Goal: Information Seeking & Learning: Learn about a topic

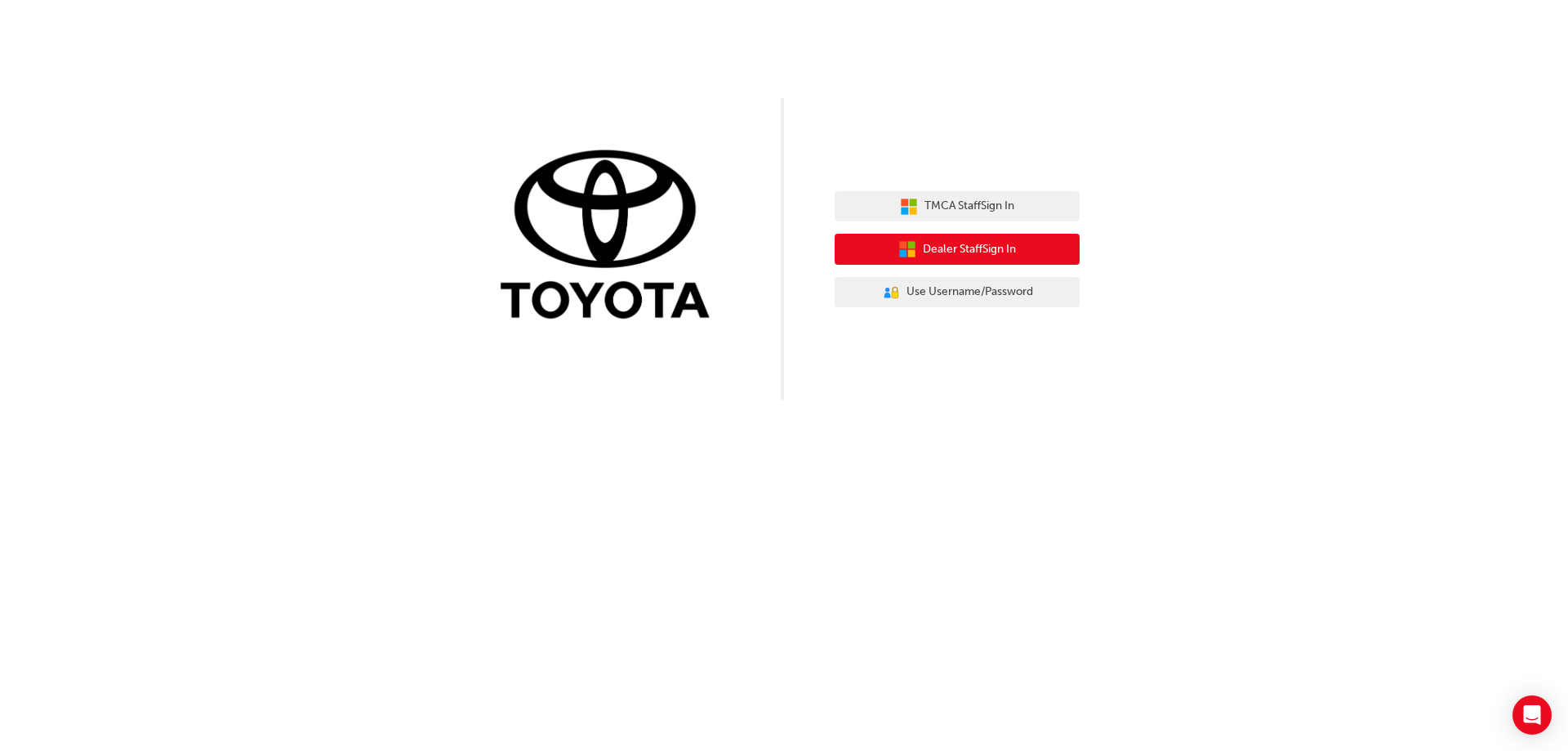
click at [956, 250] on span "Dealer Staff Sign In" at bounding box center [969, 249] width 93 height 19
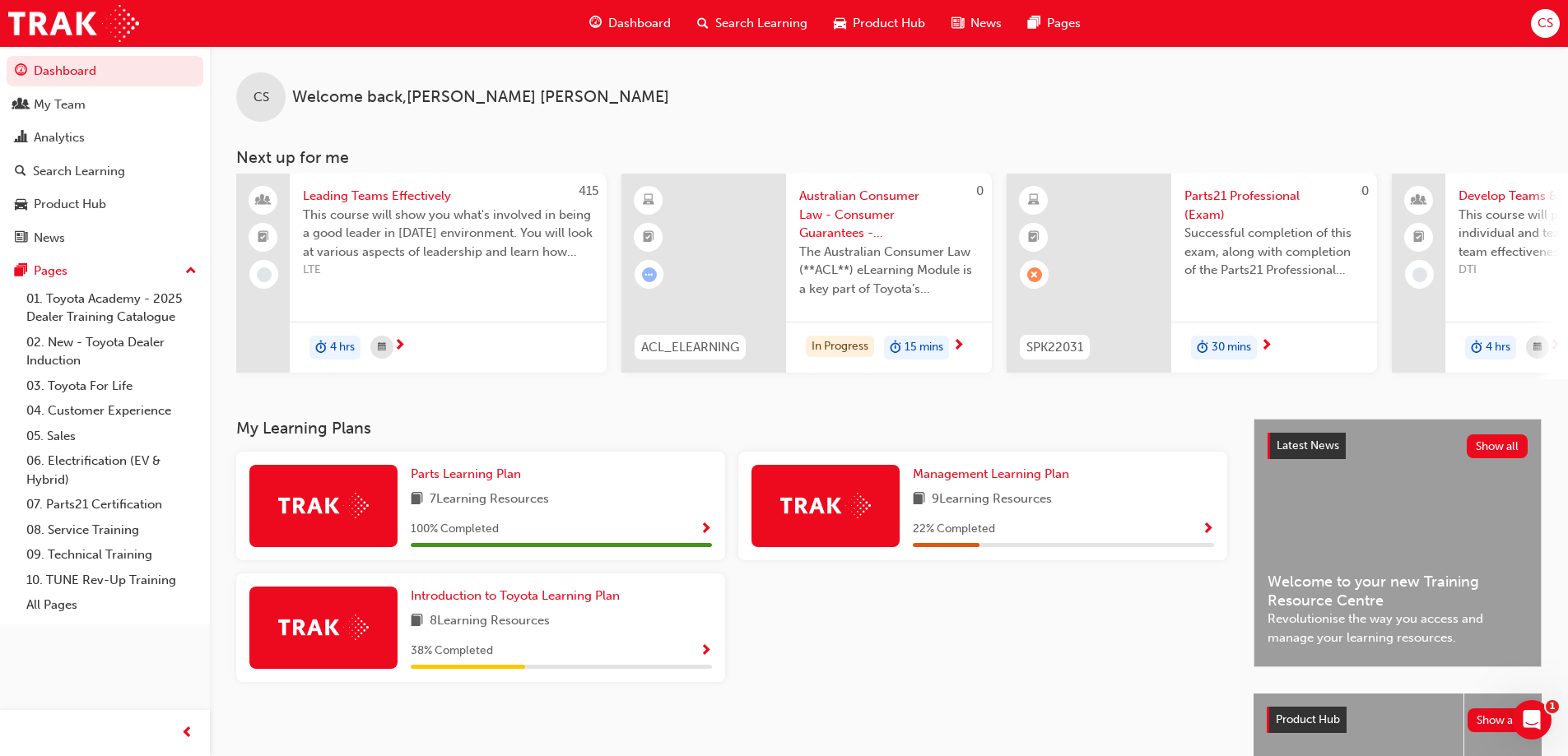
click at [1215, 347] on span "30 mins" at bounding box center [1231, 347] width 39 height 19
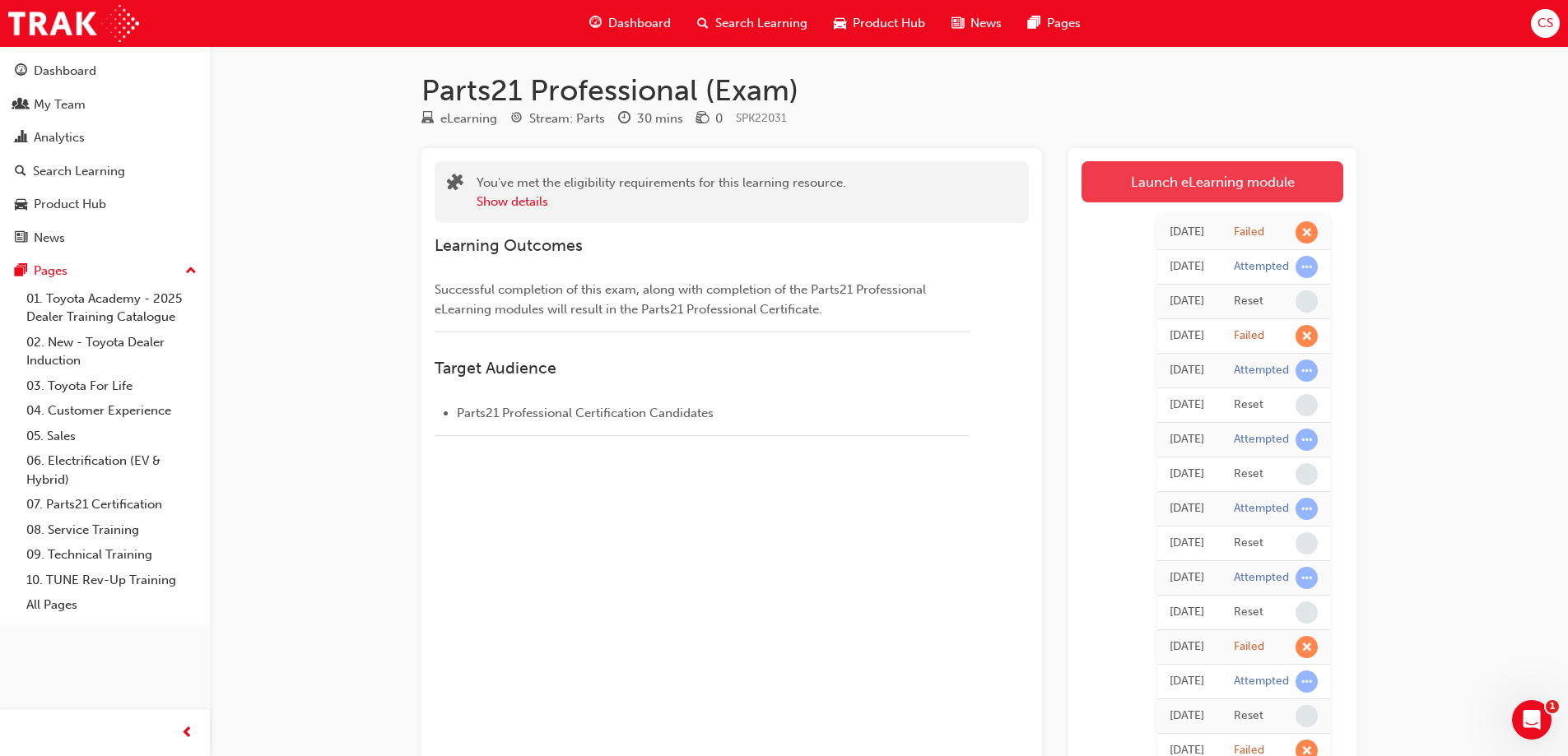
click at [1155, 178] on link "Launch eLearning module" at bounding box center [1212, 182] width 262 height 41
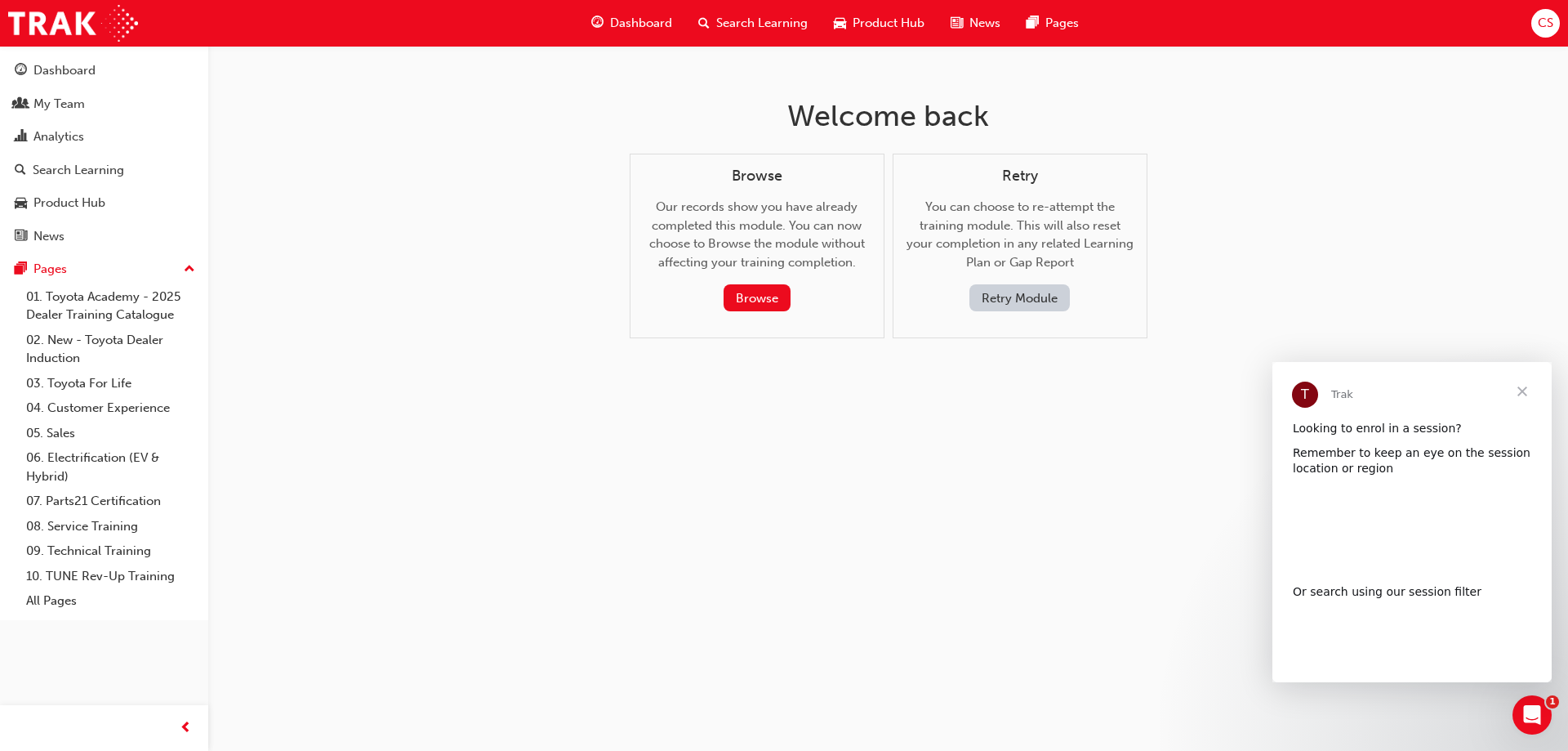
click at [993, 287] on button "Retry Module" at bounding box center [1019, 297] width 100 height 27
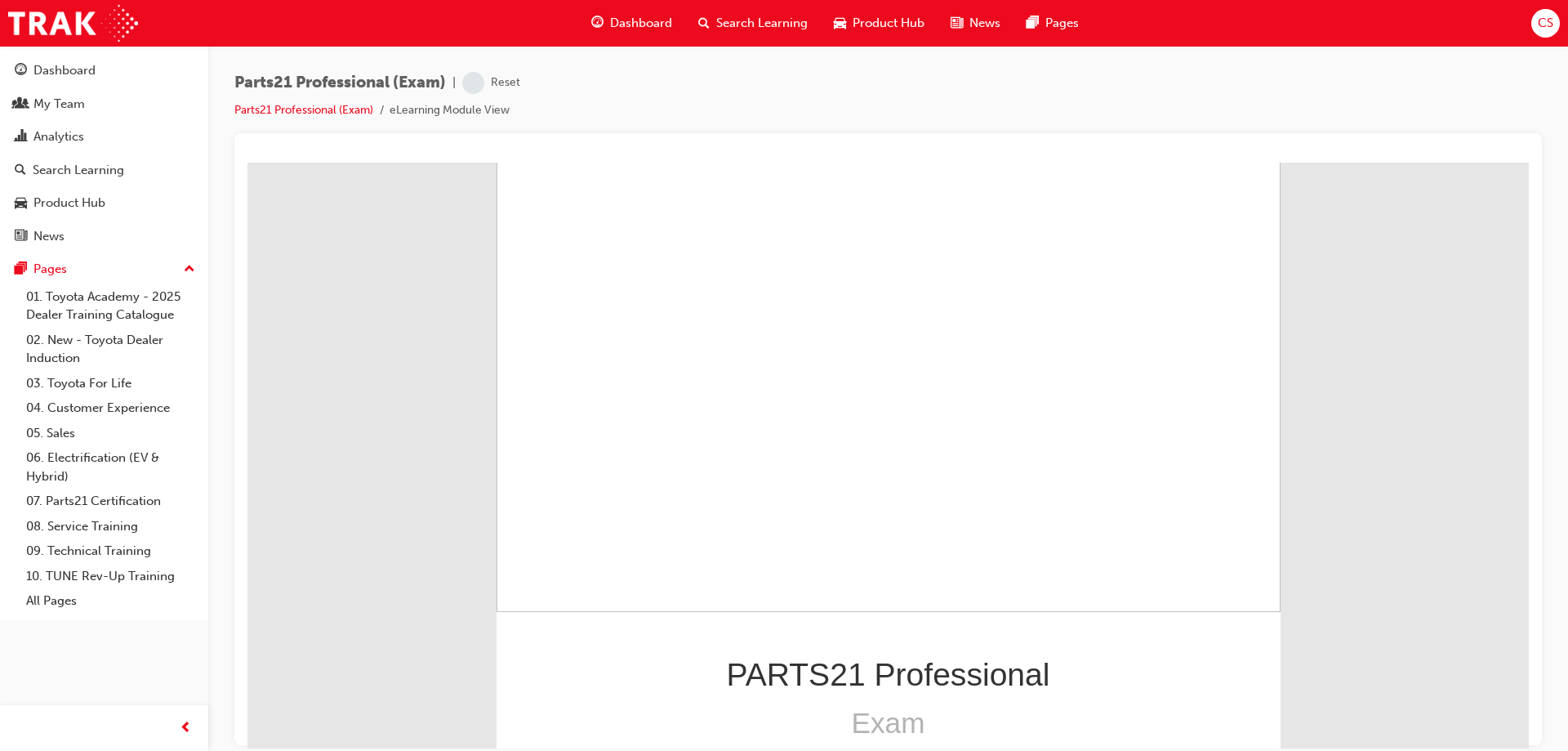
scroll to position [138, 0]
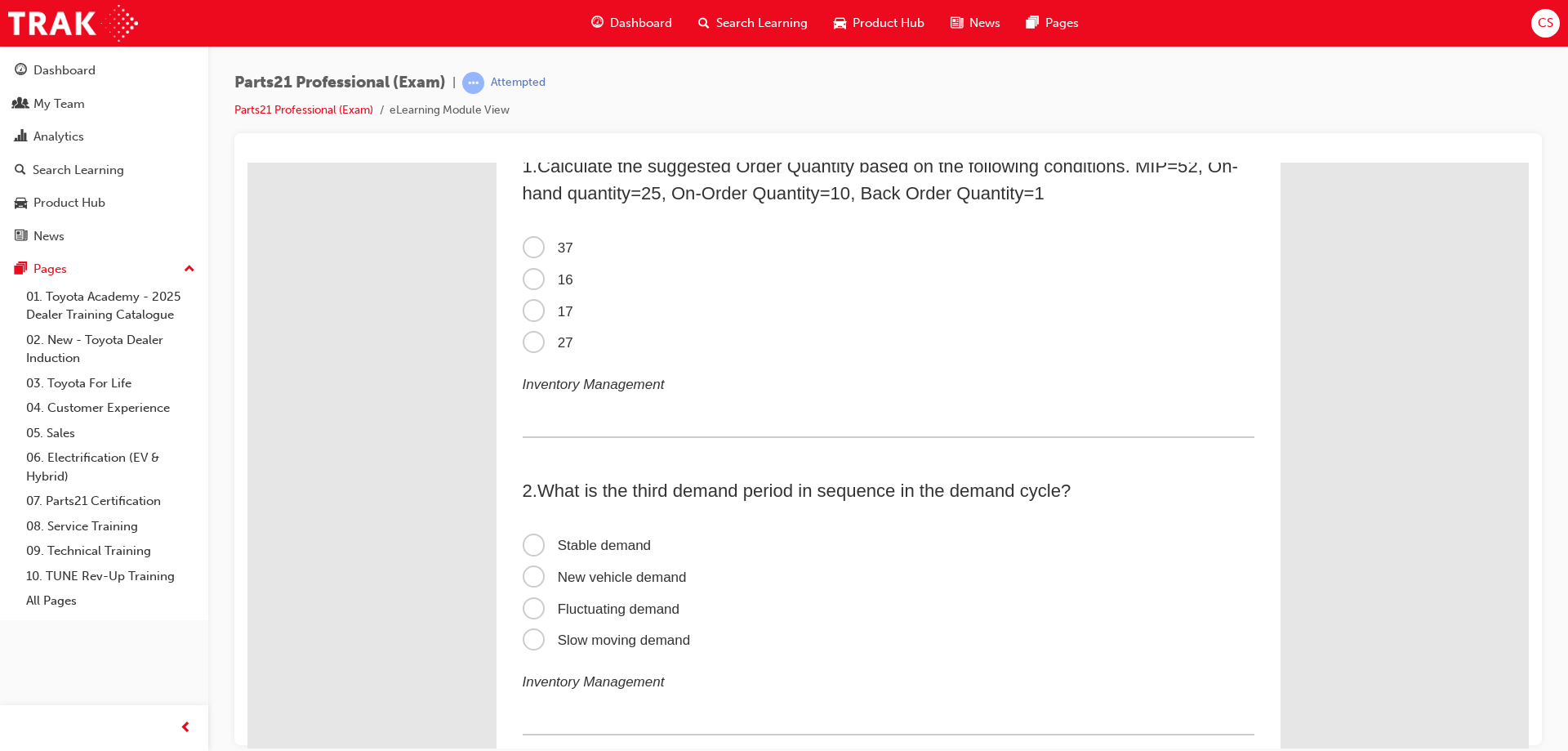
scroll to position [0, 0]
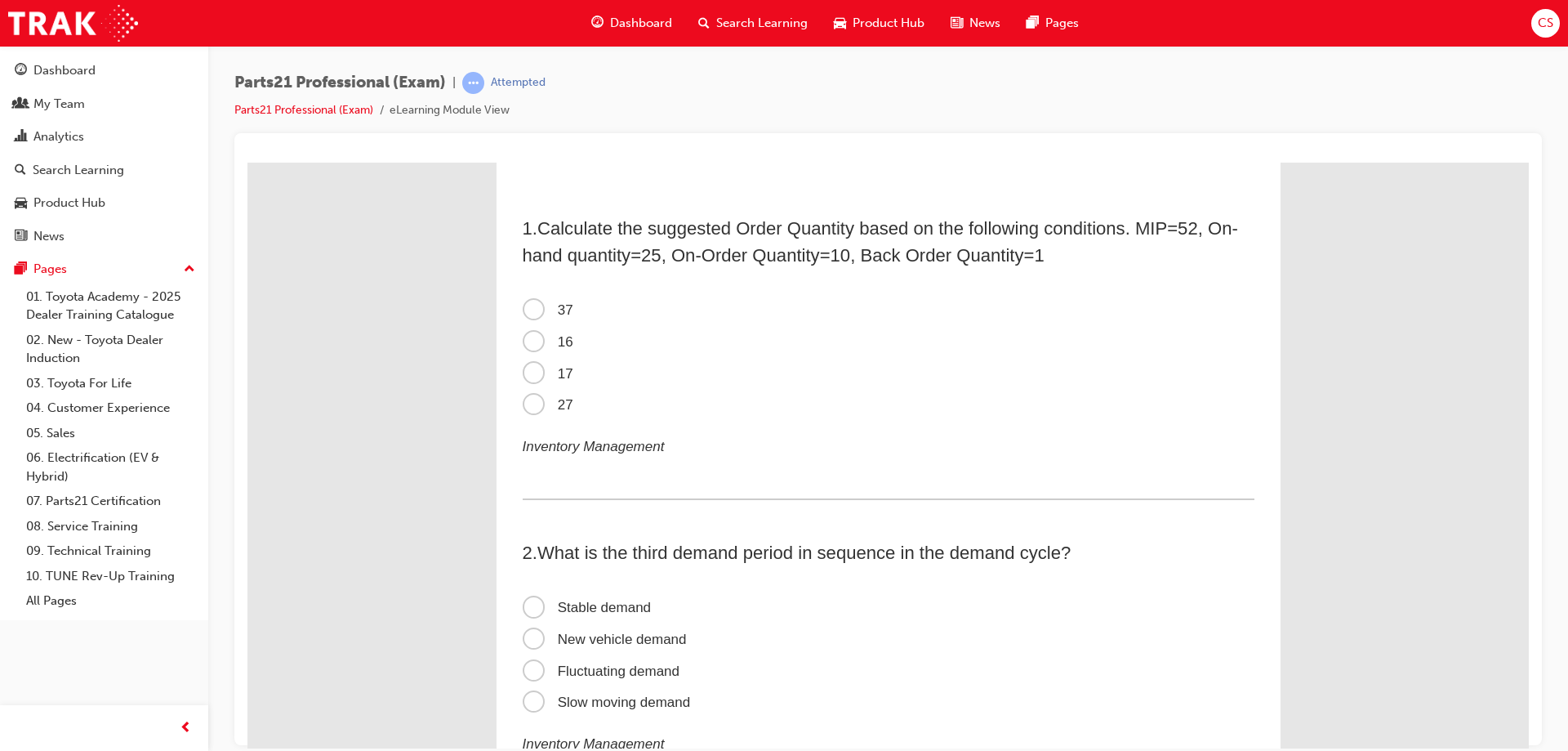
click at [529, 373] on span "17" at bounding box center [548, 373] width 51 height 16
click at [247, 162] on input "17" at bounding box center [247, 162] width 0 height 0
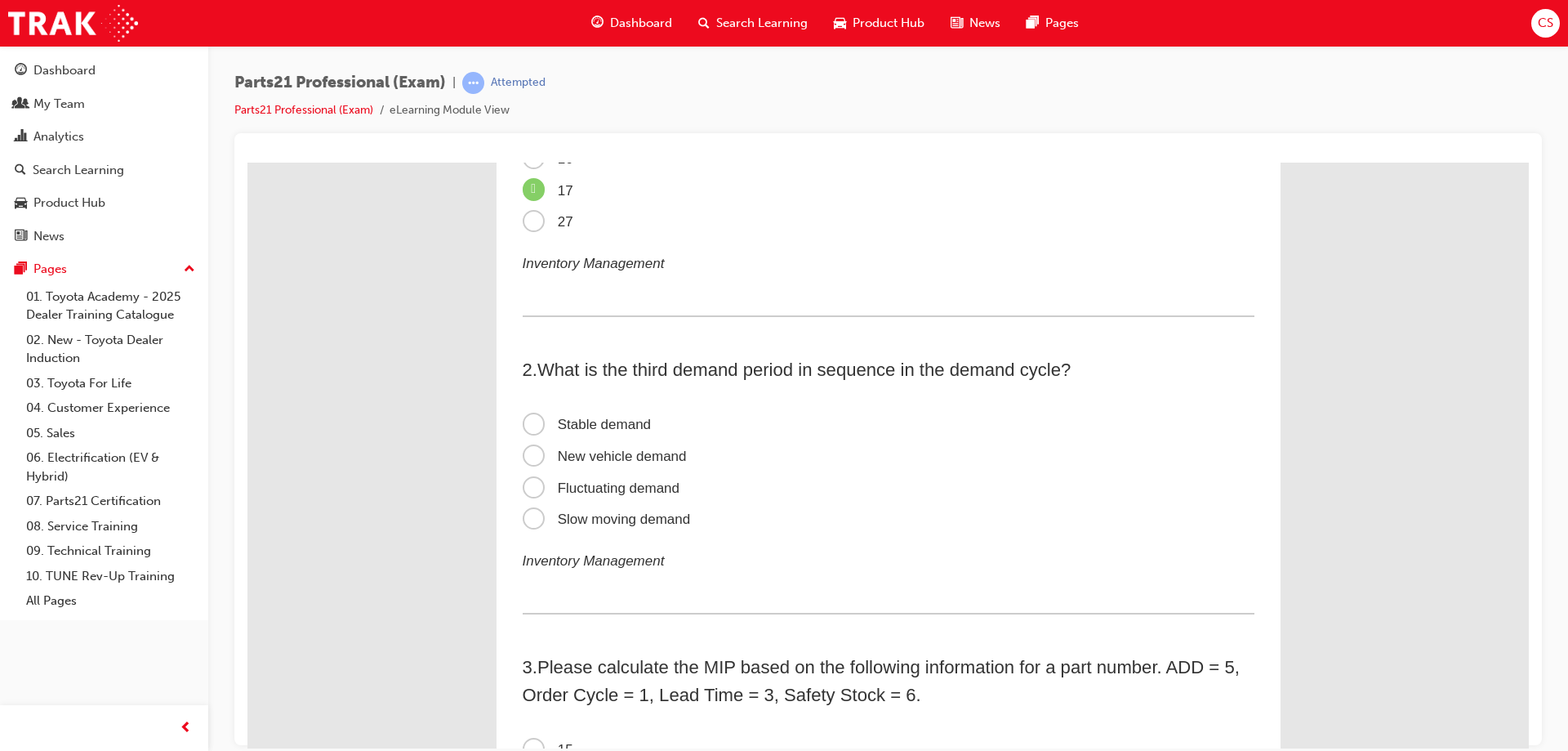
scroll to position [327, 0]
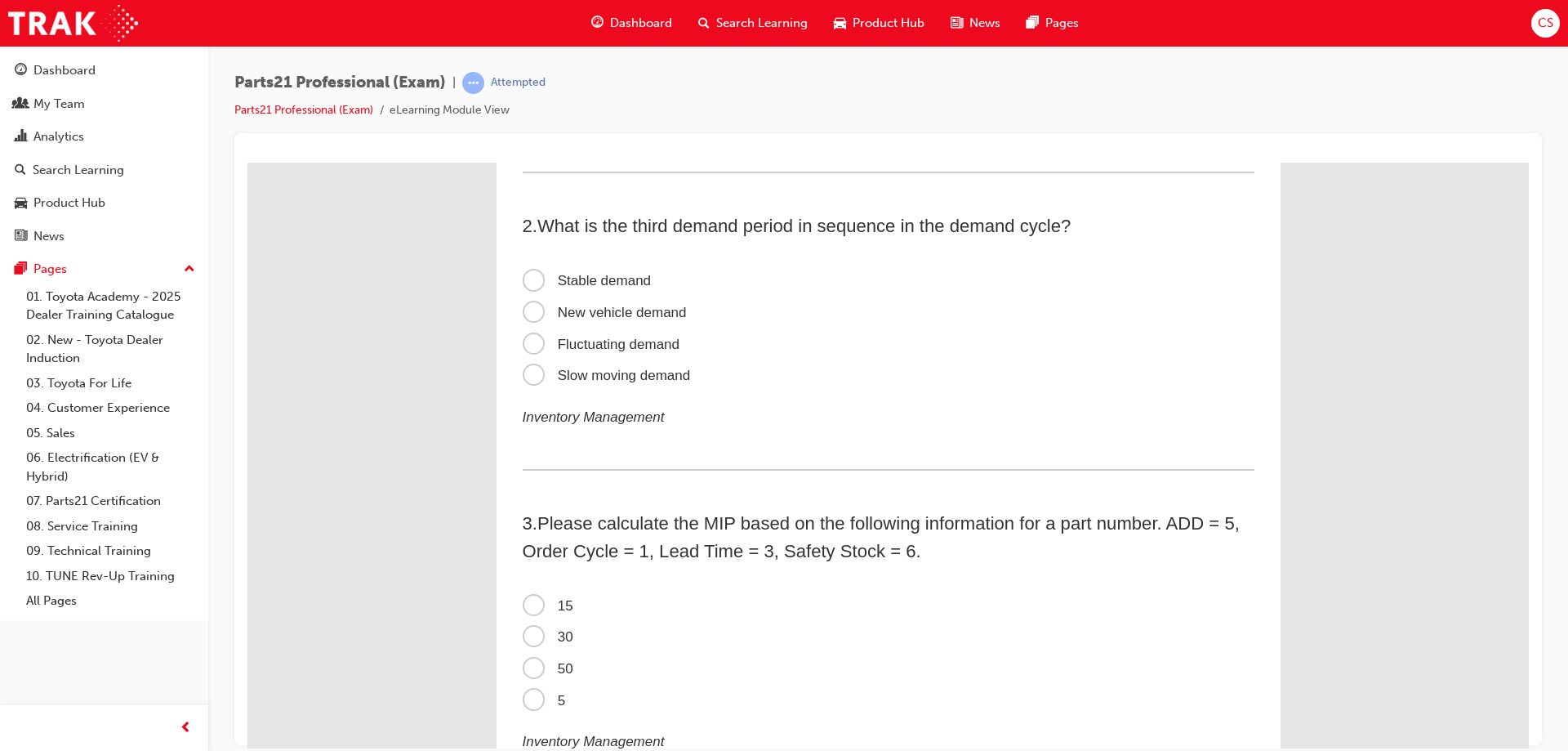
click at [533, 283] on span "Stable demand" at bounding box center [587, 280] width 129 height 16
click at [247, 162] on input "Stable demand" at bounding box center [247, 162] width 0 height 0
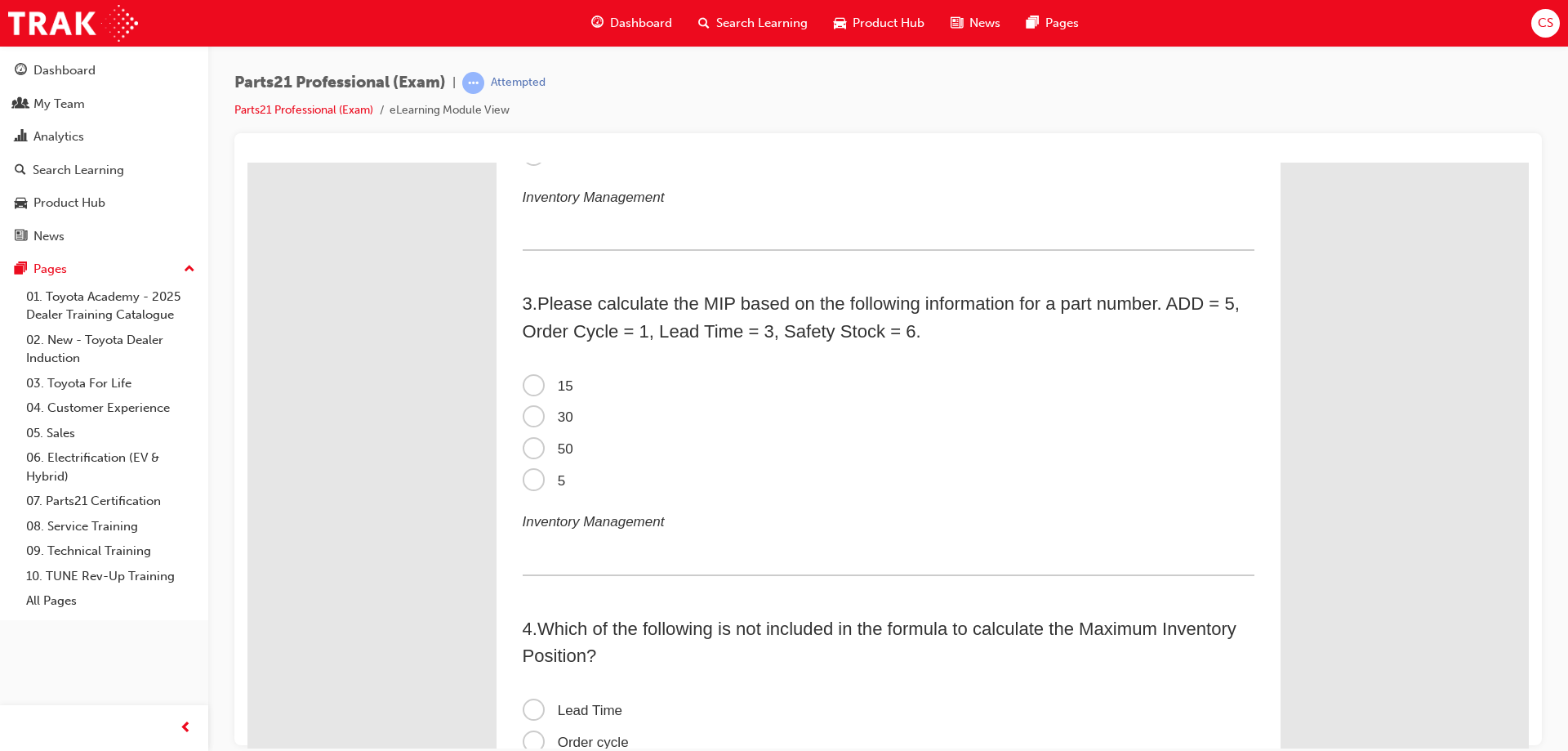
scroll to position [572, 0]
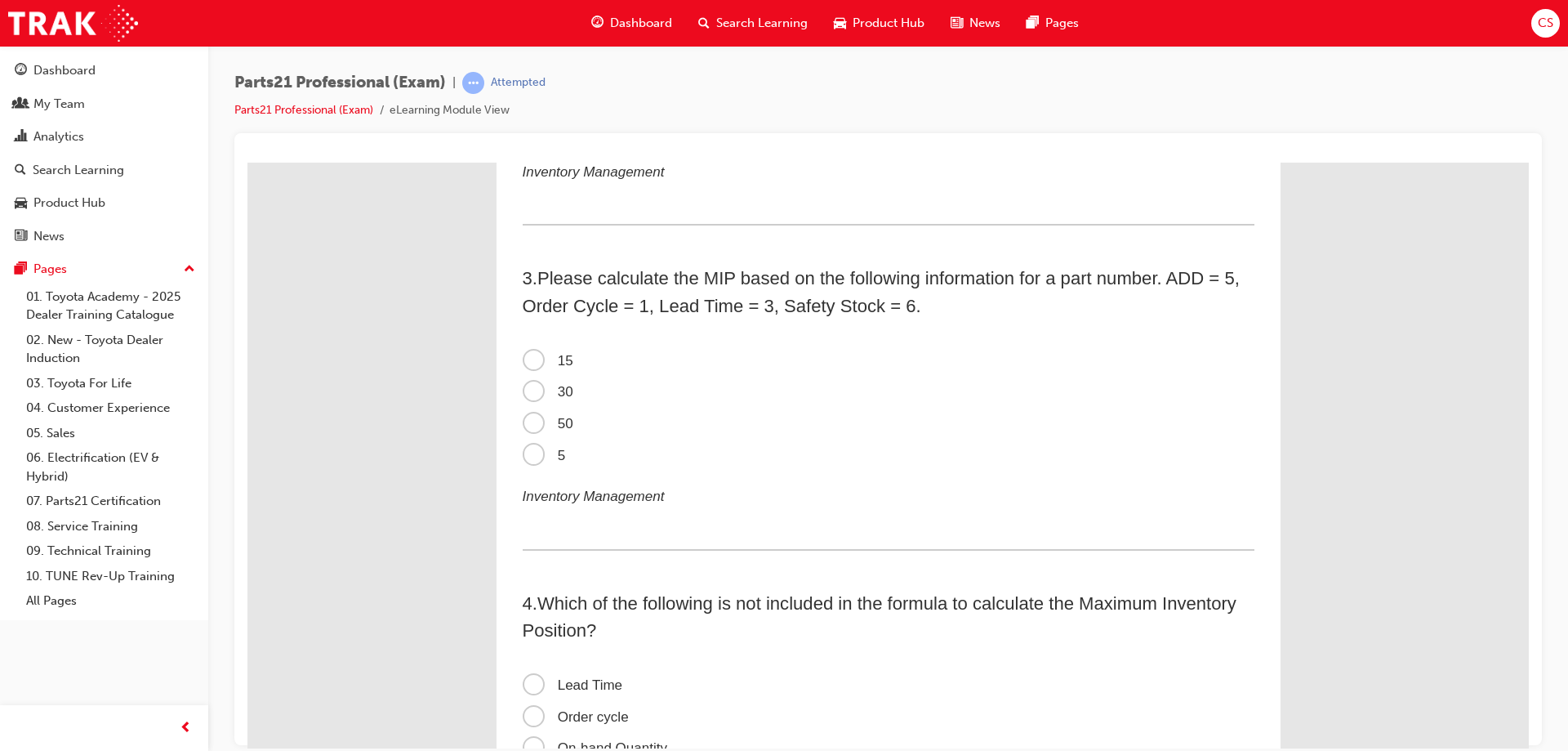
click at [523, 355] on span "15" at bounding box center [548, 360] width 51 height 16
click at [247, 162] on input "15" at bounding box center [247, 162] width 0 height 0
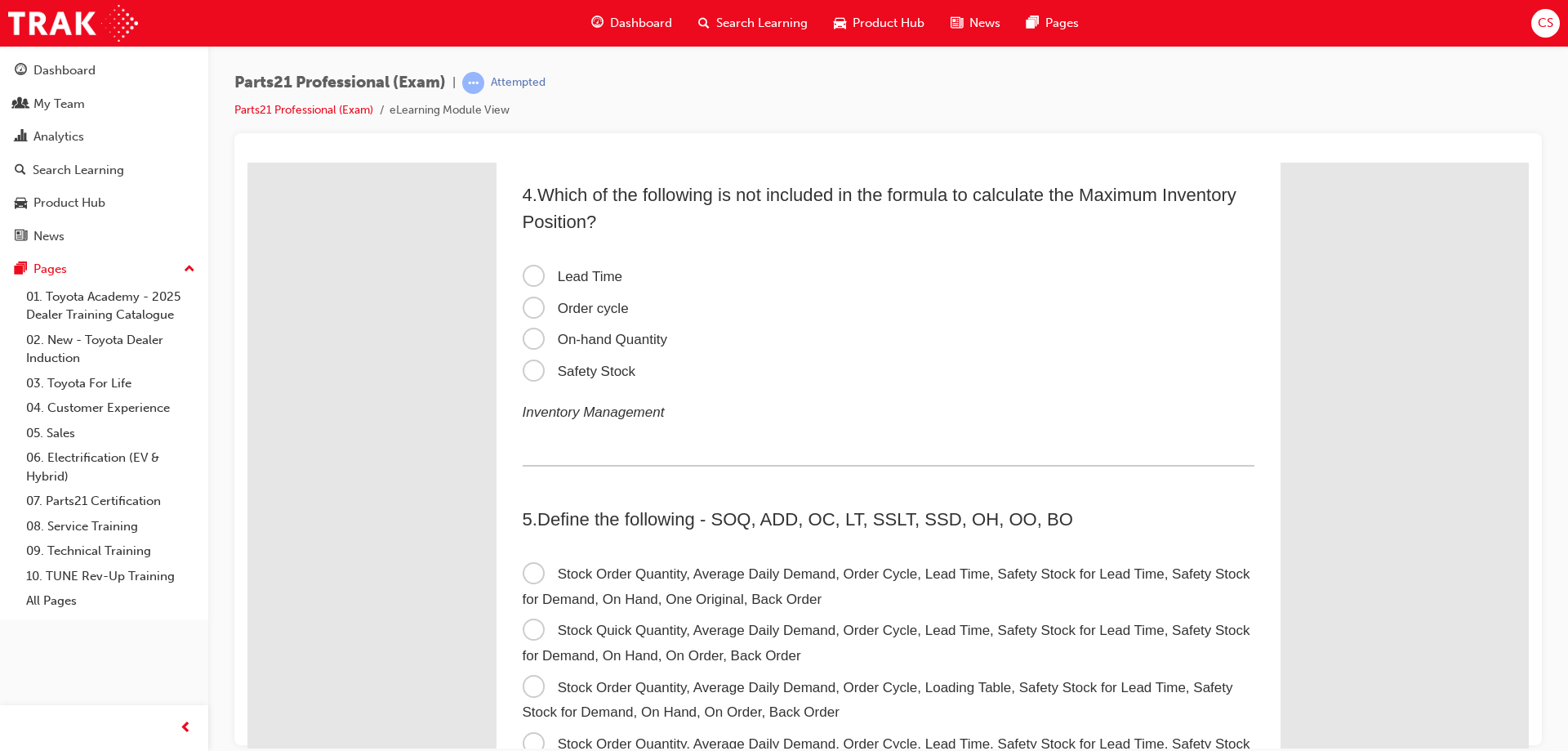
scroll to position [899, 0]
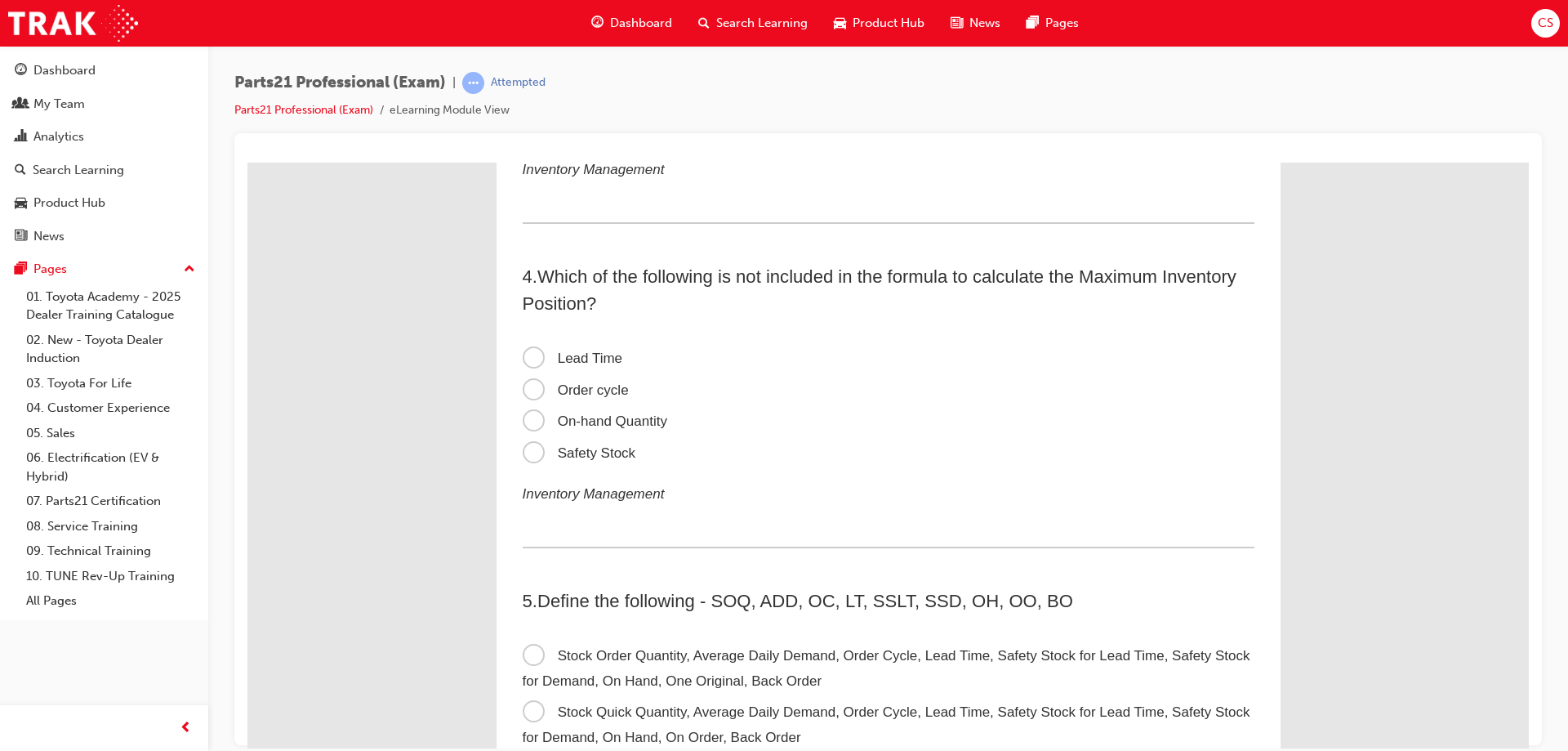
click at [536, 417] on span "On-hand Quantity" at bounding box center [595, 420] width 145 height 16
click at [247, 162] on input "On-hand Quantity" at bounding box center [247, 162] width 0 height 0
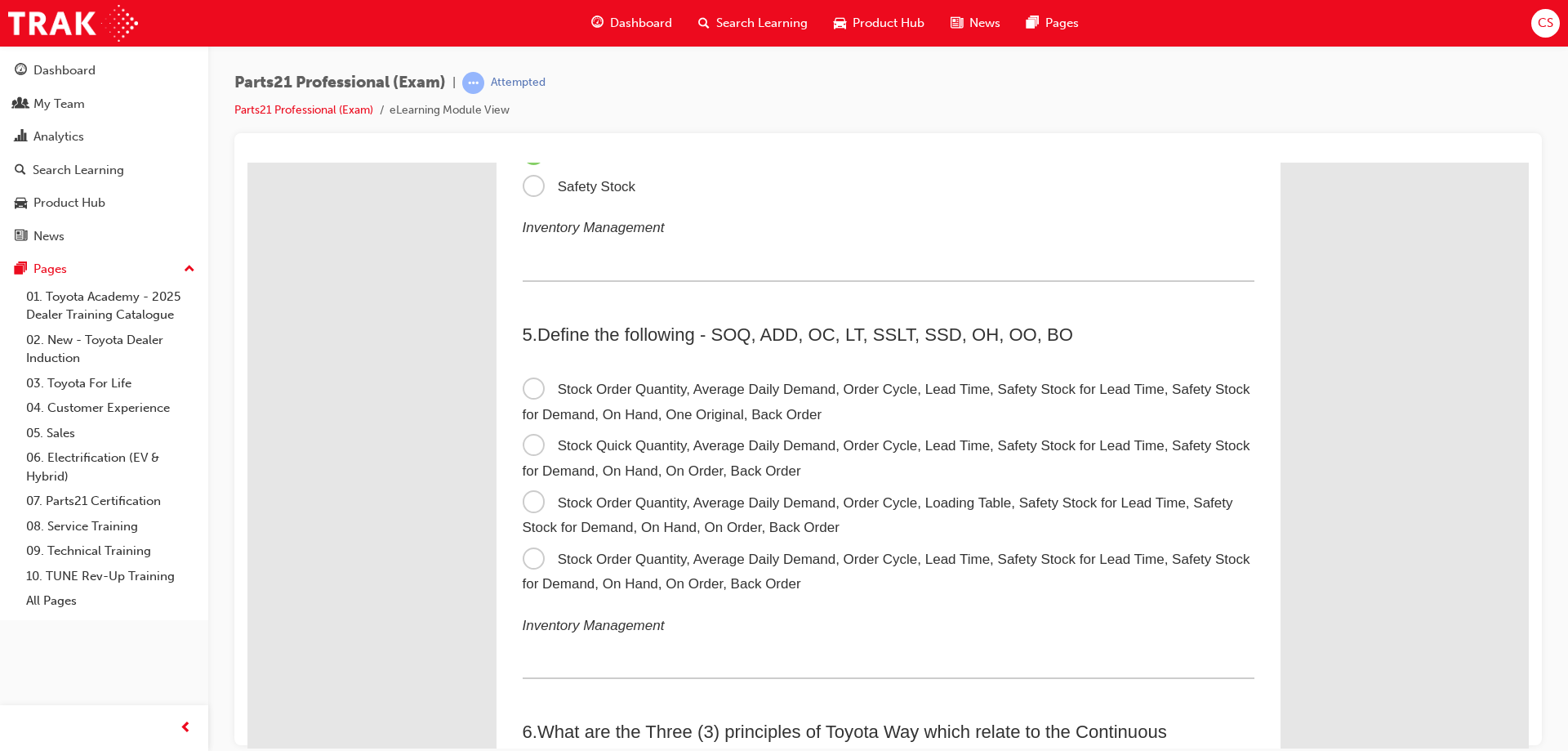
scroll to position [1226, 0]
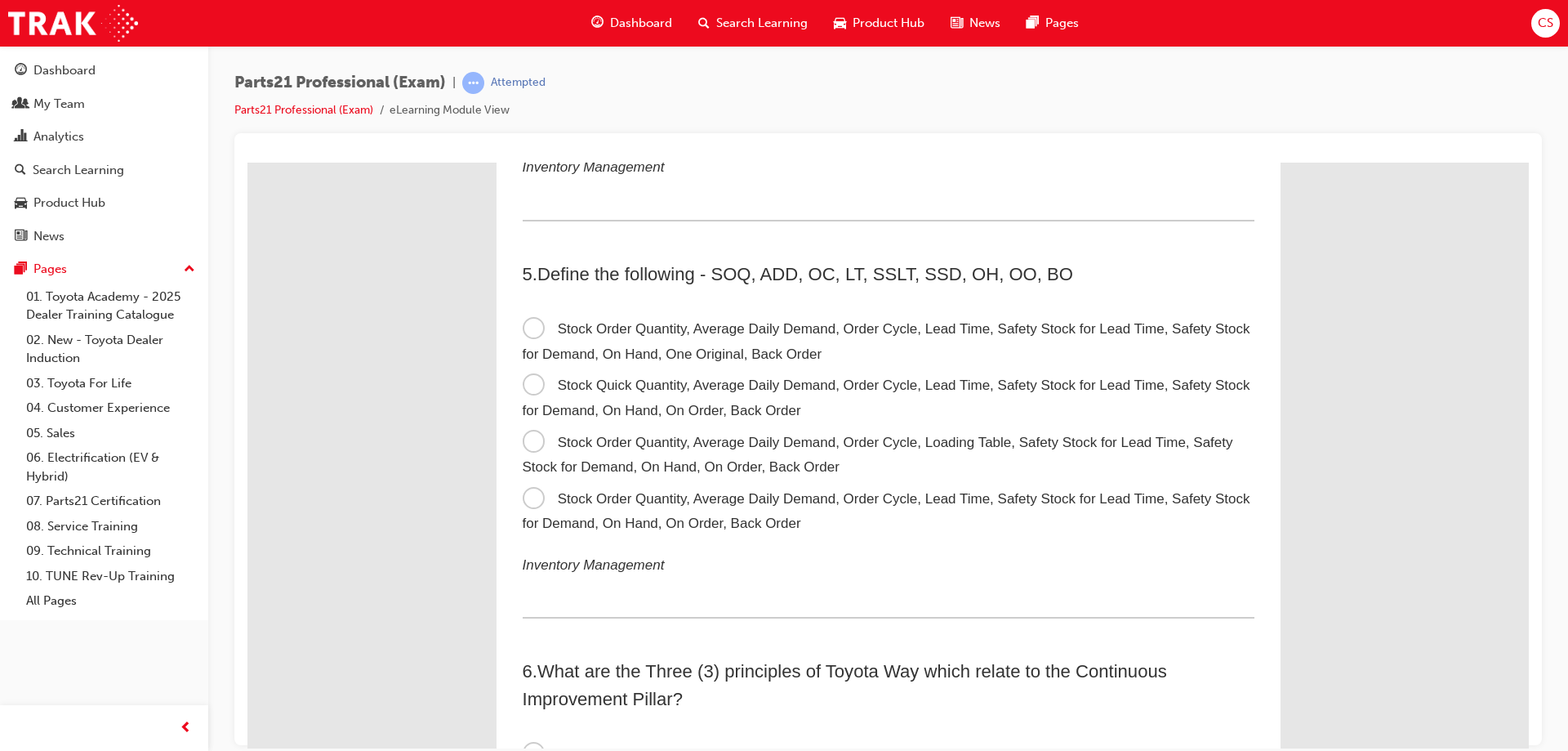
click at [526, 505] on span "Stock Order Quantity, Average Daily Demand, Order Cycle, Lead Time, Safety Stoc…" at bounding box center [886, 510] width 727 height 41
click at [247, 162] on input "Stock Order Quantity, Average Daily Demand, Order Cycle, Lead Time, Safety Stoc…" at bounding box center [247, 162] width 0 height 0
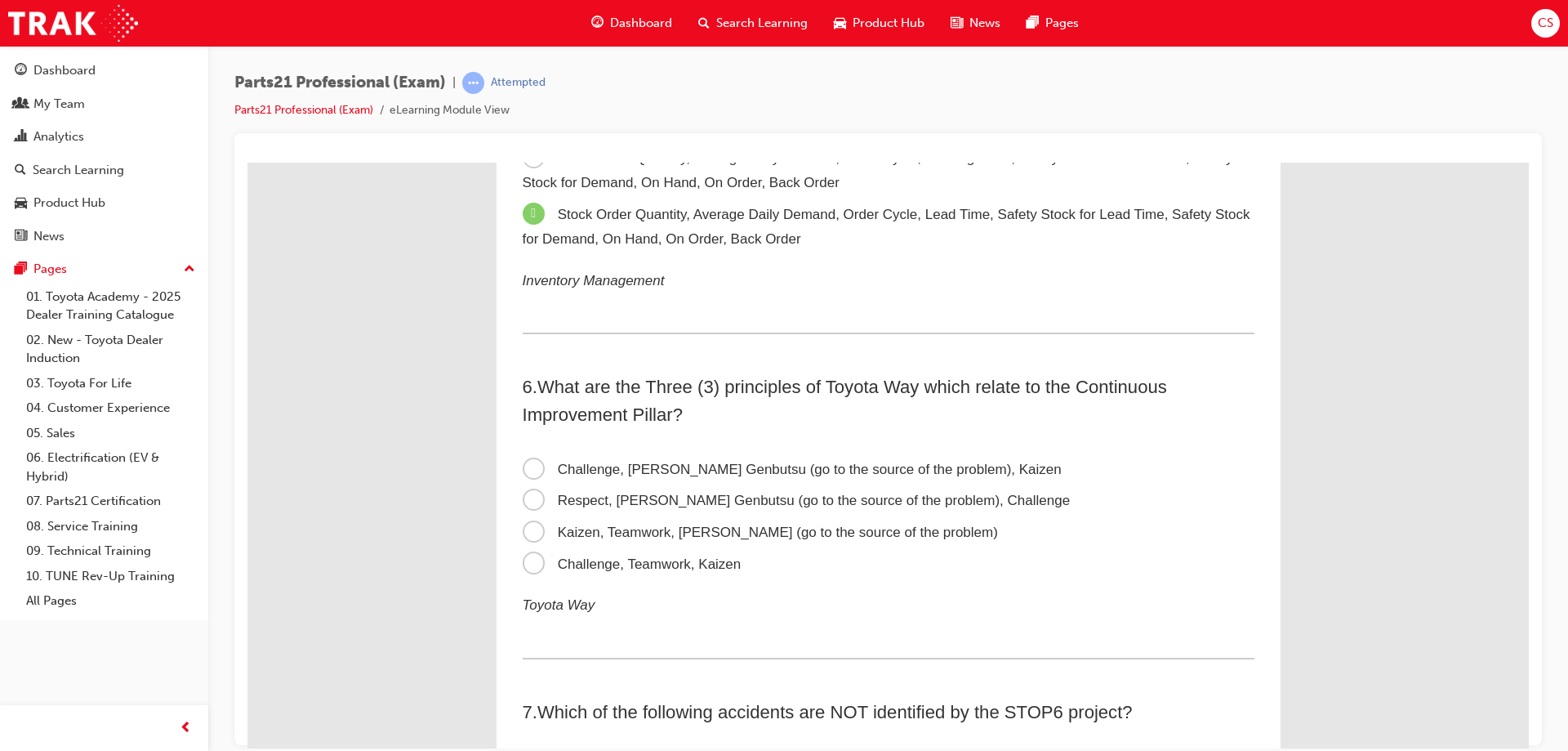
scroll to position [1552, 0]
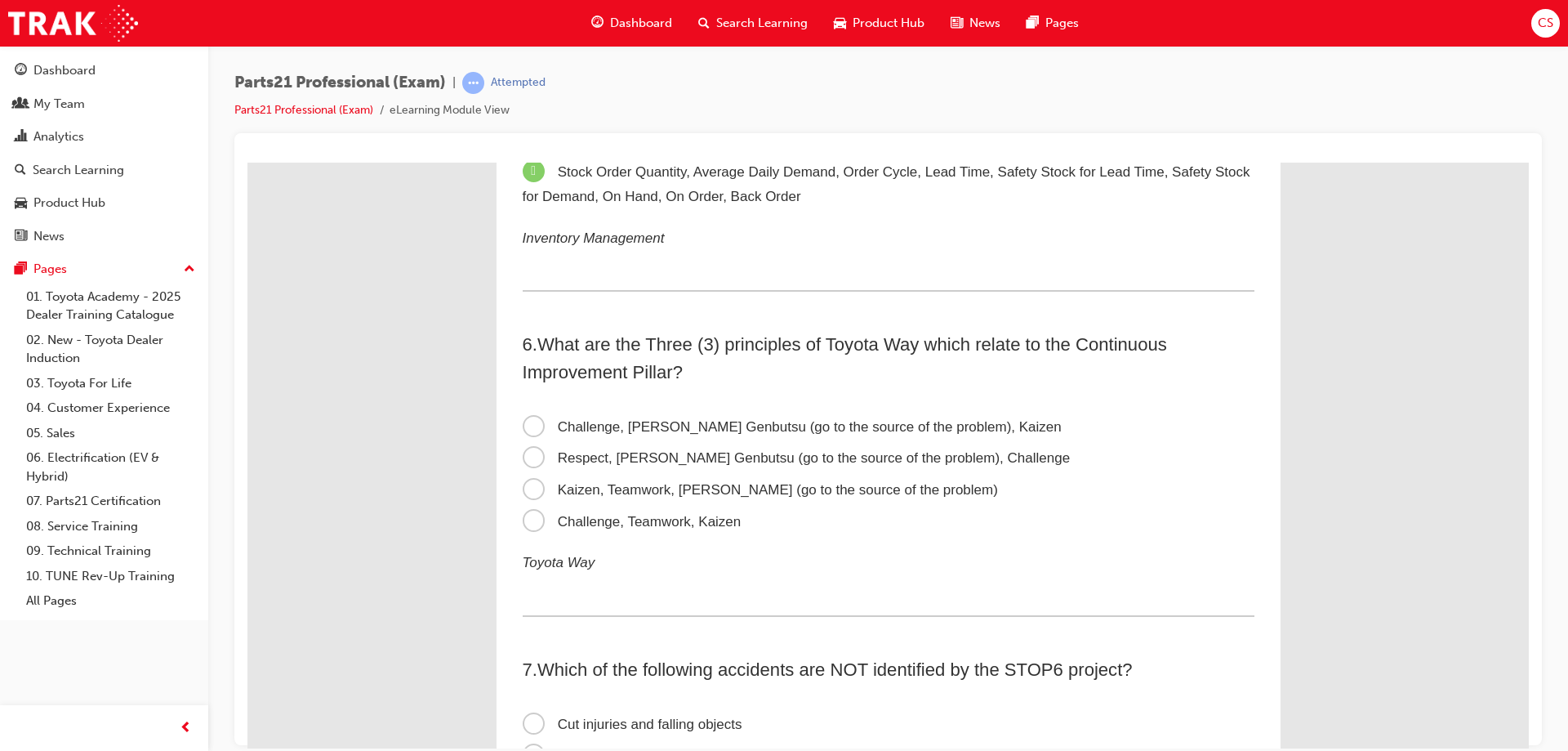
click at [530, 487] on span "Kaizen, Teamwork, [PERSON_NAME] (go to the source of the problem)" at bounding box center [761, 489] width 476 height 16
click at [247, 162] on input "Kaizen, Teamwork, [PERSON_NAME] (go to the source of the problem)" at bounding box center [247, 162] width 0 height 0
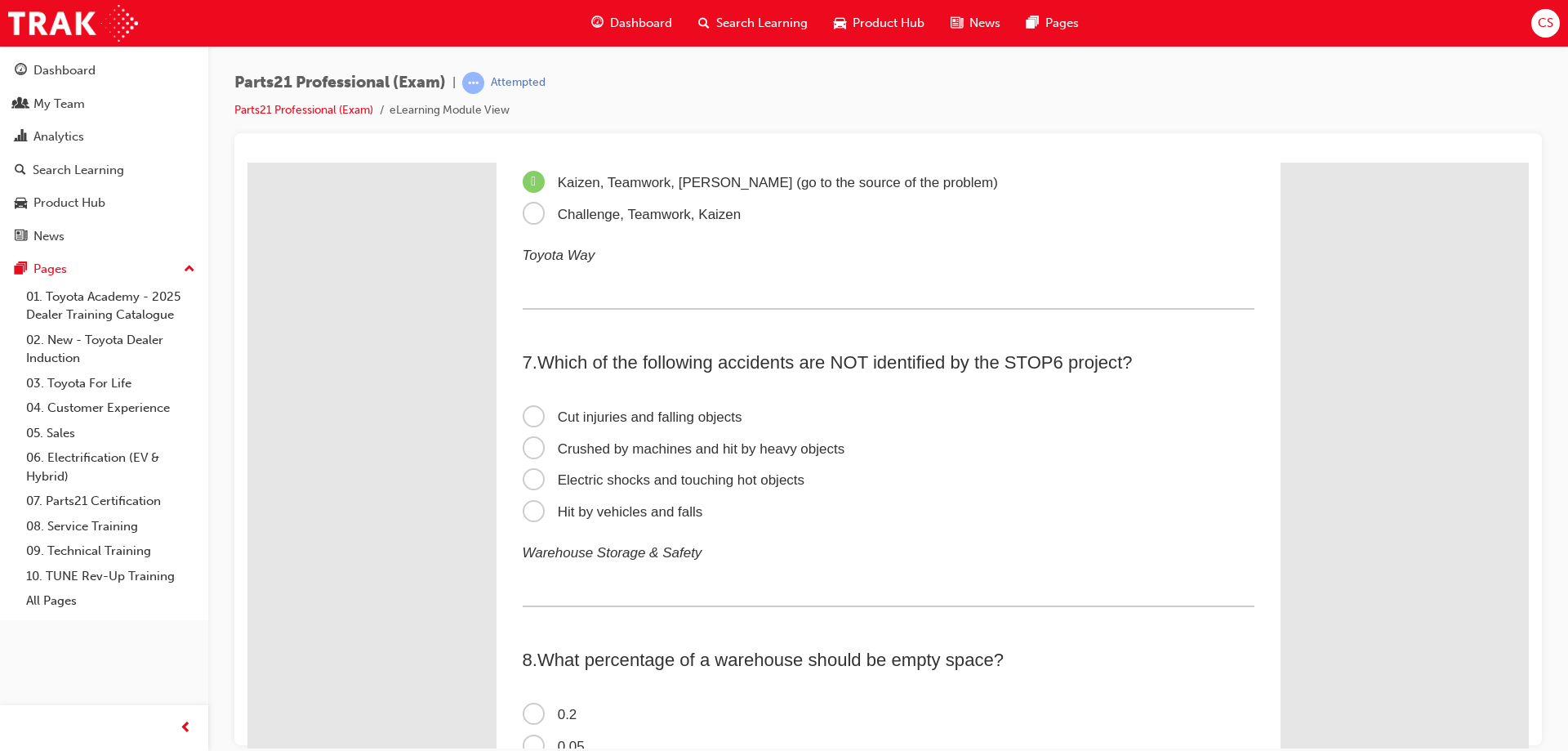
scroll to position [1879, 0]
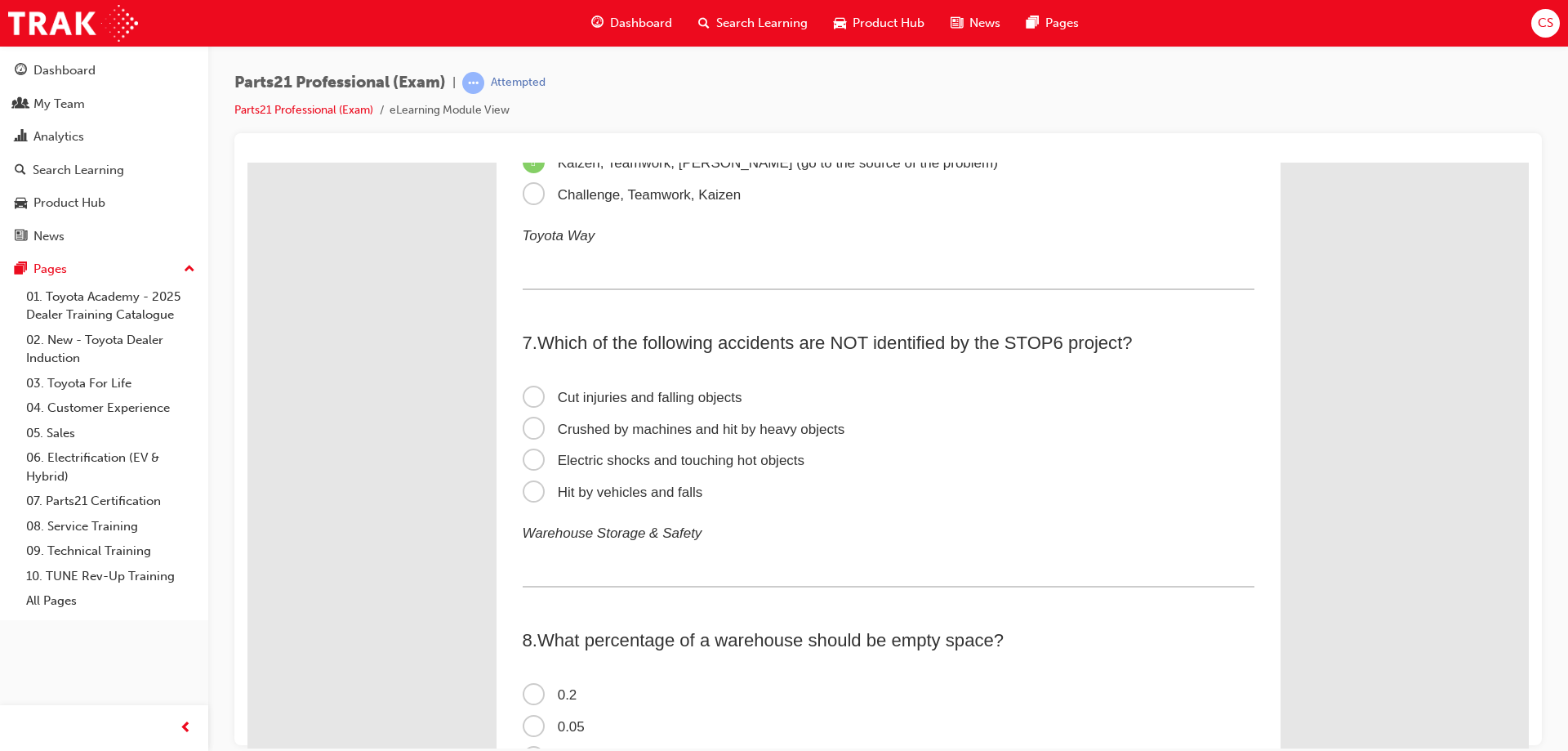
click at [529, 389] on span "Cut injuries and falling objects" at bounding box center [633, 396] width 219 height 16
click at [247, 162] on input "Cut injuries and falling objects" at bounding box center [247, 162] width 0 height 0
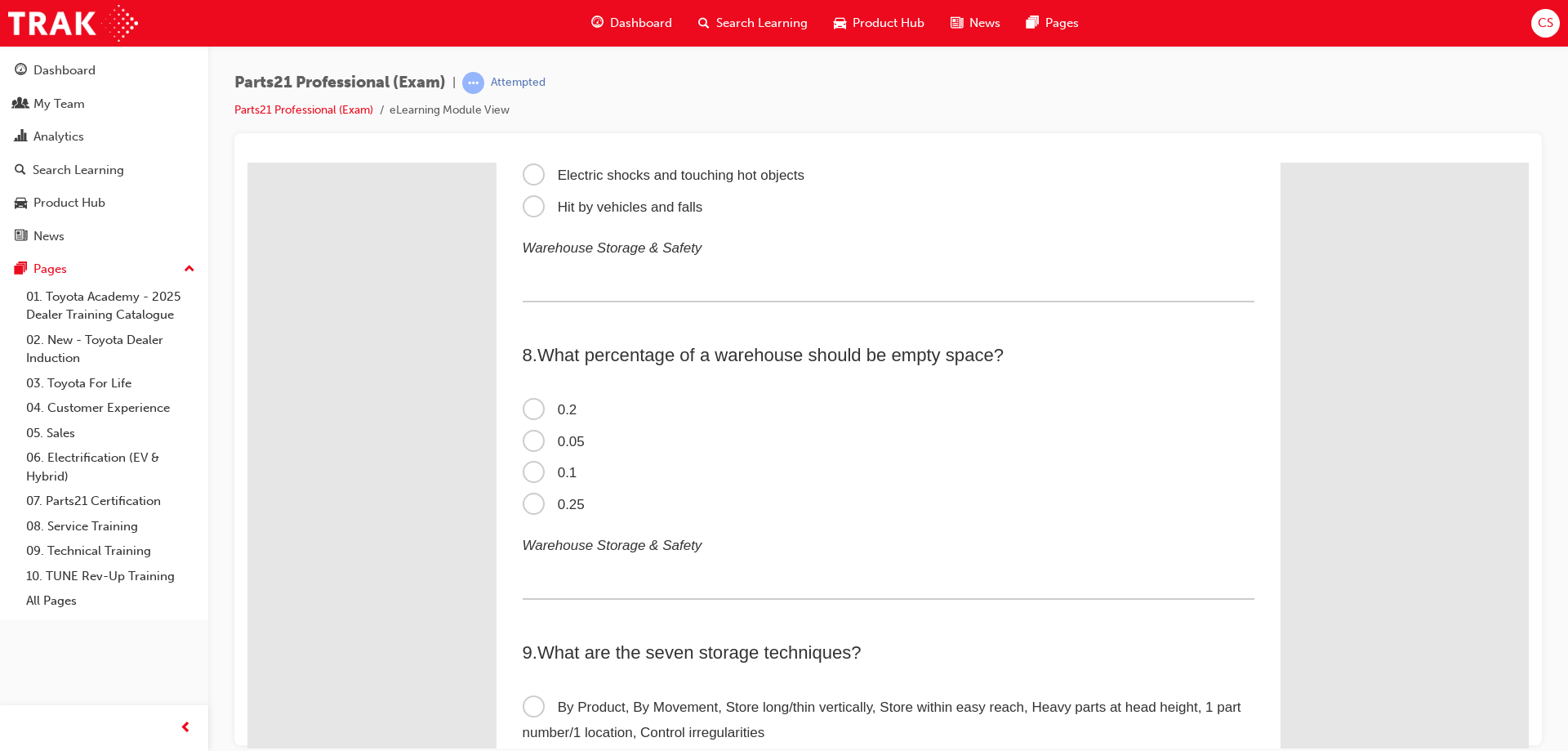
scroll to position [2206, 0]
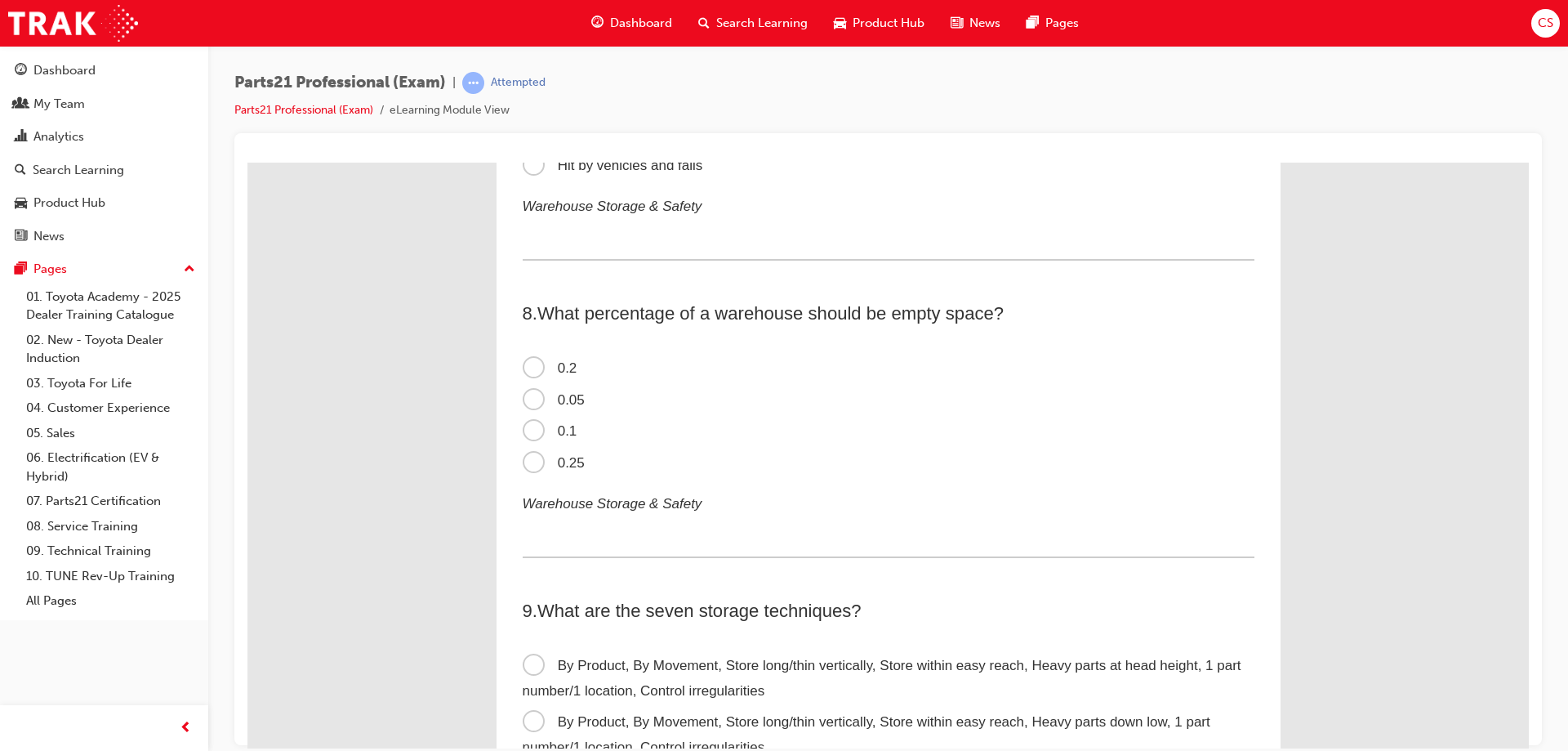
click at [524, 460] on span "0.25" at bounding box center [554, 462] width 62 height 16
click at [247, 162] on input "0.25" at bounding box center [247, 162] width 0 height 0
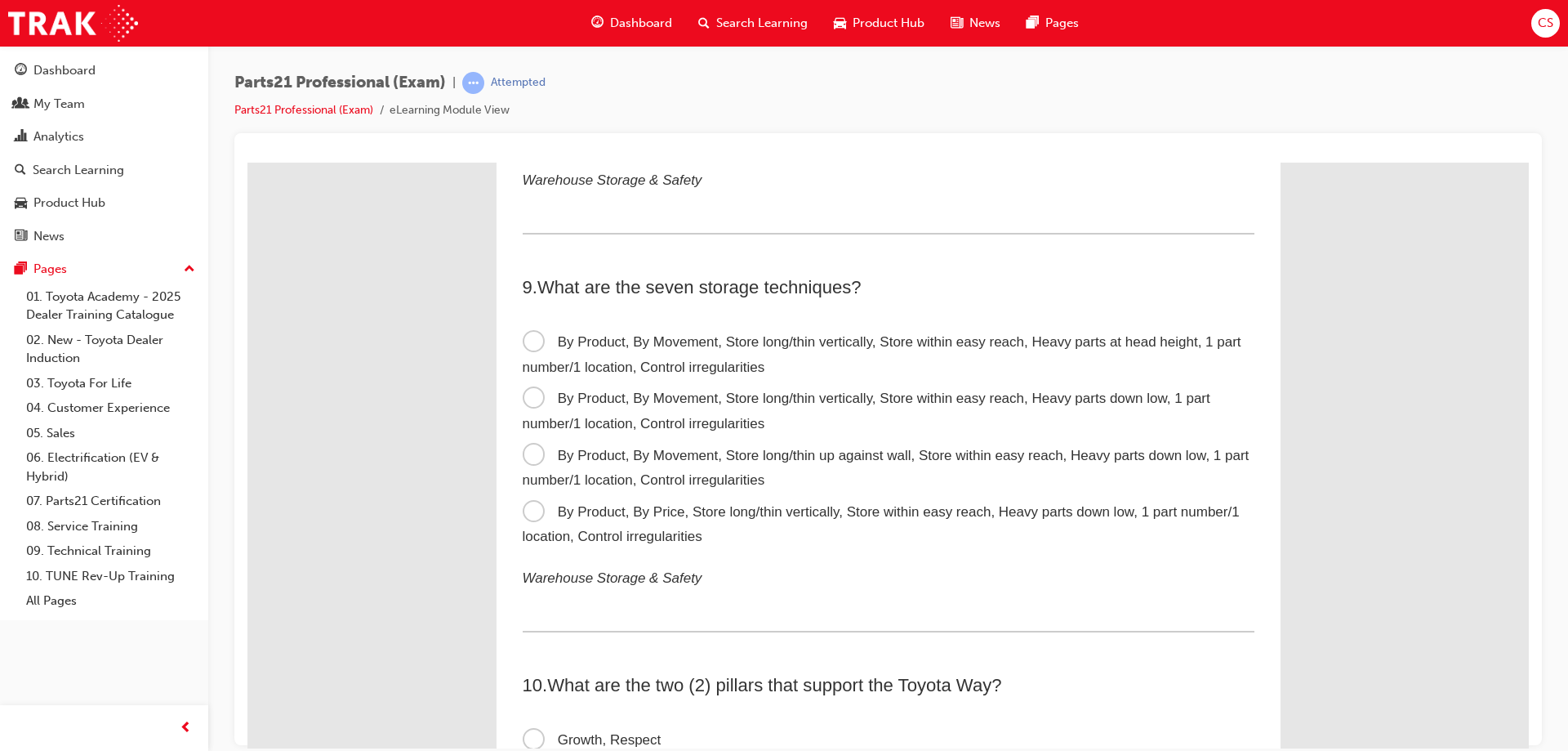
scroll to position [2533, 0]
click at [534, 401] on span "By Product, By Movement, Store long/thin vertically, Store within easy reach, H…" at bounding box center [867, 407] width 687 height 41
click at [247, 162] on input "By Product, By Movement, Store long/thin vertically, Store within easy reach, H…" at bounding box center [247, 162] width 0 height 0
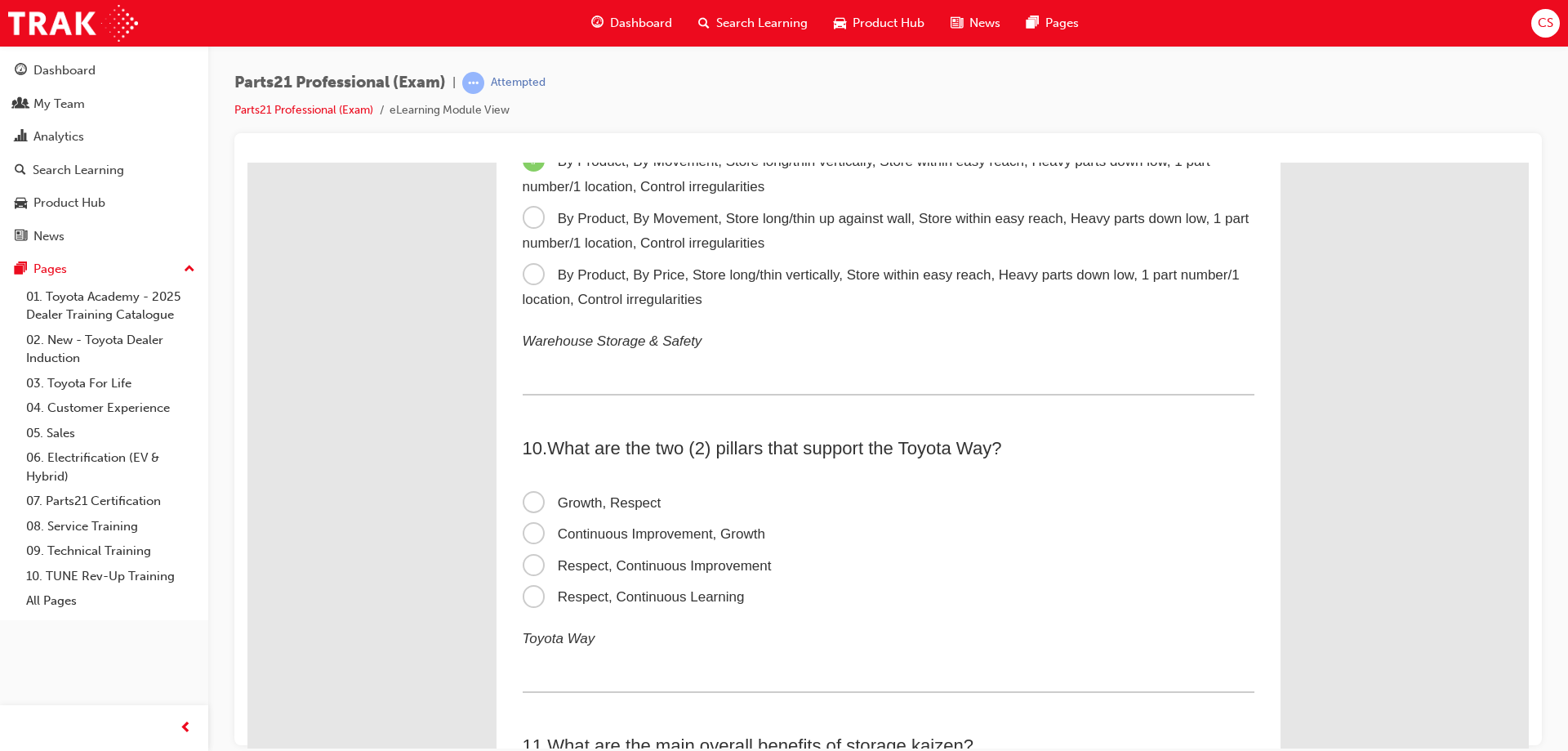
scroll to position [2860, 0]
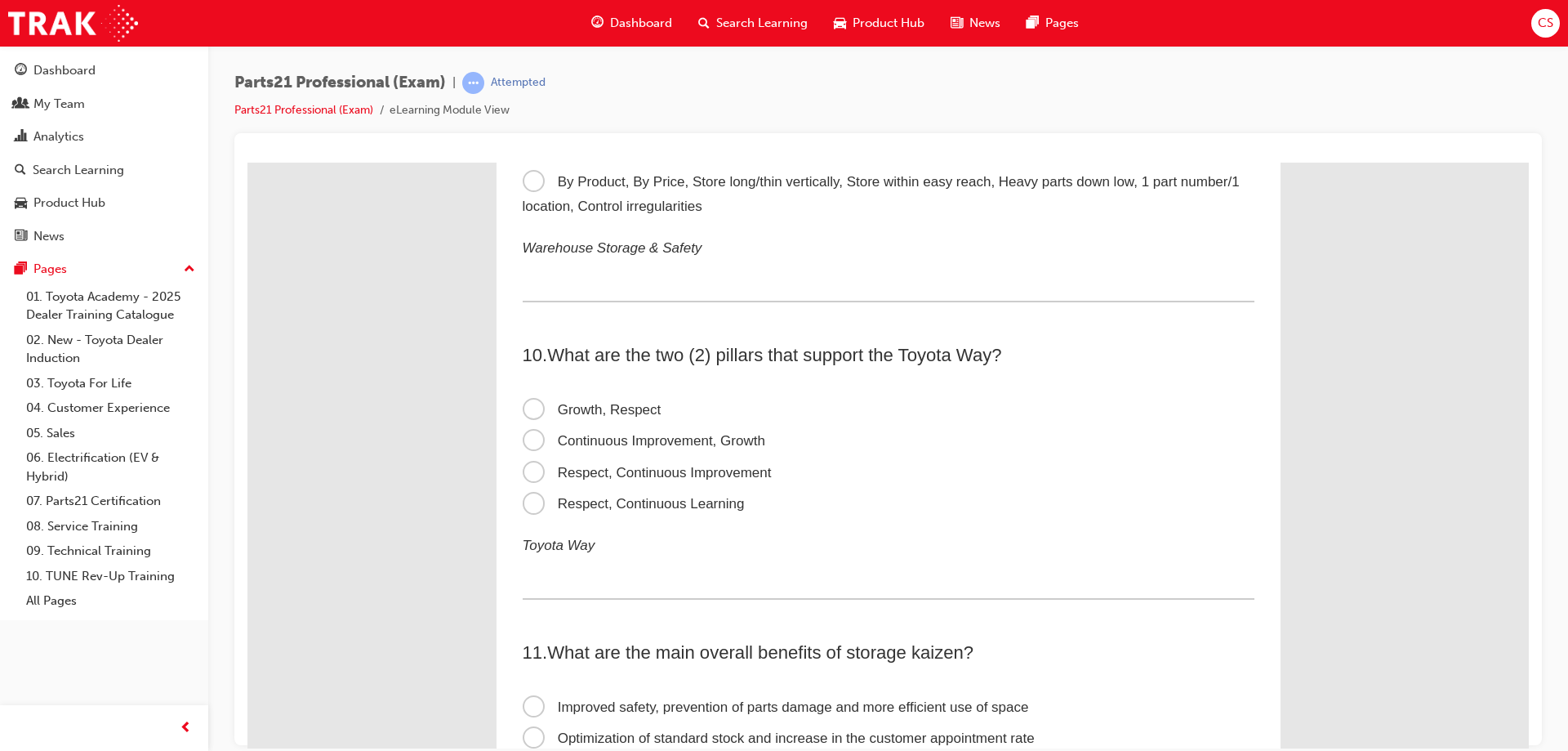
click at [527, 469] on span "Respect, Continuous Improvement" at bounding box center [647, 471] width 249 height 16
click at [247, 162] on input "Respect, Continuous Improvement" at bounding box center [247, 162] width 0 height 0
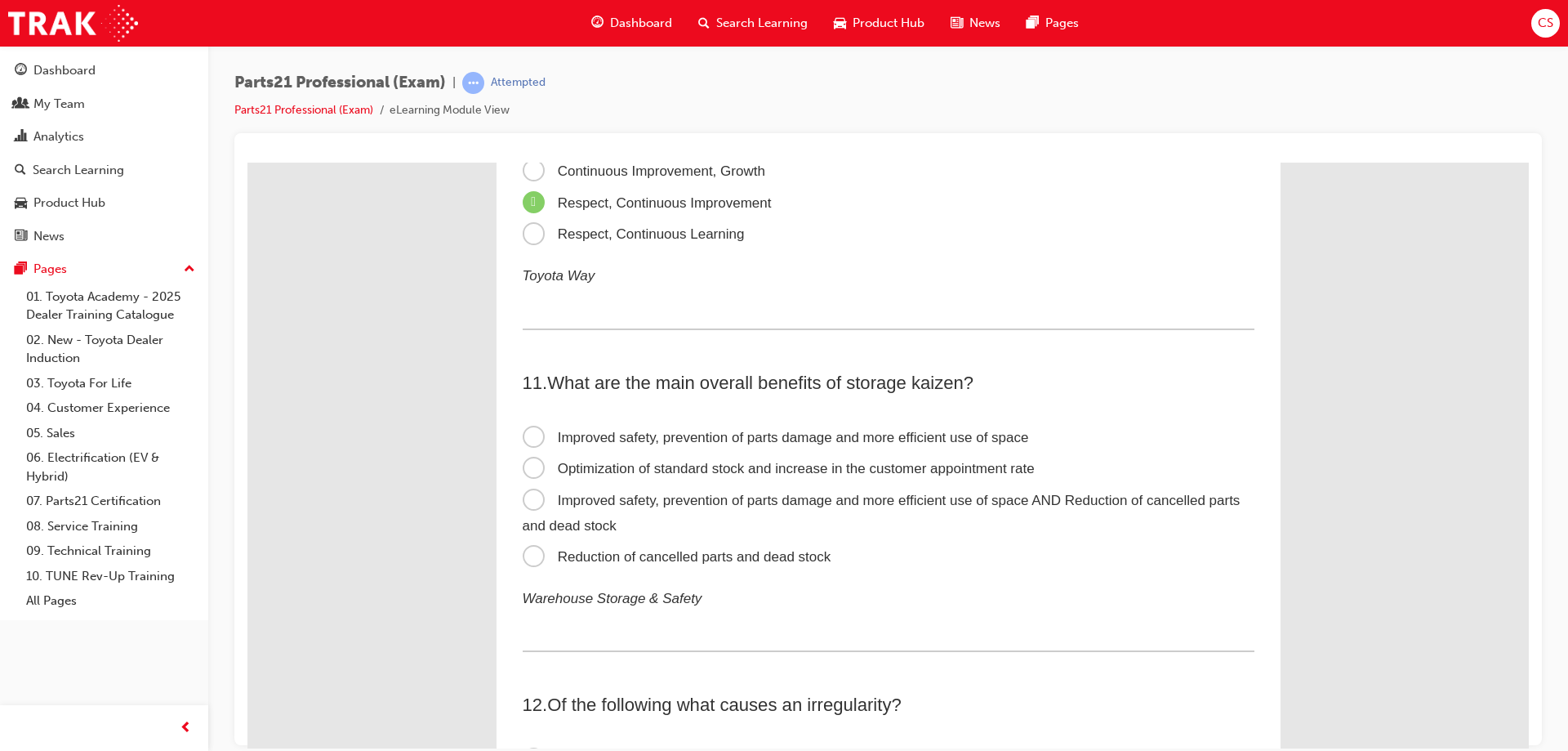
scroll to position [3186, 0]
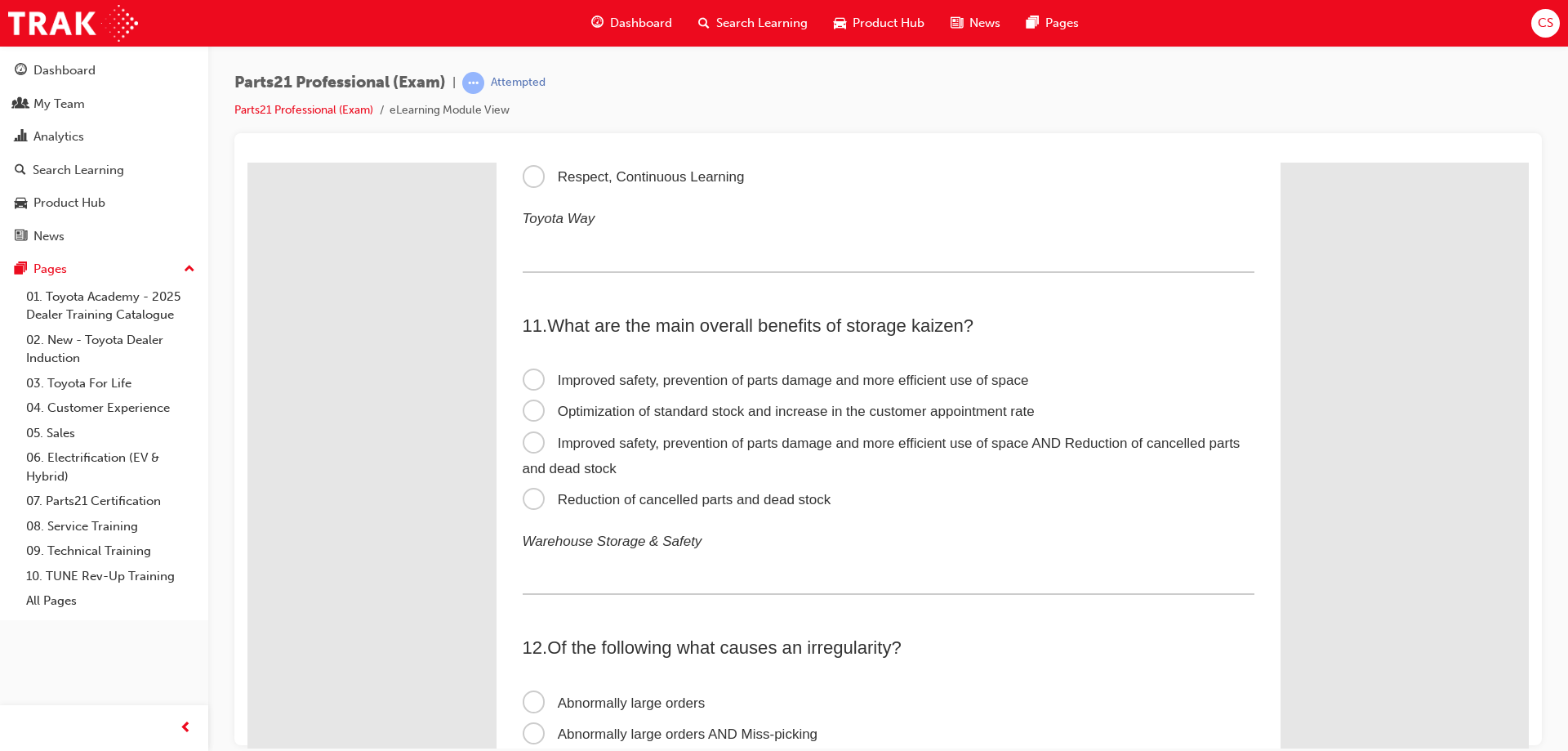
click at [525, 378] on span "Improved safety, prevention of parts damage and more efficient use of space" at bounding box center [776, 379] width 506 height 16
click at [247, 162] on input "Improved safety, prevention of parts damage and more efficient use of space" at bounding box center [247, 162] width 0 height 0
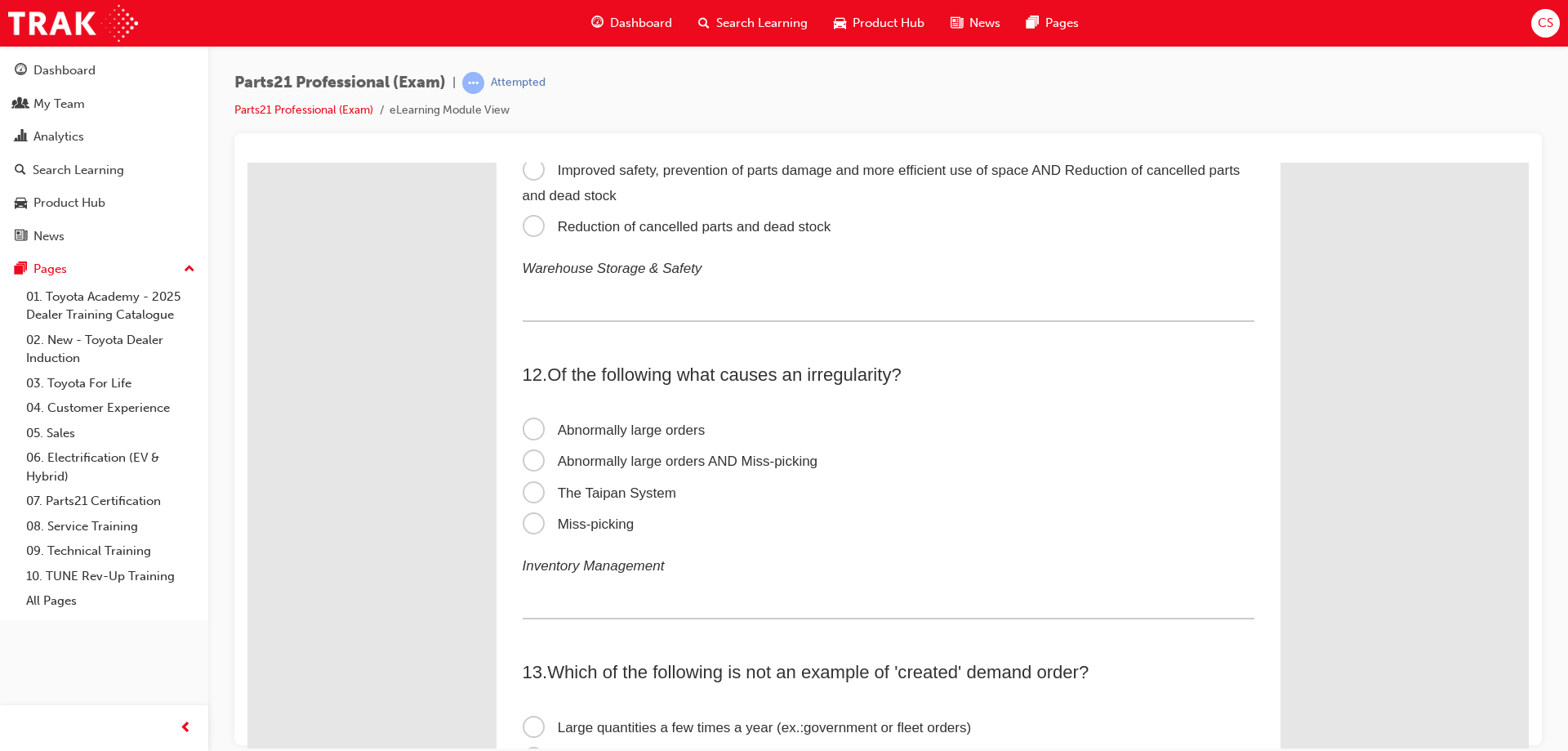
scroll to position [3513, 0]
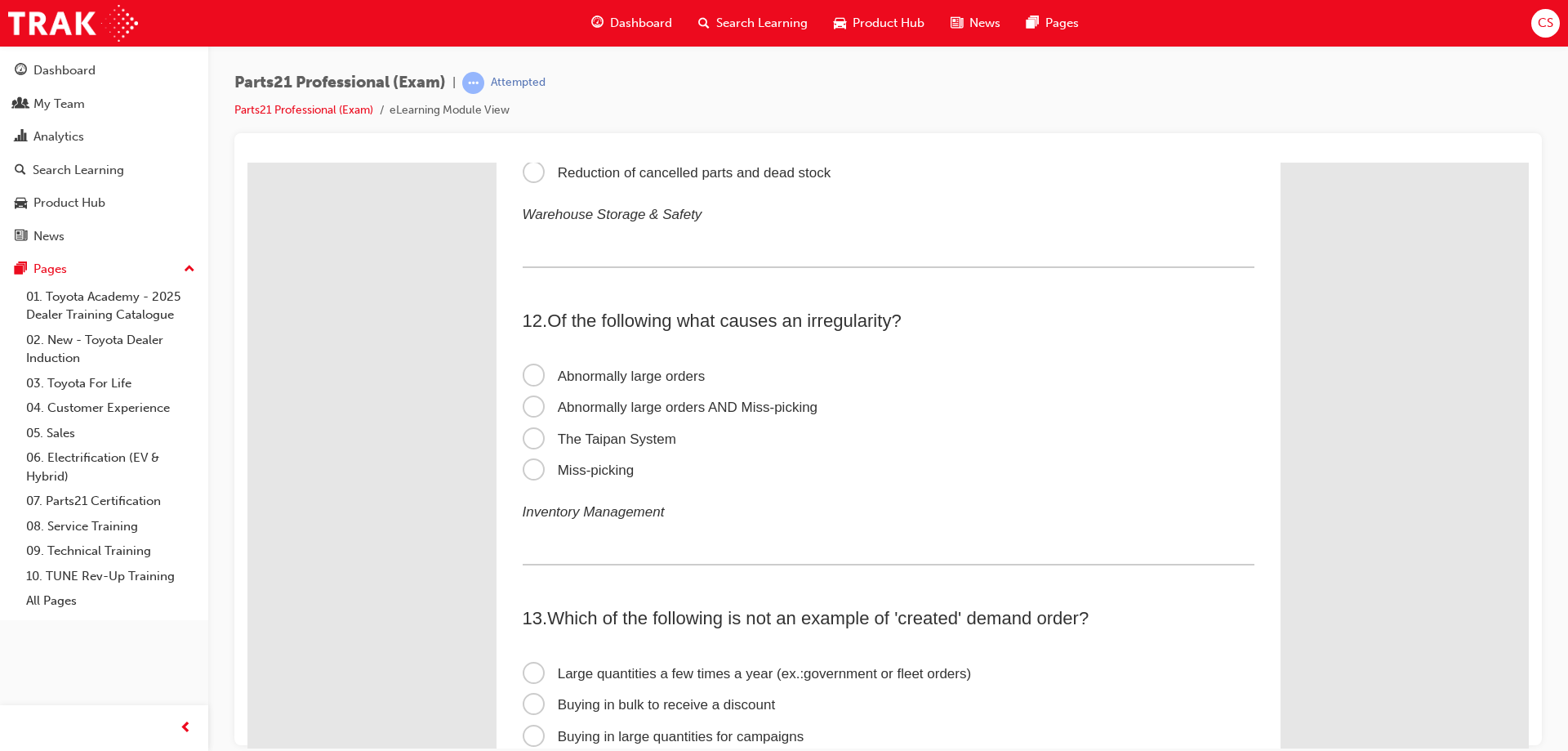
click at [528, 469] on span "Miss-picking" at bounding box center [579, 469] width 111 height 16
click at [247, 162] on input "Miss-picking" at bounding box center [247, 162] width 0 height 0
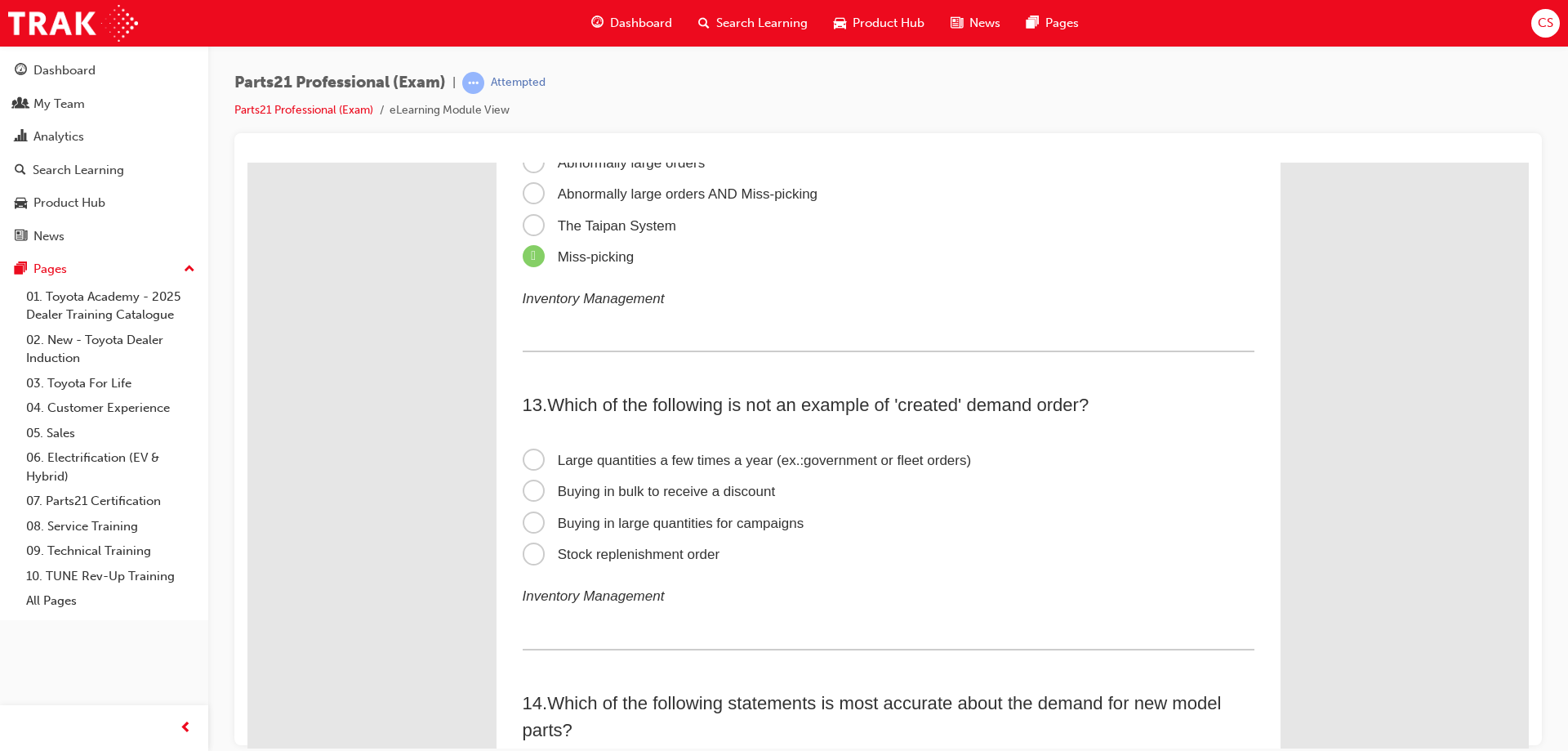
scroll to position [3759, 0]
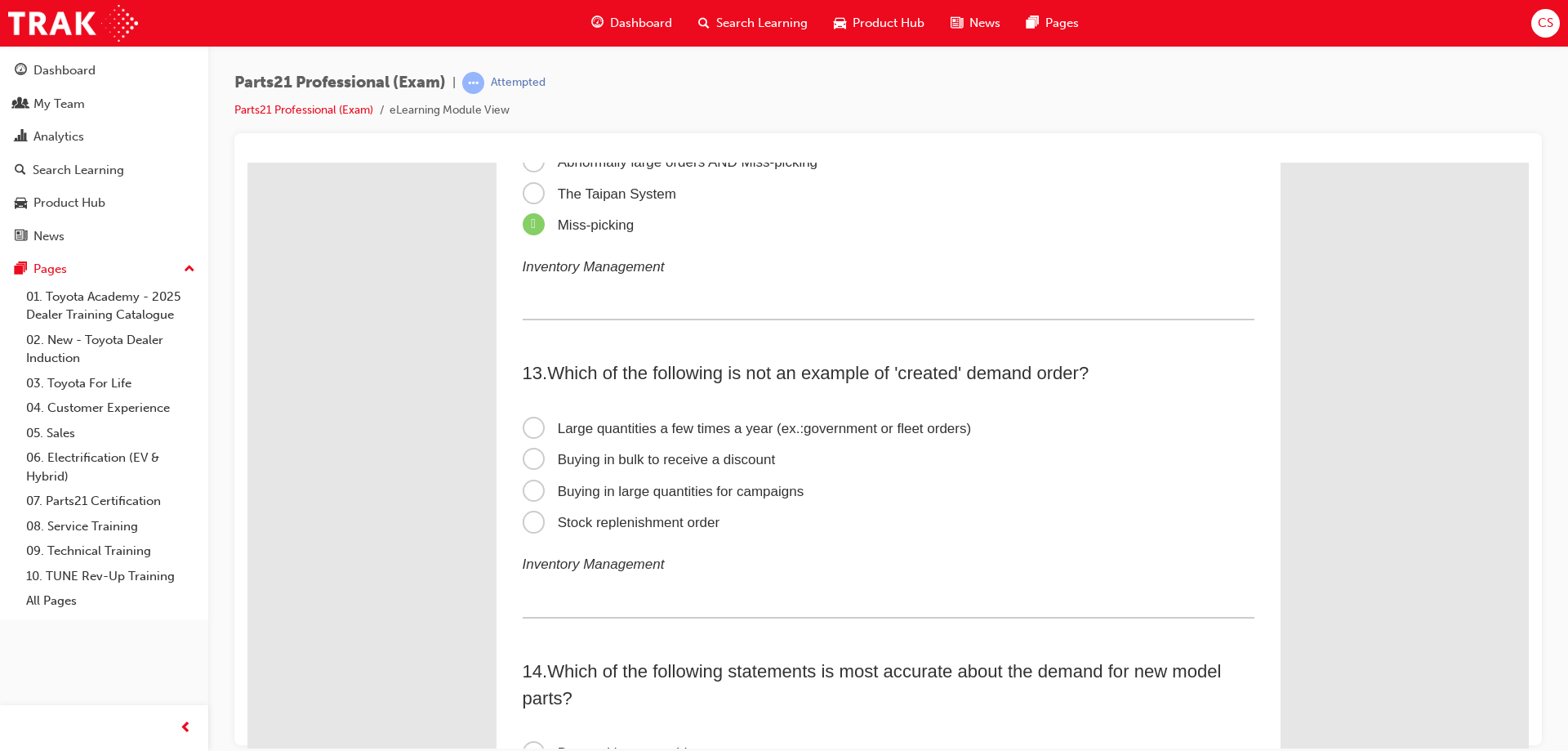
click at [529, 458] on span "Buying in bulk to receive a discount" at bounding box center [649, 458] width 254 height 16
click at [247, 162] on input "Buying in bulk to receive a discount" at bounding box center [247, 162] width 0 height 0
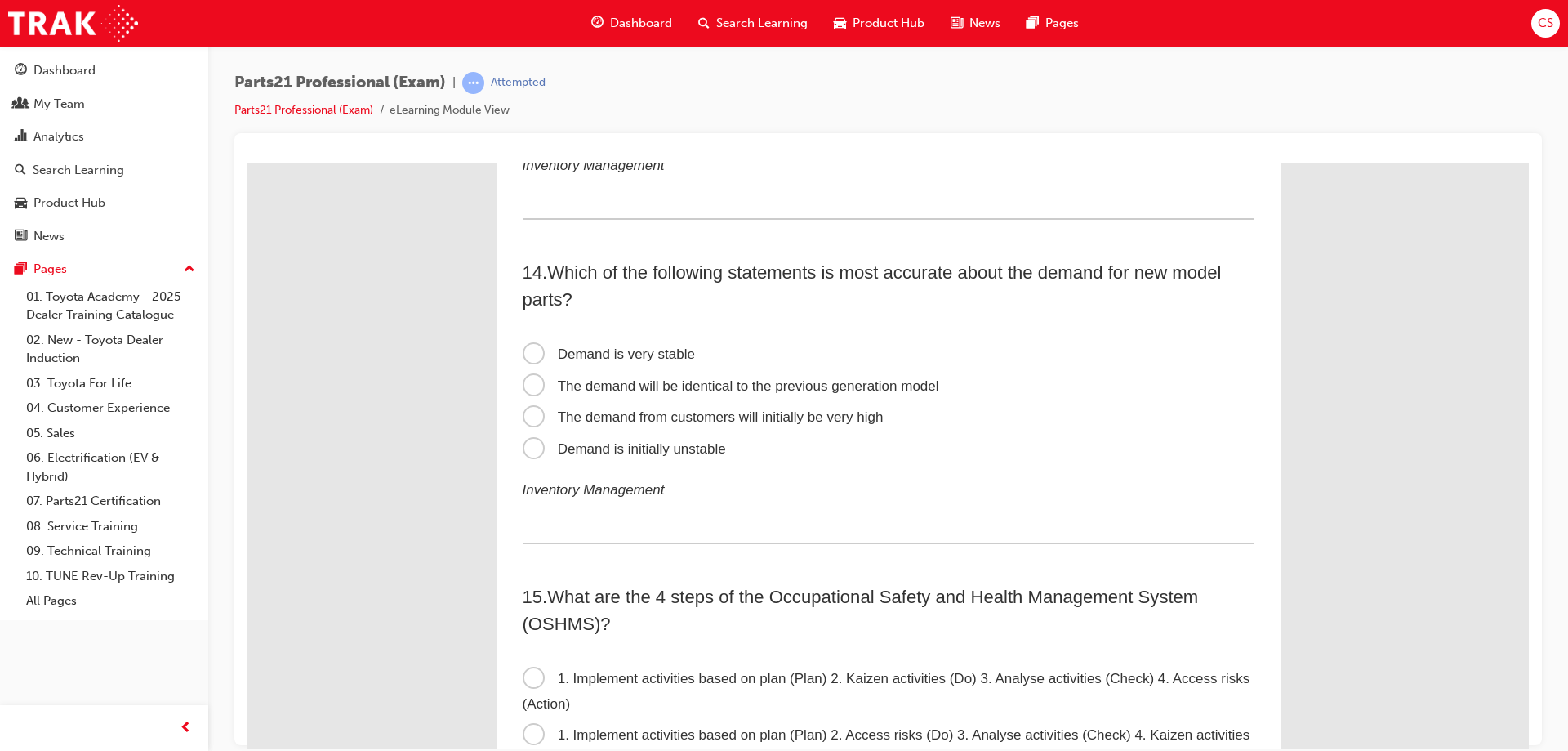
scroll to position [4167, 0]
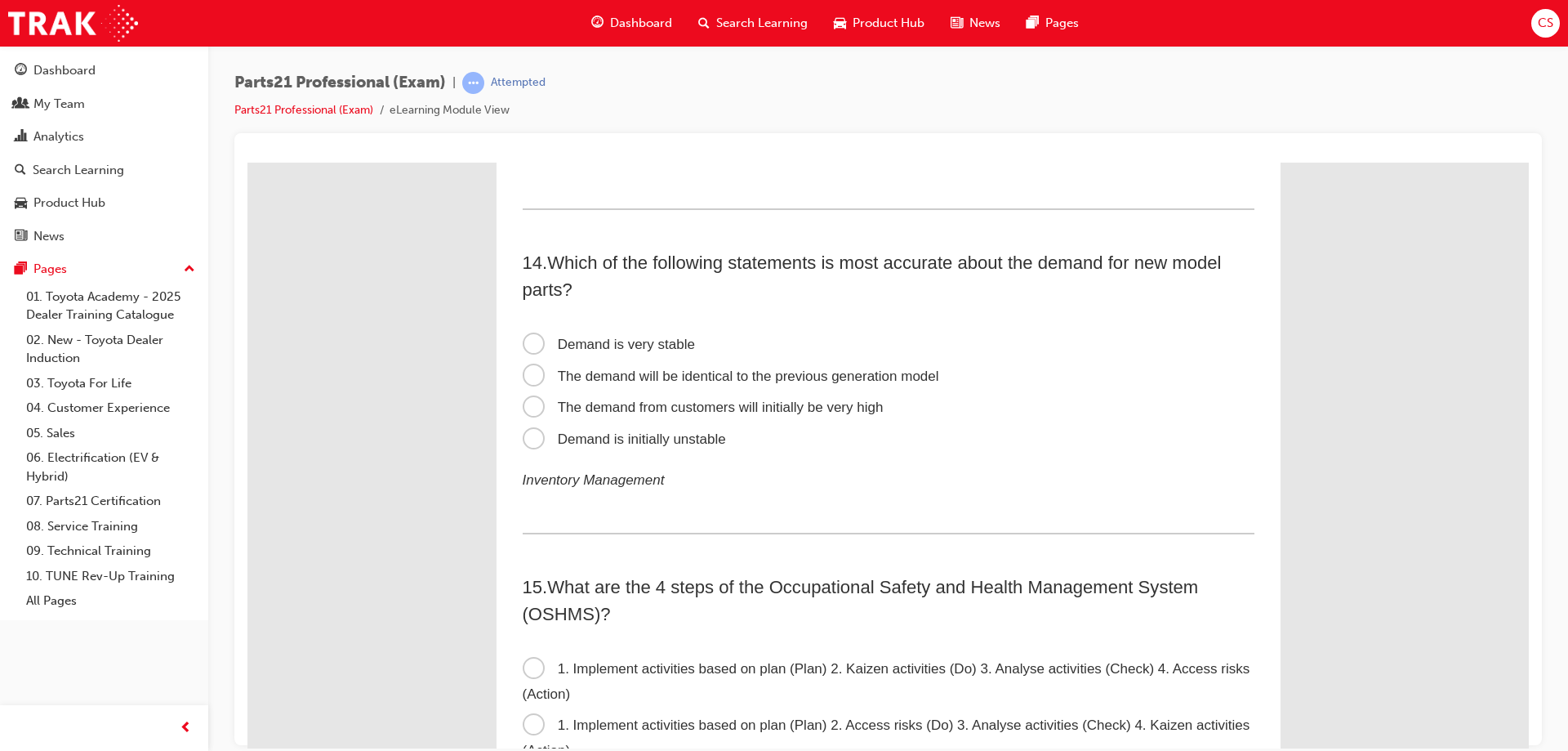
click at [535, 436] on span "Demand is initially unstable" at bounding box center [624, 438] width 203 height 16
click at [247, 162] on input "Demand is initially unstable" at bounding box center [247, 162] width 0 height 0
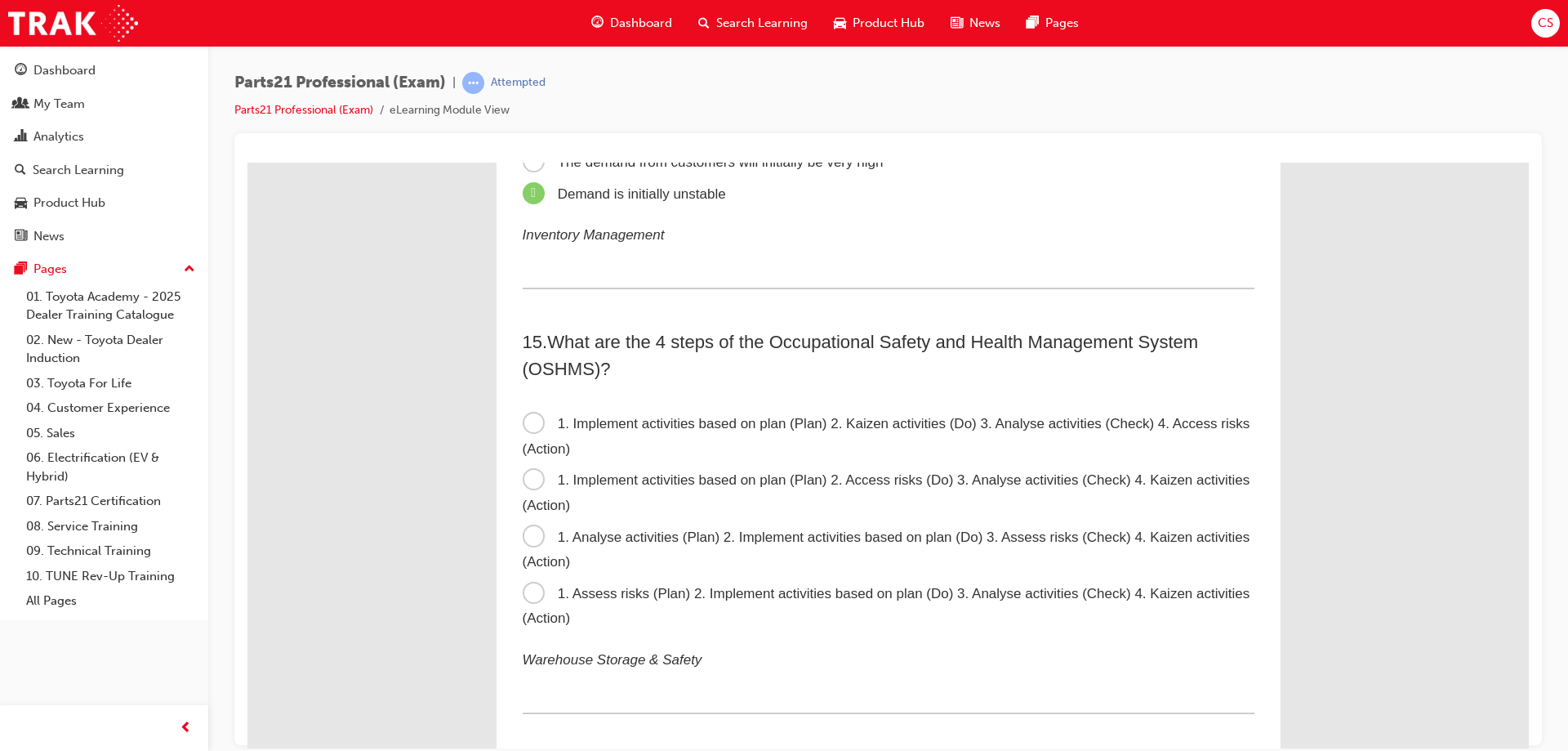
scroll to position [4494, 0]
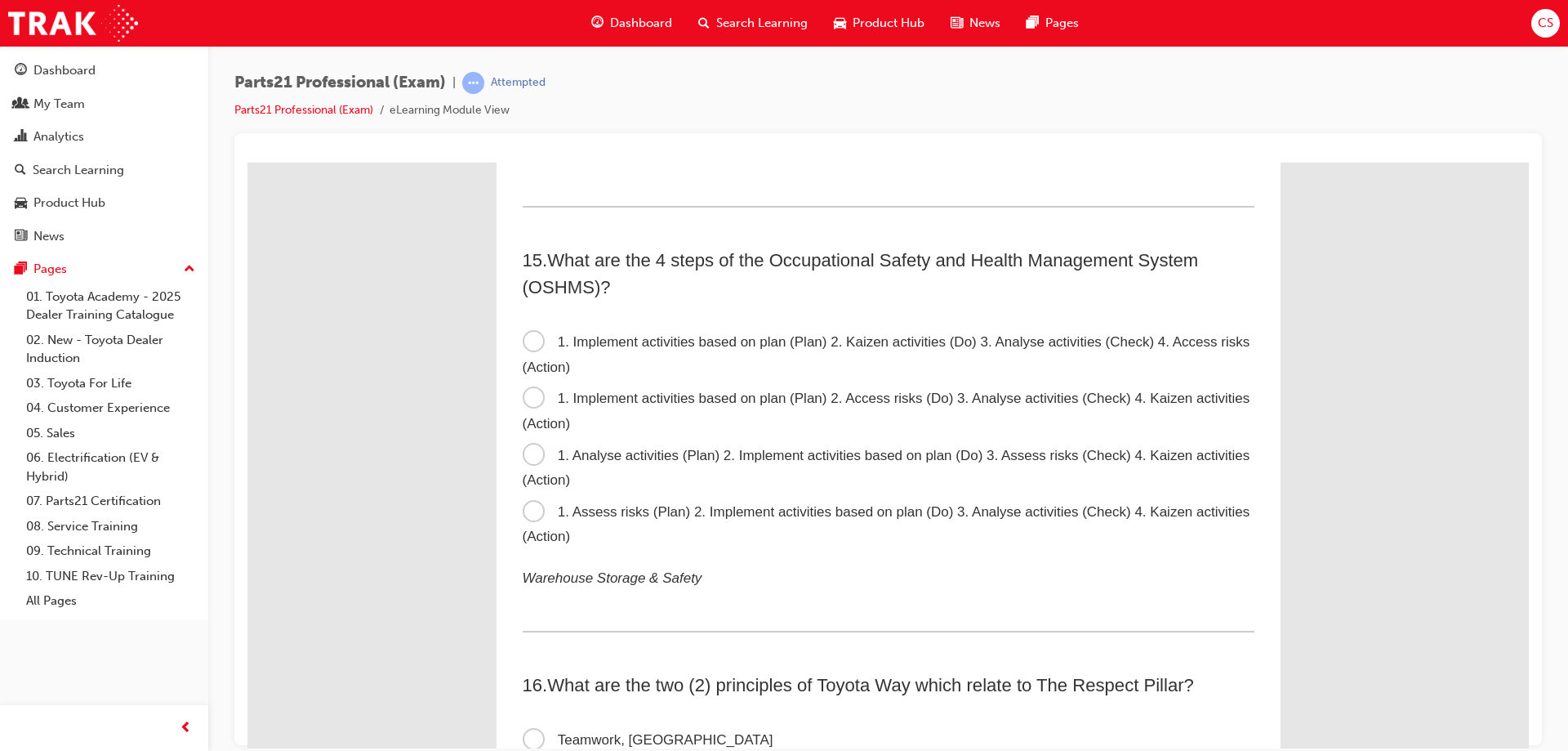
click at [527, 452] on span "1. Analyse activities (Plan) 2. Implement activities based on plan (Do) 3. Asse…" at bounding box center [886, 468] width 727 height 41
click at [247, 162] on input "1. Analyse activities (Plan) 2. Implement activities based on plan (Do) 3. Asse…" at bounding box center [247, 162] width 0 height 0
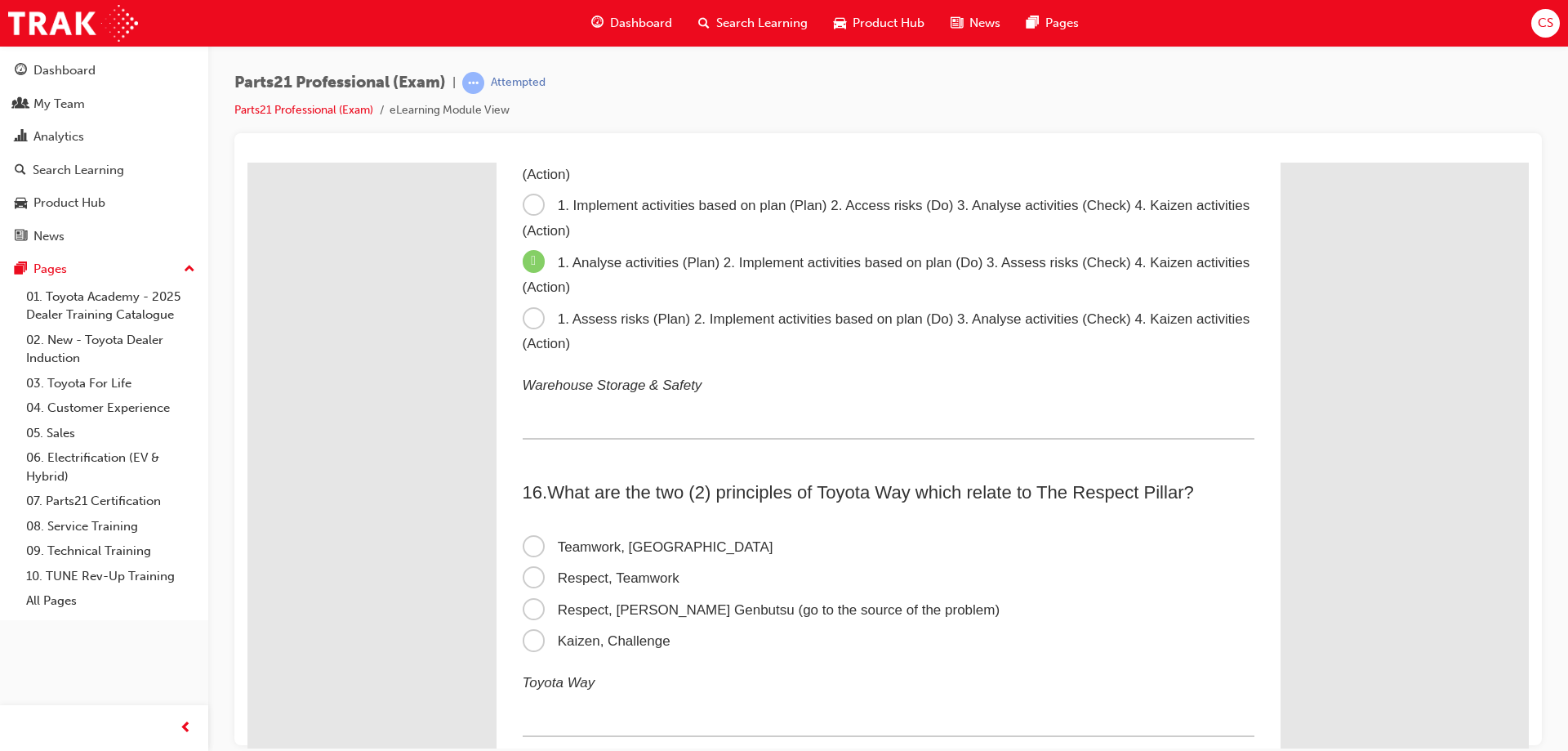
scroll to position [4820, 0]
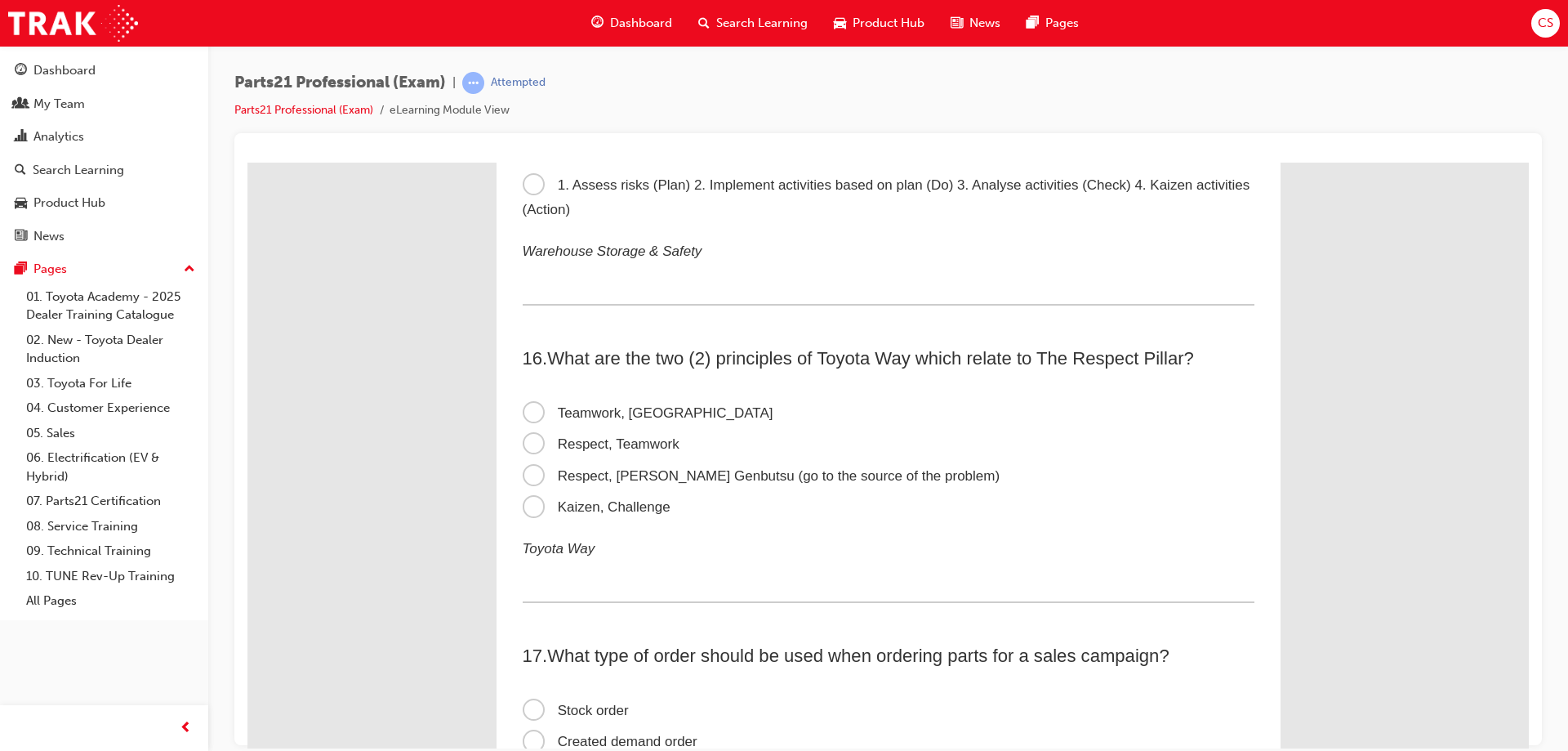
click at [523, 446] on span "Respect, Teamwork" at bounding box center [601, 443] width 157 height 16
click at [247, 162] on input "Respect, Teamwork" at bounding box center [247, 162] width 0 height 0
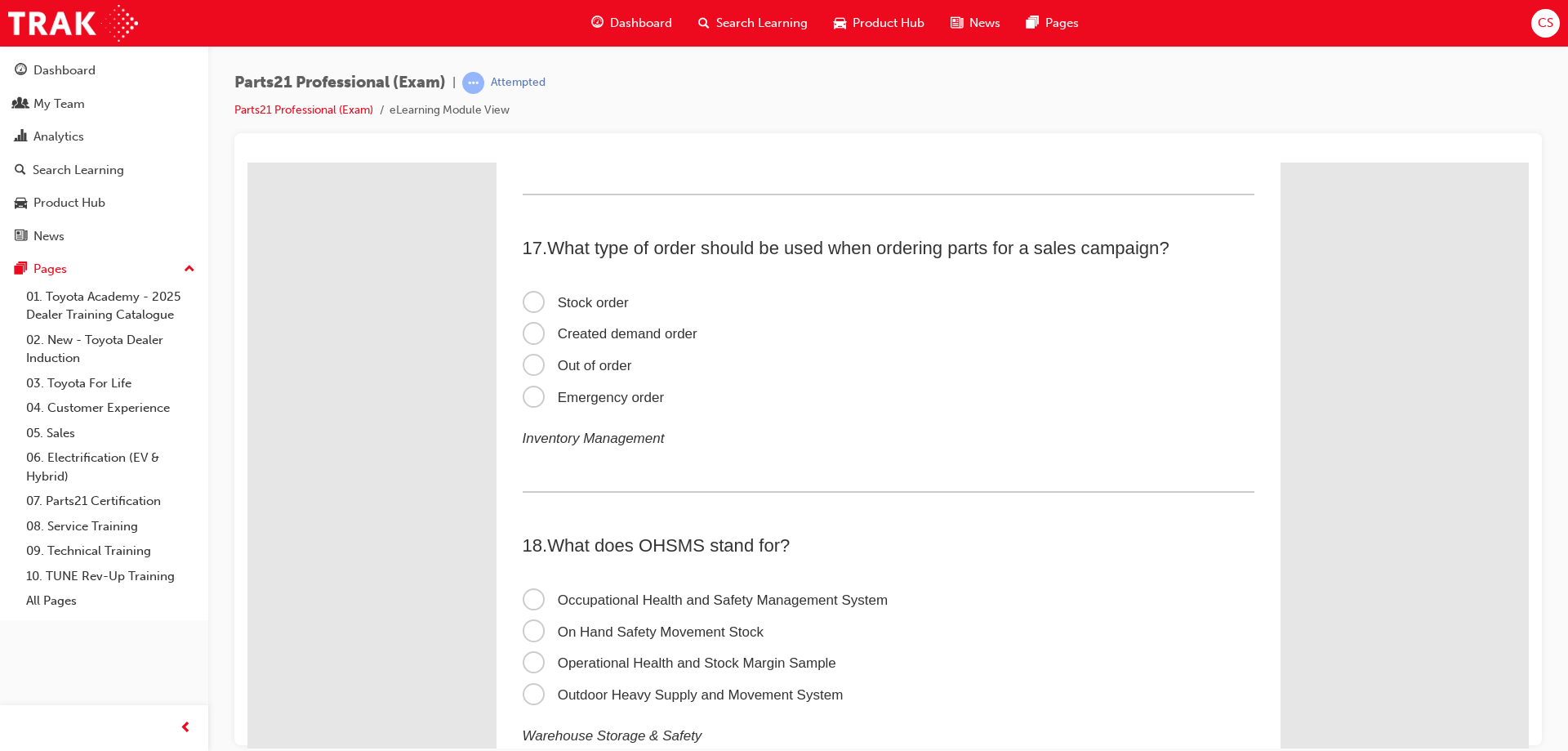
scroll to position [5229, 0]
click at [527, 333] on span "Created demand order" at bounding box center [610, 332] width 175 height 16
click at [247, 162] on input "Created demand order" at bounding box center [247, 162] width 0 height 0
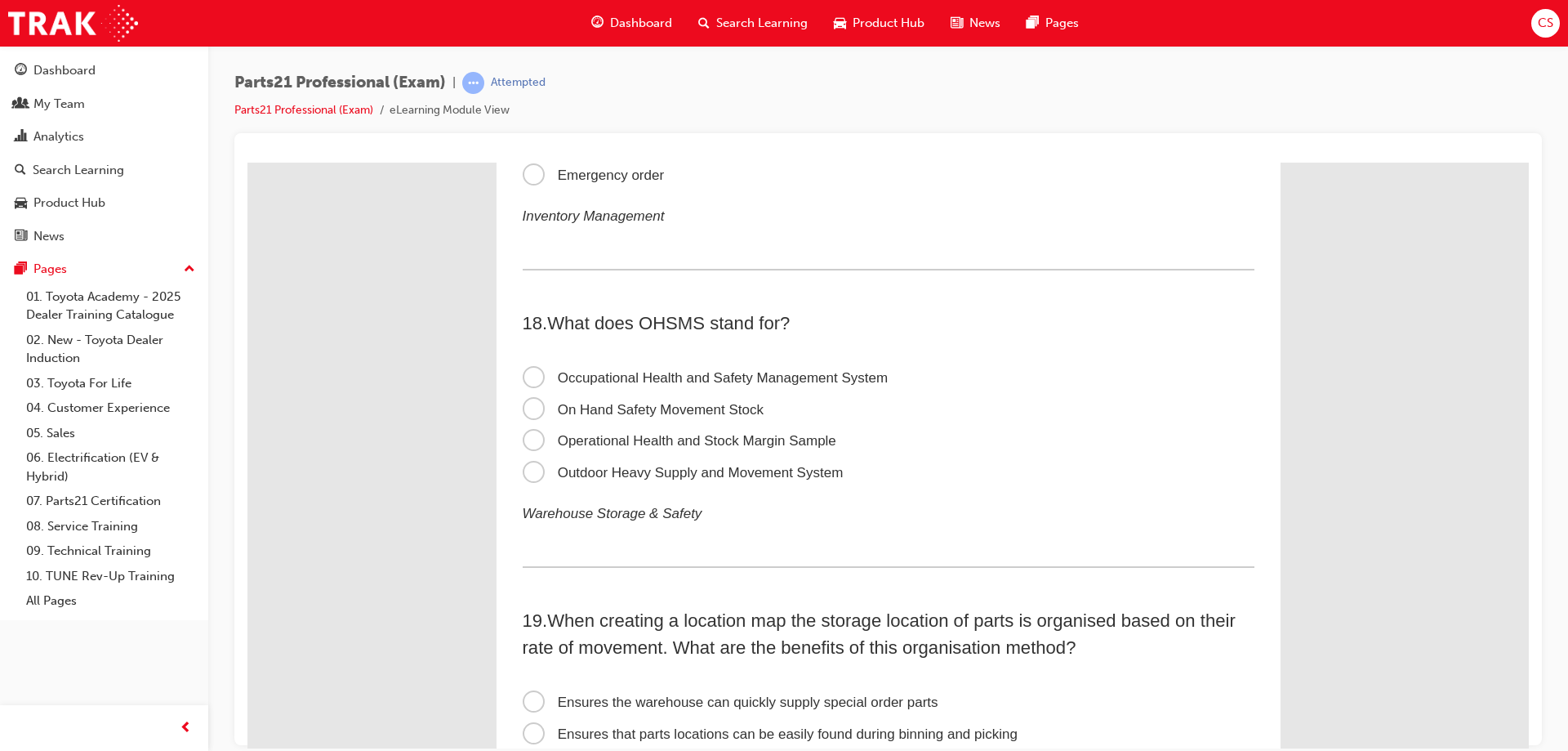
scroll to position [5556, 0]
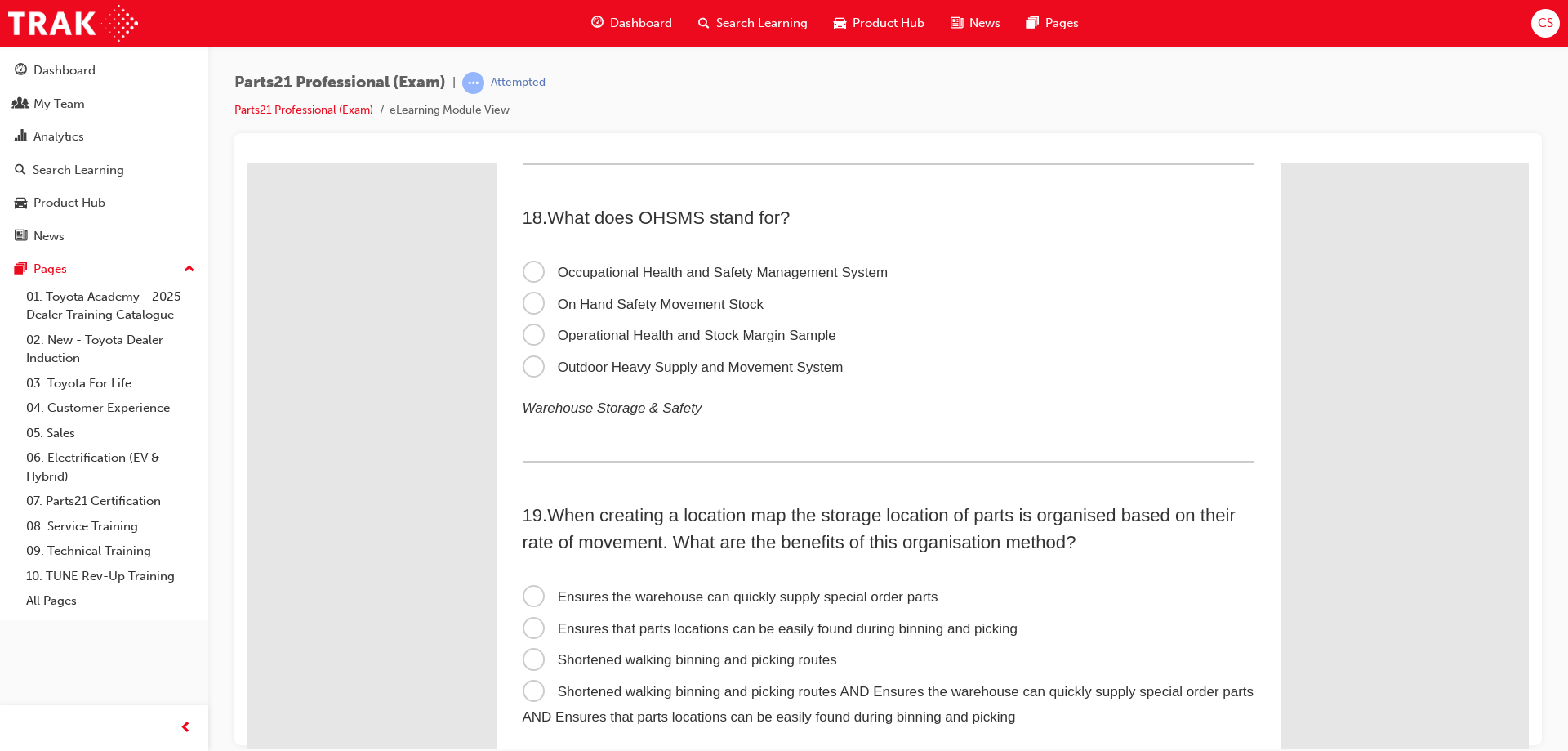
click at [532, 300] on span "On Hand Safety Movement Stock" at bounding box center [643, 303] width 241 height 16
click at [247, 162] on input "On Hand Safety Movement Stock" at bounding box center [247, 162] width 0 height 0
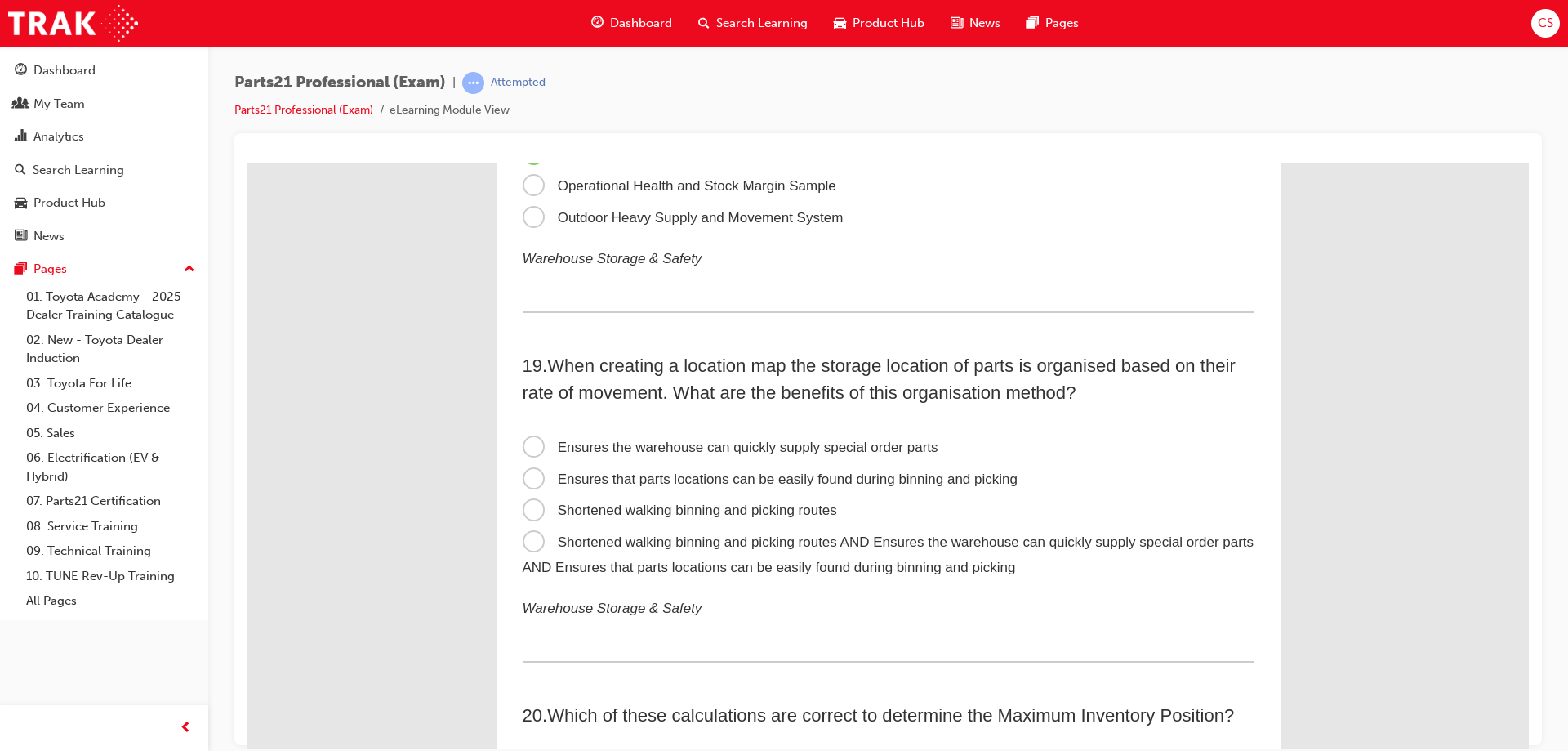
scroll to position [5883, 0]
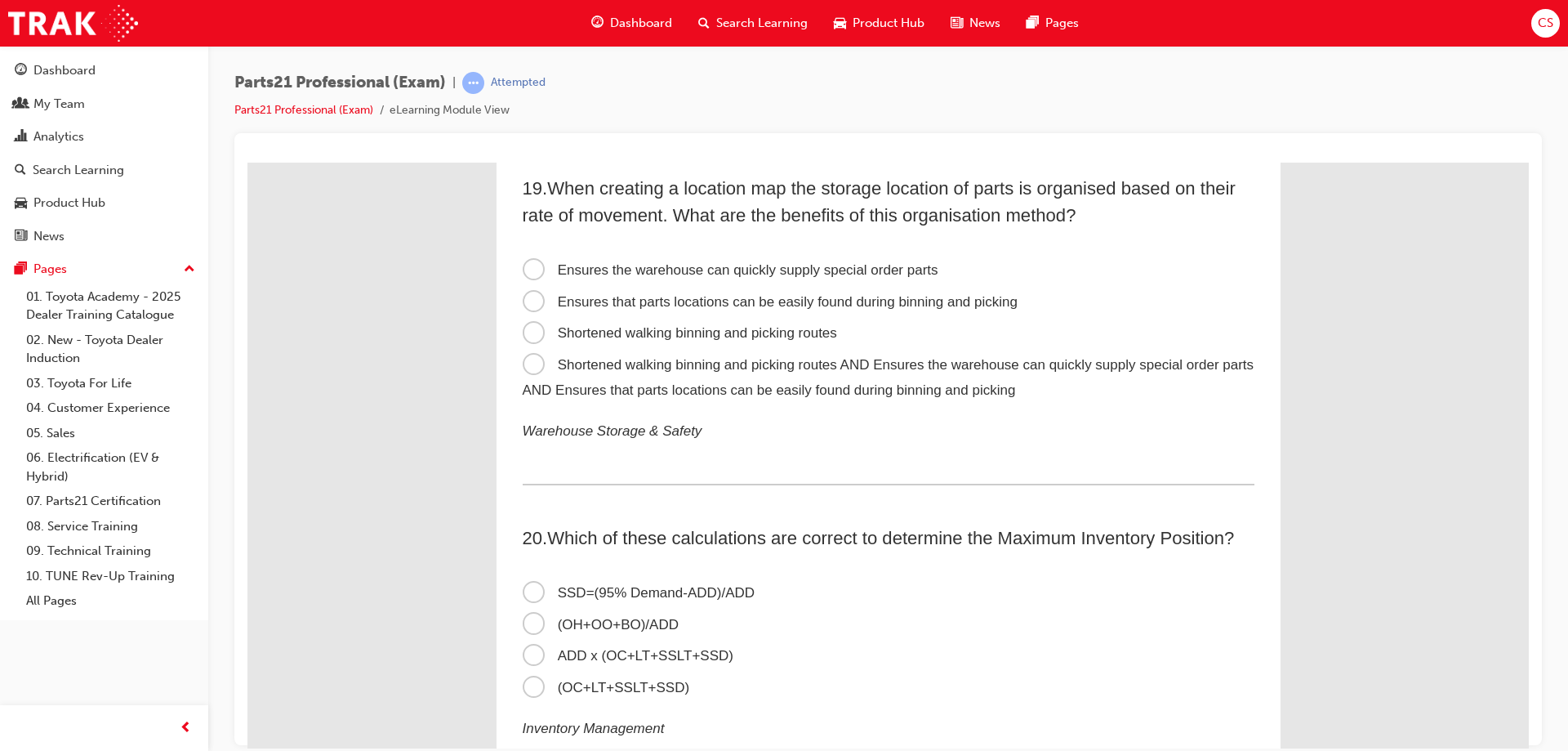
click at [529, 363] on span "Shortened walking binning and picking routes AND Ensures the warehouse can quic…" at bounding box center [889, 376] width 732 height 41
click at [247, 162] on input "Shortened walking binning and picking routes AND Ensures the warehouse can quic…" at bounding box center [247, 162] width 0 height 0
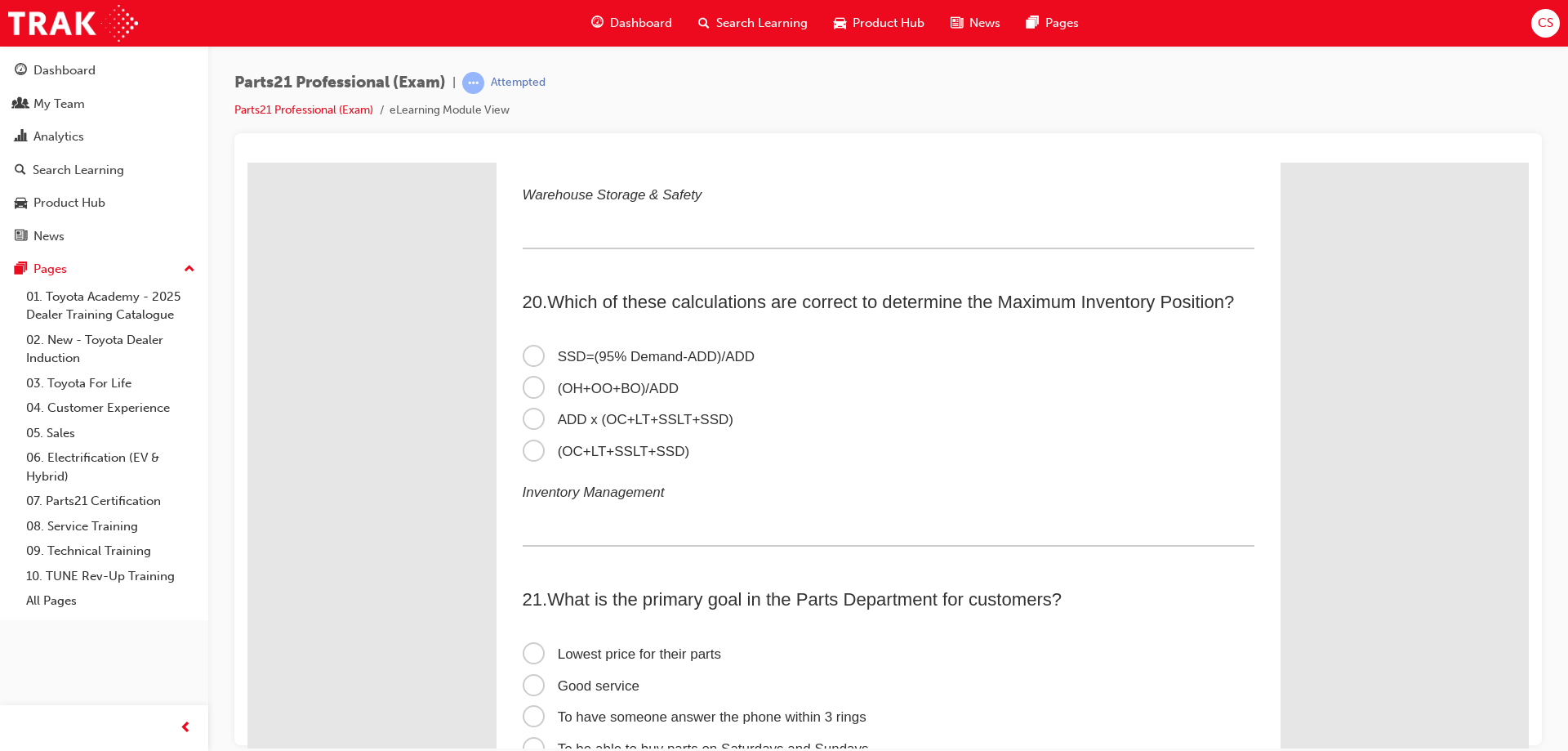
scroll to position [6128, 0]
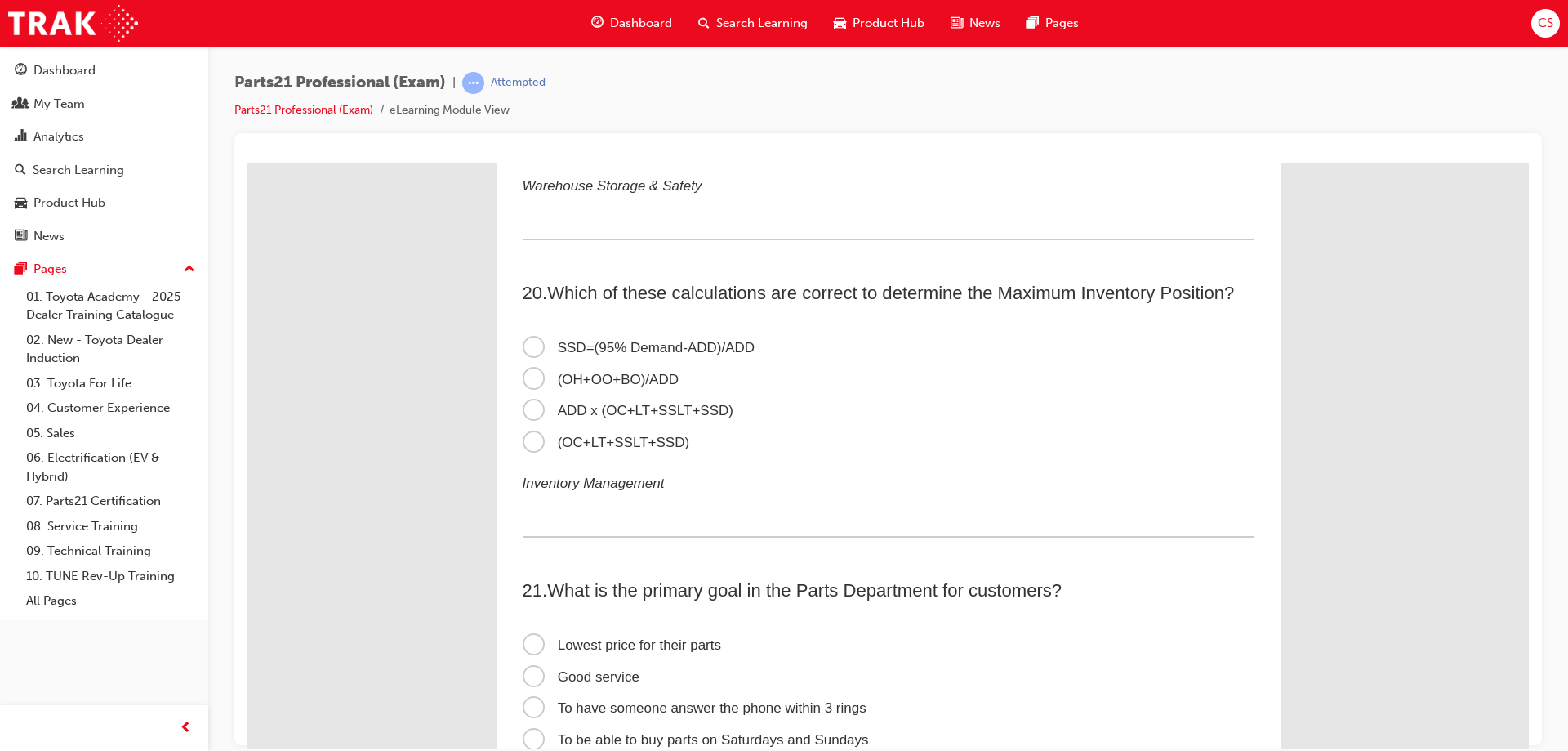
click at [531, 445] on span "(OC+LT+SSLT+SSD)" at bounding box center [607, 441] width 167 height 16
click at [247, 162] on input "(OC+LT+SSLT+SSD)" at bounding box center [247, 162] width 0 height 0
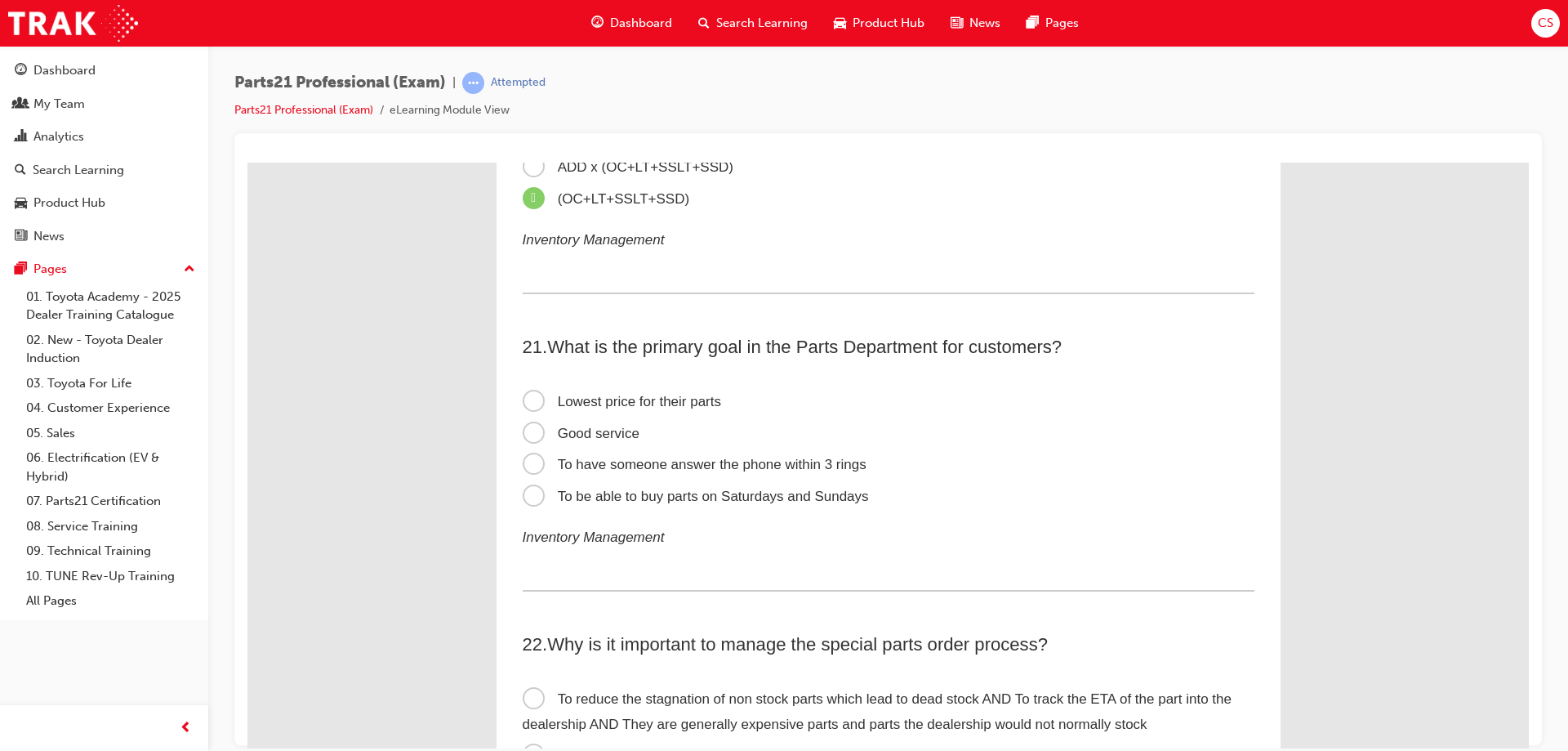
scroll to position [6373, 0]
click at [524, 434] on span "Good service" at bounding box center [581, 430] width 117 height 16
click at [247, 162] on input "Good service" at bounding box center [247, 162] width 0 height 0
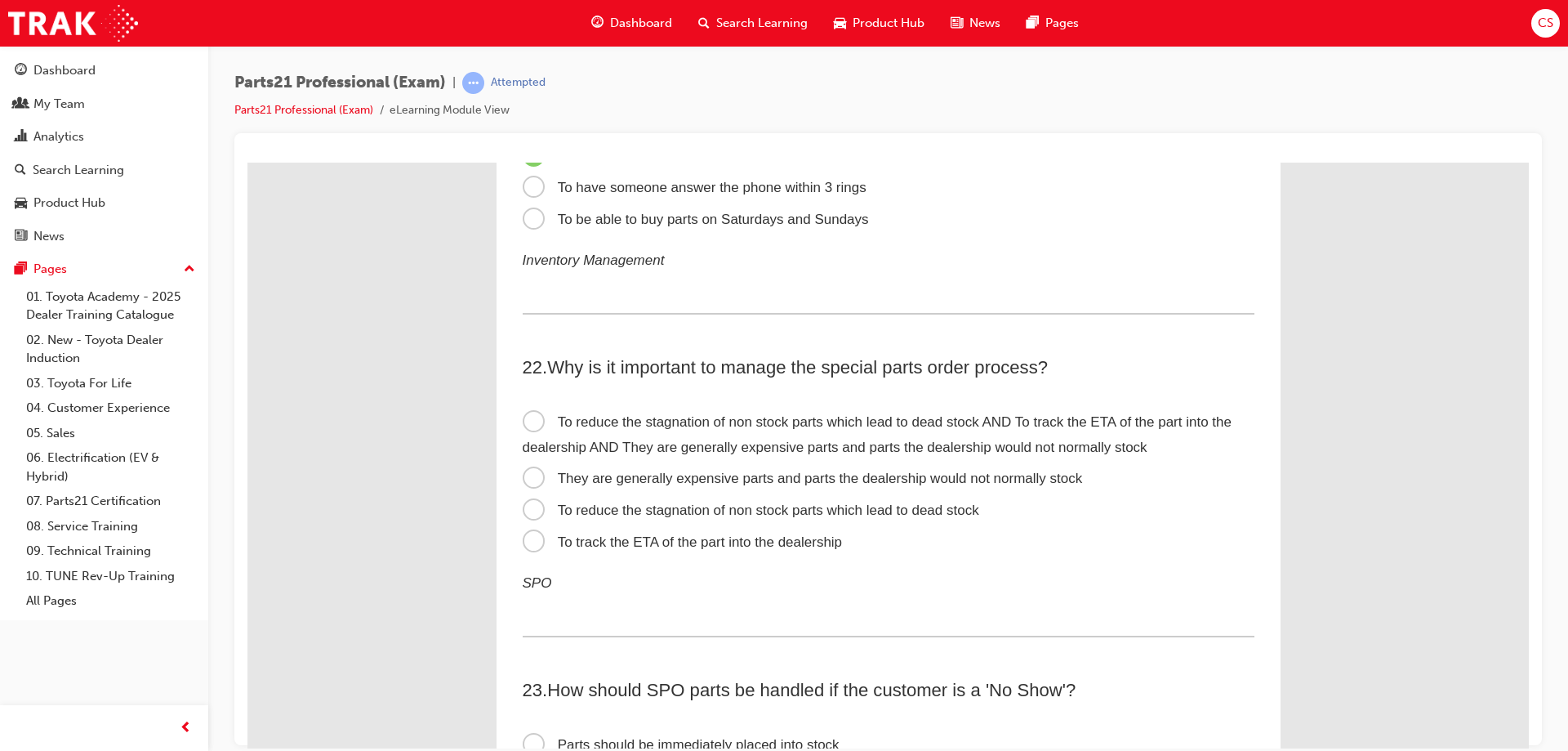
scroll to position [6700, 0]
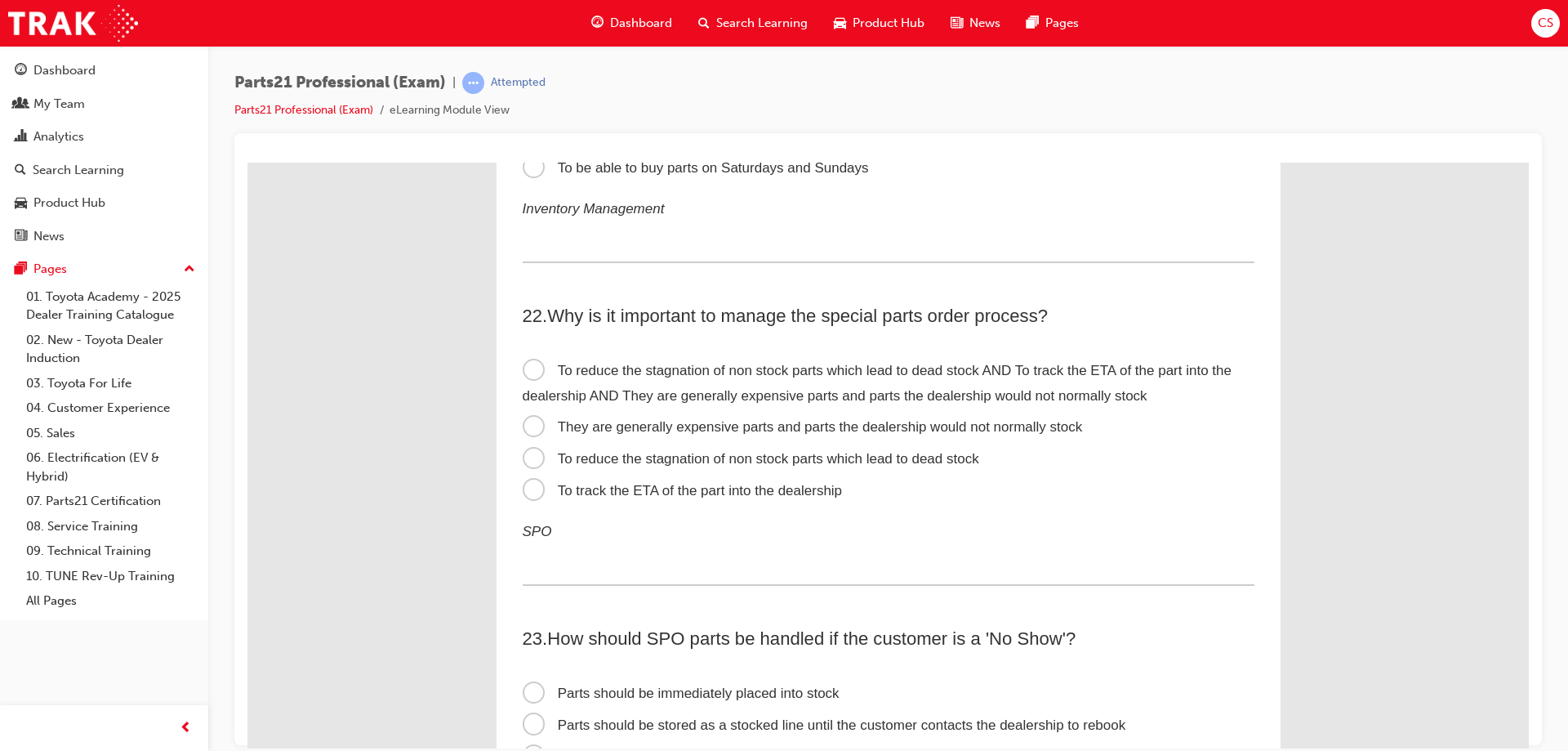
click at [534, 456] on span "To reduce the stagnation of non stock parts which lead to dead stock" at bounding box center [751, 457] width 456 height 16
click at [247, 162] on input "To reduce the stagnation of non stock parts which lead to dead stock" at bounding box center [247, 162] width 0 height 0
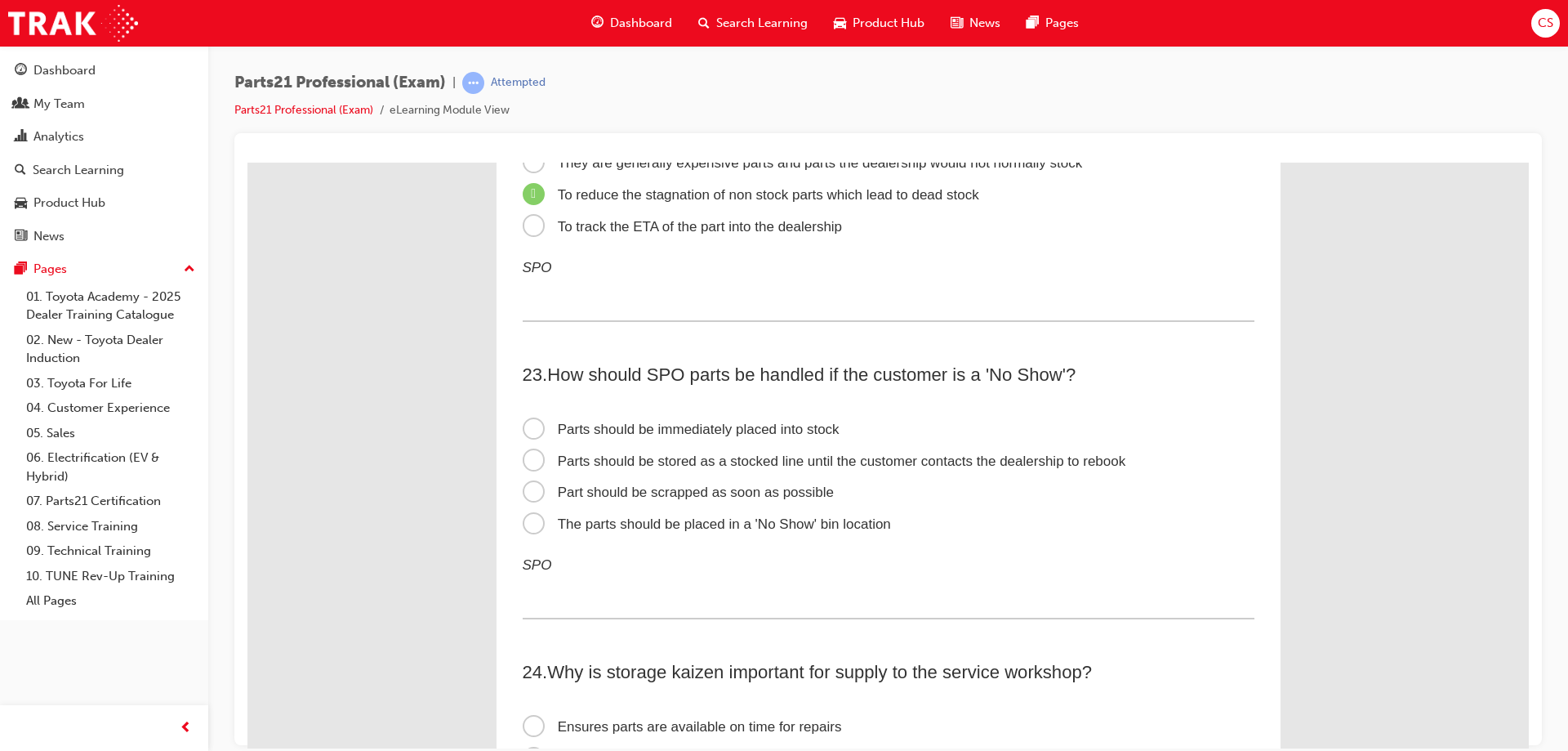
scroll to position [7027, 0]
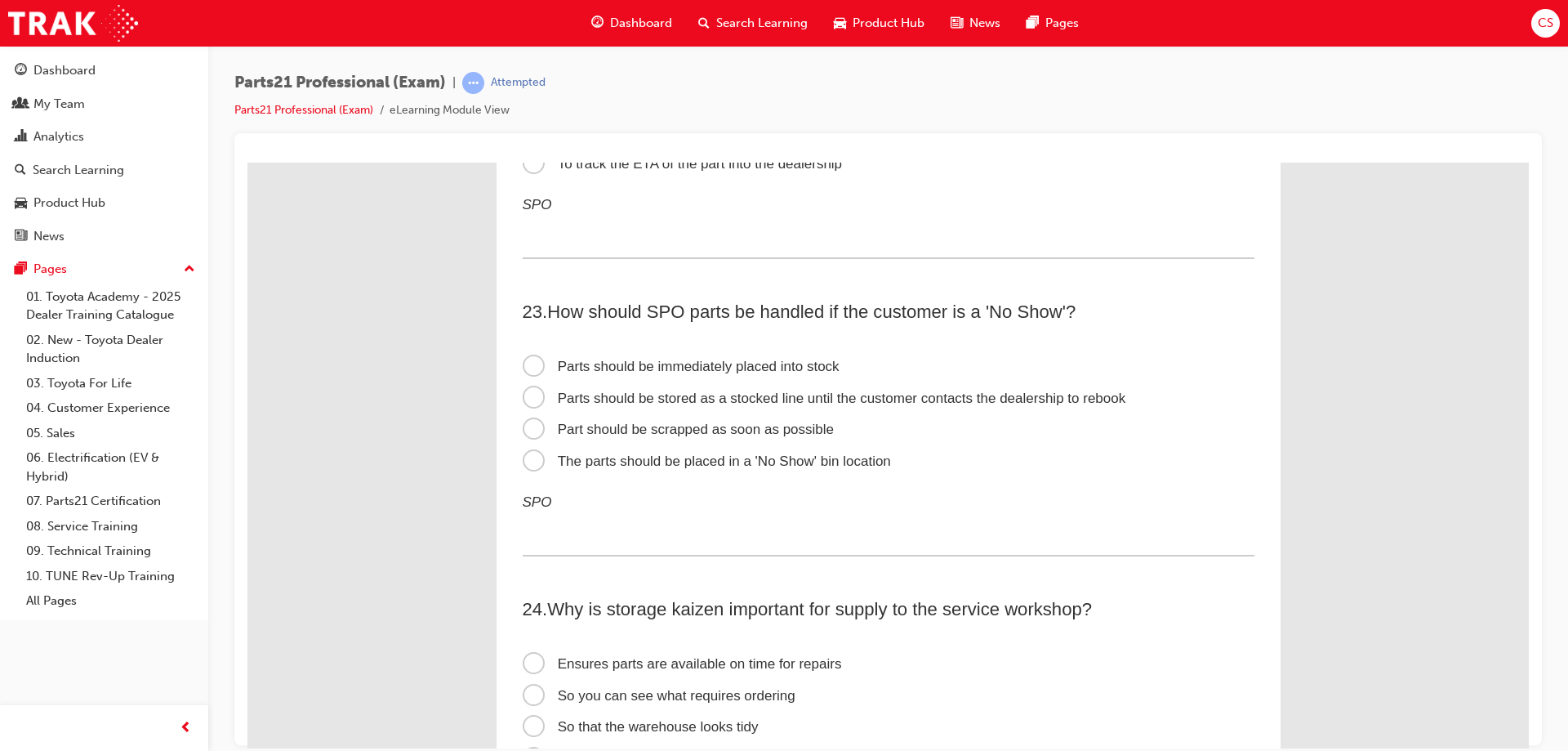
click at [527, 394] on span "Parts should be stored as a stocked line until the customer contacts the dealer…" at bounding box center [825, 397] width 604 height 16
click at [247, 162] on input "Parts should be stored as a stocked line until the customer contacts the dealer…" at bounding box center [247, 162] width 0 height 0
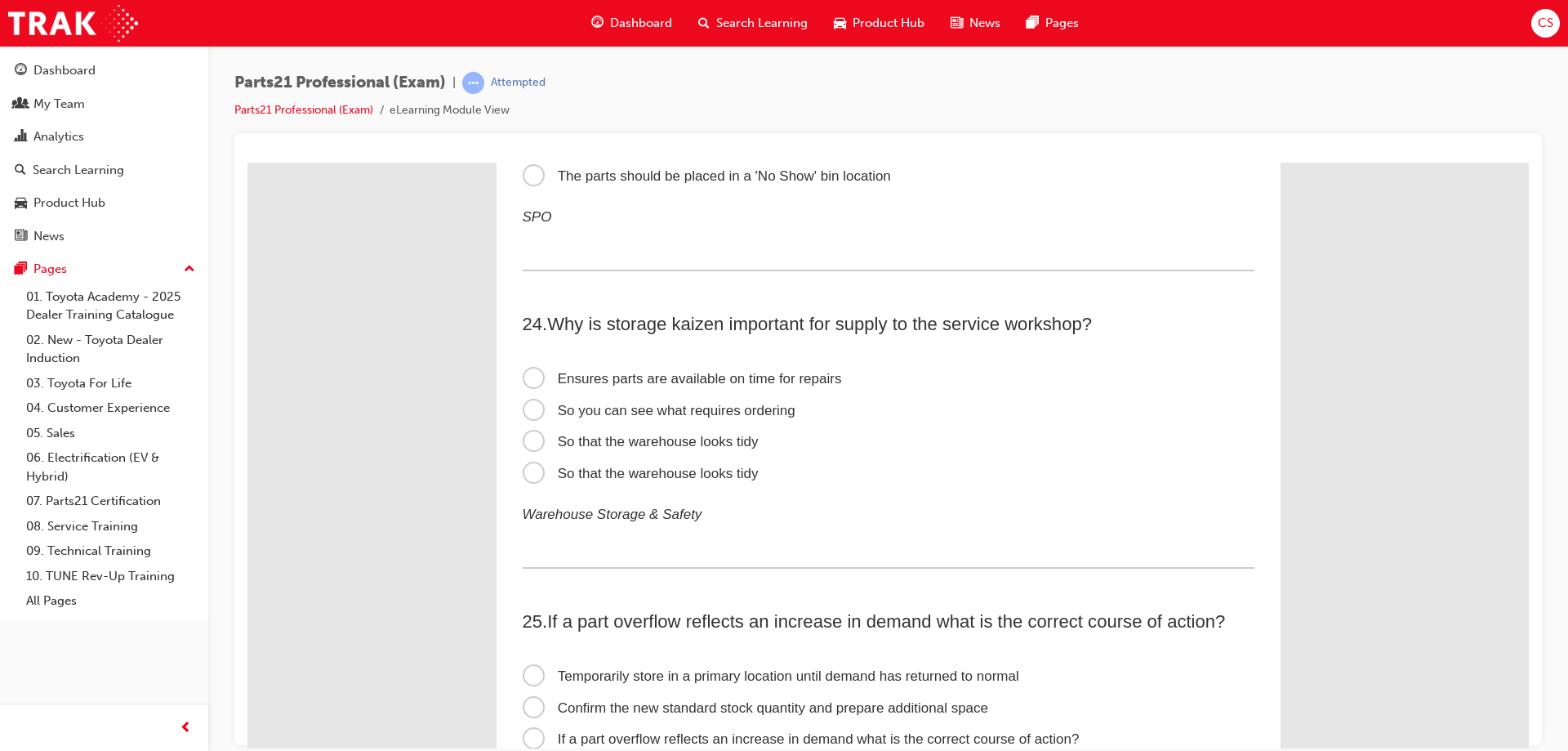
scroll to position [7354, 0]
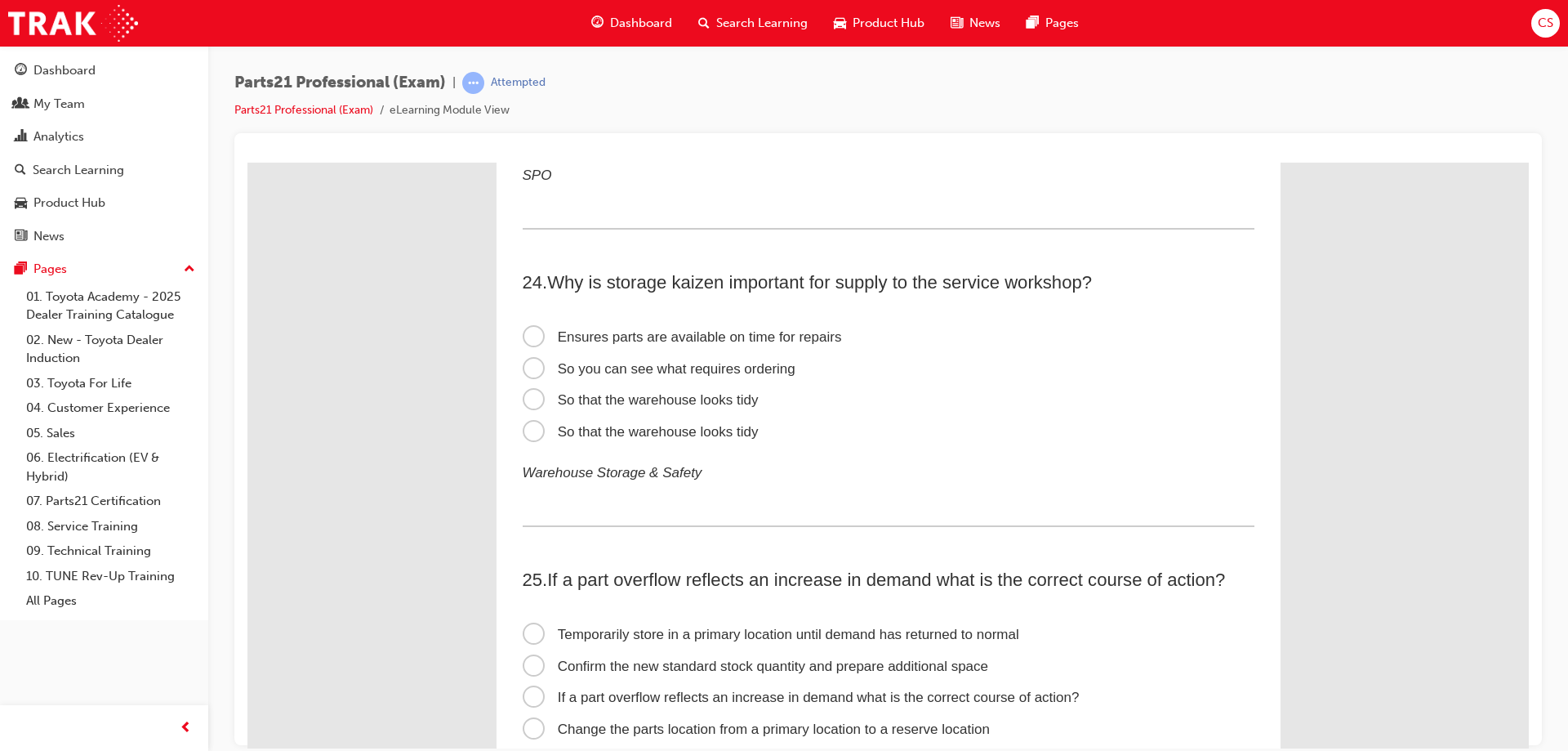
click at [525, 335] on span "Ensures parts are available on time for repairs" at bounding box center [683, 336] width 320 height 16
click at [247, 162] on input "Ensures parts are available on time for repairs" at bounding box center [247, 162] width 0 height 0
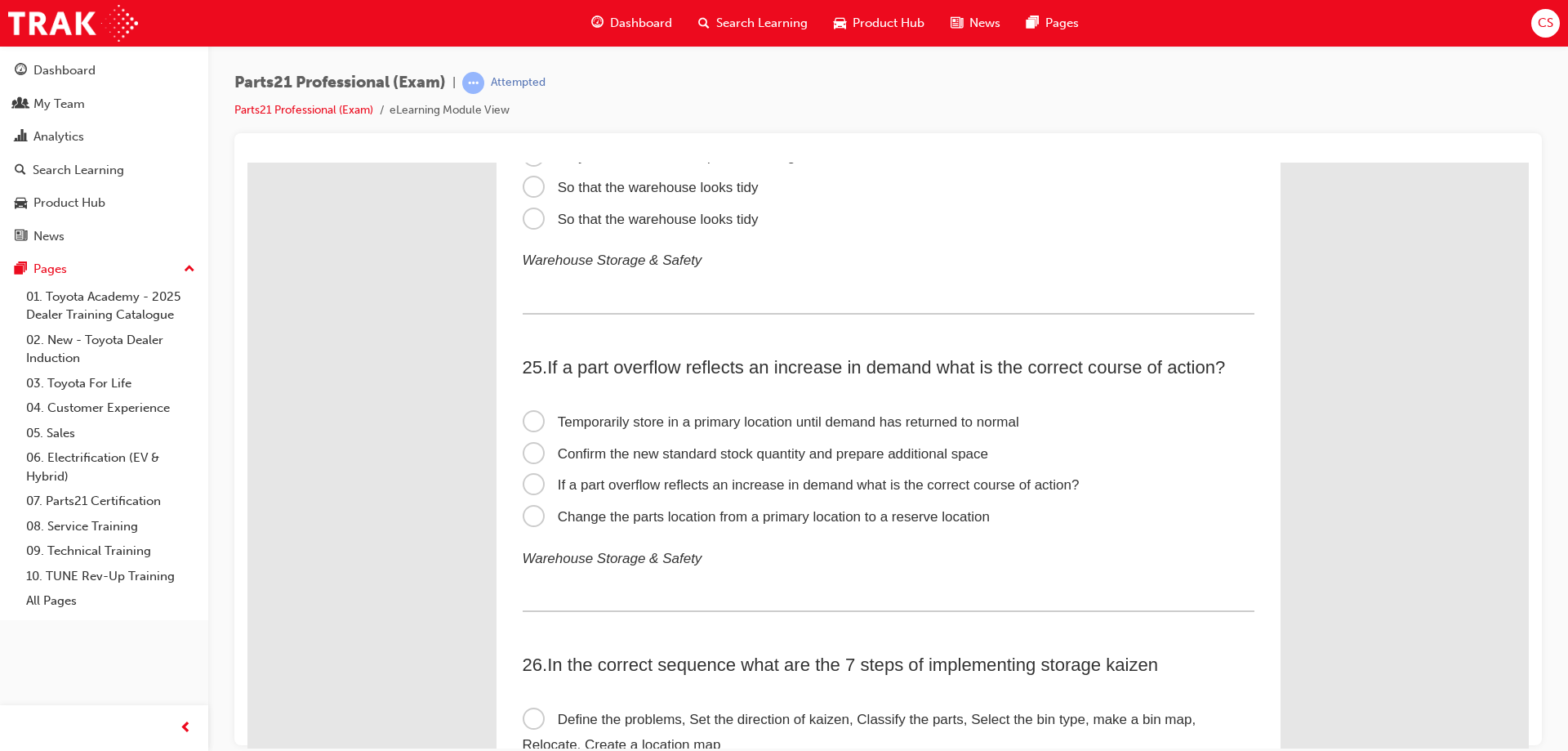
scroll to position [7680, 0]
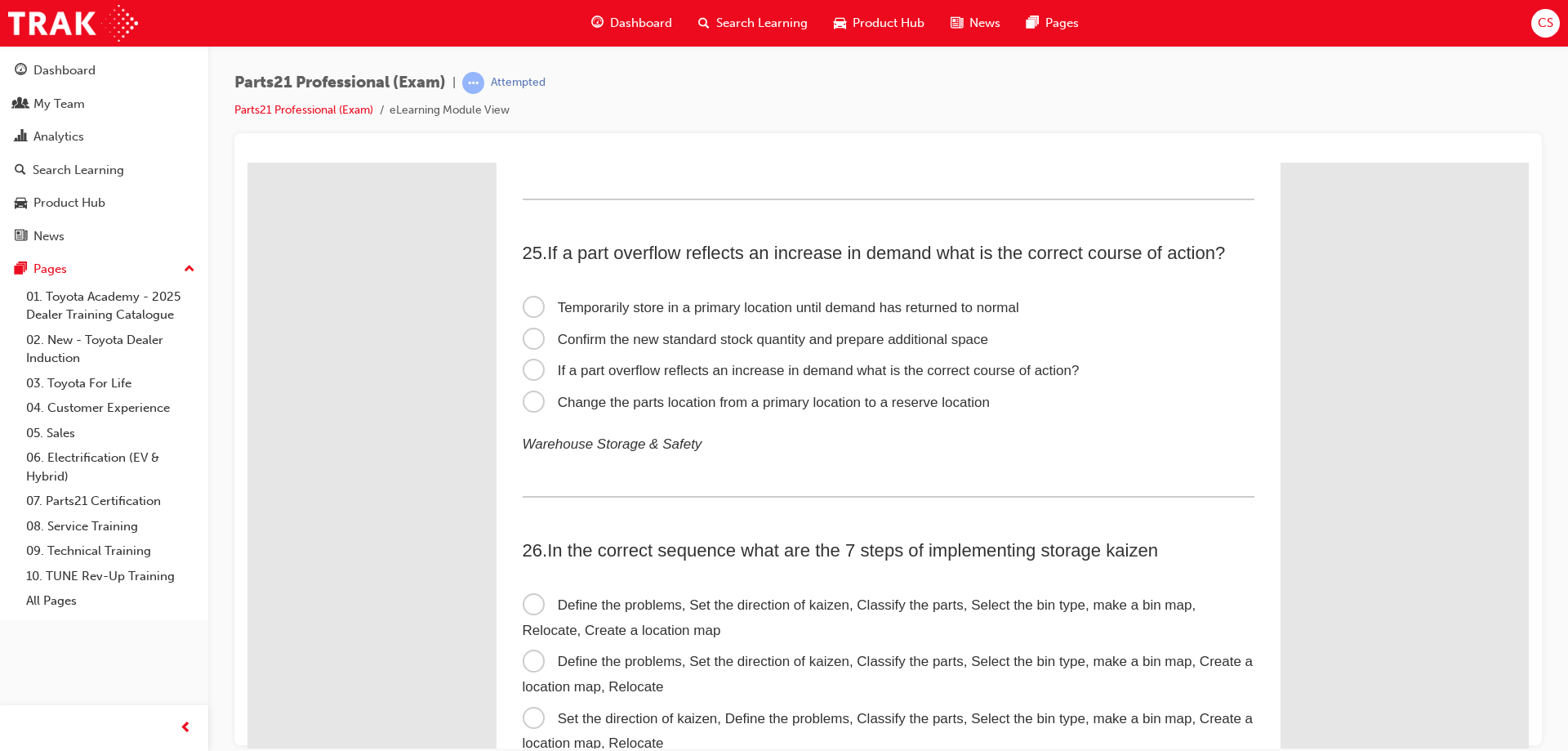
click at [523, 335] on span "Confirm the new standard stock quantity and prepare additional space" at bounding box center [756, 338] width 466 height 16
click at [247, 162] on input "Confirm the new standard stock quantity and prepare additional space" at bounding box center [247, 162] width 0 height 0
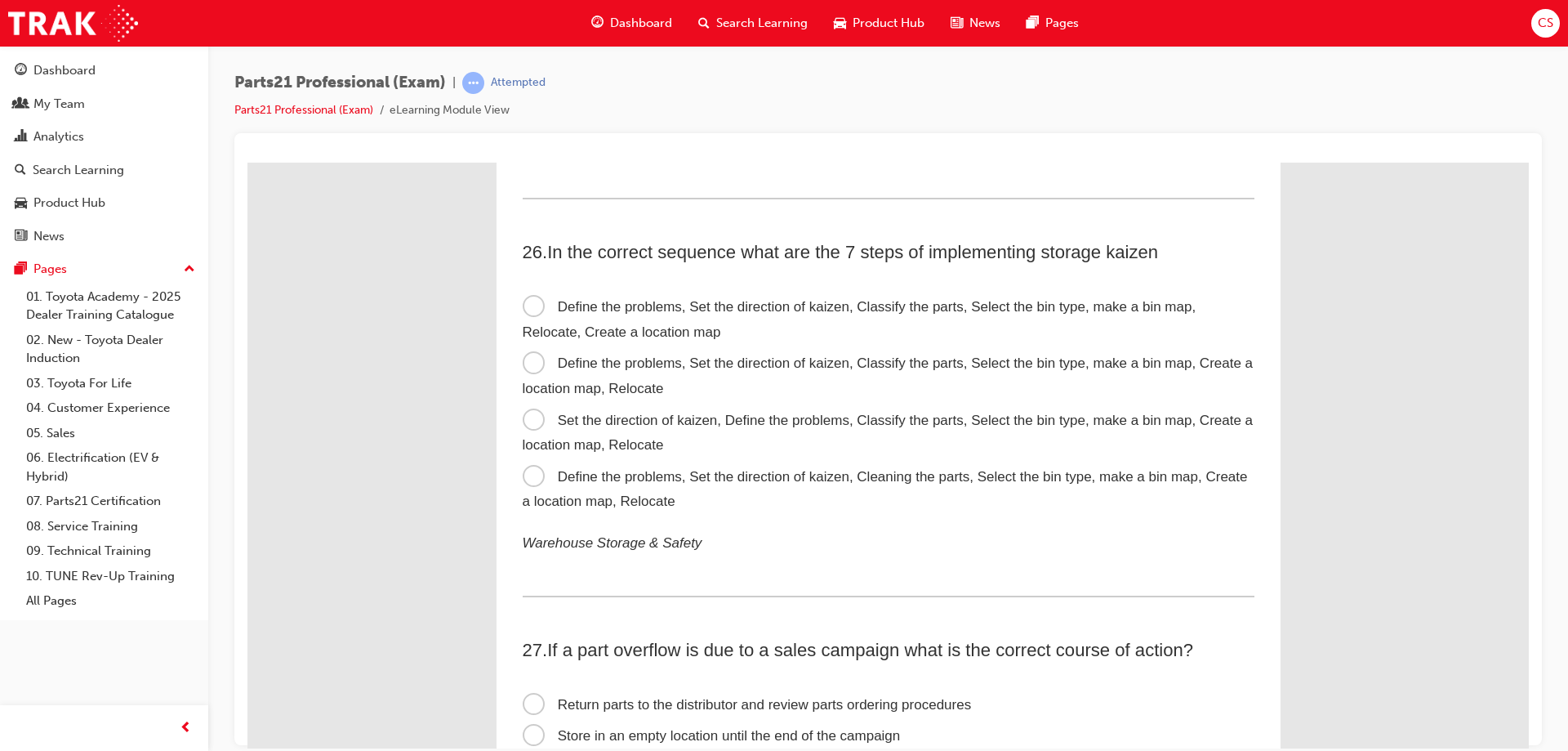
scroll to position [8007, 0]
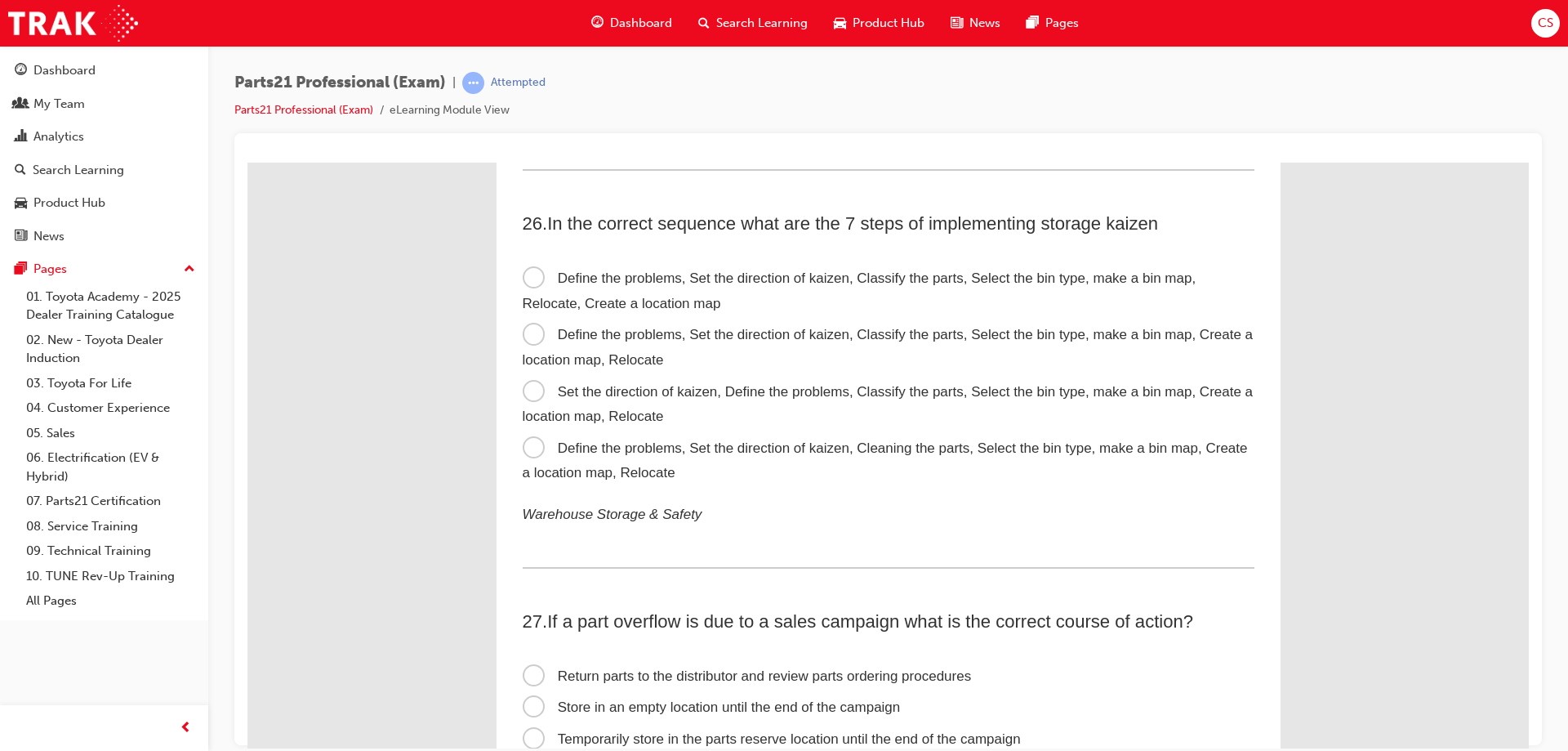
click at [524, 276] on span "Define the problems, Set the direction of kaizen, Classify the parts, Select th…" at bounding box center [859, 290] width 673 height 41
click at [247, 162] on input "Define the problems, Set the direction of kaizen, Classify the parts, Select th…" at bounding box center [247, 162] width 0 height 0
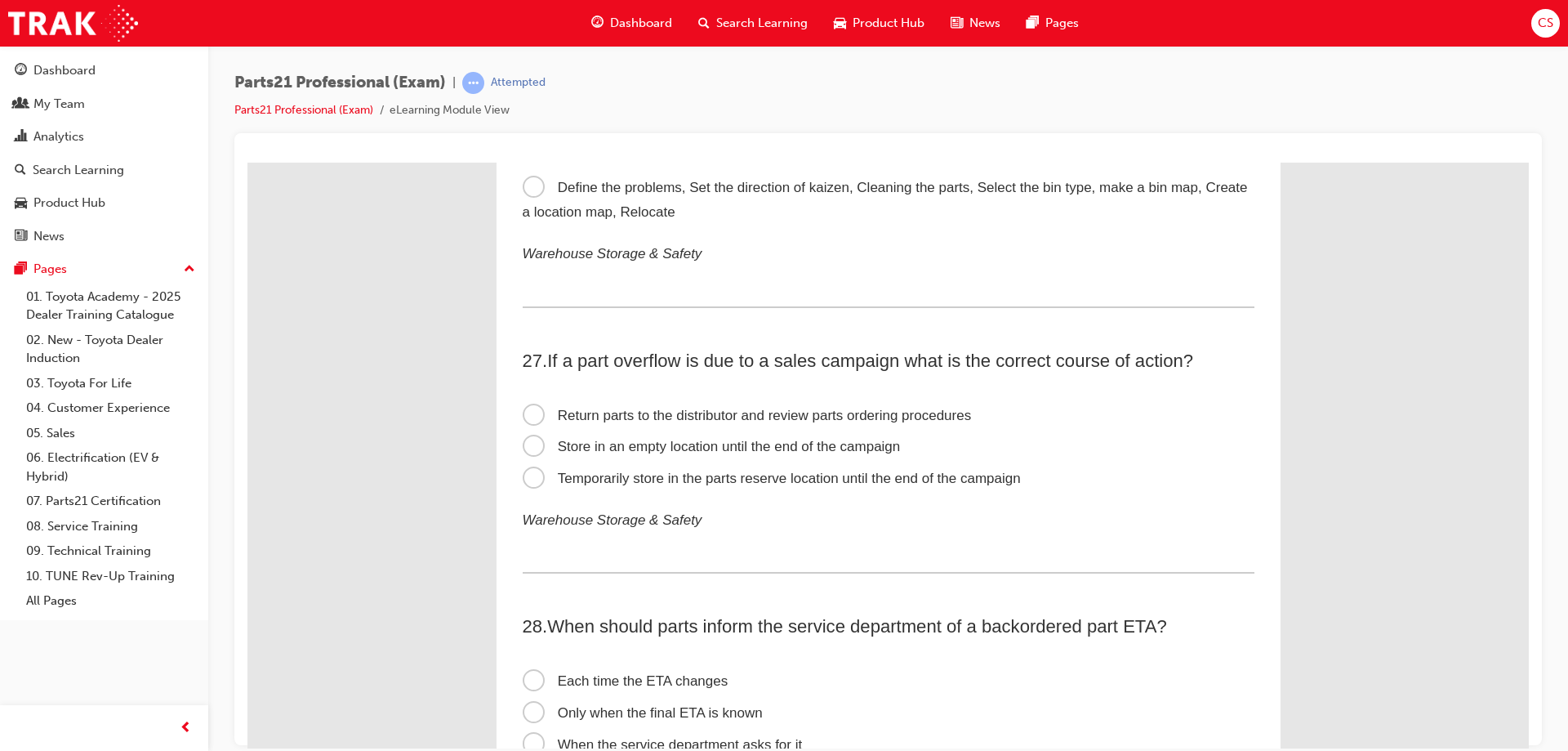
scroll to position [8333, 0]
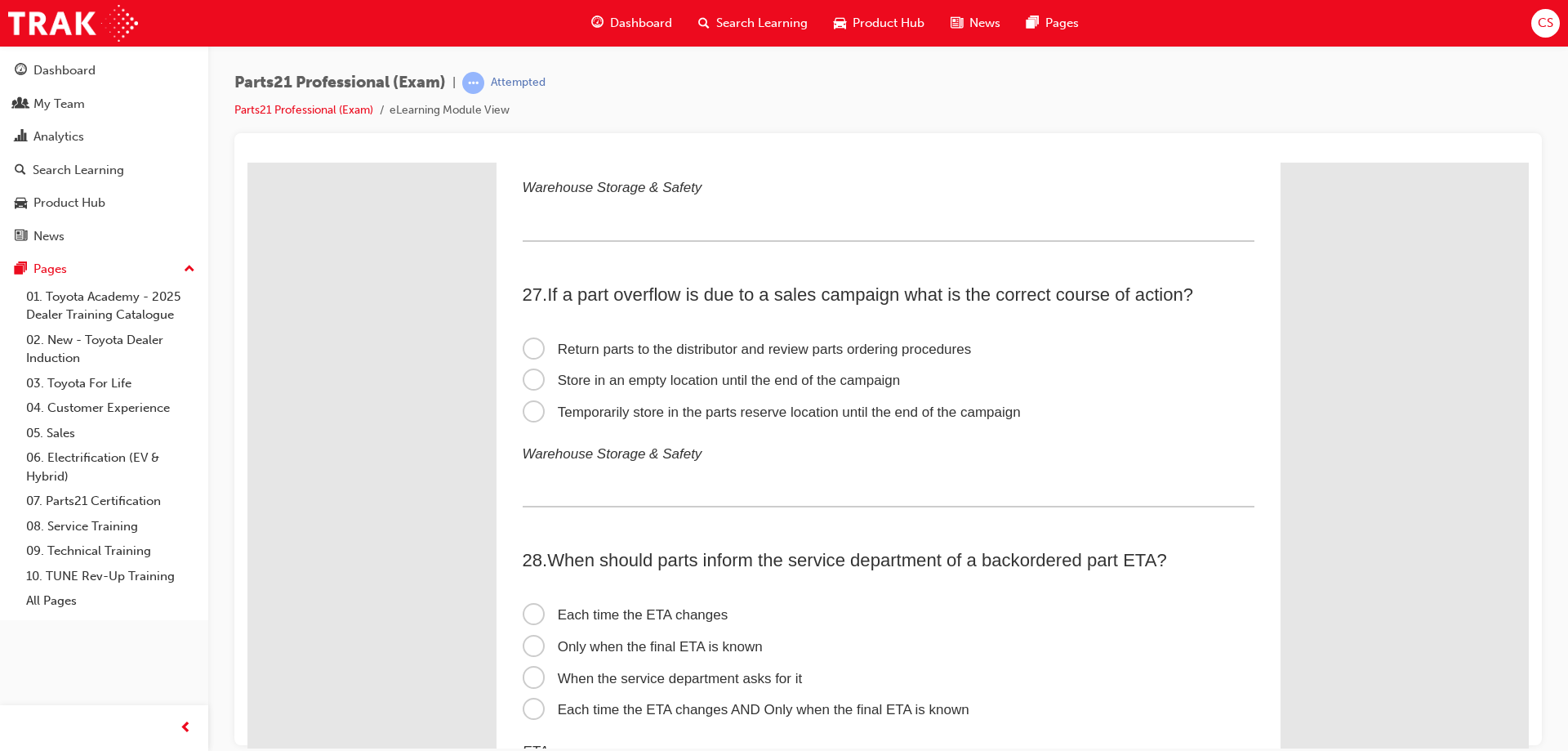
click at [536, 413] on span "Temporarily store in the parts reserve location until the end of the campaign" at bounding box center [772, 411] width 498 height 16
click at [247, 162] on input "Temporarily store in the parts reserve location until the end of the campaign" at bounding box center [247, 162] width 0 height 0
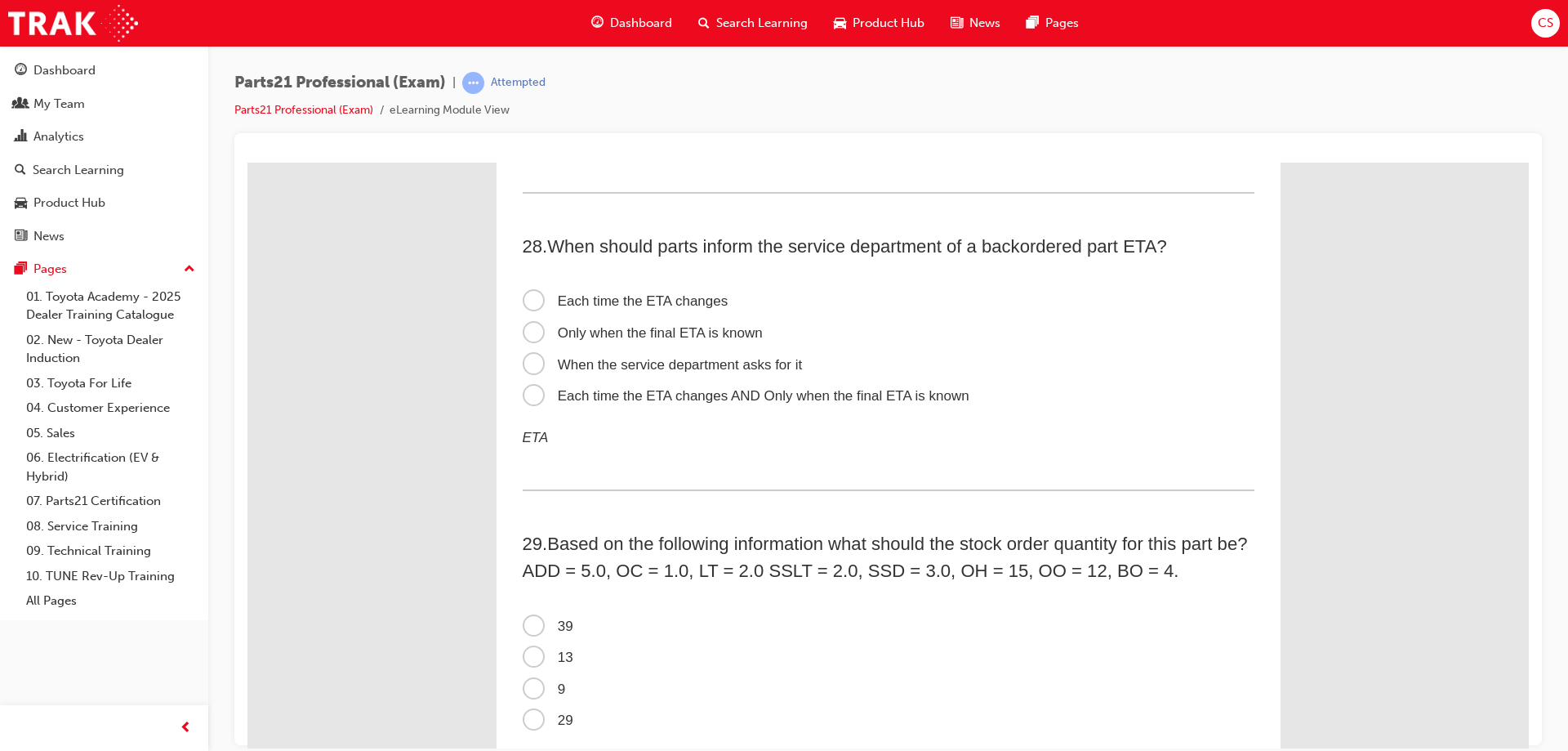
scroll to position [8661, 0]
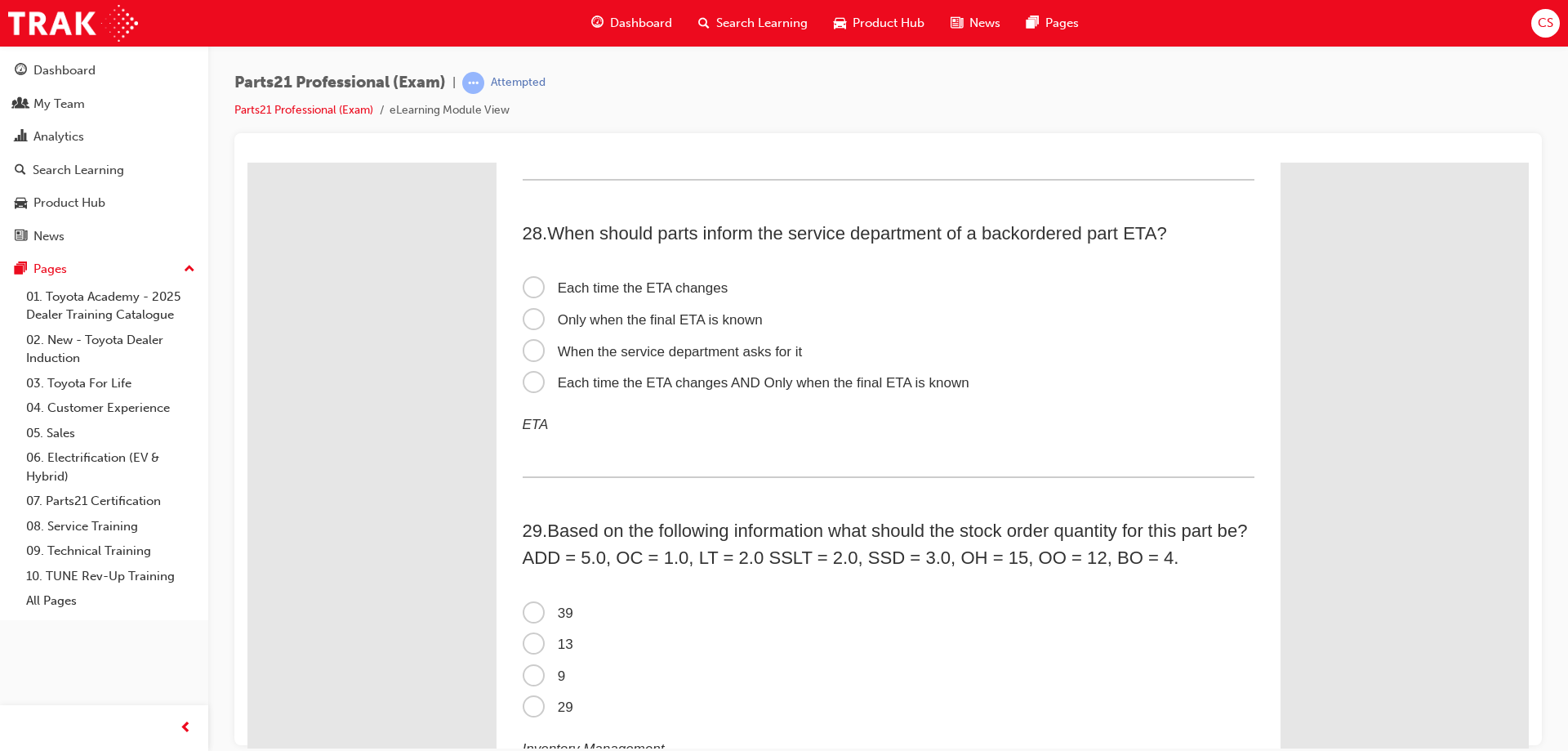
click at [529, 314] on span "Only when the final ETA is known" at bounding box center [643, 319] width 240 height 16
click at [247, 162] on input "Only when the final ETA is known" at bounding box center [247, 162] width 0 height 0
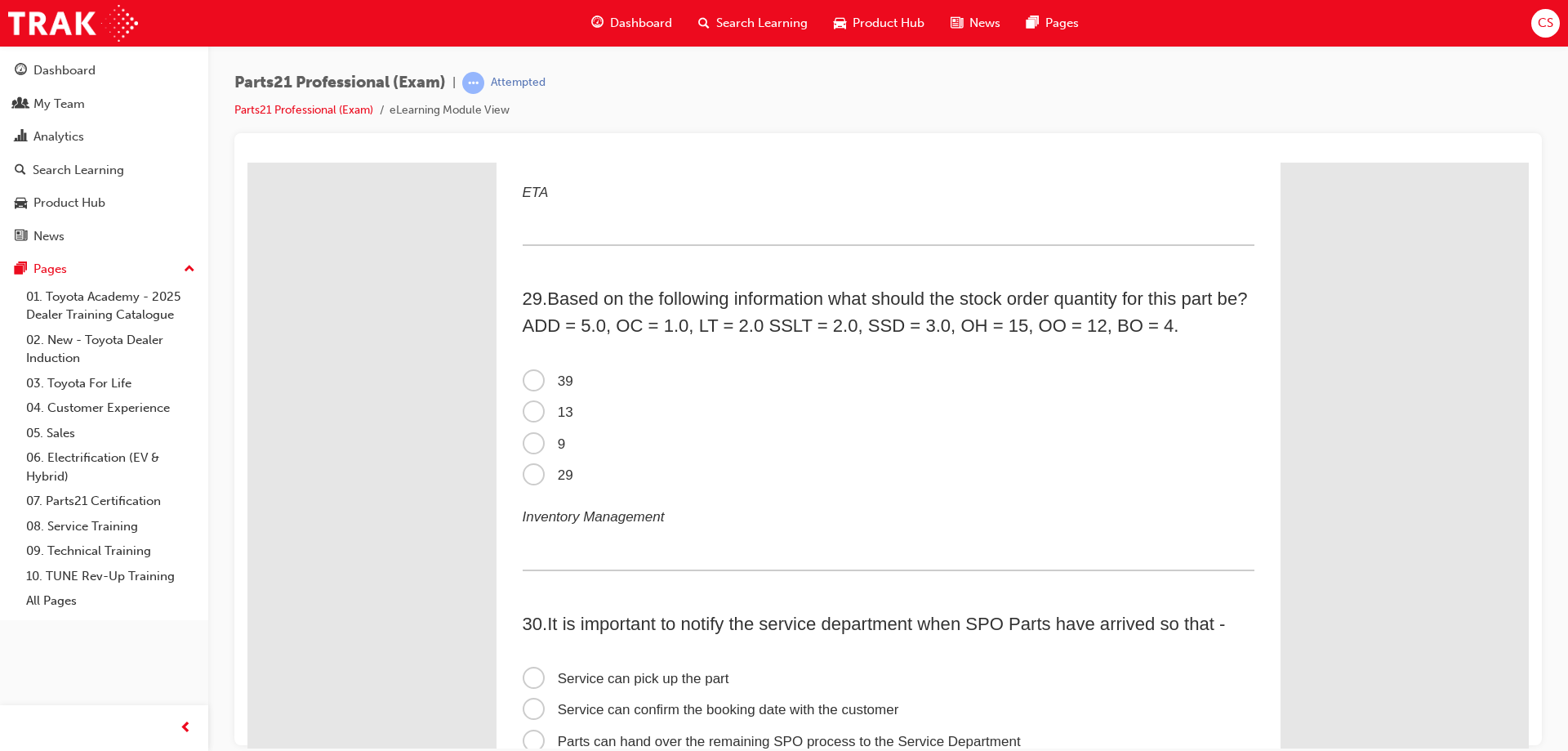
scroll to position [8906, 0]
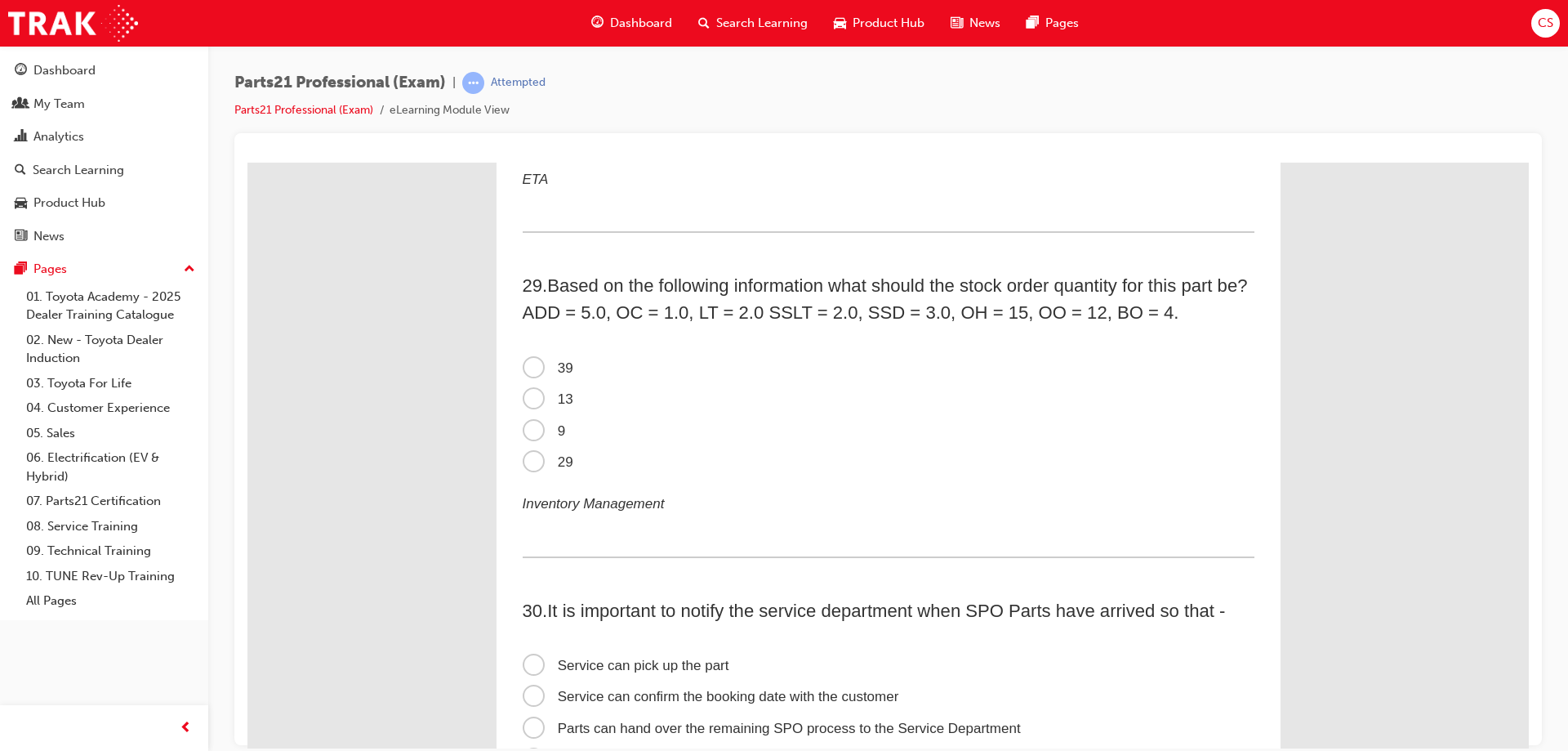
click at [529, 422] on span "9" at bounding box center [544, 429] width 44 height 16
click at [247, 162] on input "9" at bounding box center [247, 162] width 0 height 0
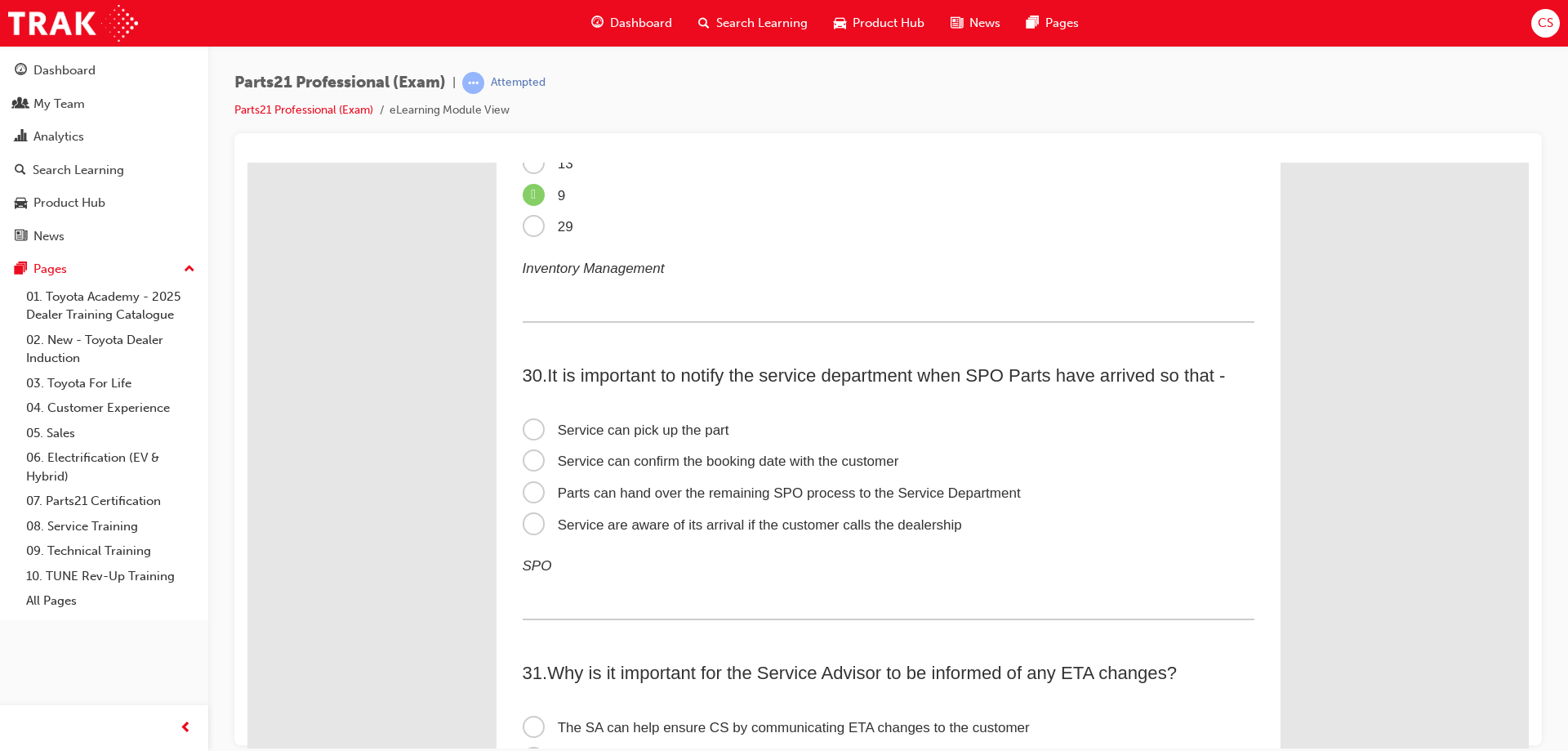
scroll to position [9151, 0]
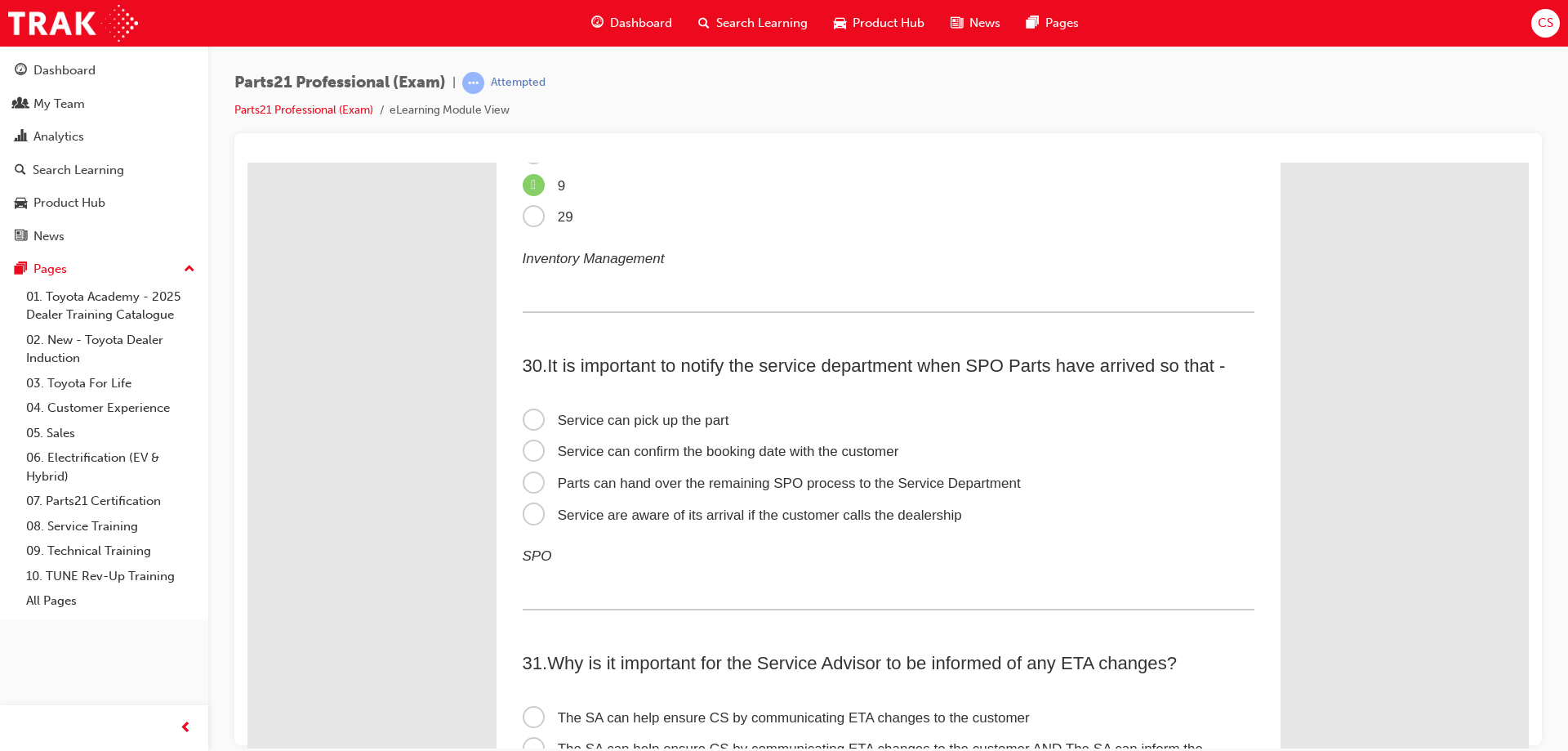
click at [528, 445] on span "Service can confirm the booking date with the customer" at bounding box center [711, 450] width 376 height 16
click at [247, 162] on input "Service can confirm the booking date with the customer" at bounding box center [247, 162] width 0 height 0
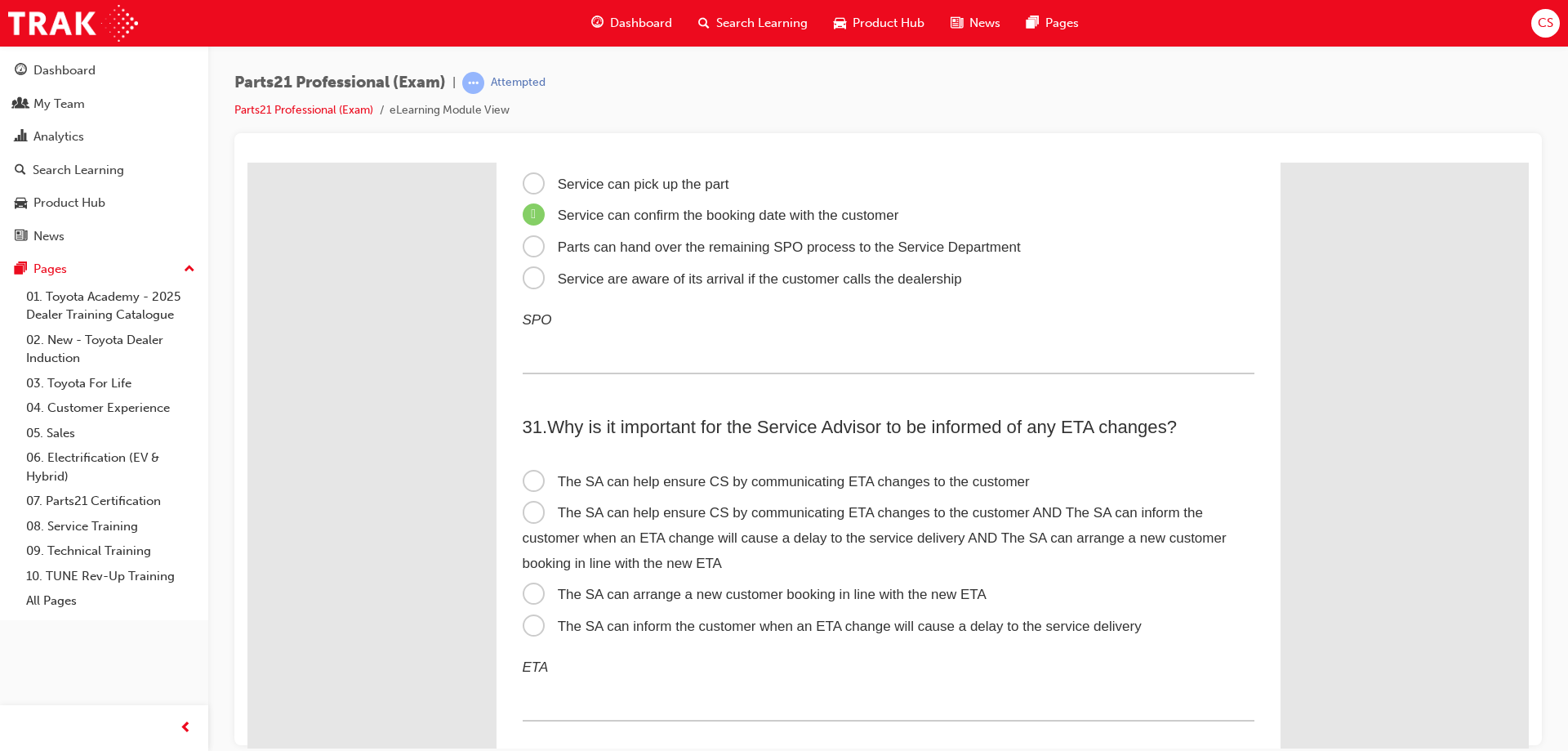
scroll to position [9396, 0]
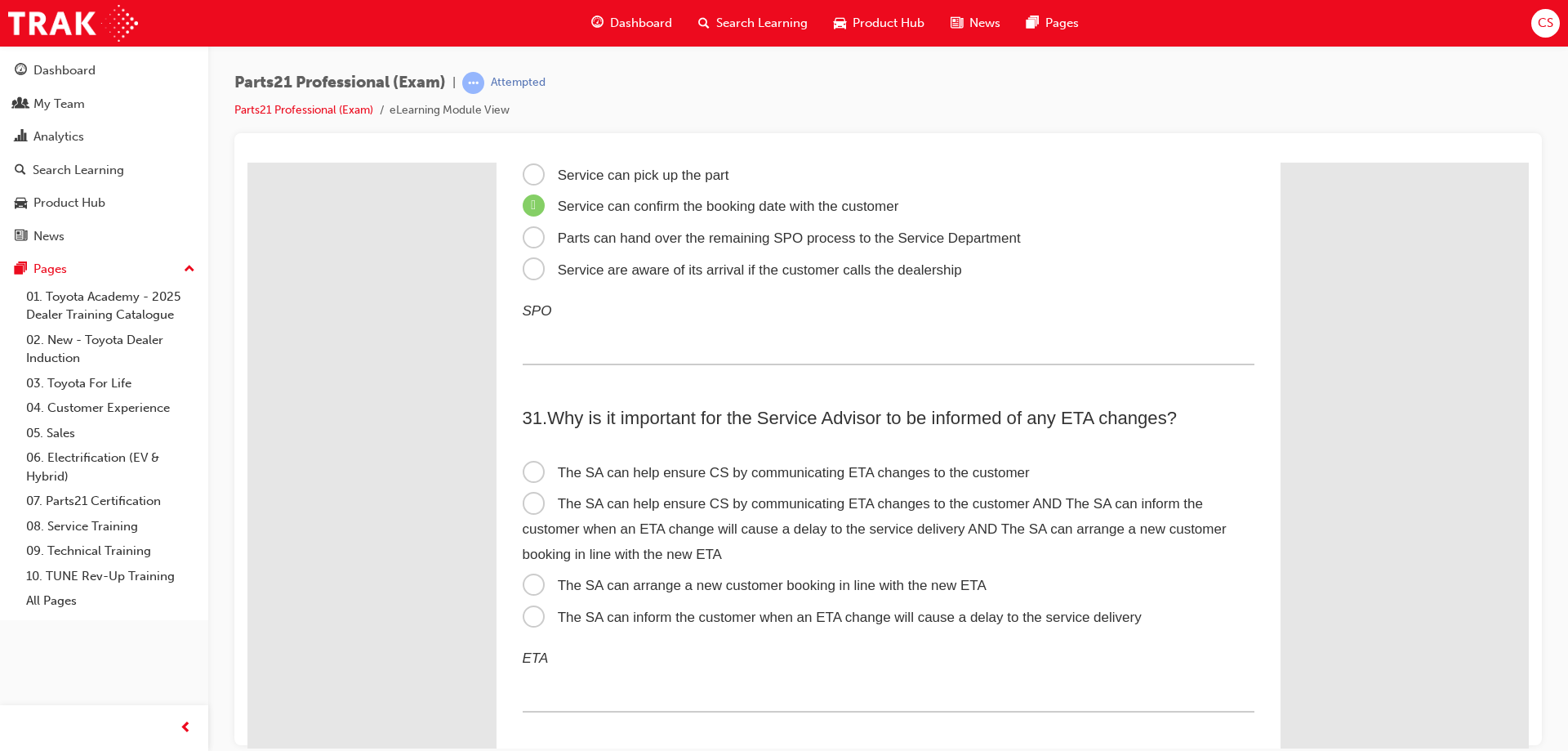
click at [526, 501] on span "The SA can help ensure CS by communicating ETA changes to the customer AND The …" at bounding box center [875, 528] width 704 height 65
click at [247, 162] on input "The SA can help ensure CS by communicating ETA changes to the customer AND The …" at bounding box center [247, 162] width 0 height 0
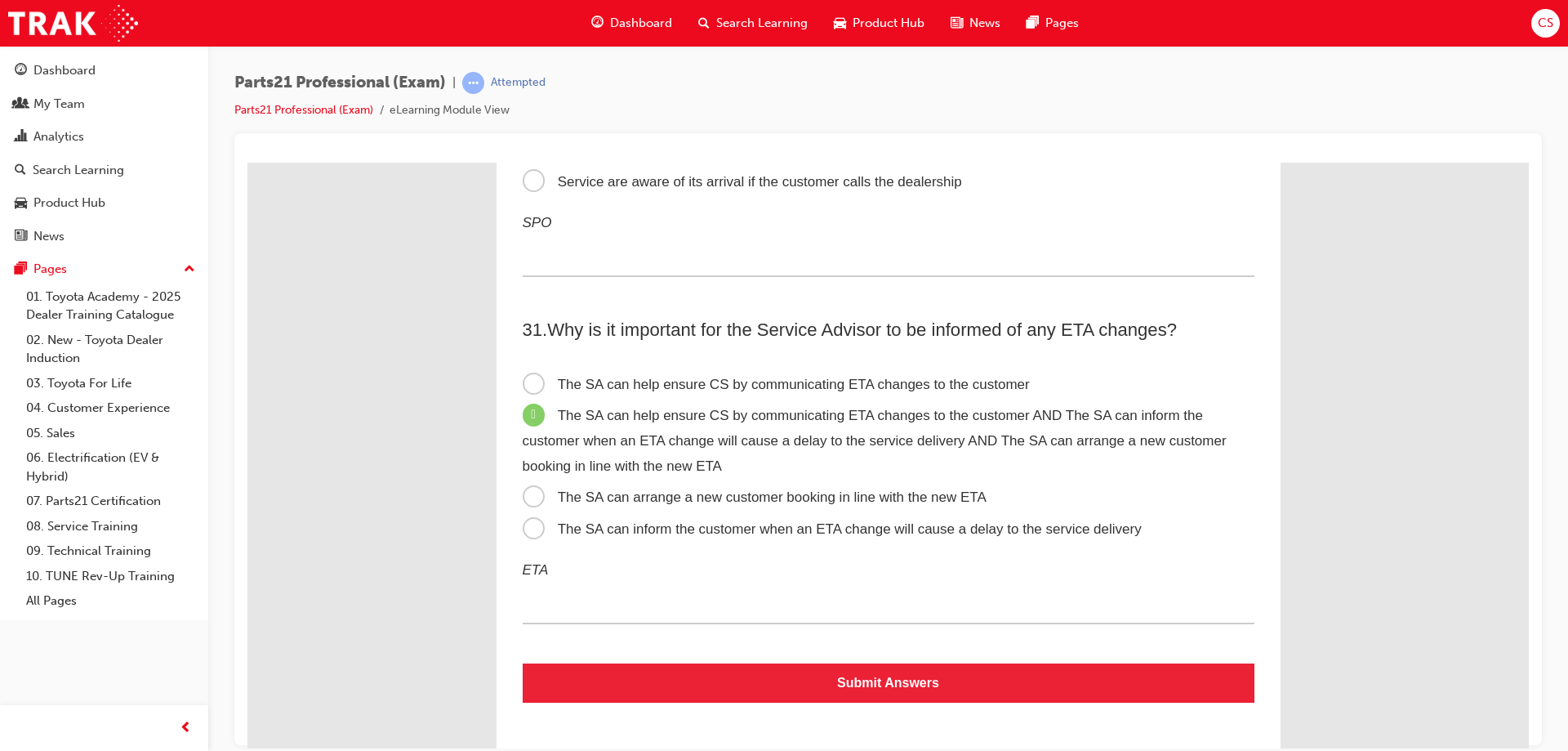
scroll to position [9491, 0]
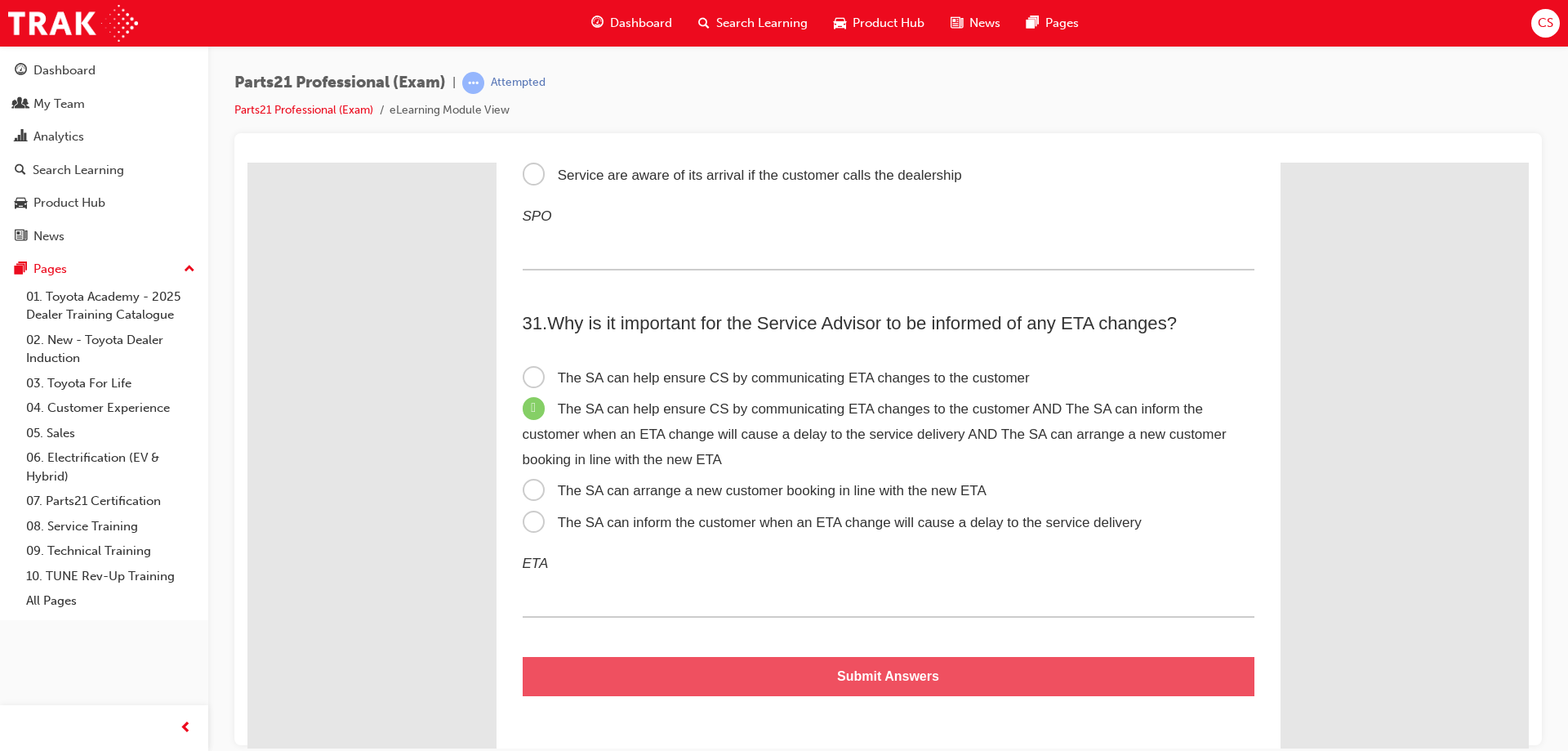
click at [844, 680] on button "Submit Answers" at bounding box center [889, 676] width 732 height 39
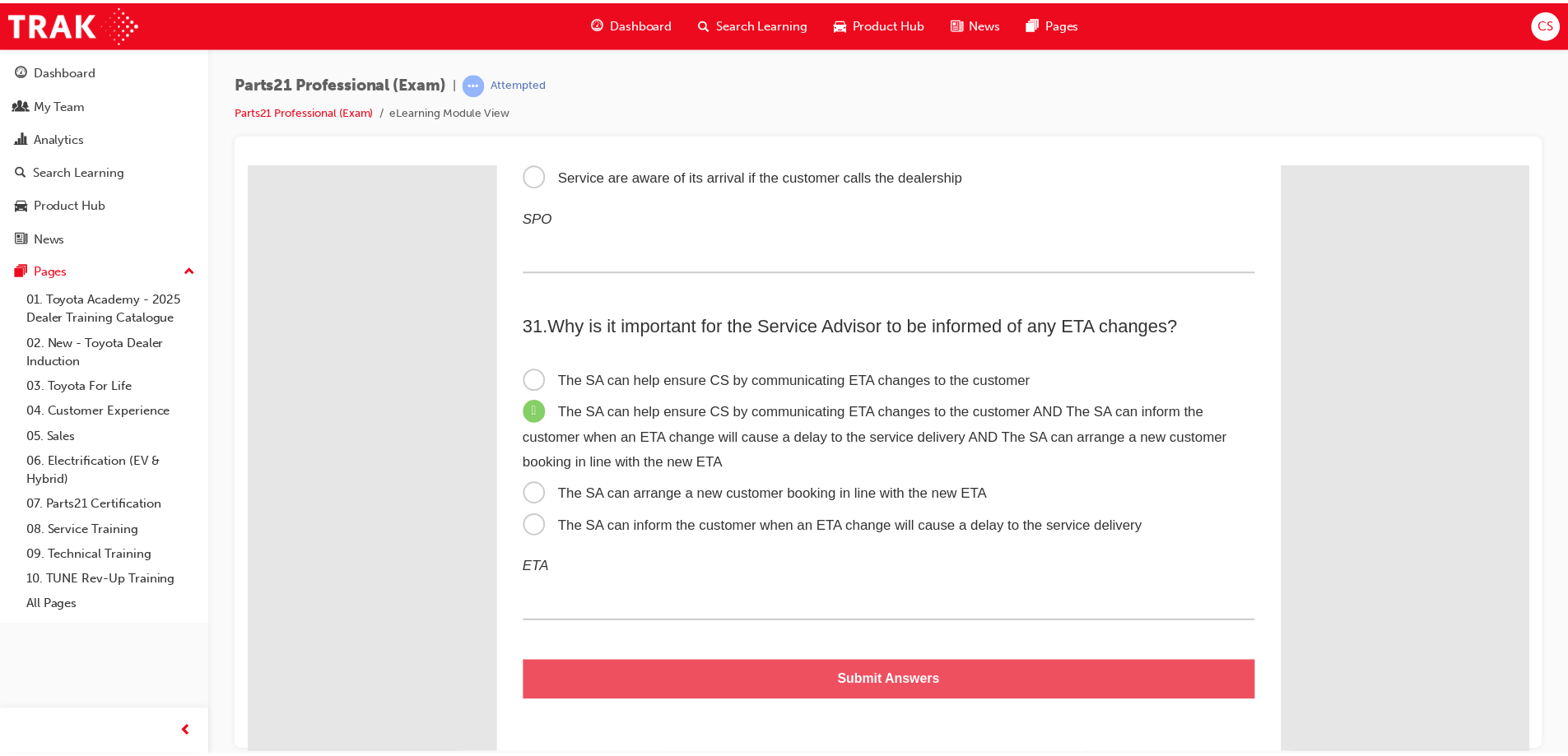
scroll to position [0, 0]
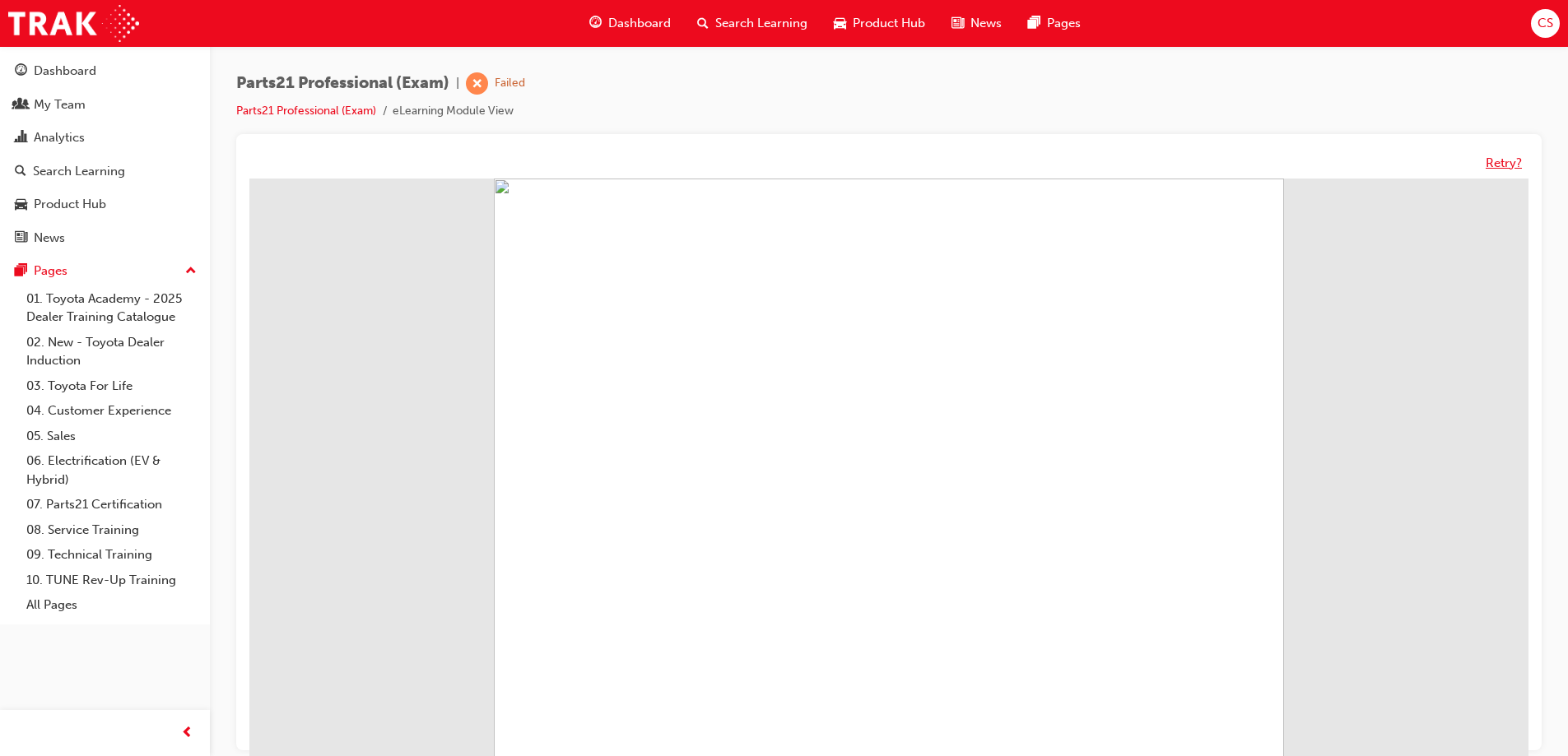
click at [1489, 160] on button "Retry?" at bounding box center [1503, 163] width 37 height 19
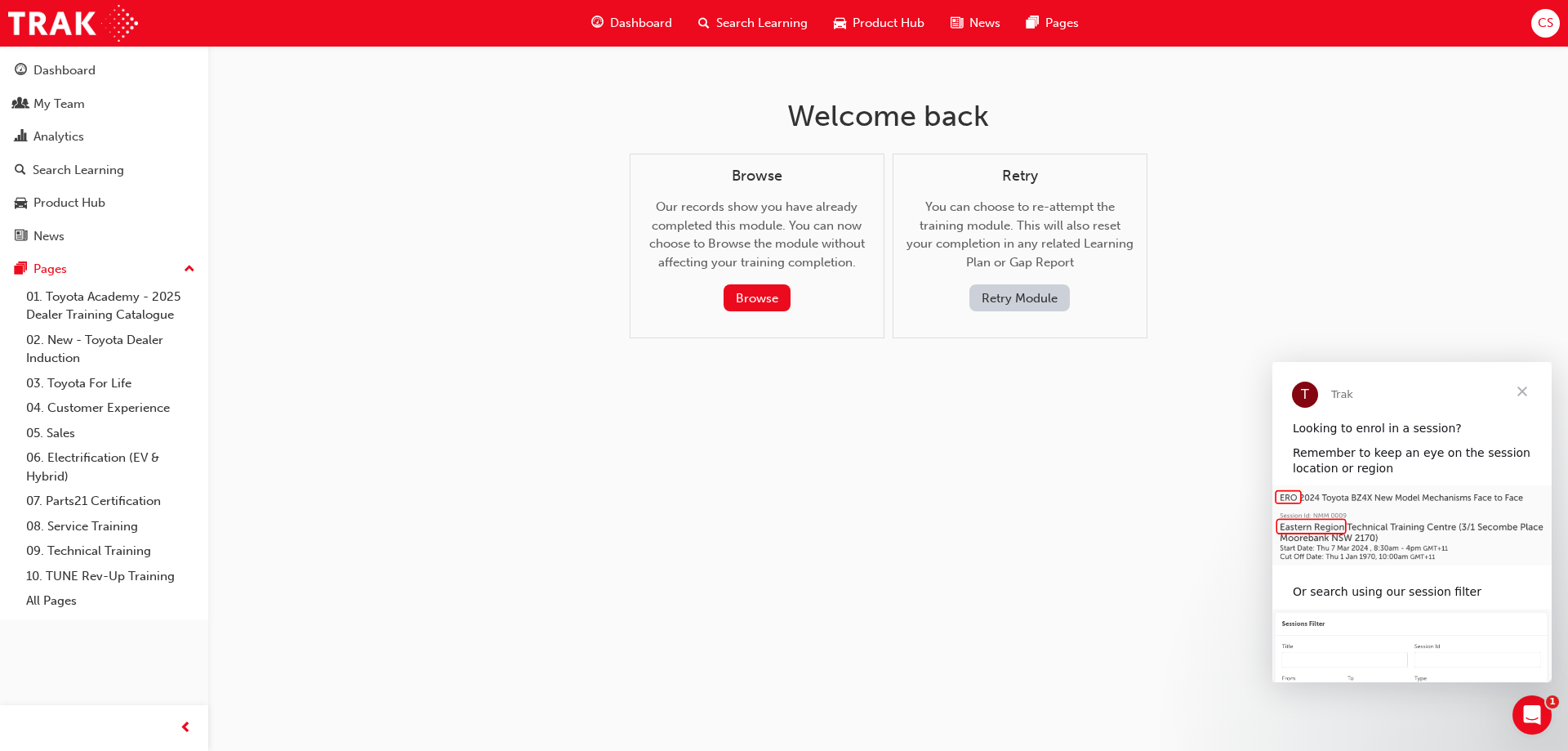
click at [1522, 394] on span "Close" at bounding box center [1522, 390] width 59 height 59
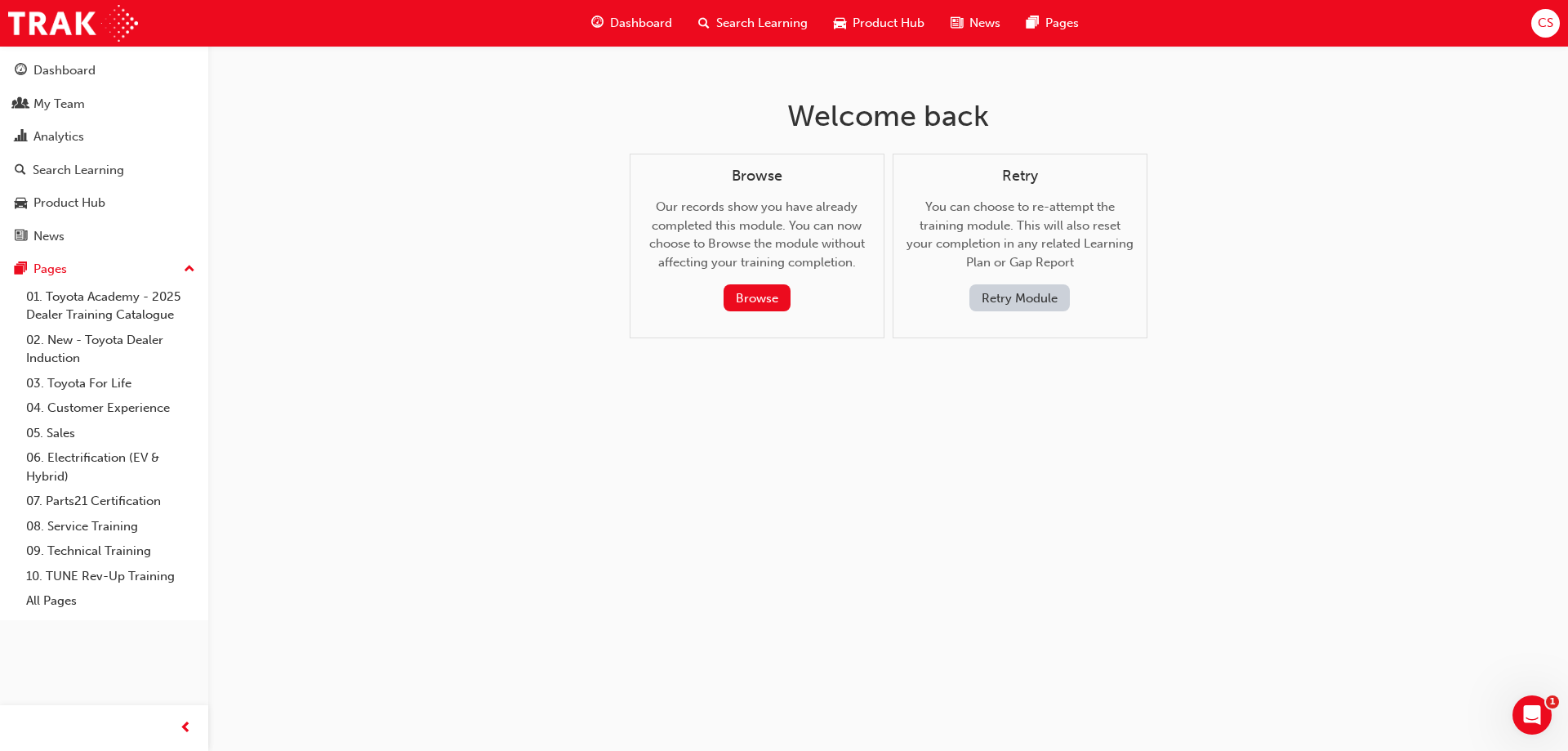
click at [1013, 300] on button "Retry Module" at bounding box center [1019, 297] width 100 height 27
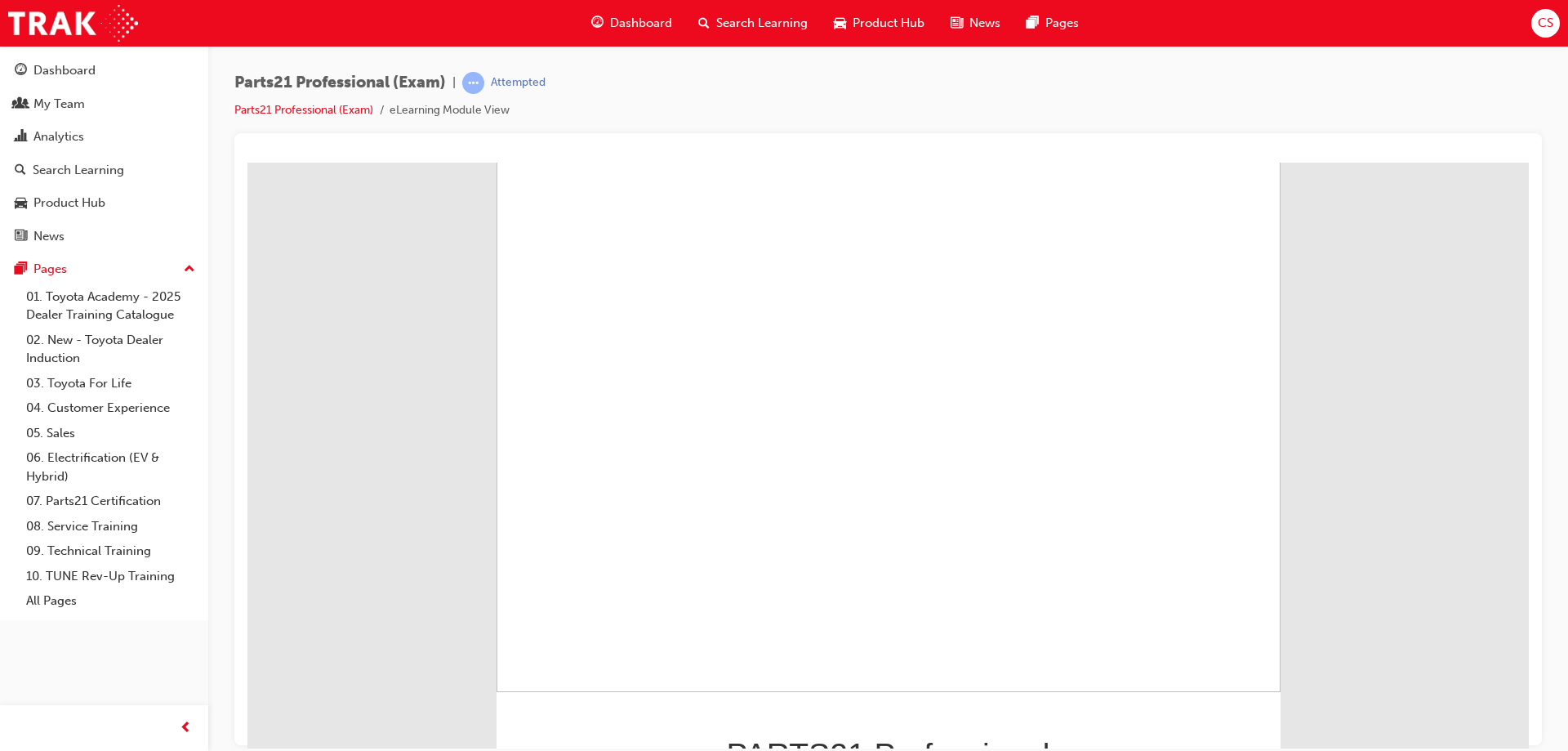
scroll to position [138, 0]
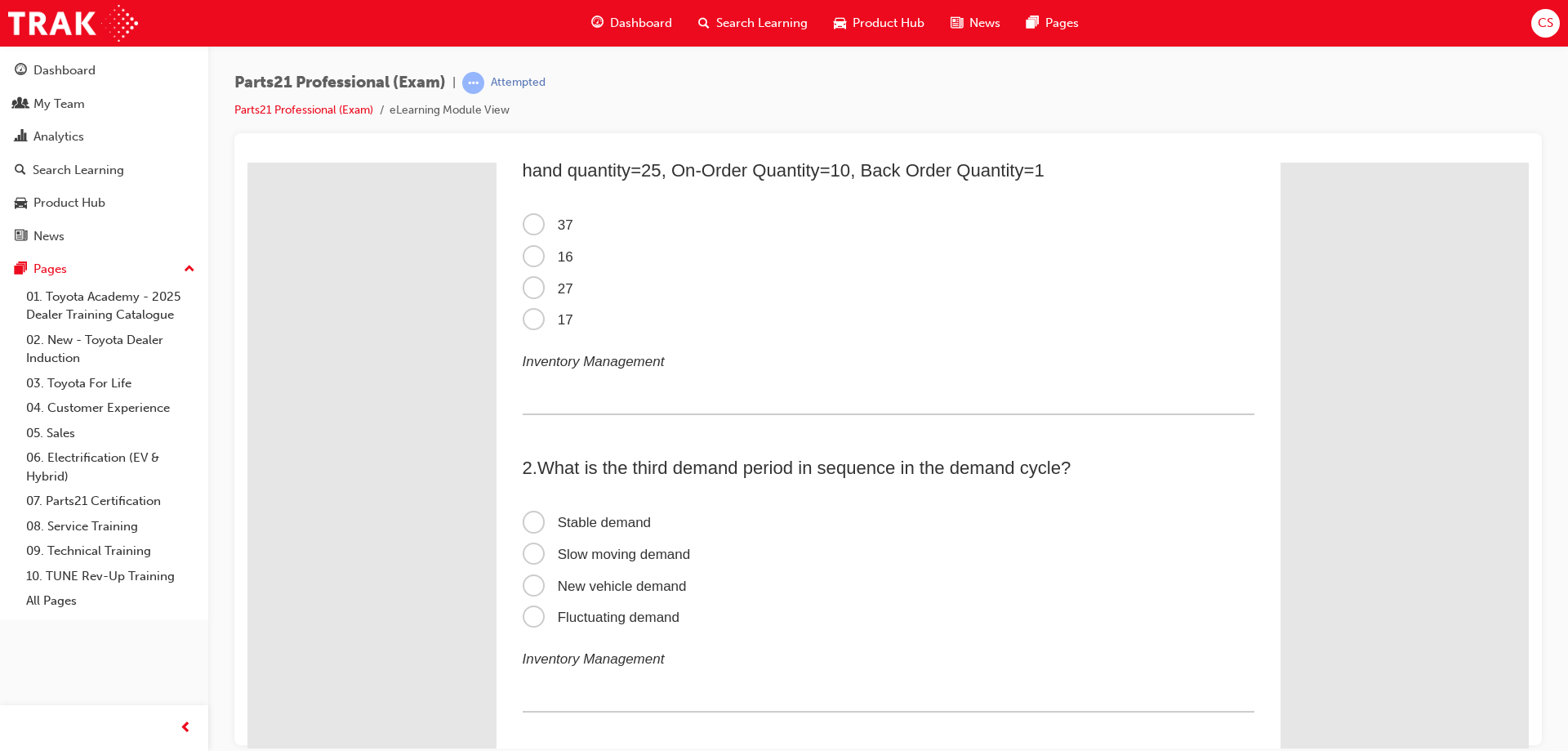
scroll to position [0, 0]
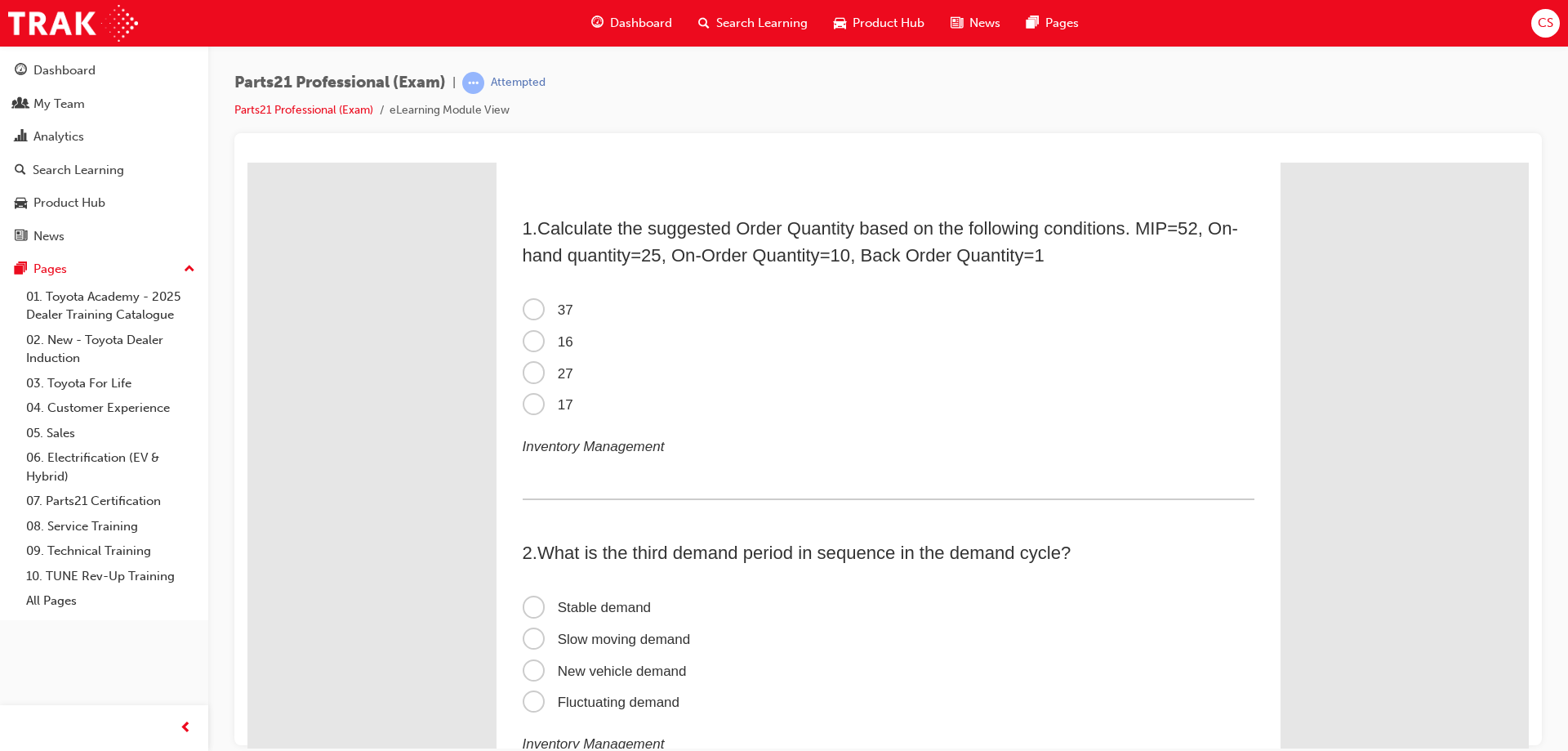
click at [529, 308] on span "37" at bounding box center [548, 309] width 51 height 16
click at [247, 162] on input "37" at bounding box center [247, 162] width 0 height 0
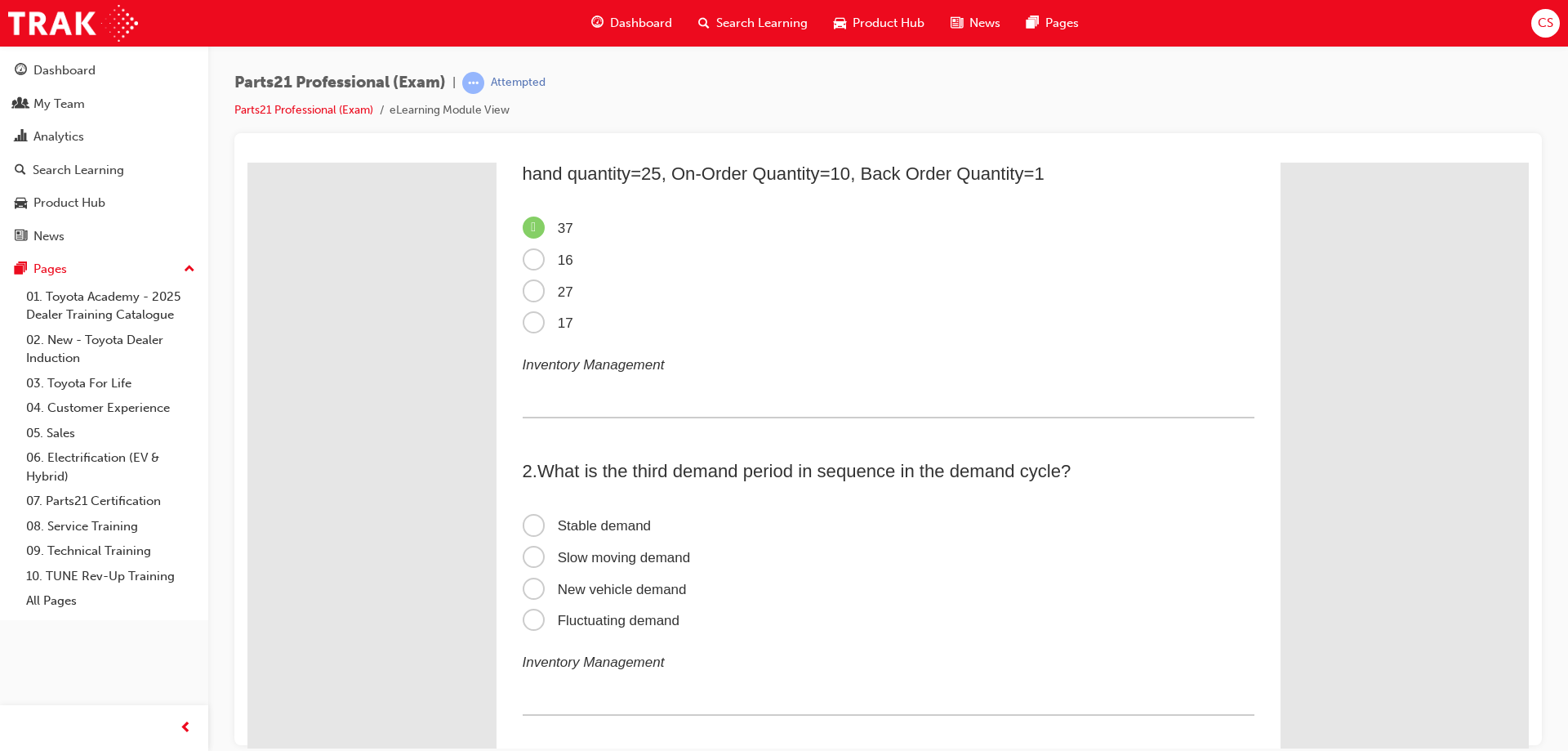
scroll to position [164, 0]
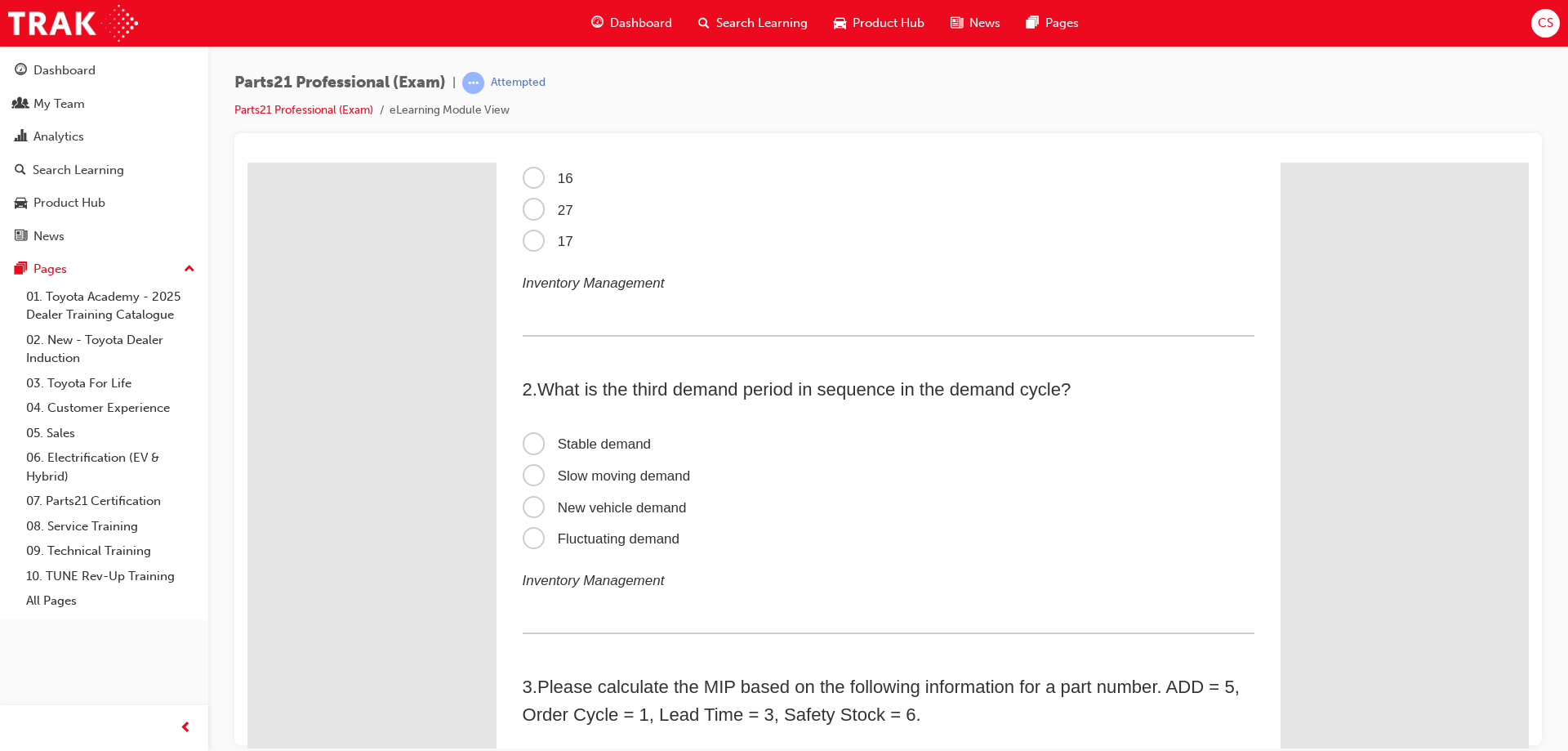
click at [530, 441] on span "Stable demand" at bounding box center [587, 443] width 129 height 16
click at [247, 162] on input "Stable demand" at bounding box center [247, 162] width 0 height 0
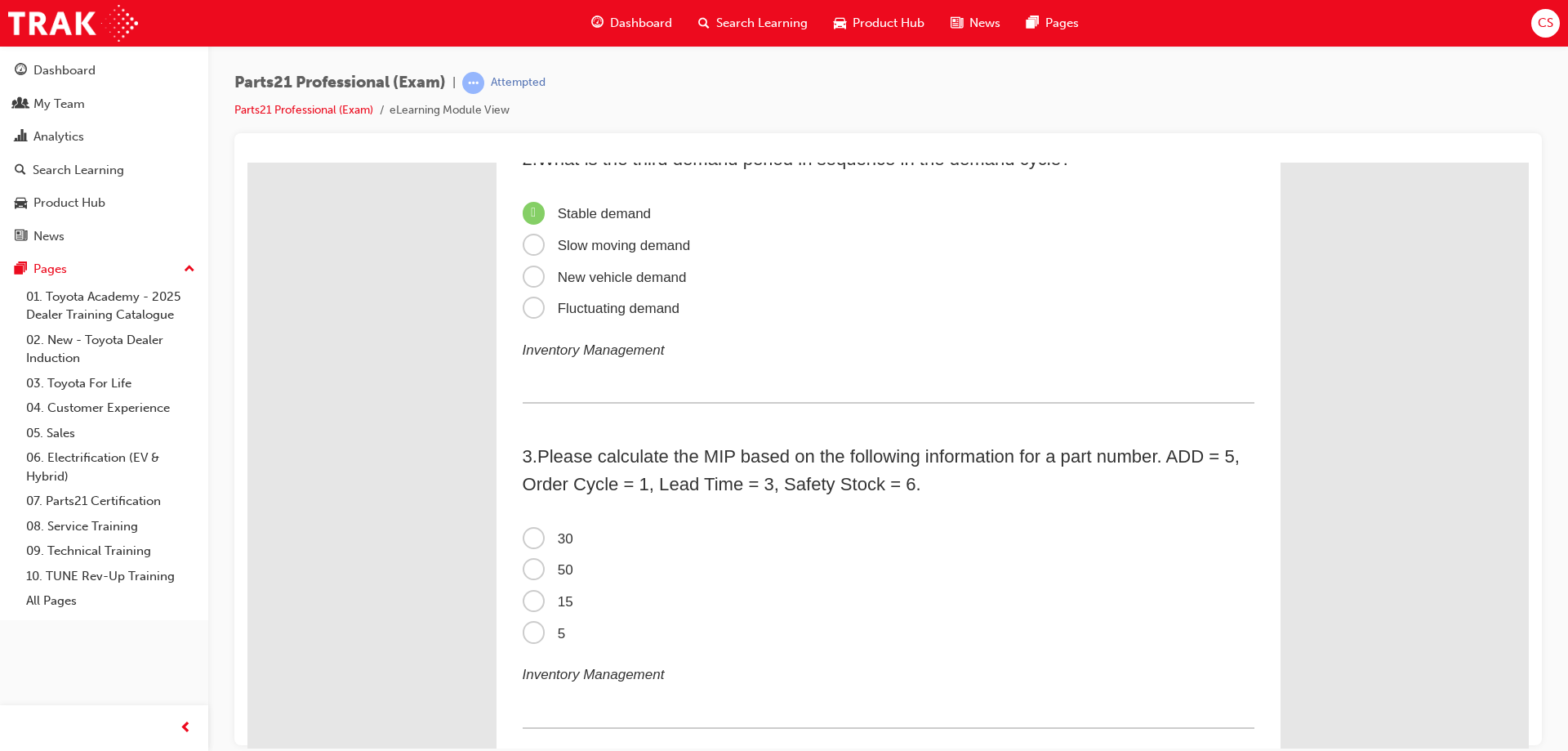
scroll to position [409, 0]
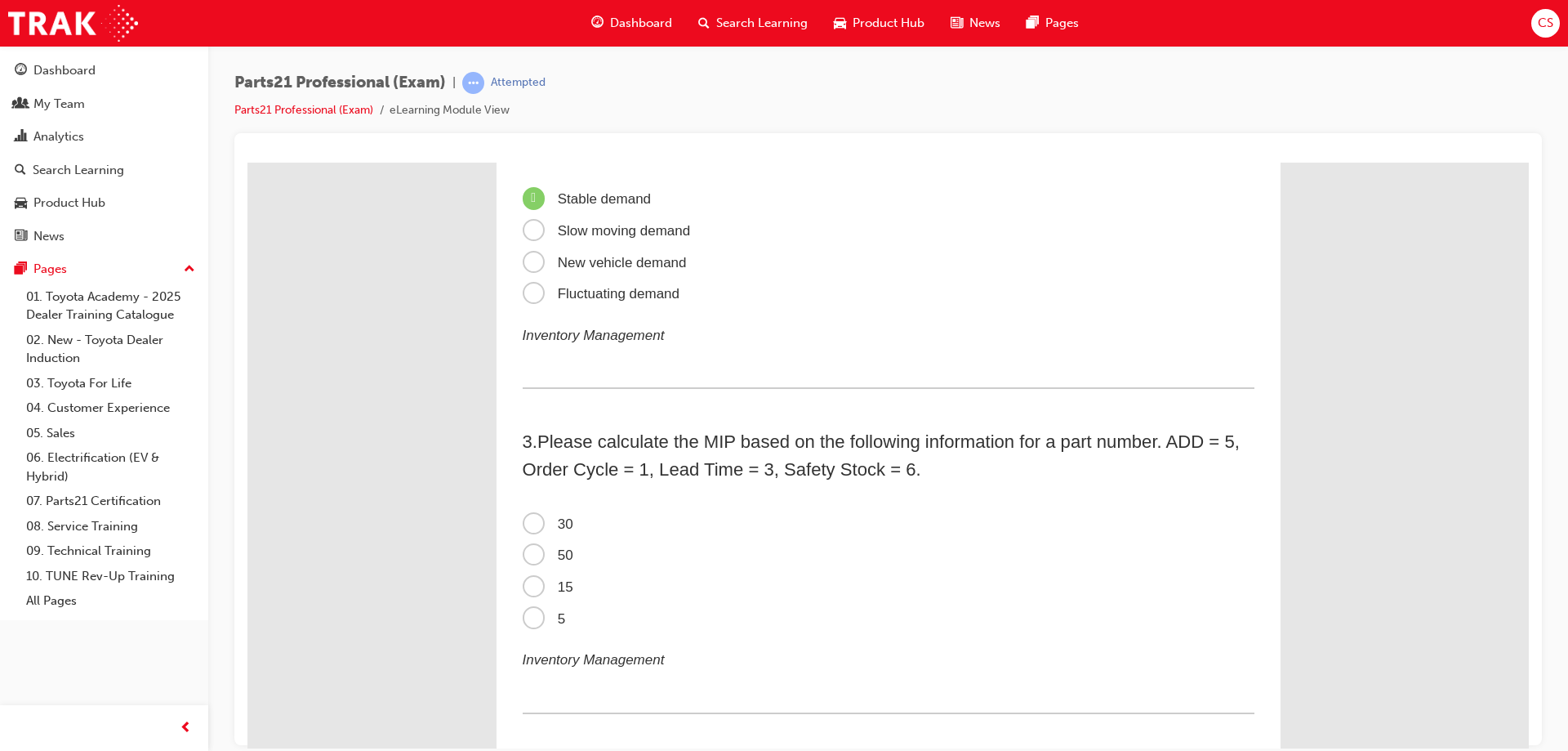
click at [528, 615] on span "5" at bounding box center [544, 618] width 44 height 16
click at [247, 162] on input "5" at bounding box center [247, 162] width 0 height 0
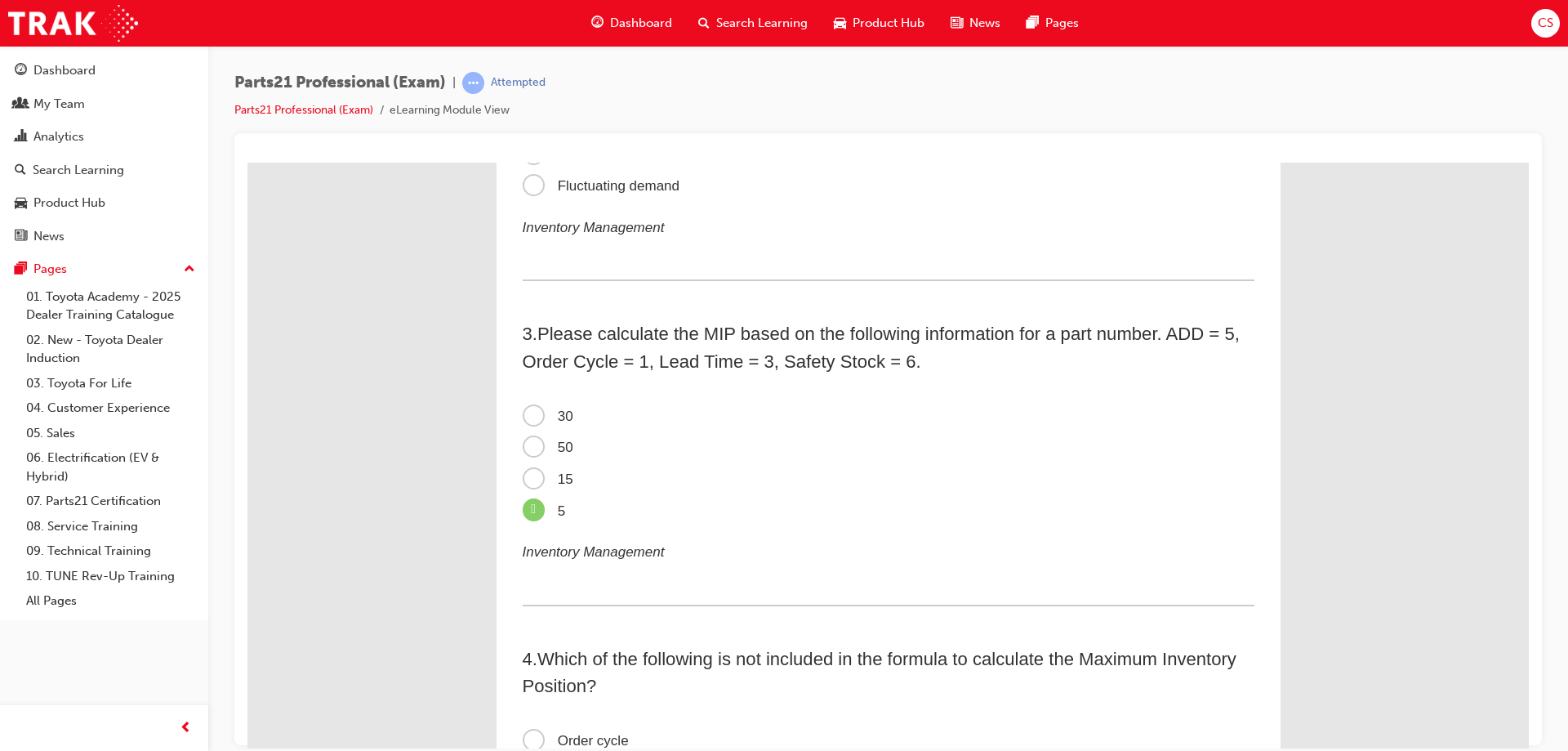
scroll to position [817, 0]
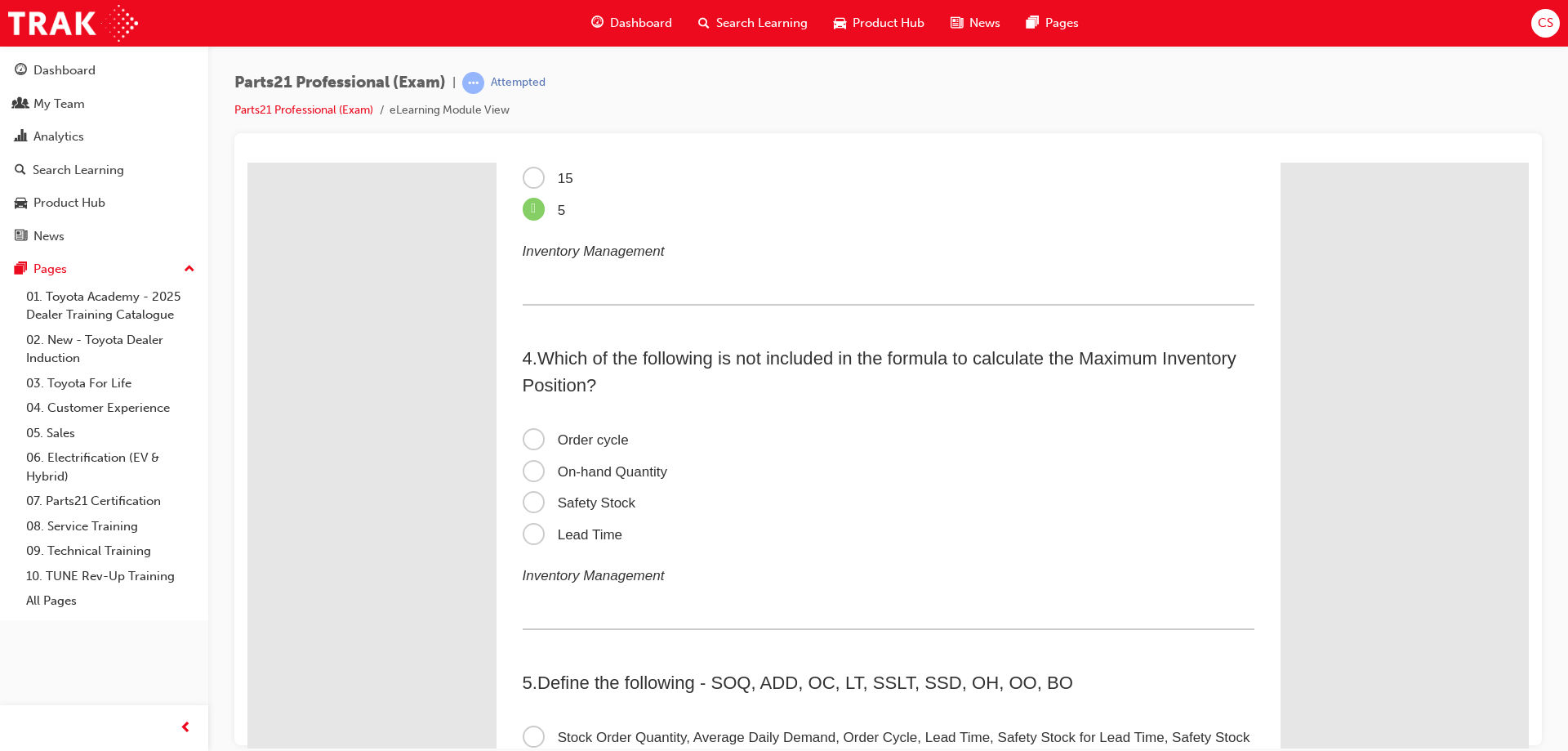
click at [532, 466] on span "On-hand Quantity" at bounding box center [595, 470] width 145 height 16
click at [247, 162] on input "On-hand Quantity" at bounding box center [247, 162] width 0 height 0
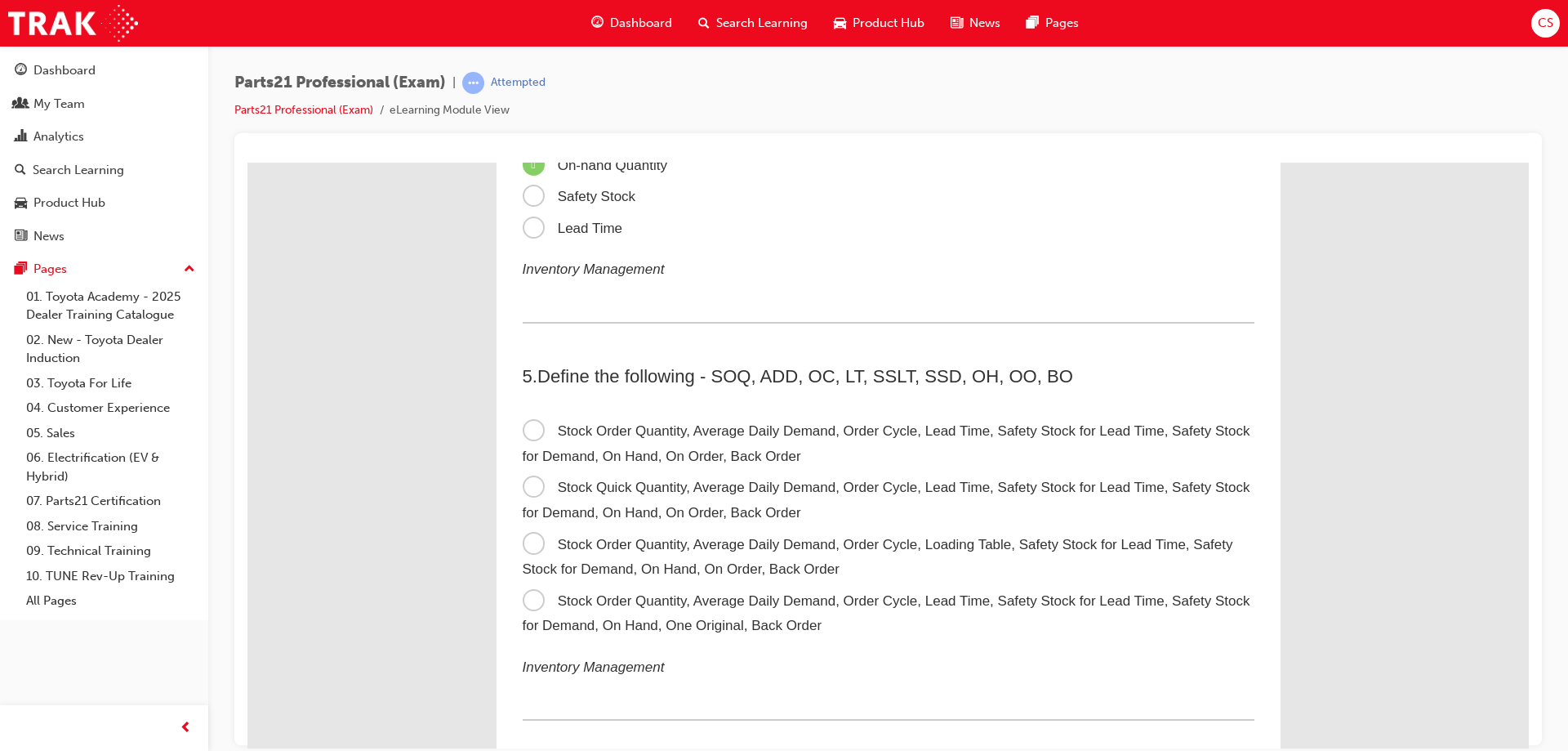
scroll to position [1144, 0]
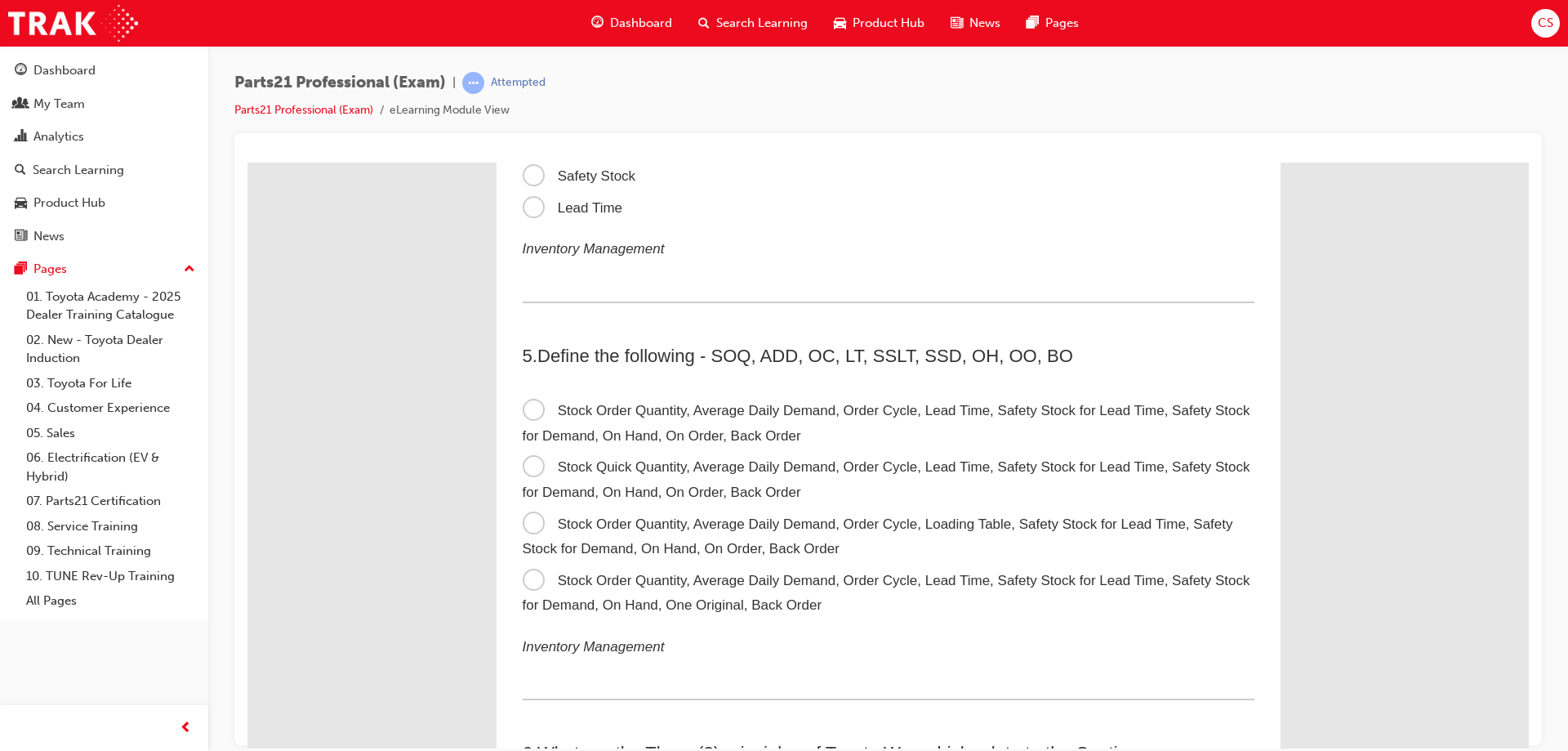
click at [523, 412] on span "Stock Order Quantity, Average Daily Demand, Order Cycle, Lead Time, Safety Stoc…" at bounding box center [886, 422] width 727 height 41
click at [247, 162] on input "Stock Order Quantity, Average Daily Demand, Order Cycle, Lead Time, Safety Stoc…" at bounding box center [247, 162] width 0 height 0
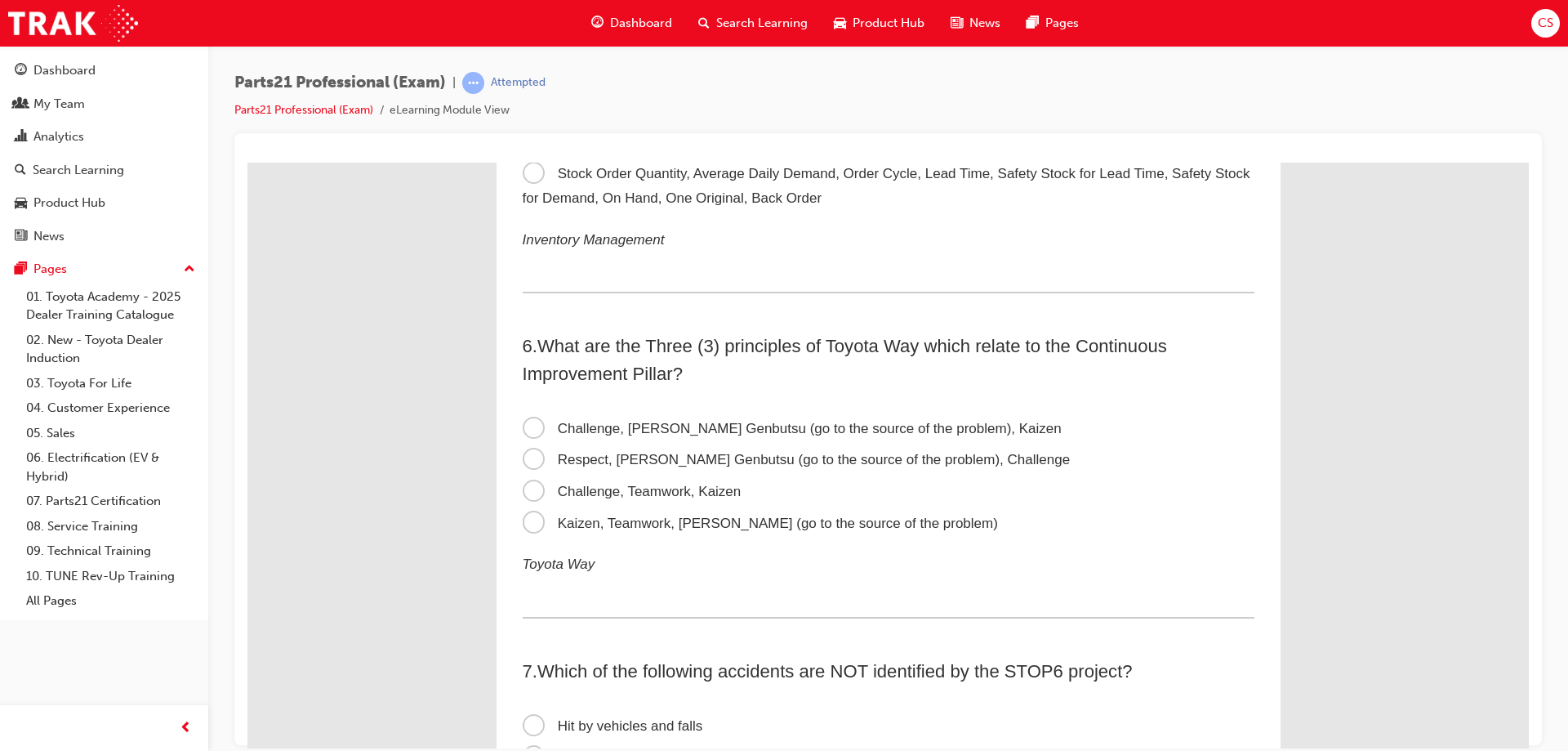
scroll to position [1552, 0]
click at [525, 515] on span "Kaizen, Teamwork, [PERSON_NAME] (go to the source of the problem)" at bounding box center [761, 520] width 476 height 16
click at [247, 162] on input "Kaizen, Teamwork, [PERSON_NAME] (go to the source of the problem)" at bounding box center [247, 162] width 0 height 0
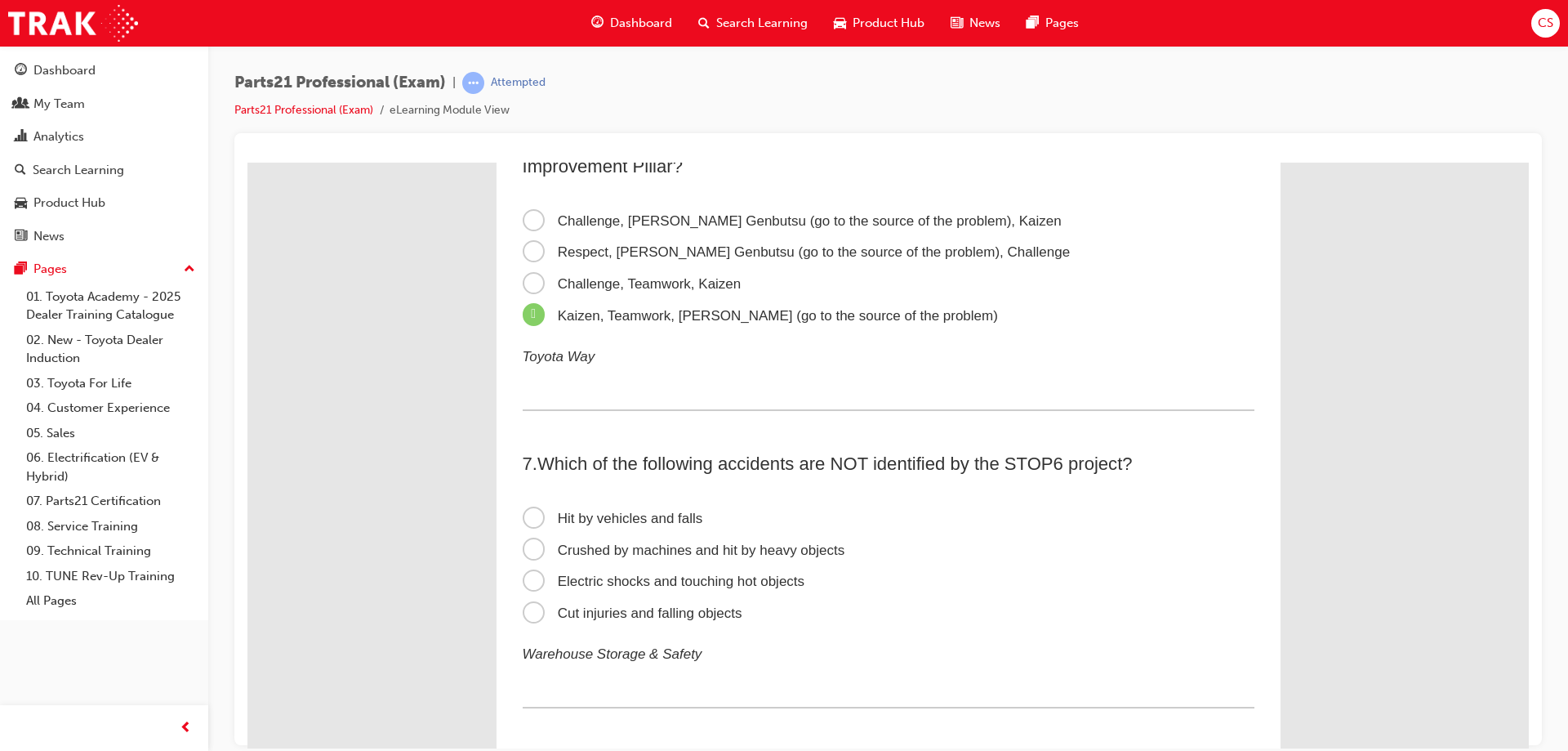
scroll to position [1798, 0]
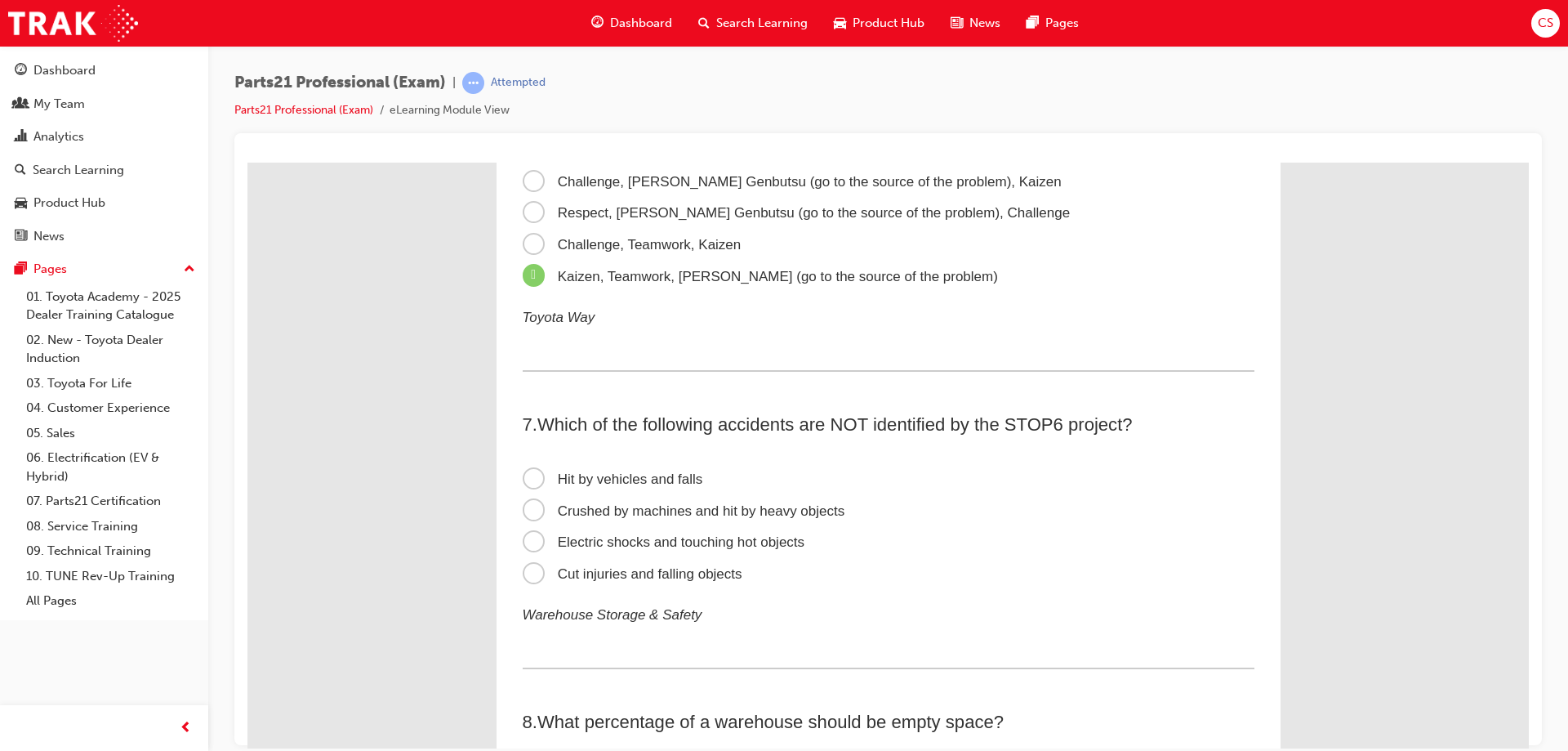
click at [526, 544] on span "Electric shocks and touching hot objects" at bounding box center [664, 541] width 282 height 16
click at [247, 162] on input "Electric shocks and touching hot objects" at bounding box center [247, 162] width 0 height 0
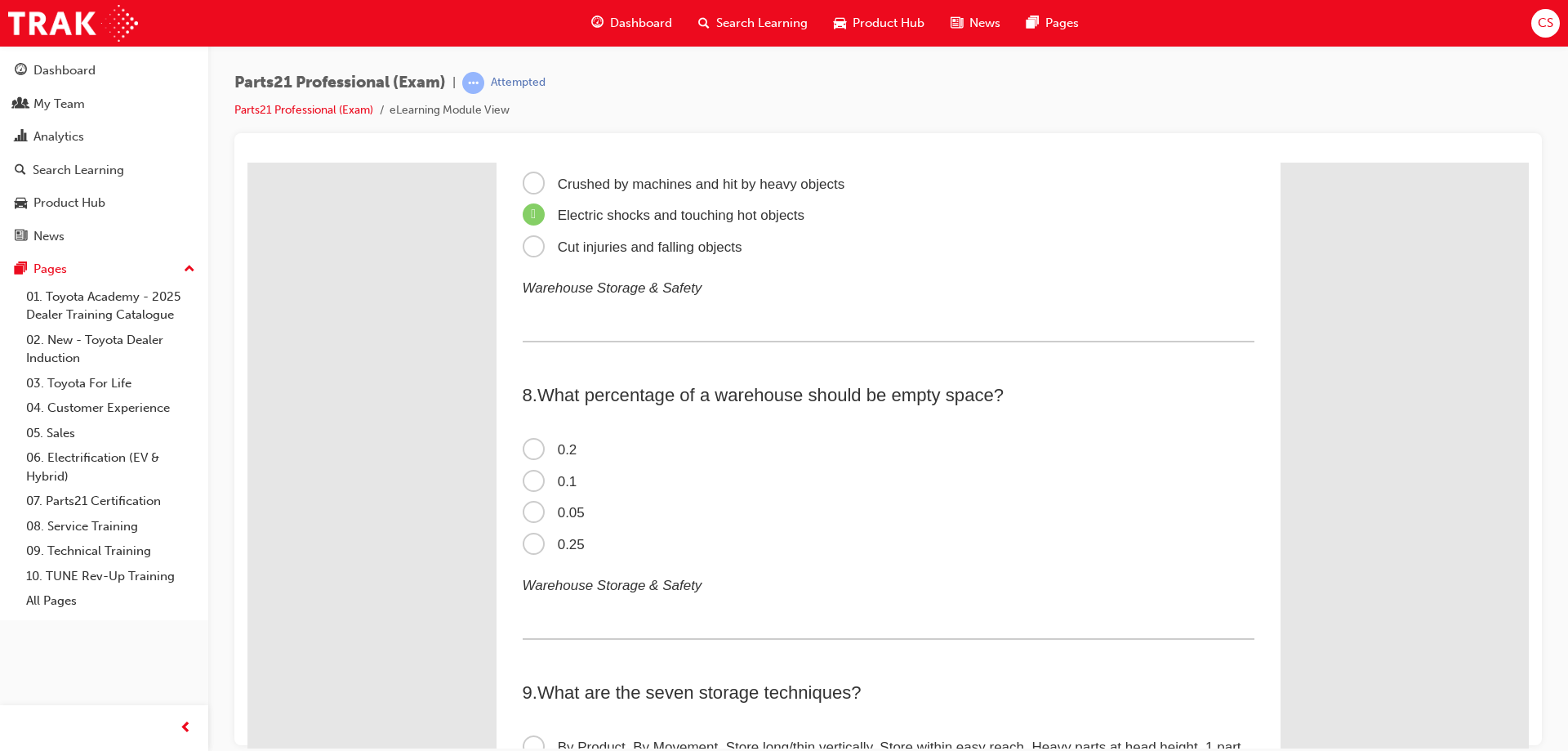
click at [531, 545] on span "0.25" at bounding box center [554, 544] width 62 height 16
click at [247, 162] on input "0.25" at bounding box center [247, 162] width 0 height 0
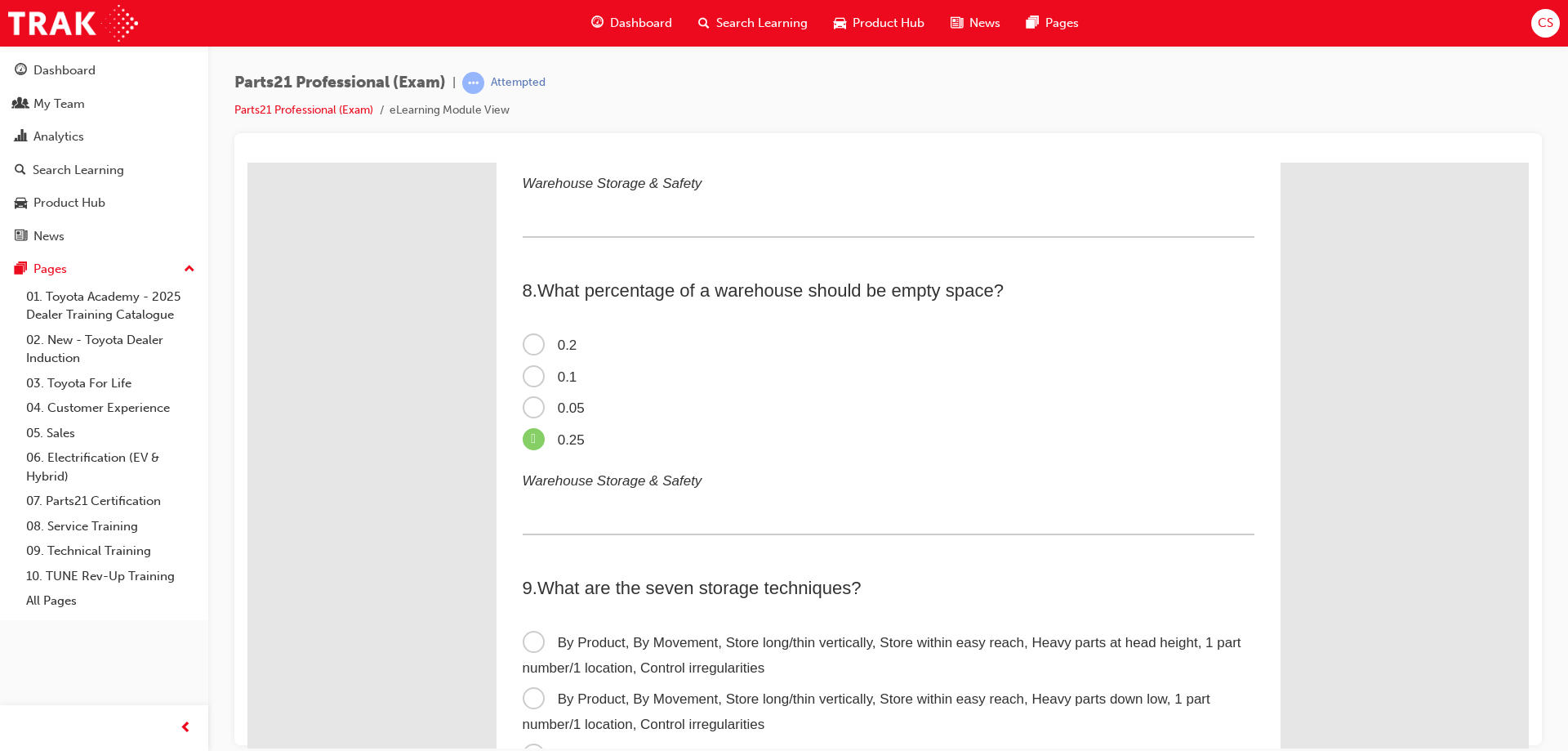
scroll to position [2451, 0]
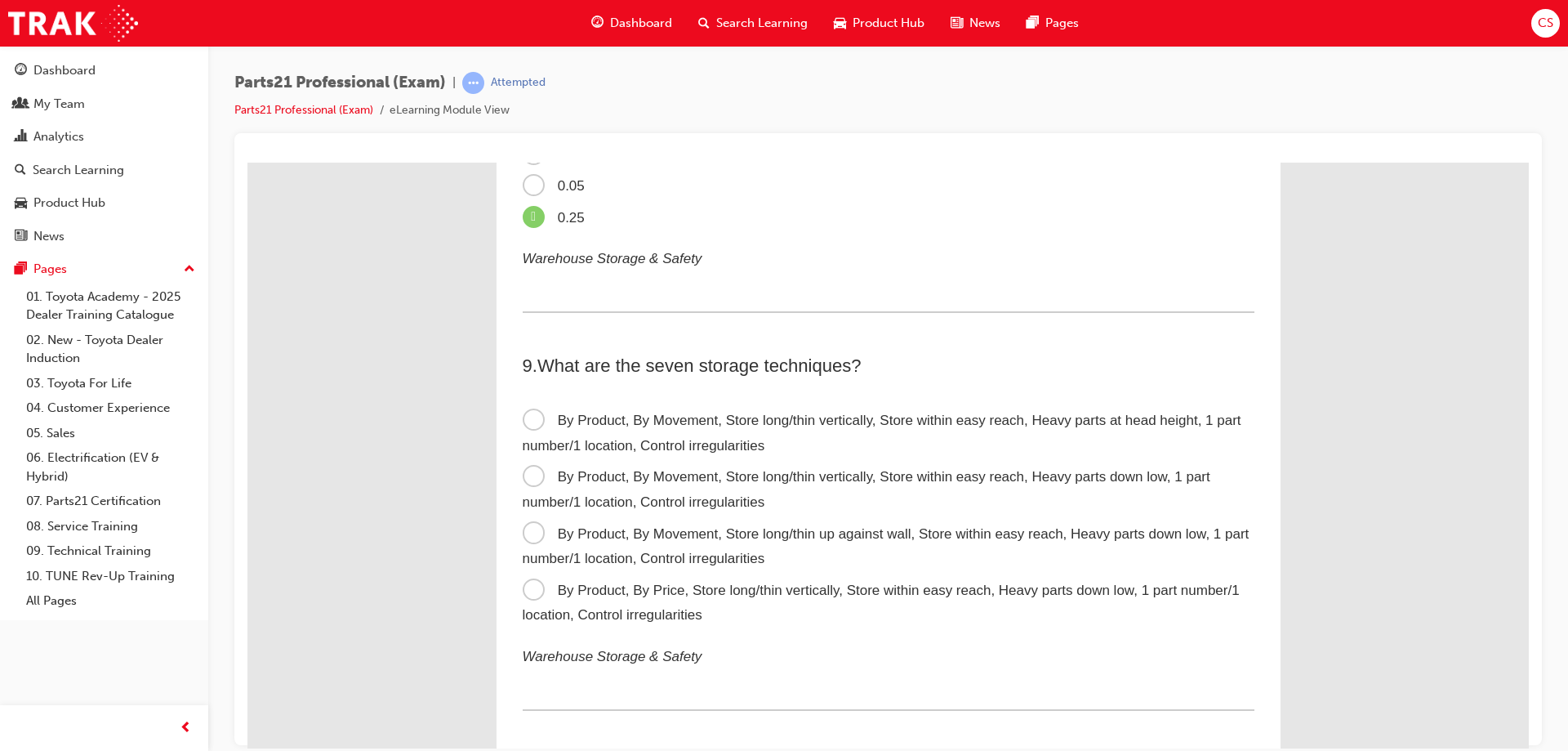
click at [814, 477] on span "By Product, By Movement, Store long/thin vertically, Store within easy reach, H…" at bounding box center [867, 489] width 687 height 41
click at [247, 162] on input "By Product, By Movement, Store long/thin vertically, Store within easy reach, H…" at bounding box center [247, 162] width 0 height 0
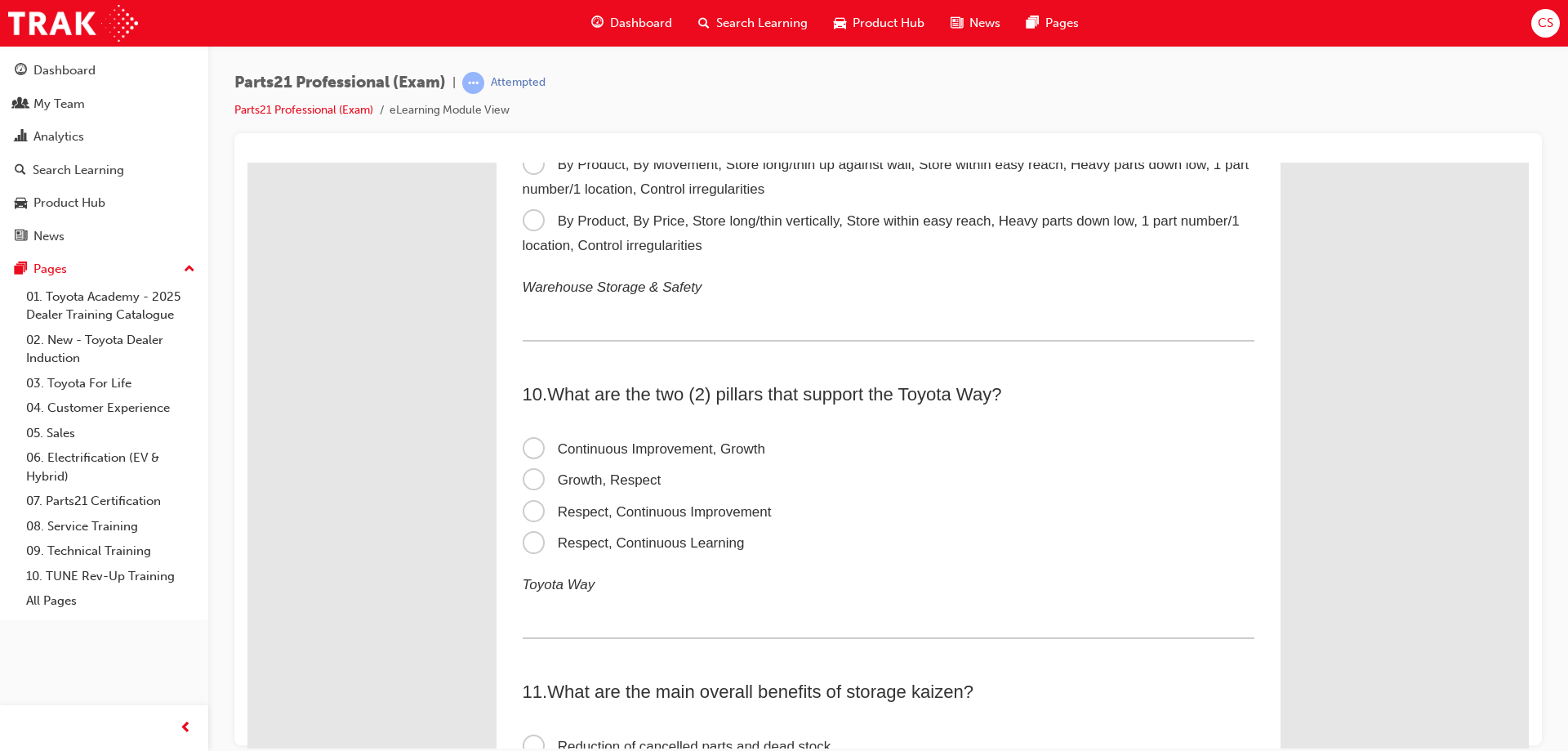
scroll to position [2860, 0]
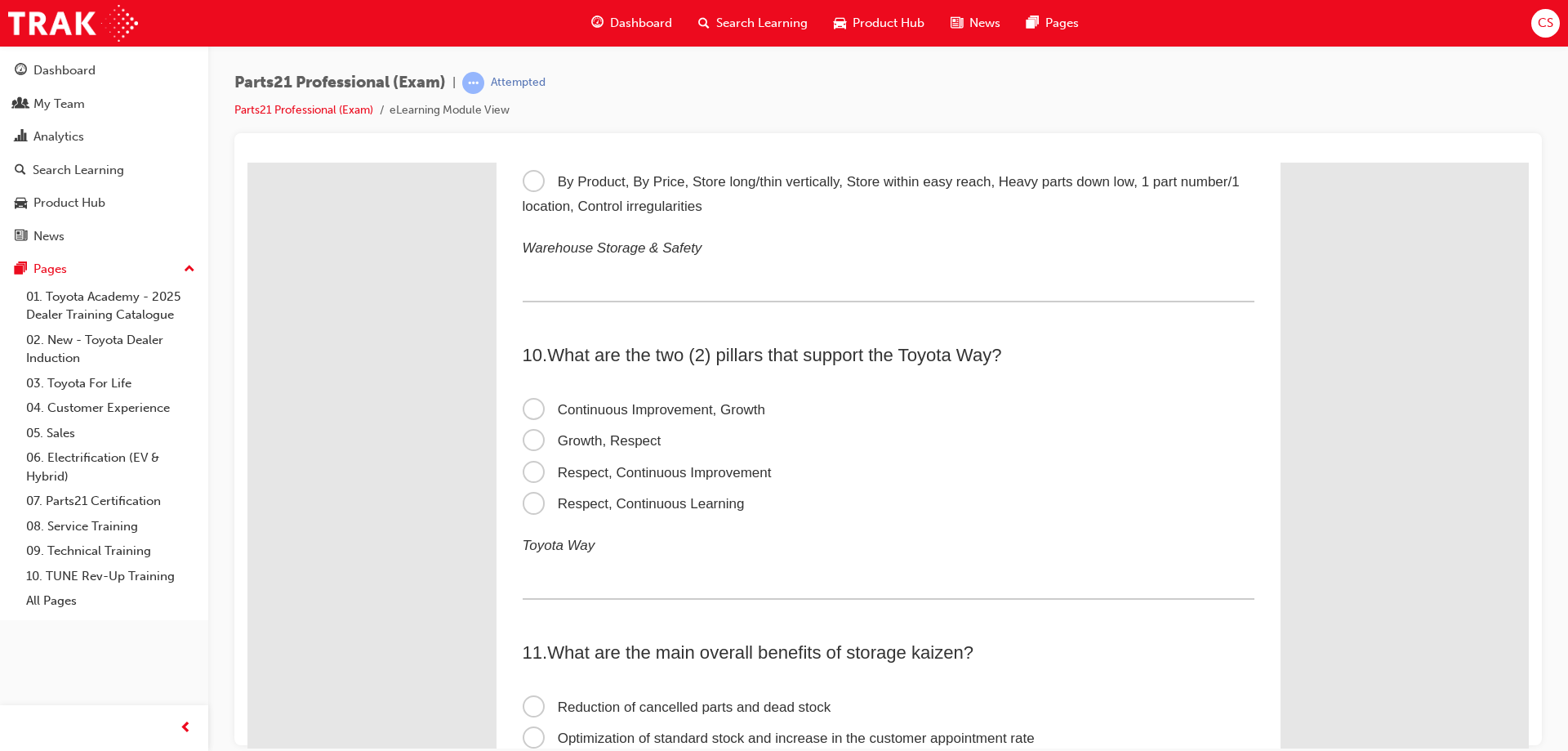
click at [536, 469] on span "Respect, Continuous Improvement" at bounding box center [647, 471] width 249 height 16
click at [247, 162] on input "Respect, Continuous Improvement" at bounding box center [247, 162] width 0 height 0
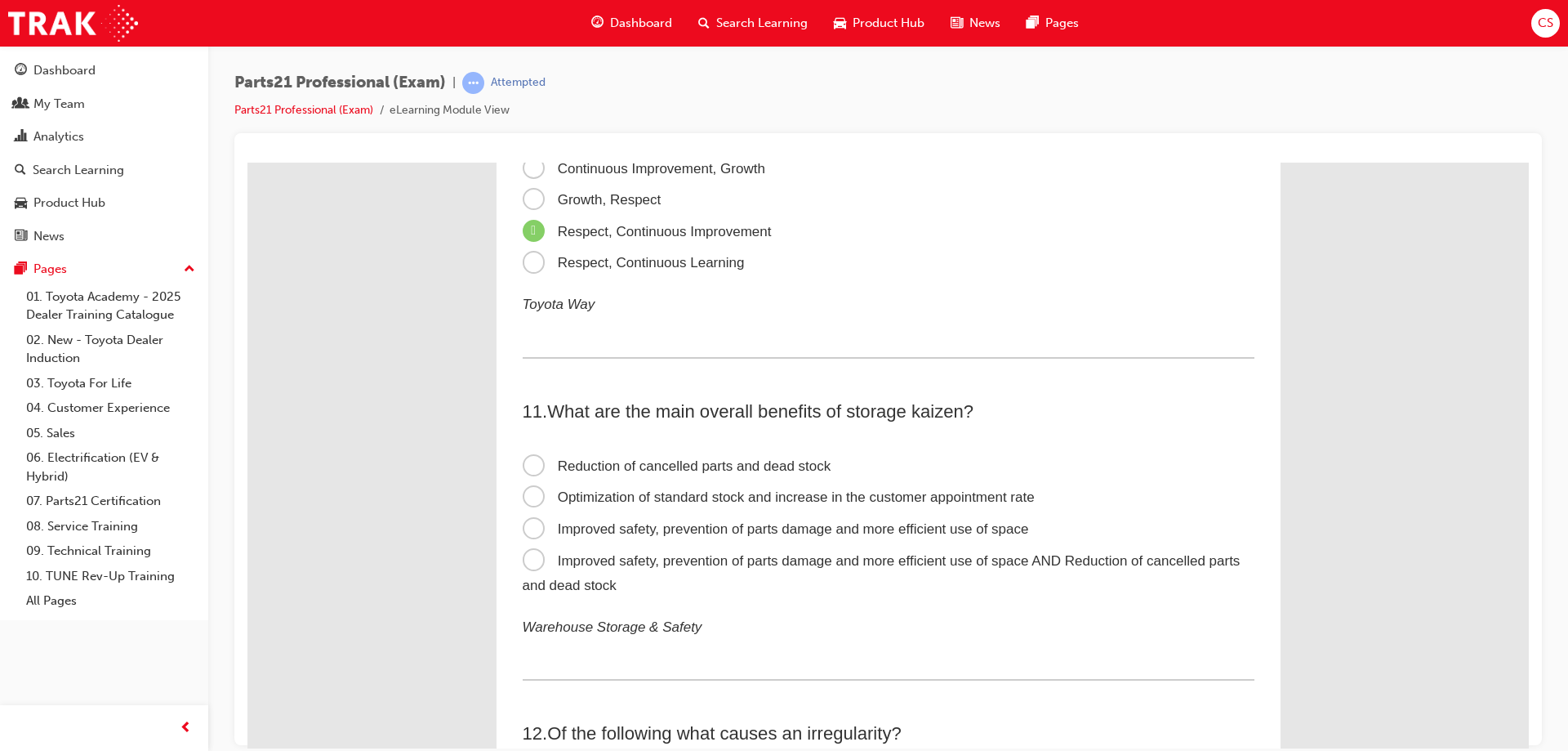
scroll to position [3104, 0]
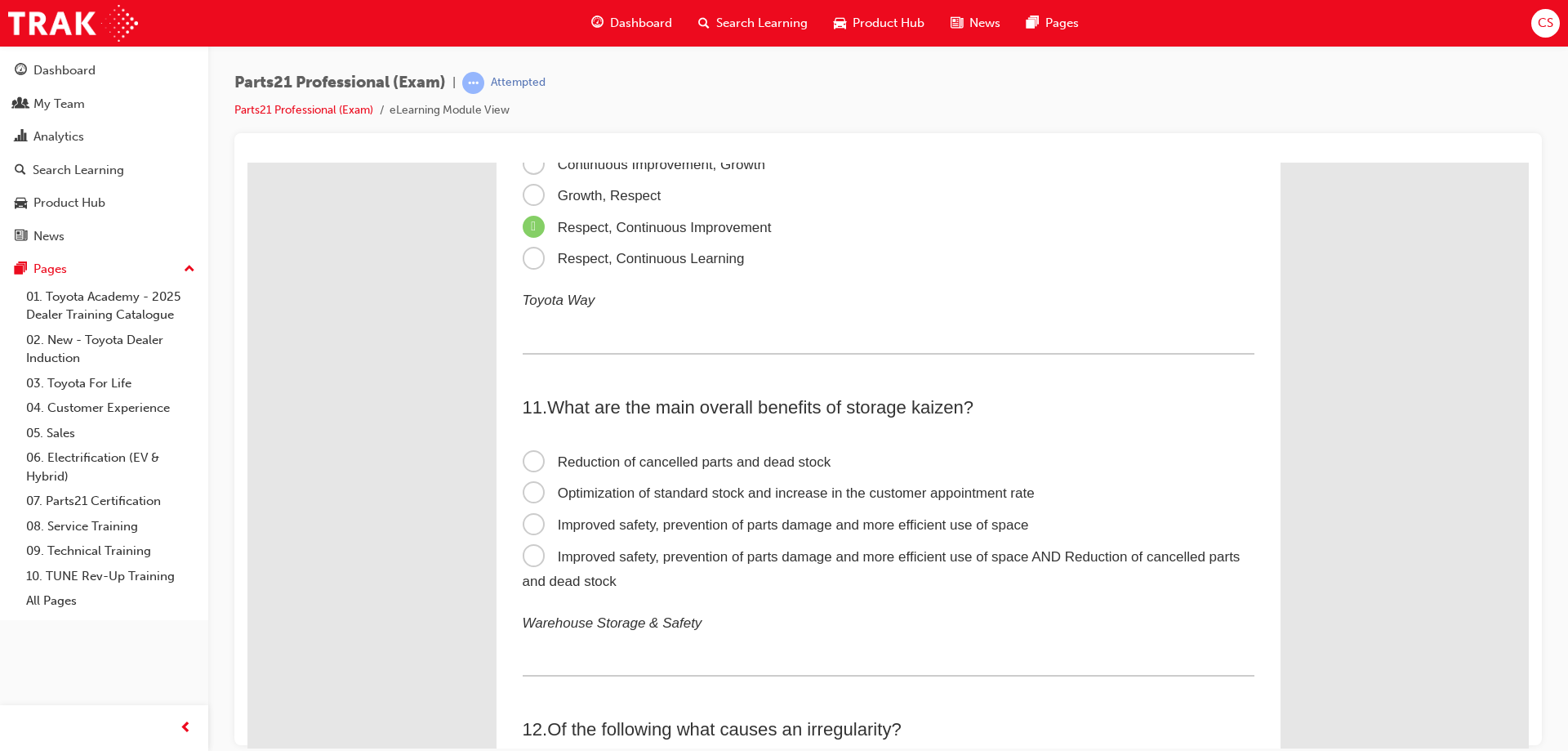
click at [524, 490] on span "Optimization of standard stock and increase in the customer appointment rate" at bounding box center [778, 492] width 512 height 16
click at [247, 162] on input "Optimization of standard stock and increase in the customer appointment rate" at bounding box center [247, 162] width 0 height 0
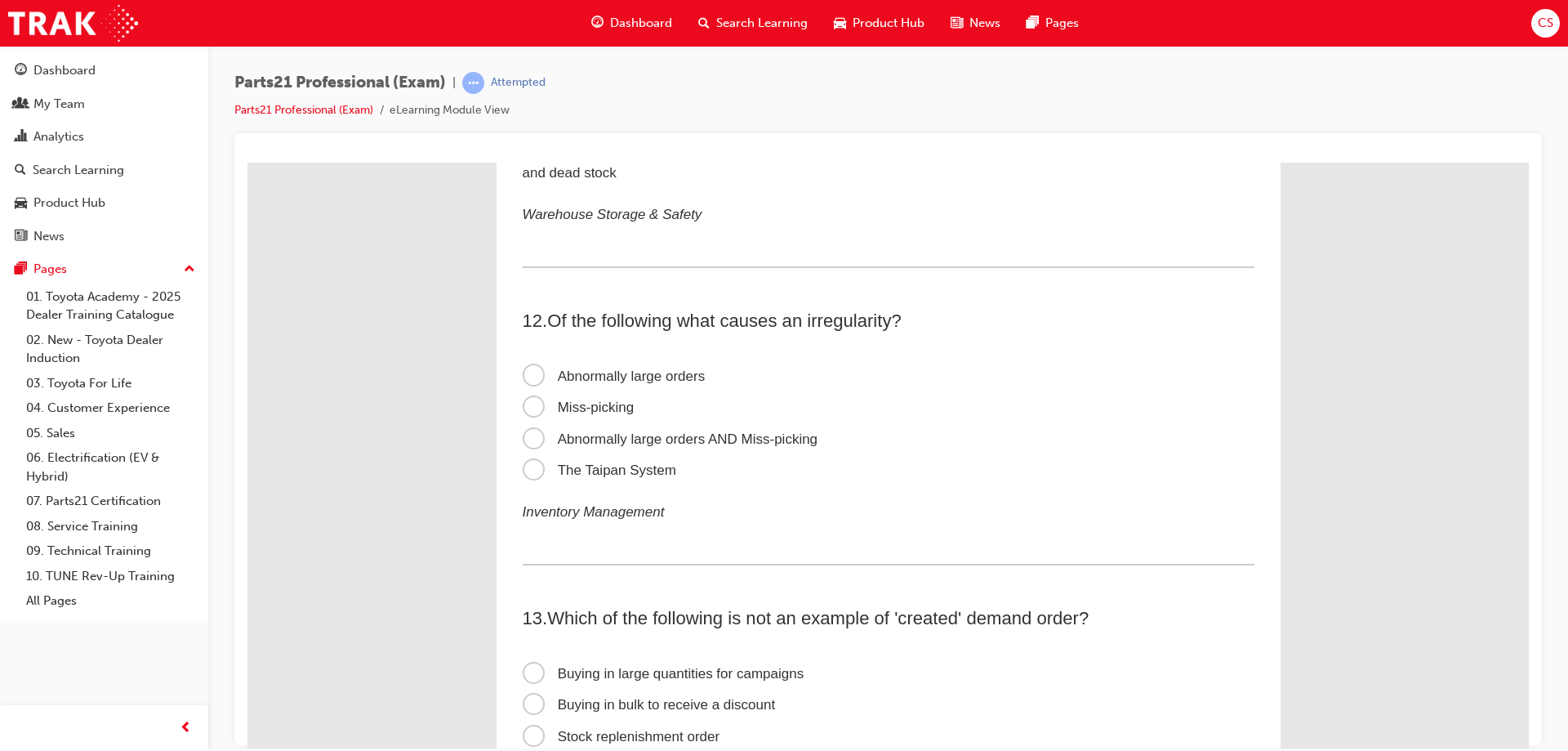
click at [523, 436] on span "Abnormally large orders AND Miss-picking" at bounding box center [671, 438] width 295 height 16
click at [247, 162] on input "Abnormally large orders AND Miss-picking" at bounding box center [247, 162] width 0 height 0
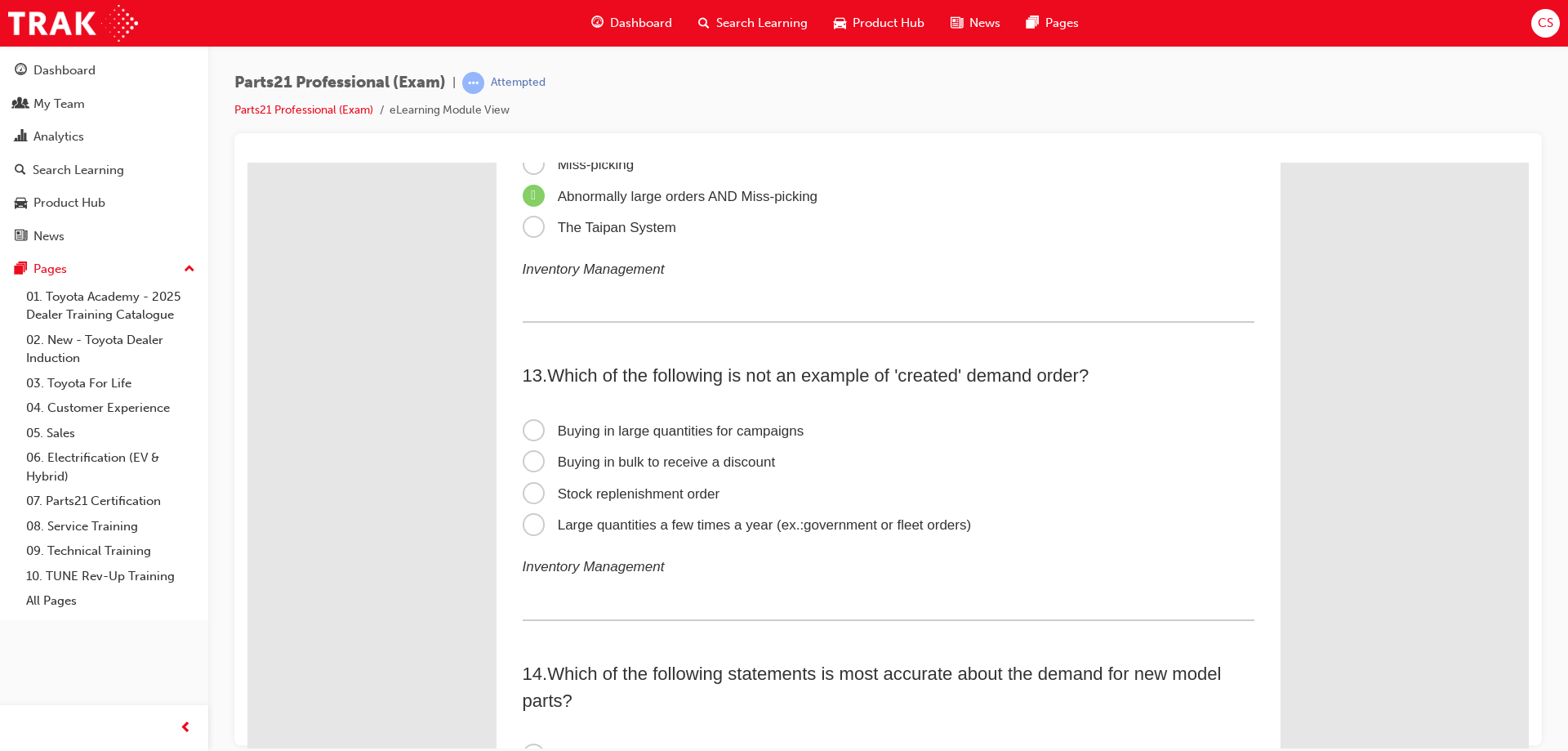
scroll to position [3841, 0]
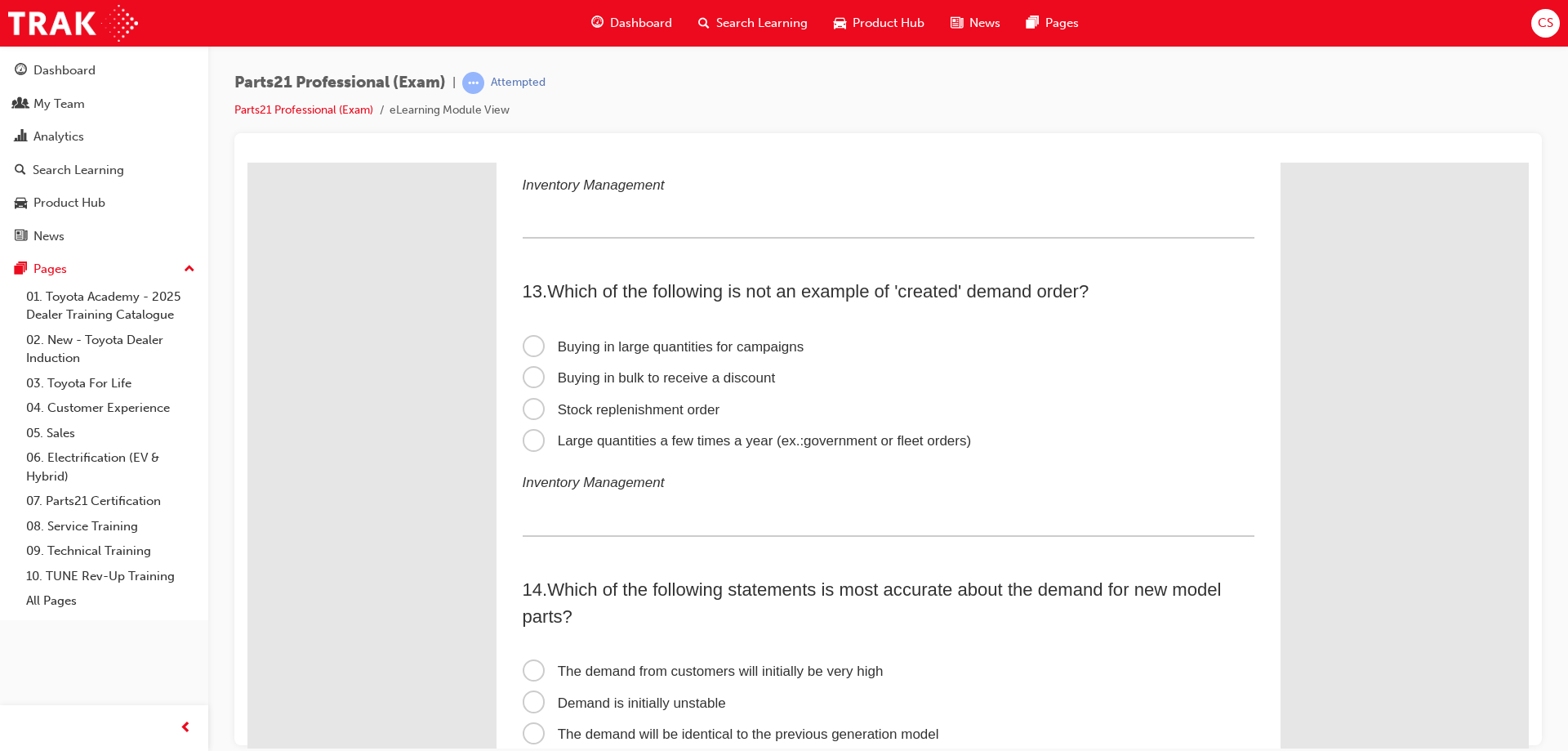
click at [526, 379] on span "Buying in bulk to receive a discount" at bounding box center [649, 376] width 254 height 16
click at [247, 162] on input "Buying in bulk to receive a discount" at bounding box center [247, 162] width 0 height 0
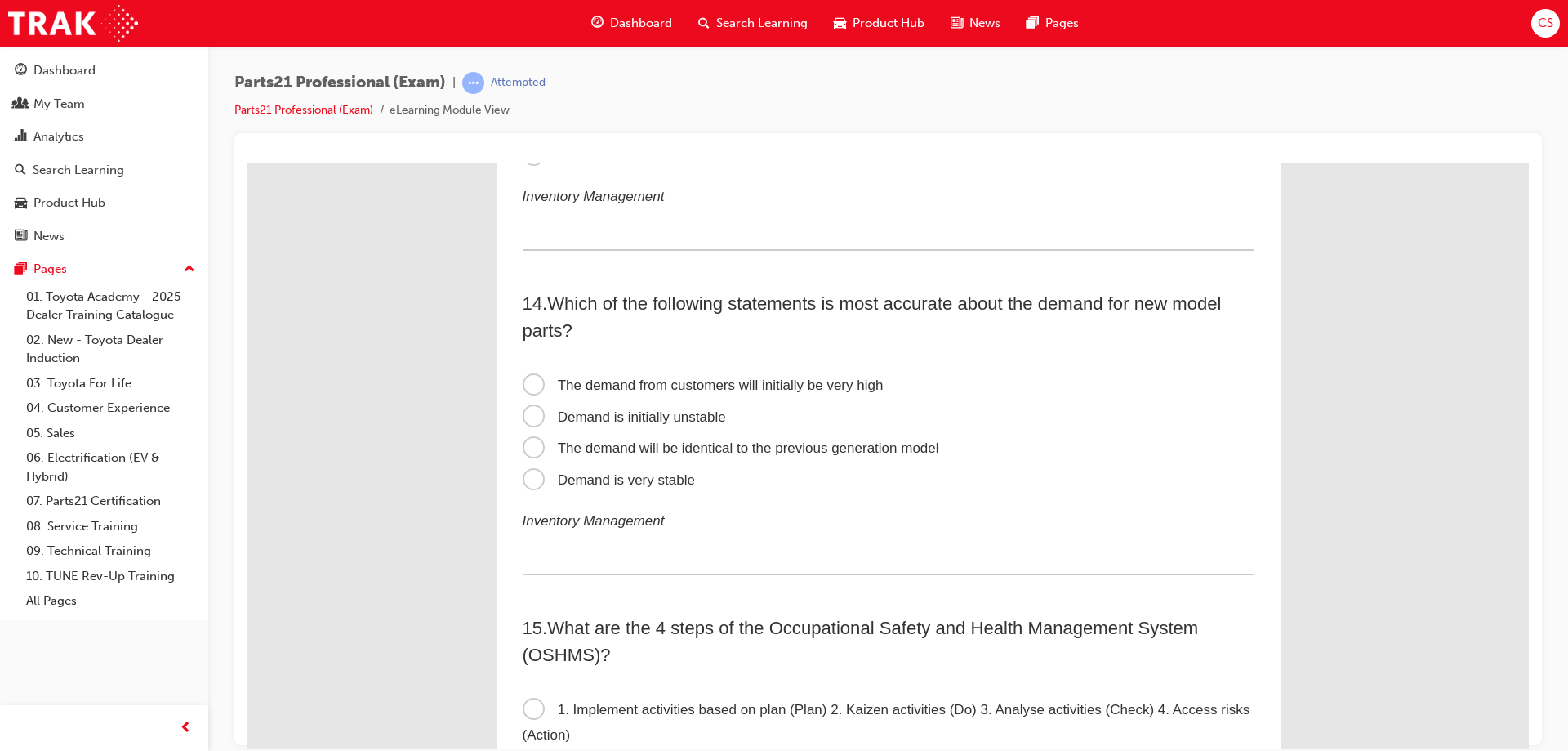
scroll to position [4167, 0]
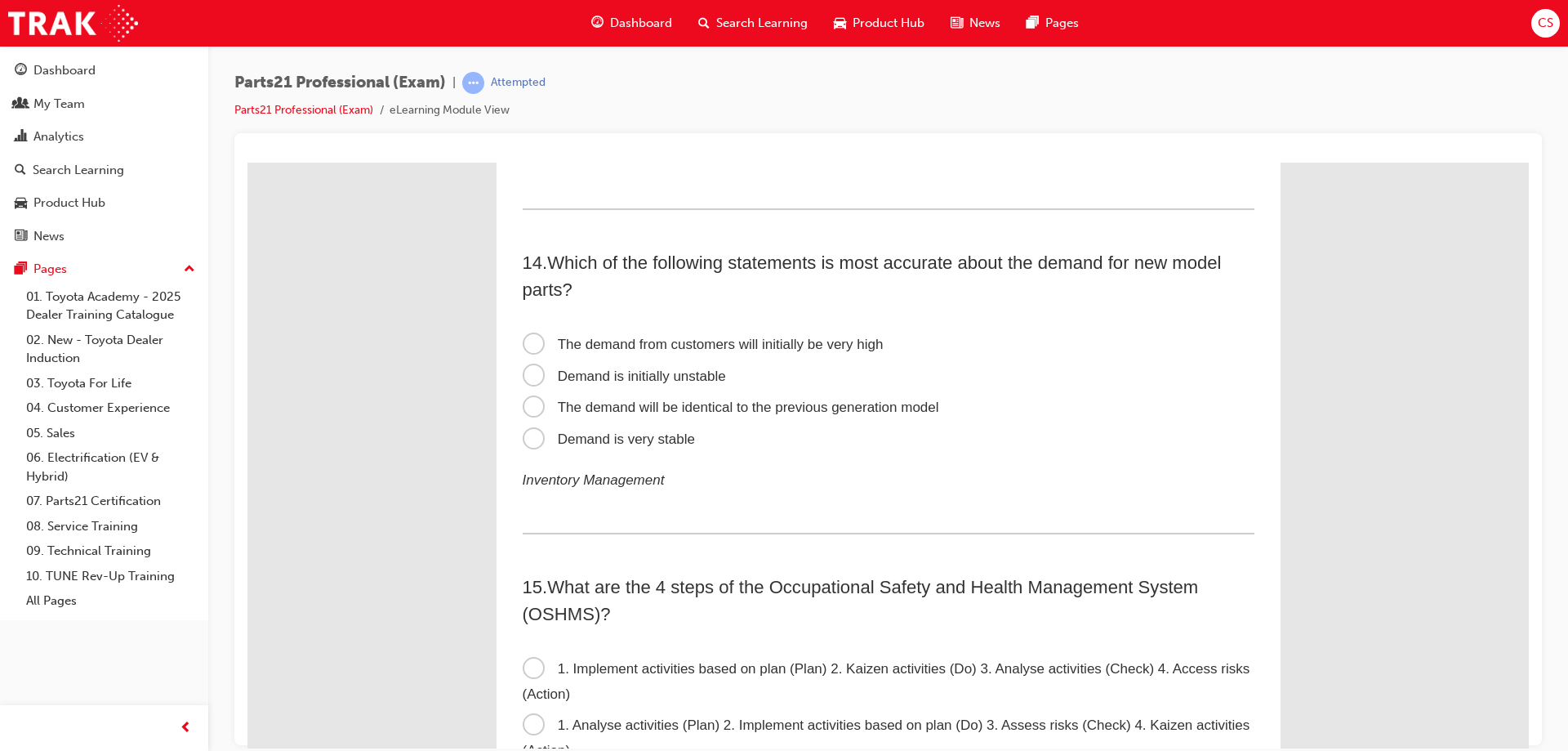
click at [523, 380] on span "Demand is initially unstable" at bounding box center [624, 376] width 203 height 16
click at [247, 162] on input "Demand is initially unstable" at bounding box center [247, 162] width 0 height 0
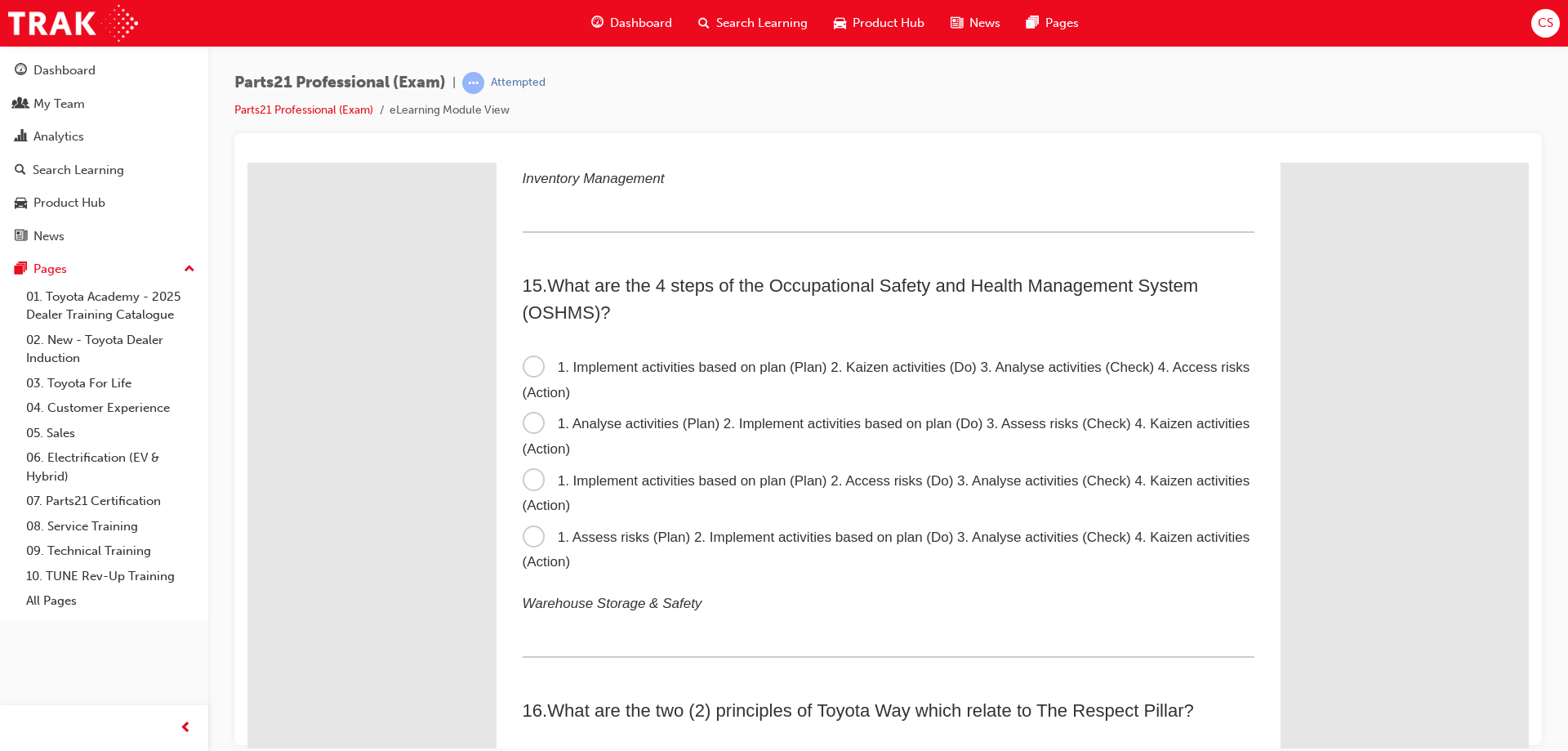
scroll to position [4494, 0]
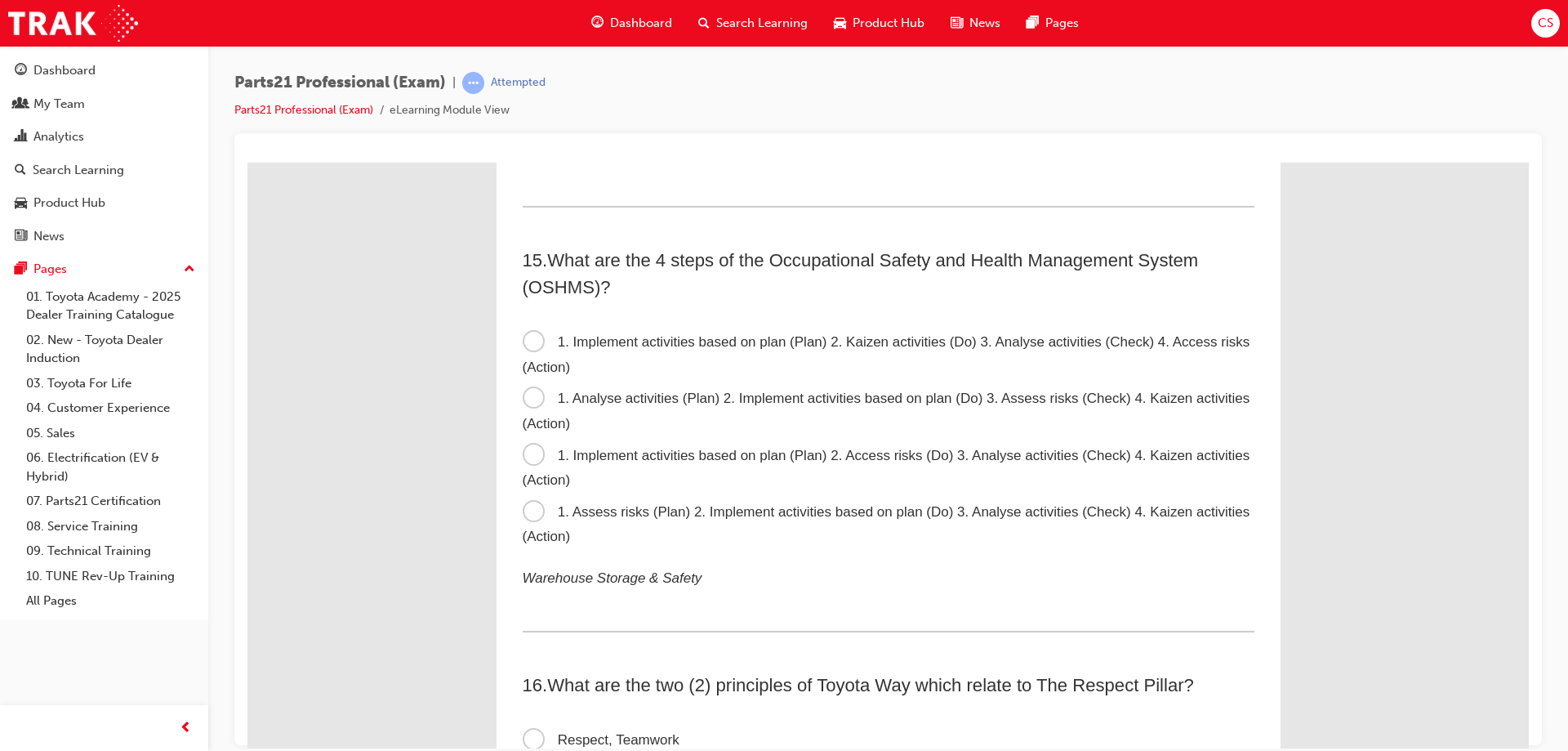
click at [524, 399] on span "1. Analyse activities (Plan) 2. Implement activities based on plan (Do) 3. Asse…" at bounding box center [886, 410] width 727 height 41
click at [247, 162] on input "1. Analyse activities (Plan) 2. Implement activities based on plan (Do) 3. Asse…" at bounding box center [247, 162] width 0 height 0
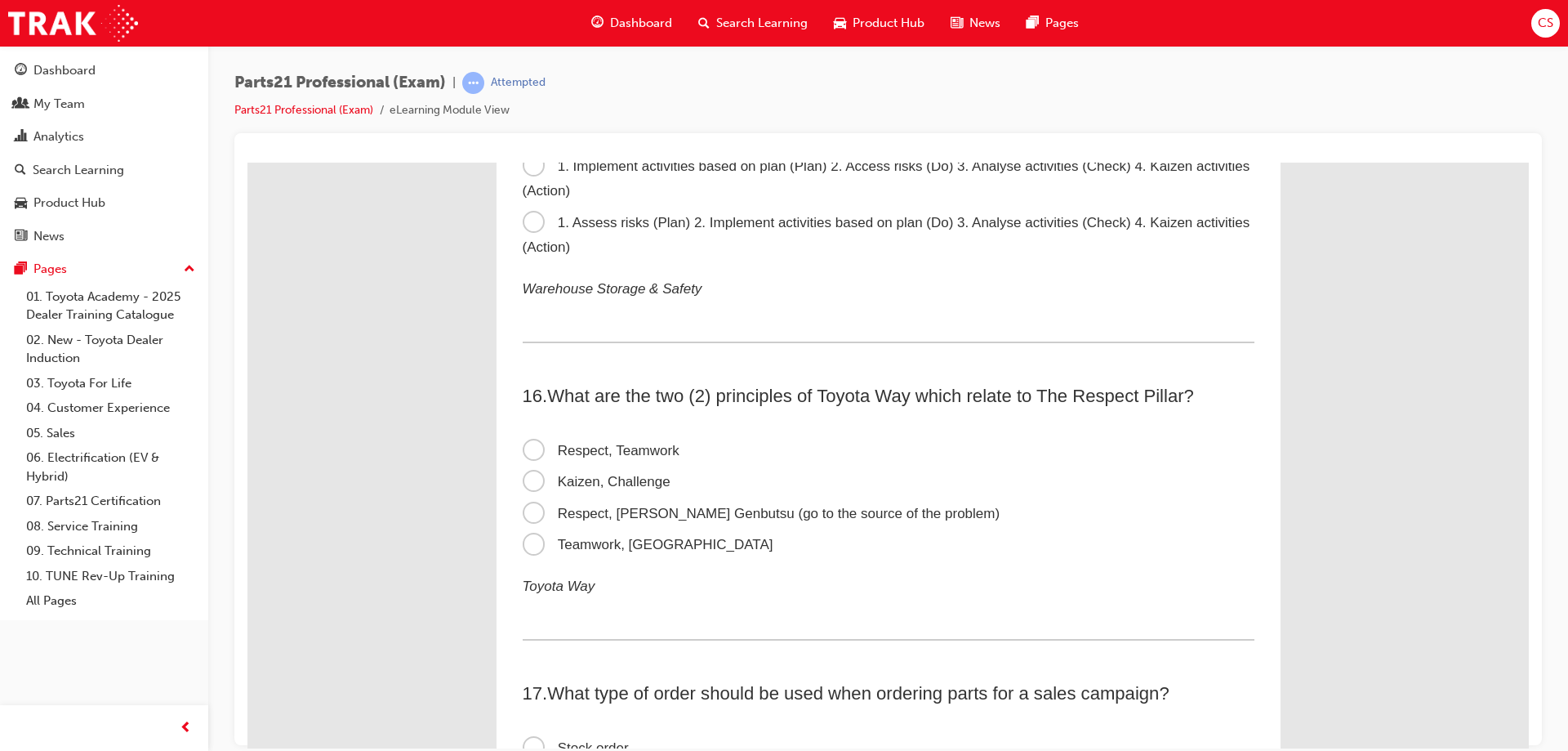
scroll to position [4820, 0]
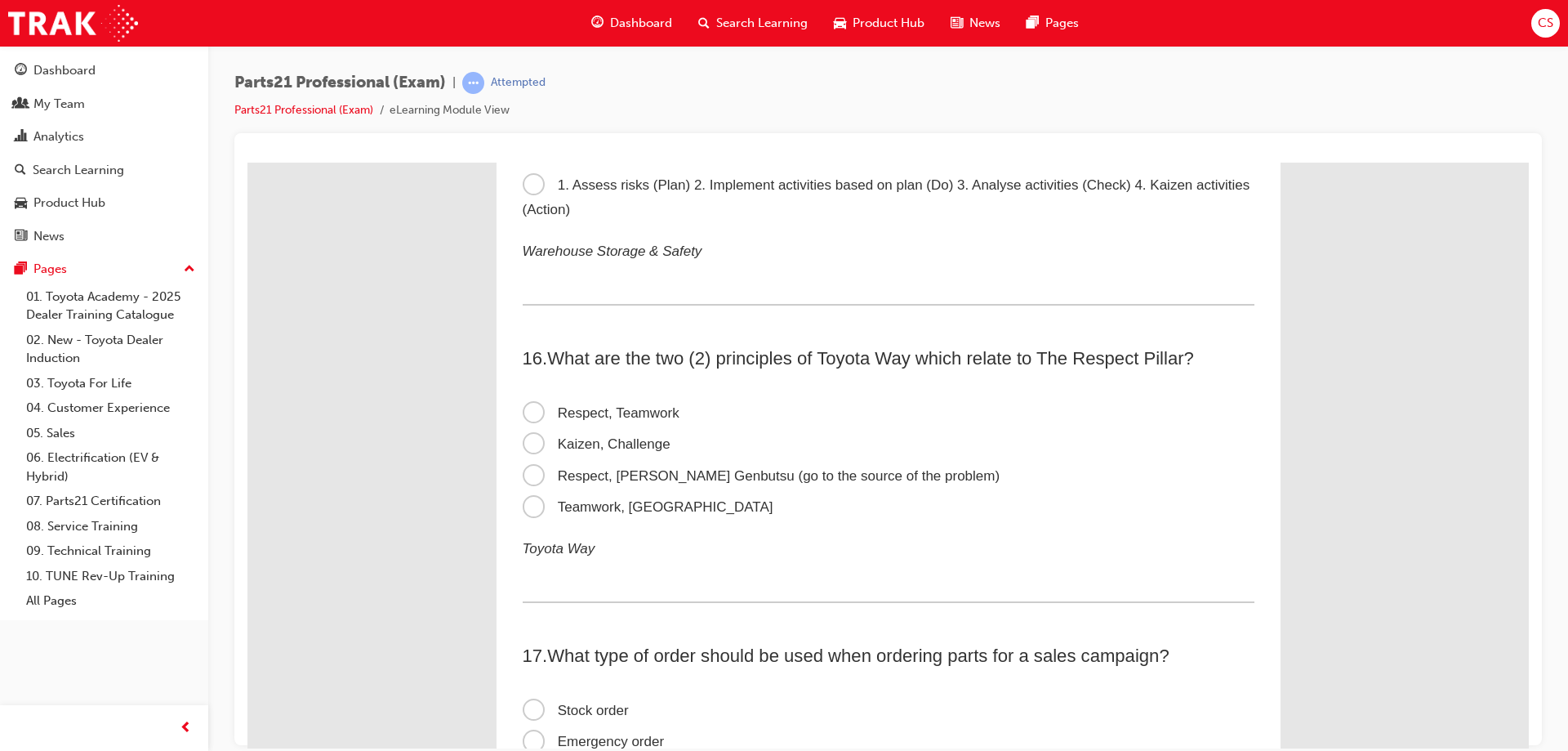
click at [531, 414] on span "Respect, Teamwork" at bounding box center [601, 412] width 157 height 16
click at [247, 162] on input "Respect, Teamwork" at bounding box center [247, 162] width 0 height 0
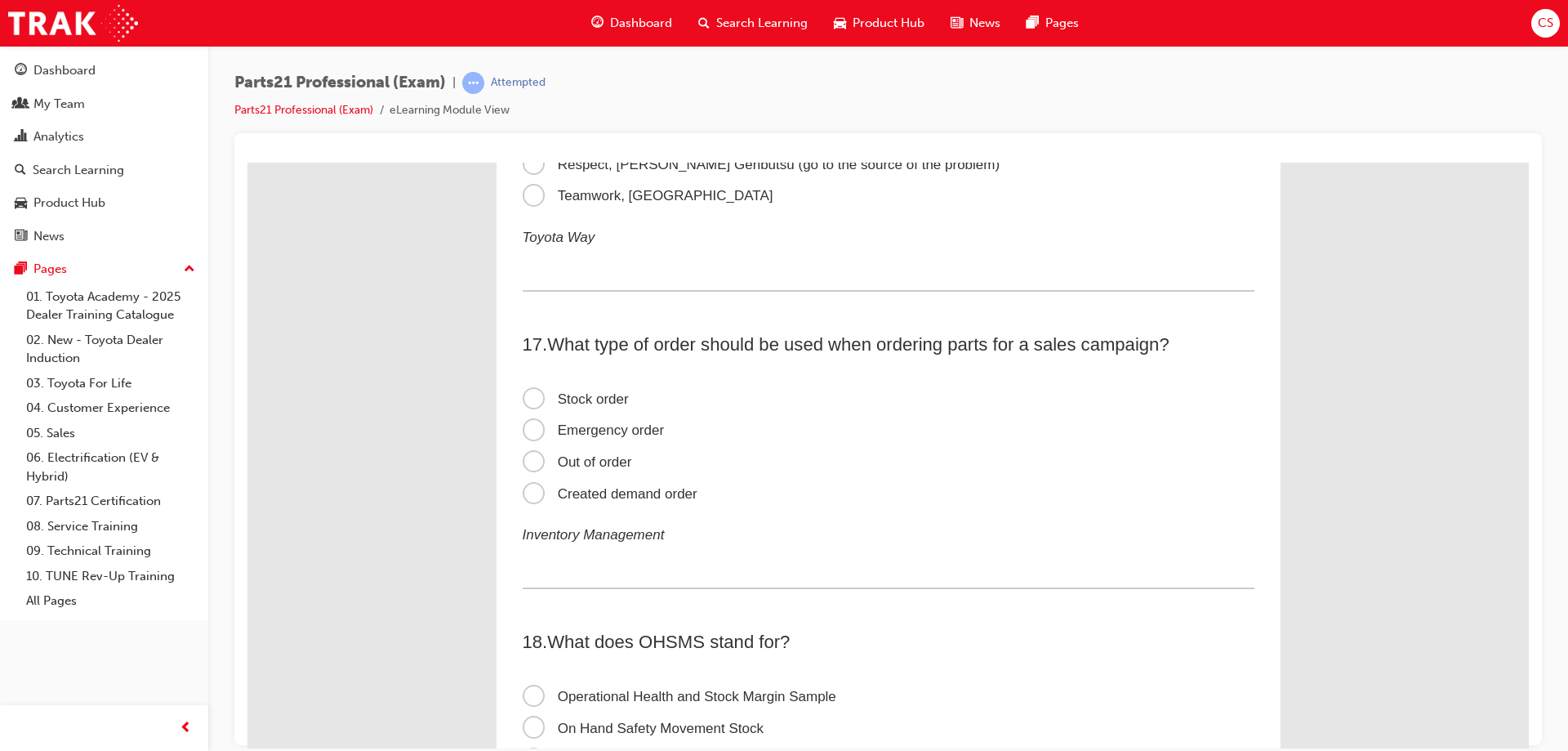
scroll to position [5147, 0]
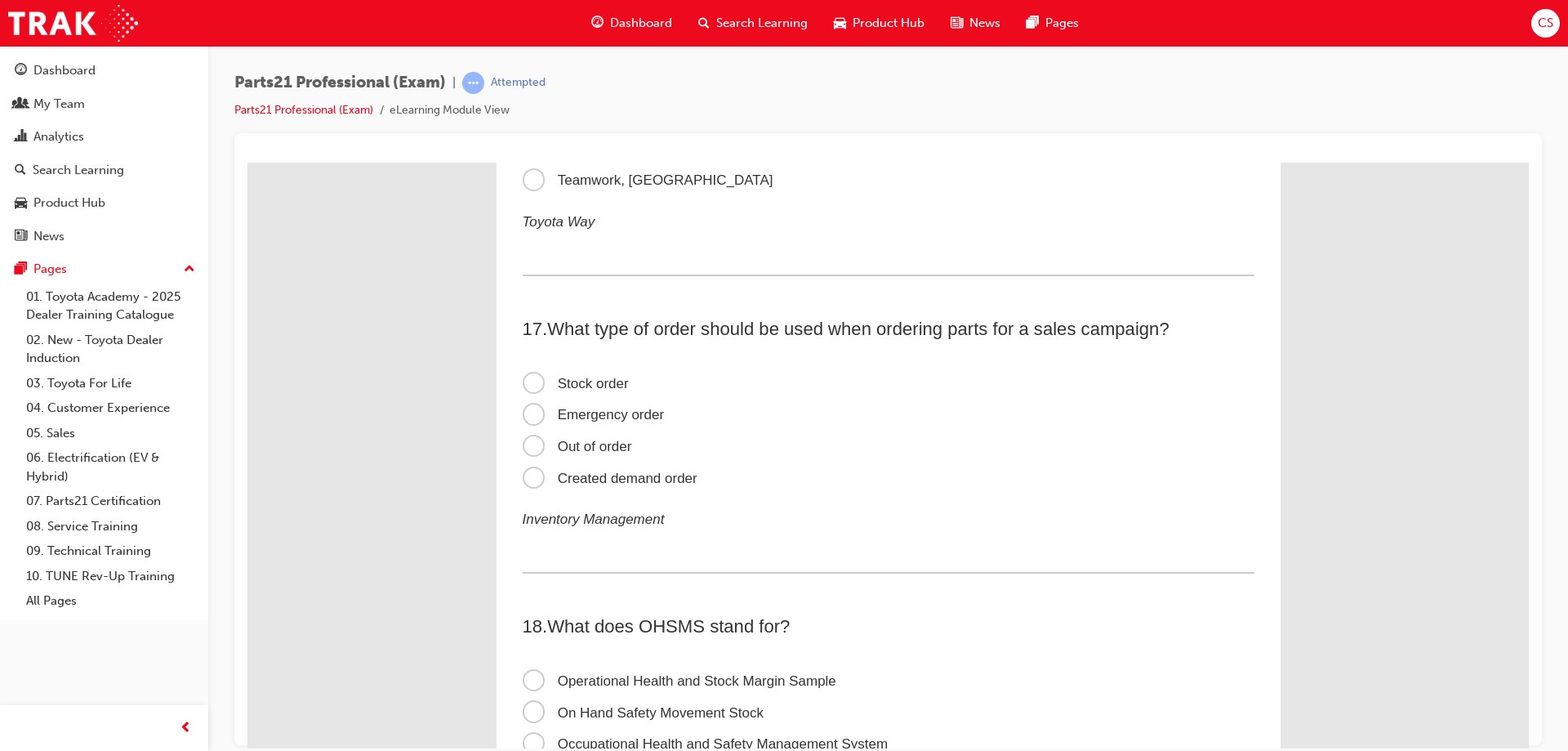
click at [531, 481] on span "Created demand order" at bounding box center [610, 477] width 175 height 16
click at [247, 162] on input "Created demand order" at bounding box center [247, 162] width 0 height 0
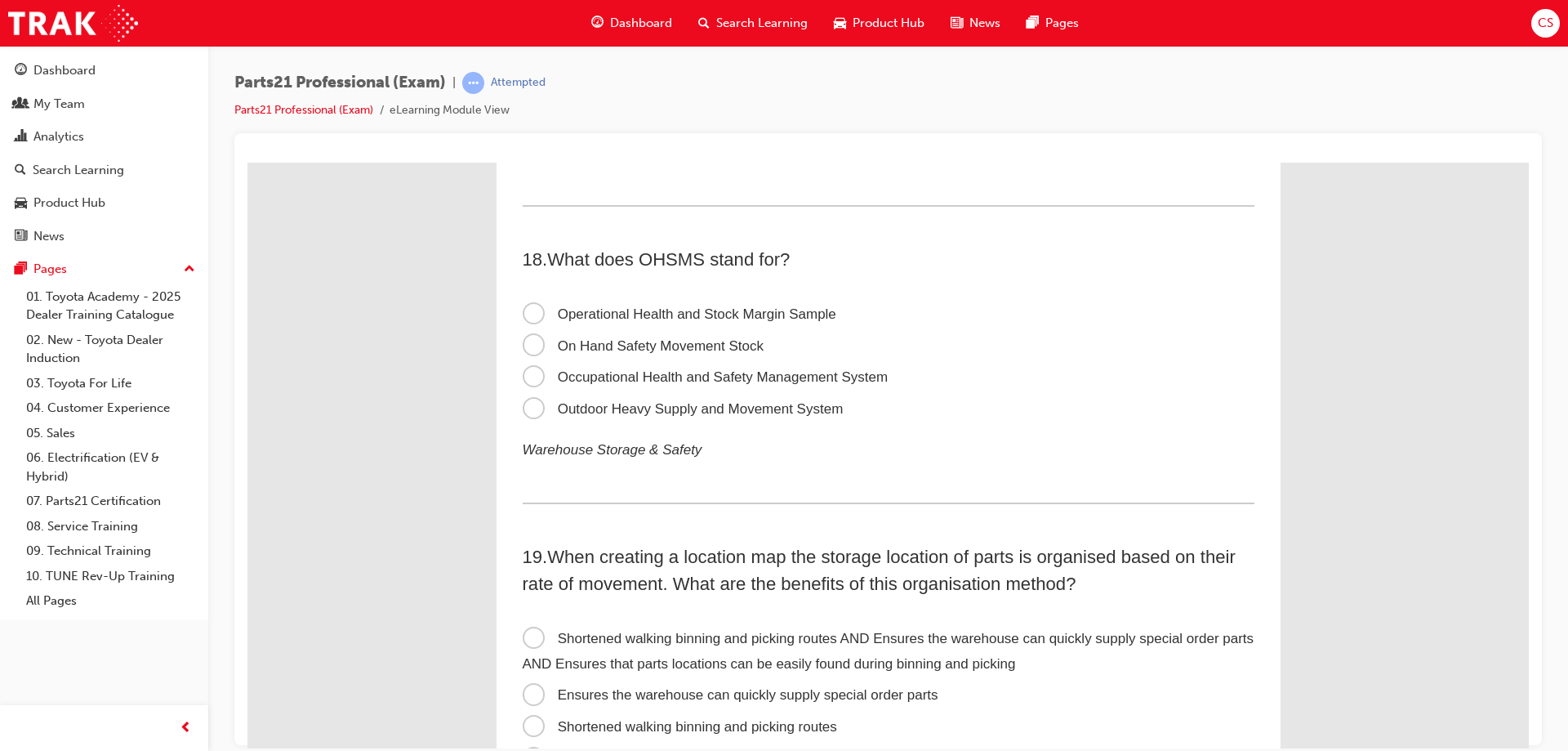
scroll to position [5556, 0]
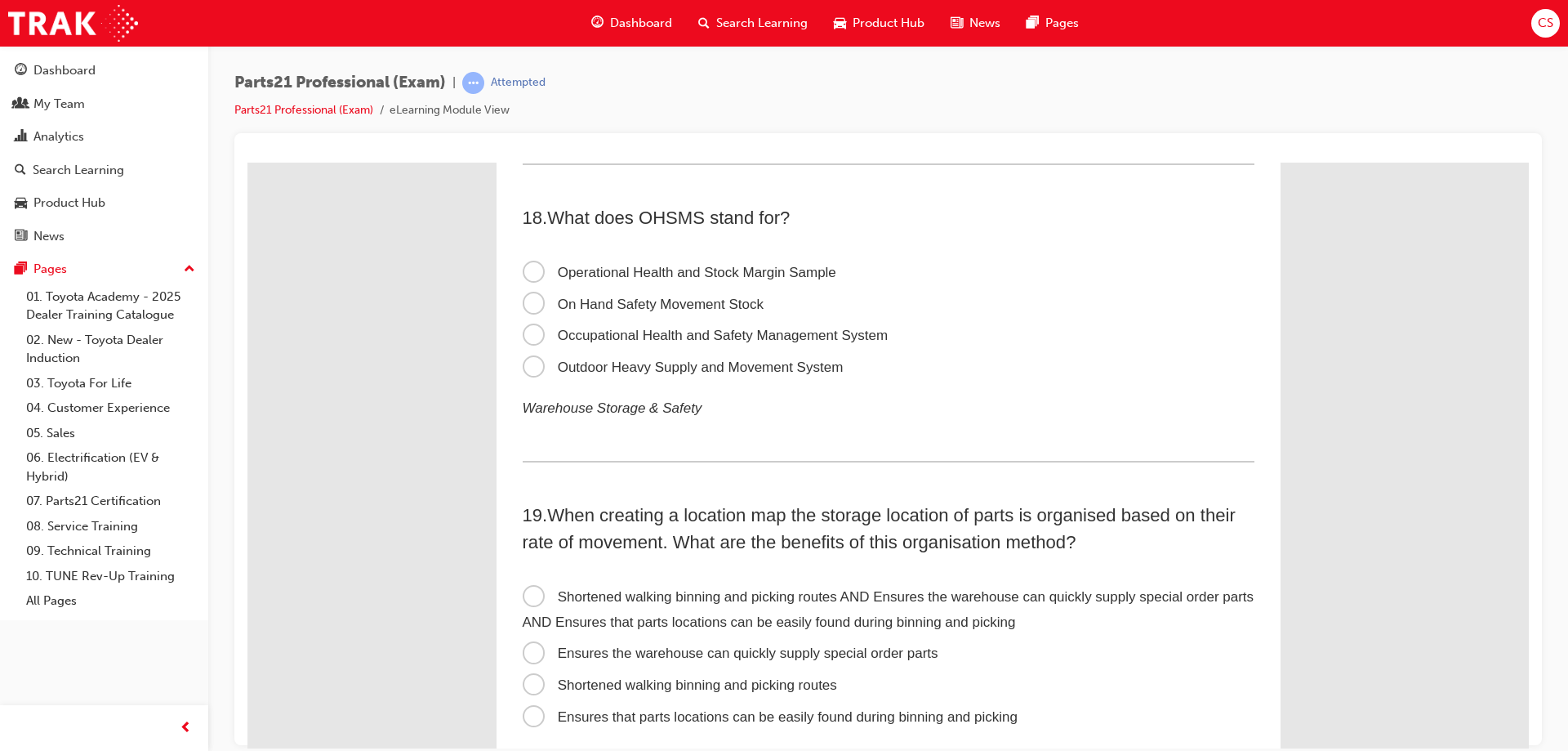
click at [530, 331] on span "Occupational Health and Safety Management System" at bounding box center [706, 335] width 366 height 16
click at [247, 162] on input "Occupational Health and Safety Management System" at bounding box center [247, 162] width 0 height 0
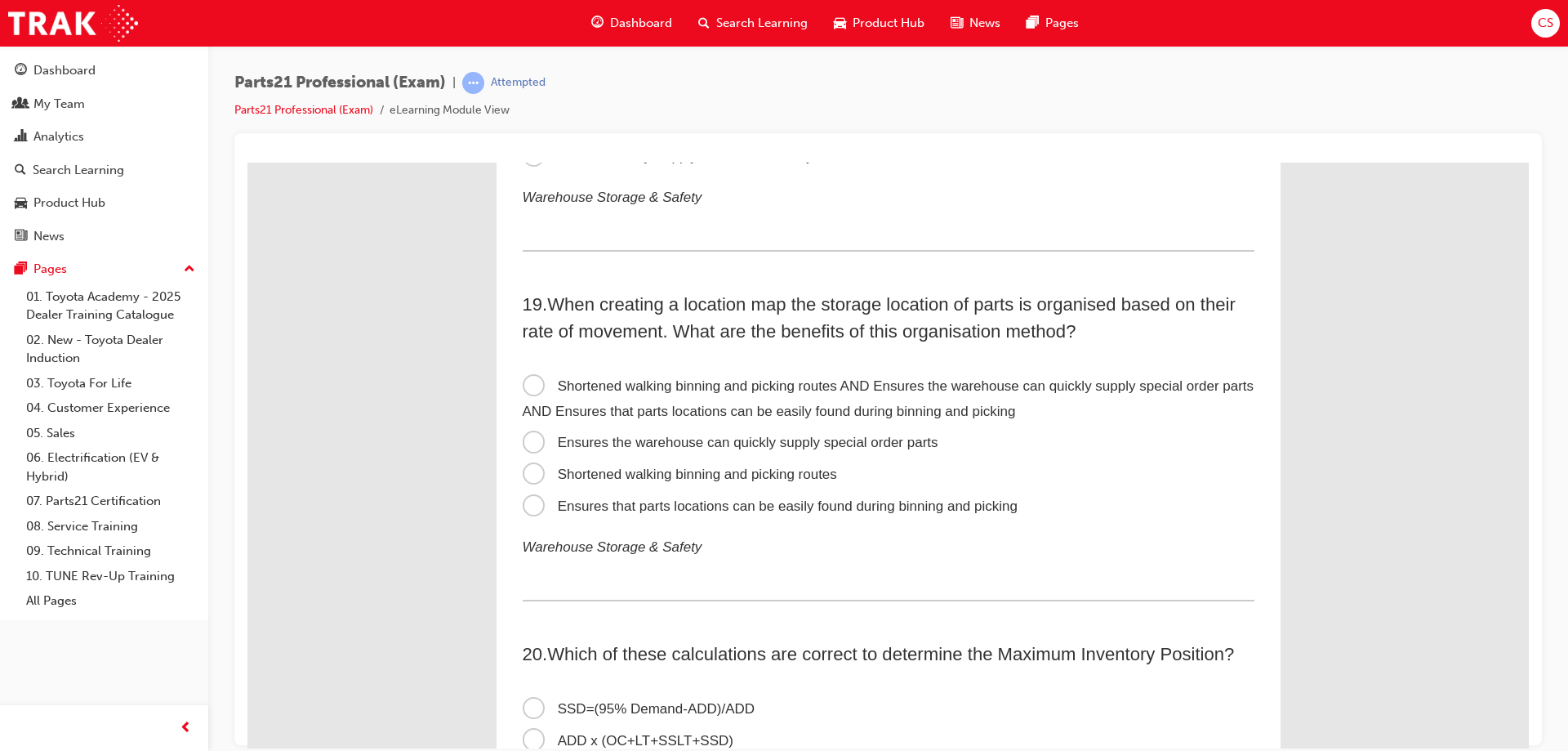
scroll to position [5801, 0]
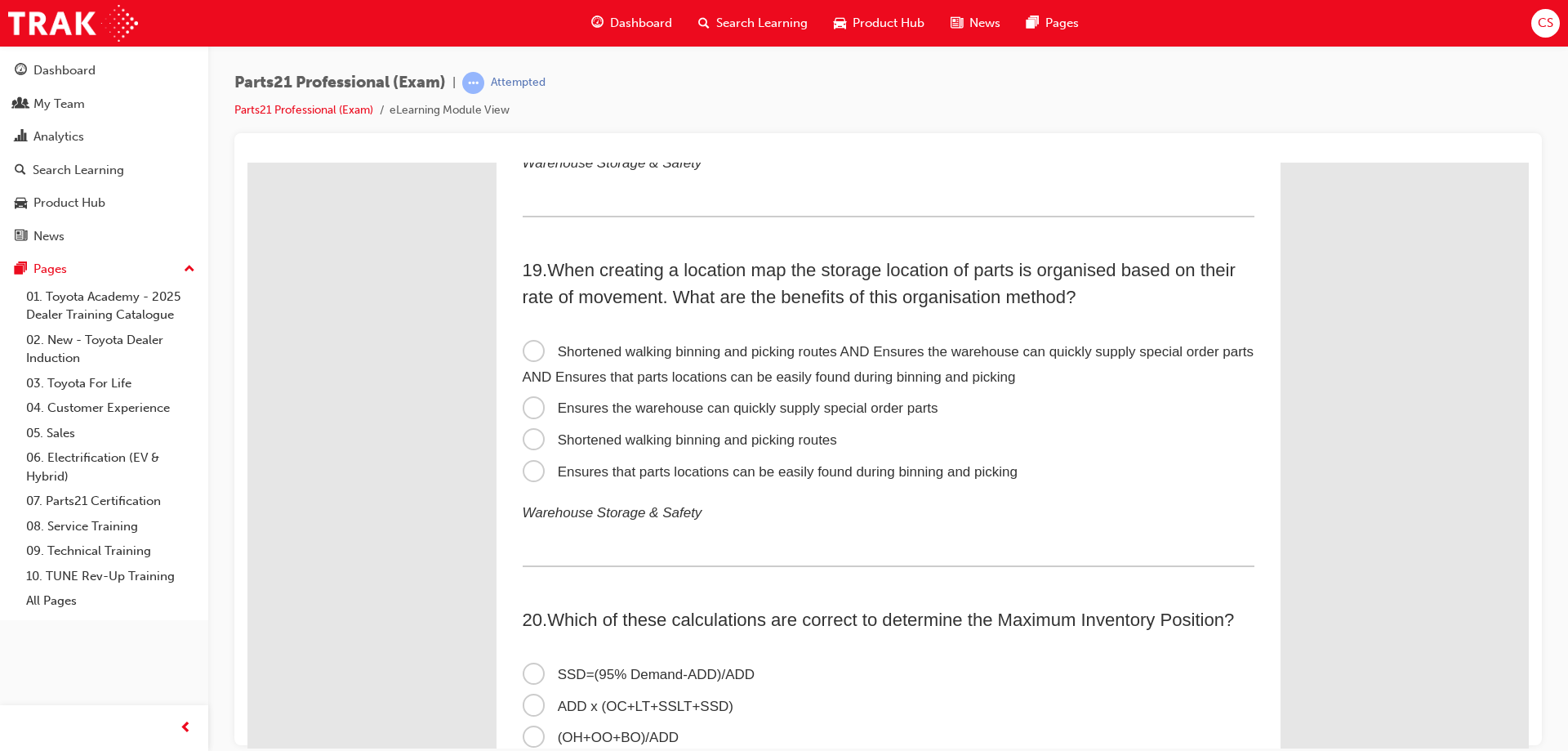
click at [535, 440] on span "Shortened walking binning and picking routes" at bounding box center [680, 439] width 314 height 16
click at [247, 162] on input "Shortened walking binning and picking routes" at bounding box center [247, 162] width 0 height 0
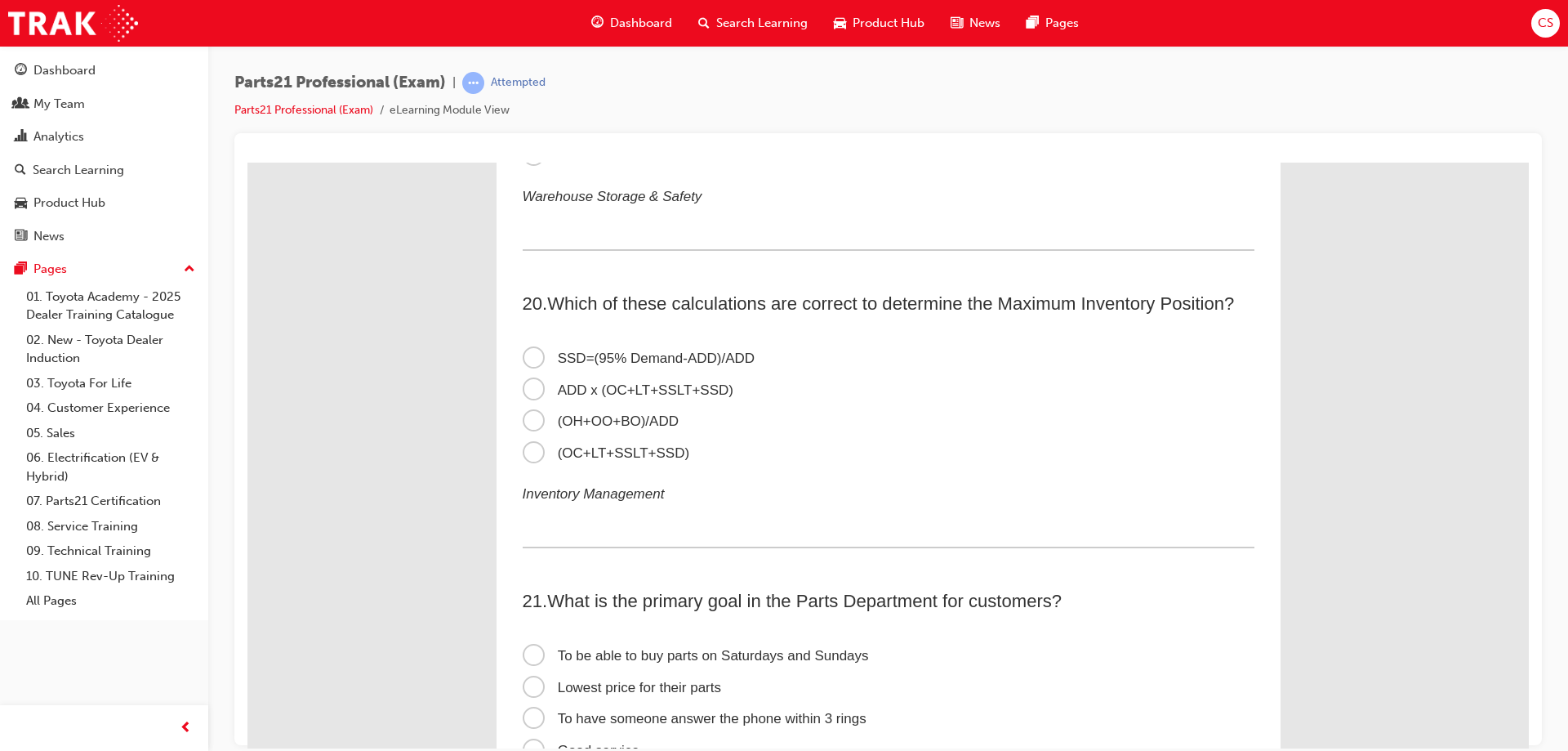
scroll to position [6128, 0]
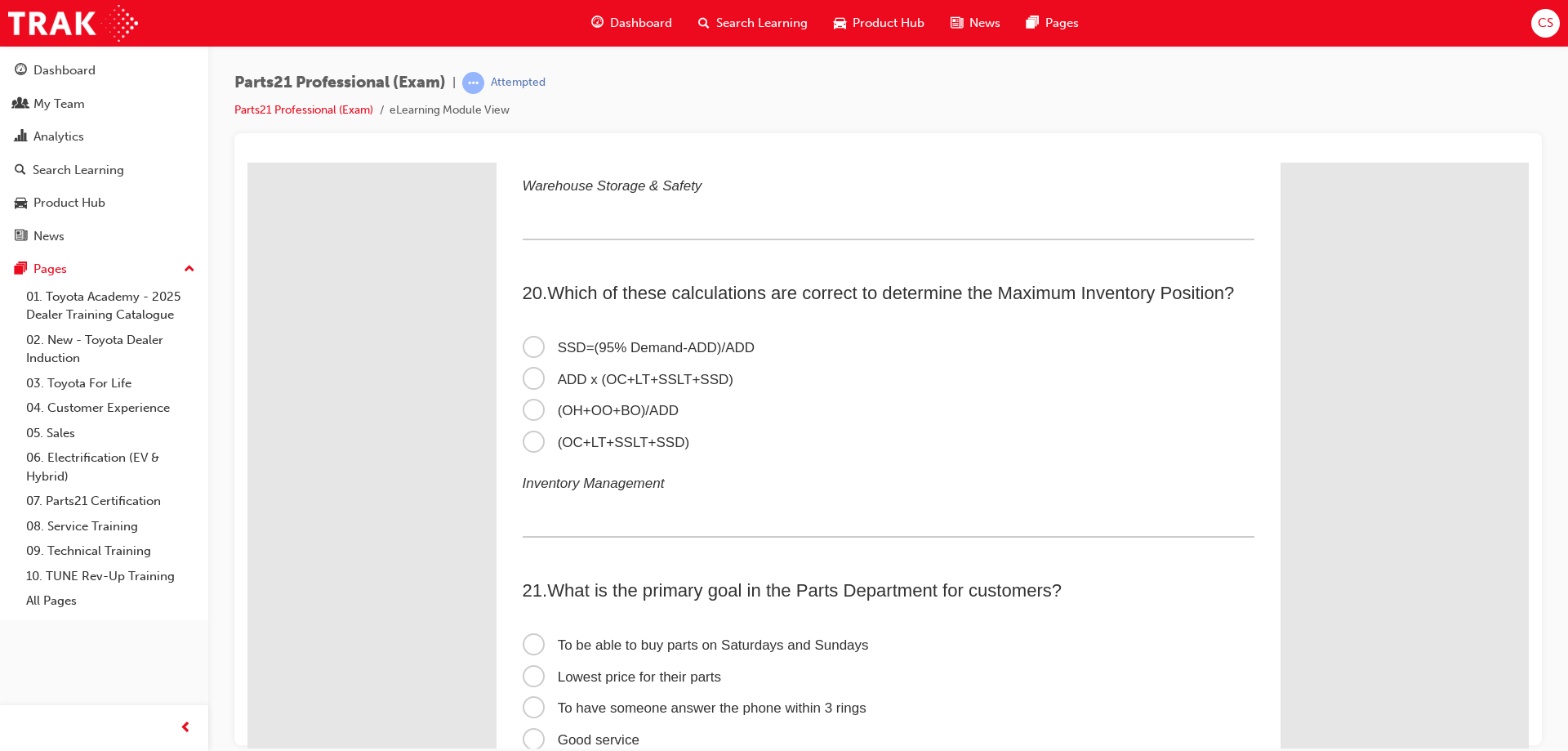
click at [530, 439] on span "(OC+LT+SSLT+SSD)" at bounding box center [607, 441] width 167 height 16
click at [247, 162] on input "(OC+LT+SSLT+SSD)" at bounding box center [247, 162] width 0 height 0
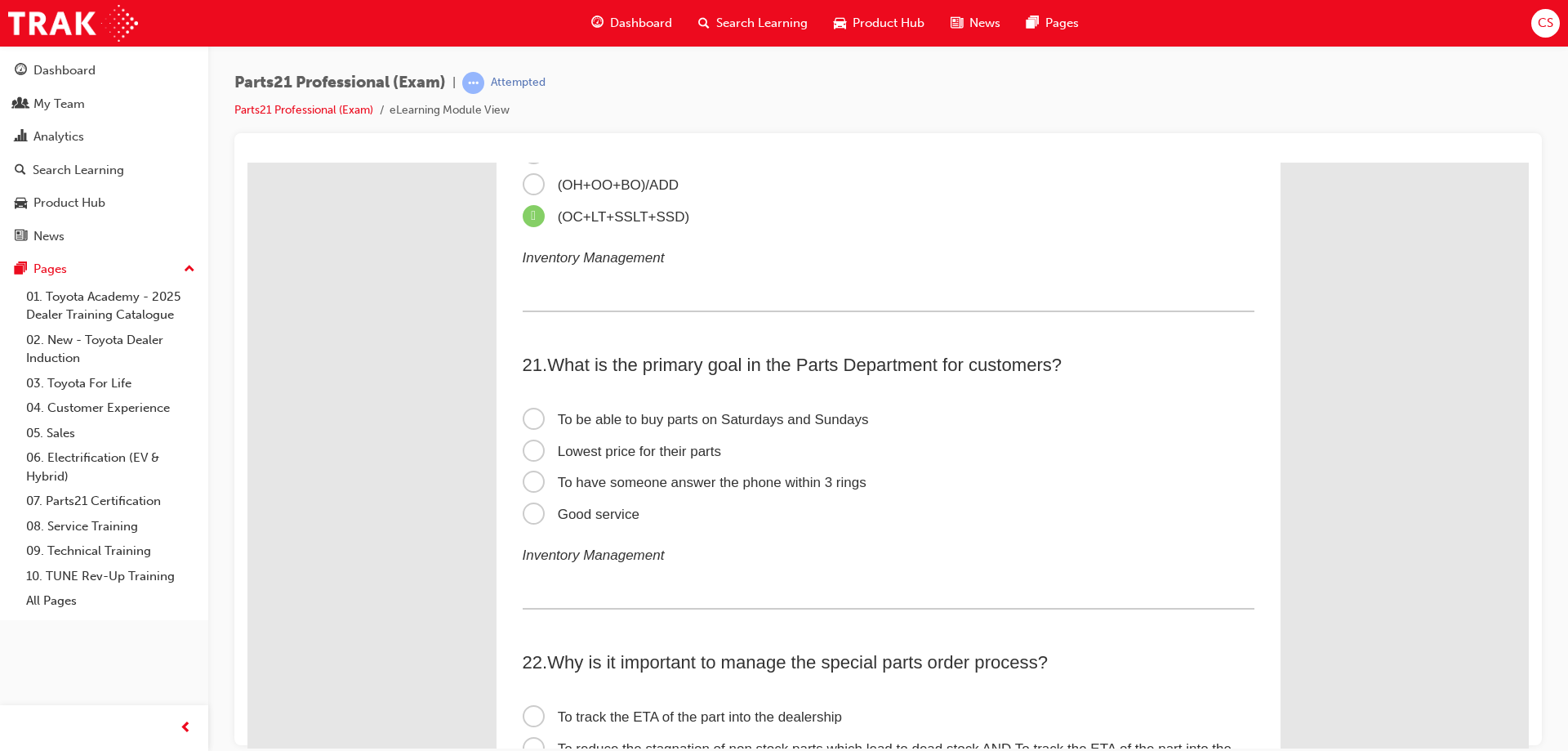
scroll to position [6455, 0]
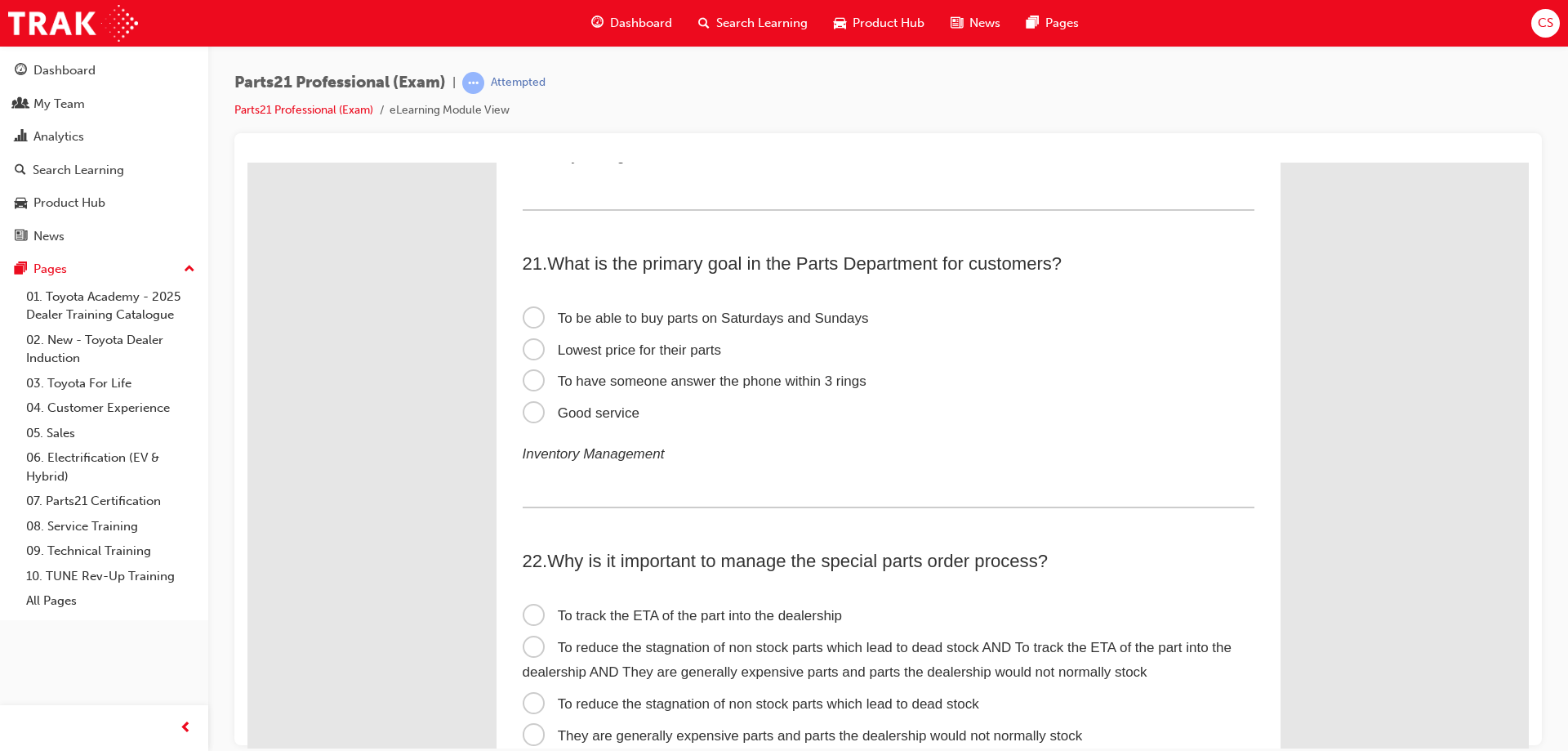
click at [523, 384] on span "To have someone answer the phone within 3 rings" at bounding box center [695, 380] width 344 height 16
click at [247, 162] on input "To have someone answer the phone within 3 rings" at bounding box center [247, 162] width 0 height 0
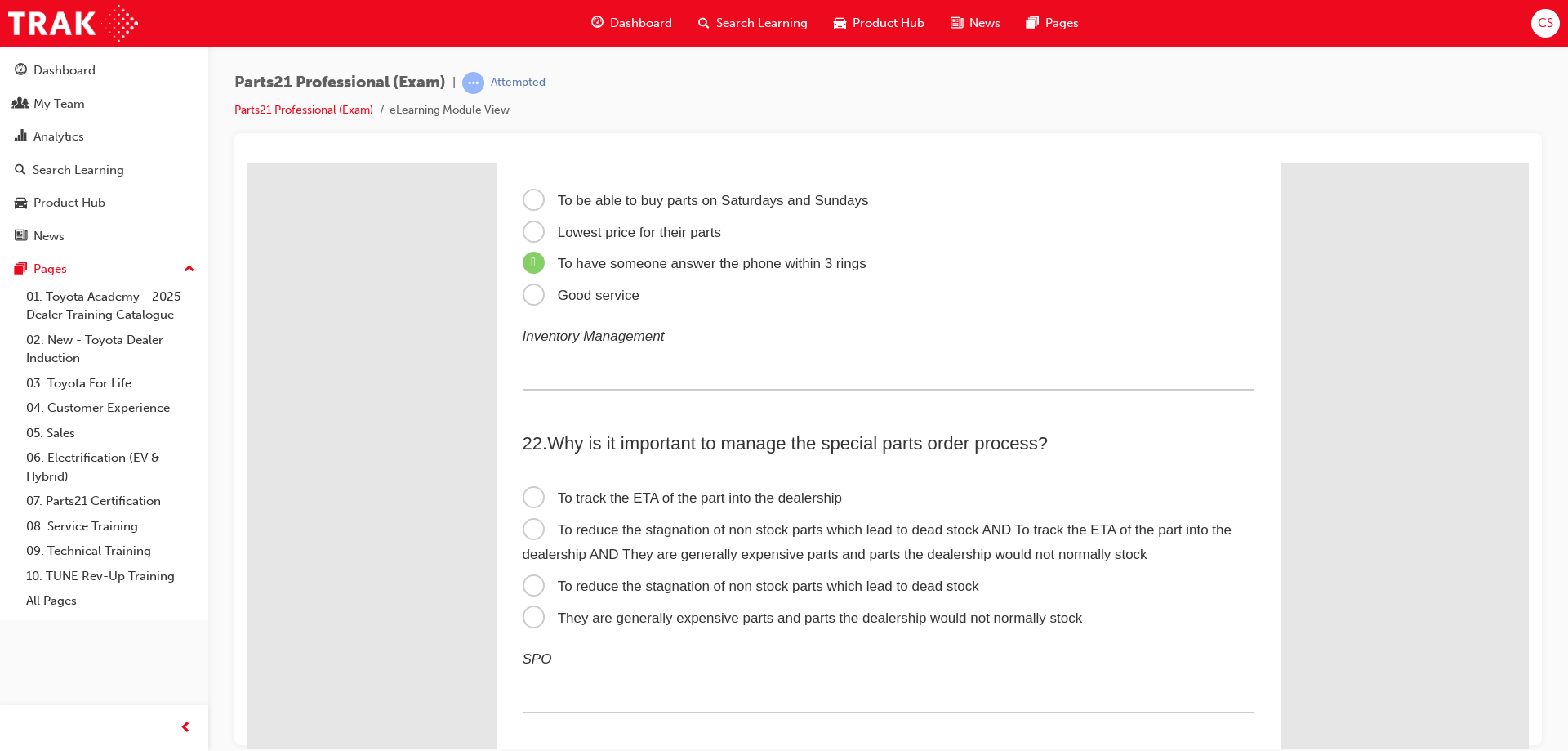
scroll to position [6700, 0]
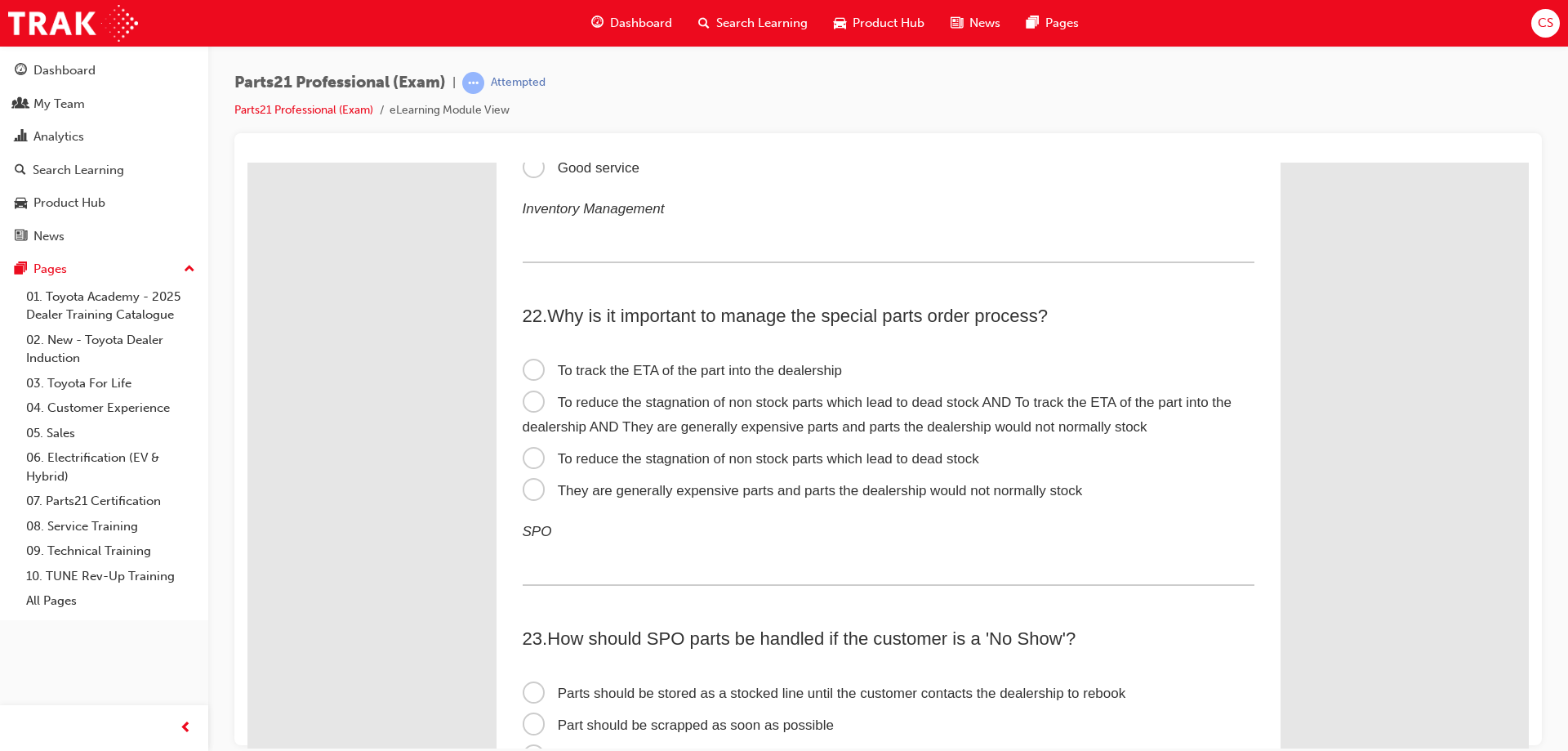
click at [528, 395] on span "To reduce the stagnation of non stock parts which lead to dead stock AND To tra…" at bounding box center [877, 415] width 709 height 41
click at [247, 162] on input "To reduce the stagnation of non stock parts which lead to dead stock AND To tra…" at bounding box center [247, 162] width 0 height 0
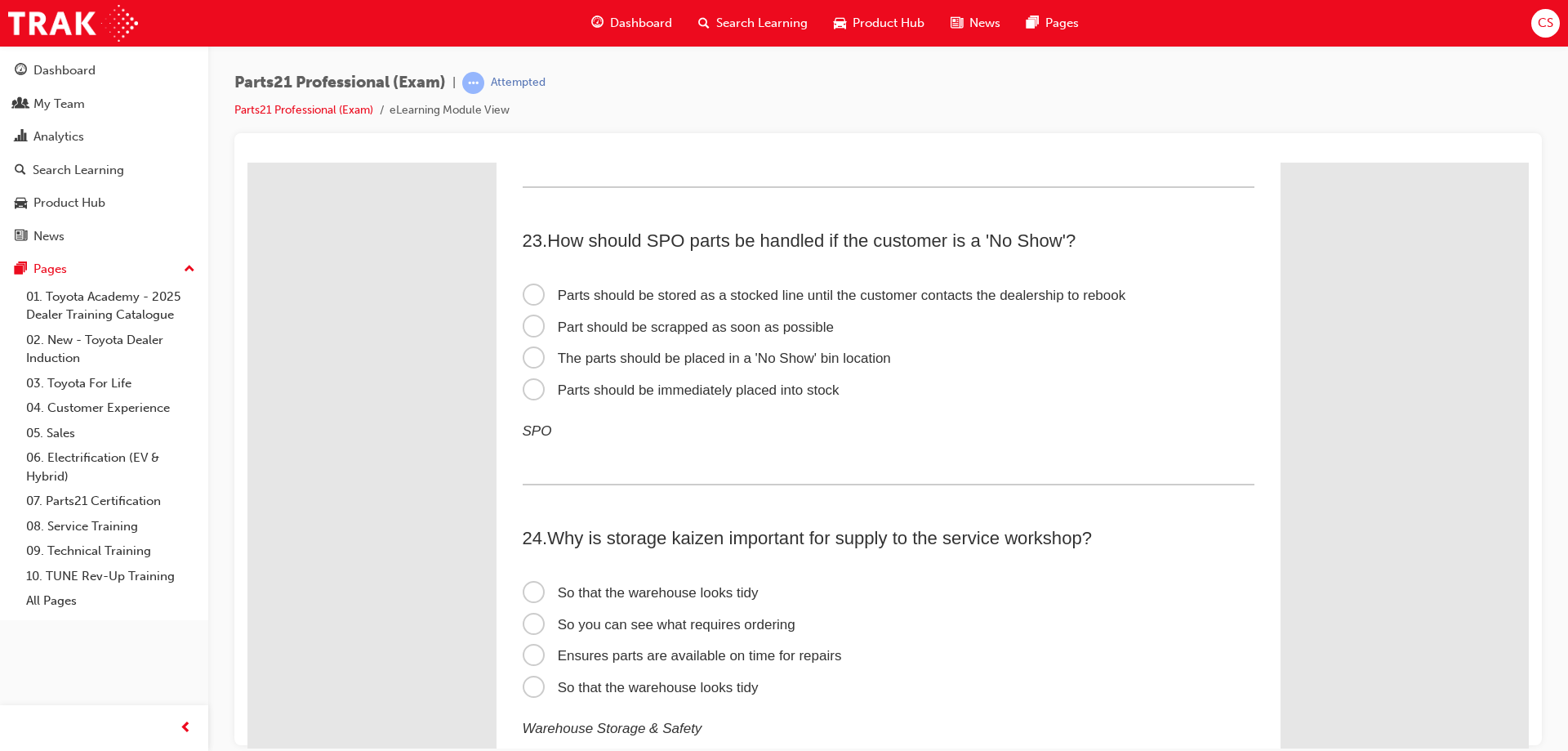
scroll to position [7108, 0]
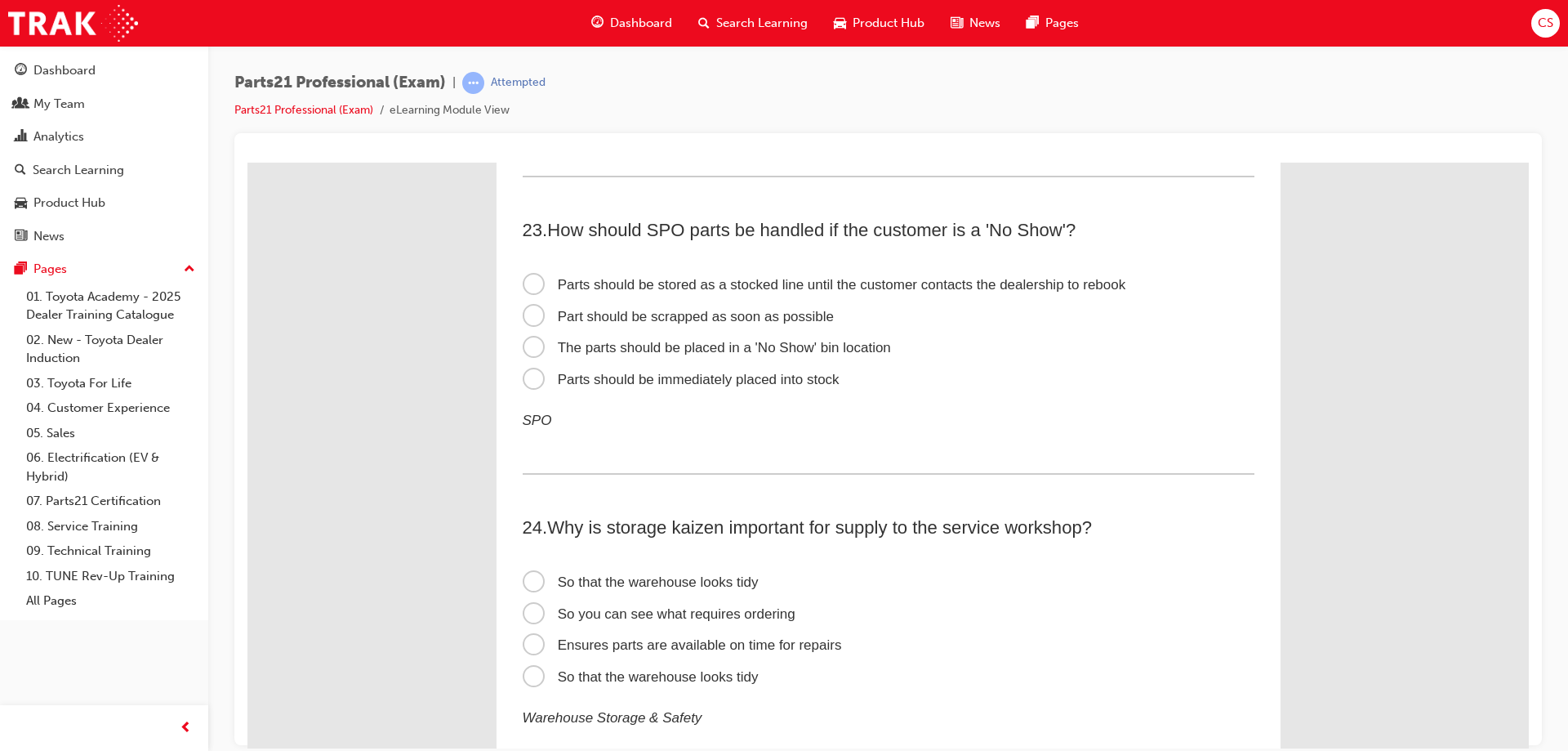
click at [530, 344] on span "The parts should be placed in a 'No Show' bin location" at bounding box center [707, 347] width 368 height 16
click at [247, 162] on input "The parts should be placed in a 'No Show' bin location" at bounding box center [247, 162] width 0 height 0
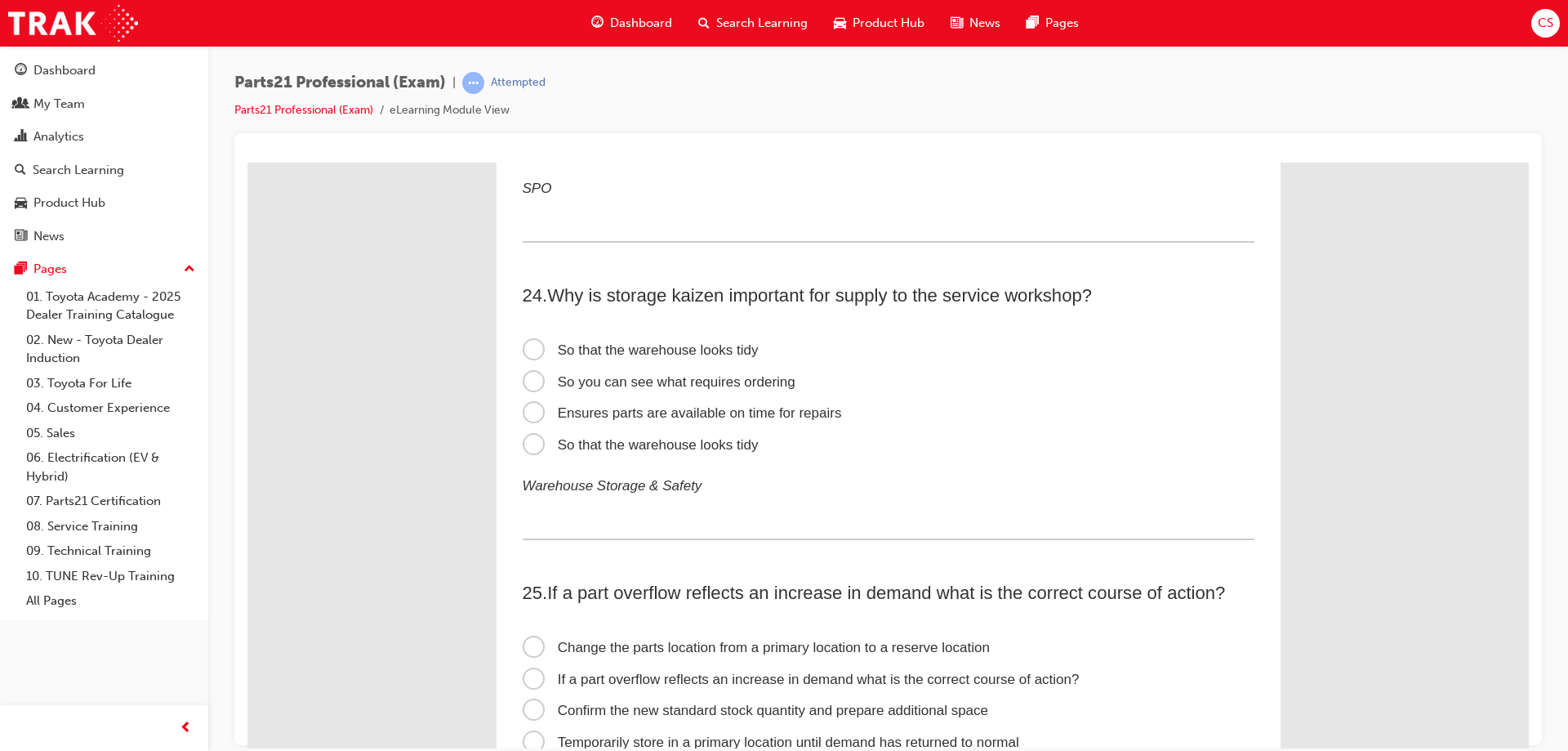
scroll to position [7435, 0]
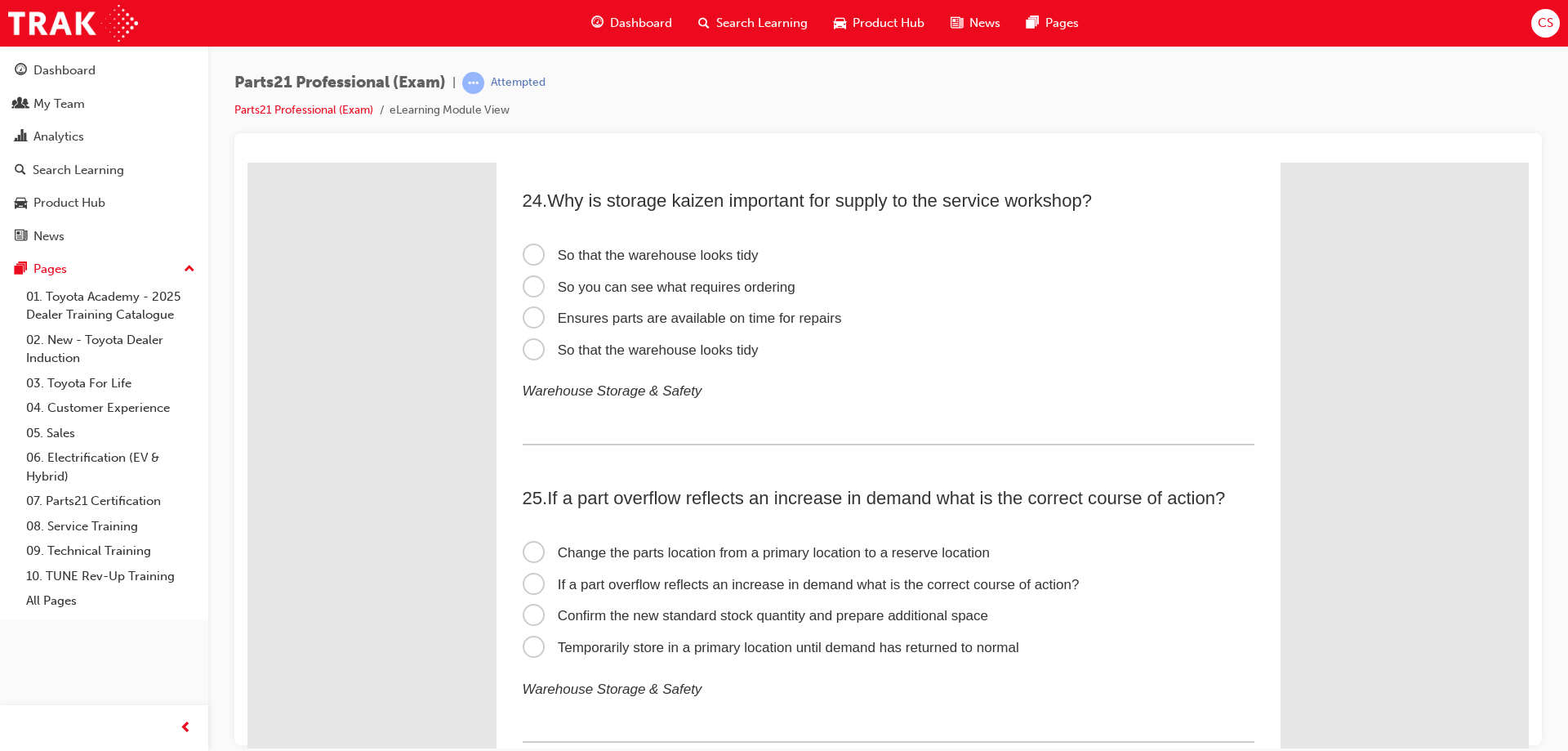
click at [526, 314] on span "Ensures parts are available on time for repairs" at bounding box center [683, 317] width 320 height 16
click at [247, 162] on input "Ensures parts are available on time for repairs" at bounding box center [247, 162] width 0 height 0
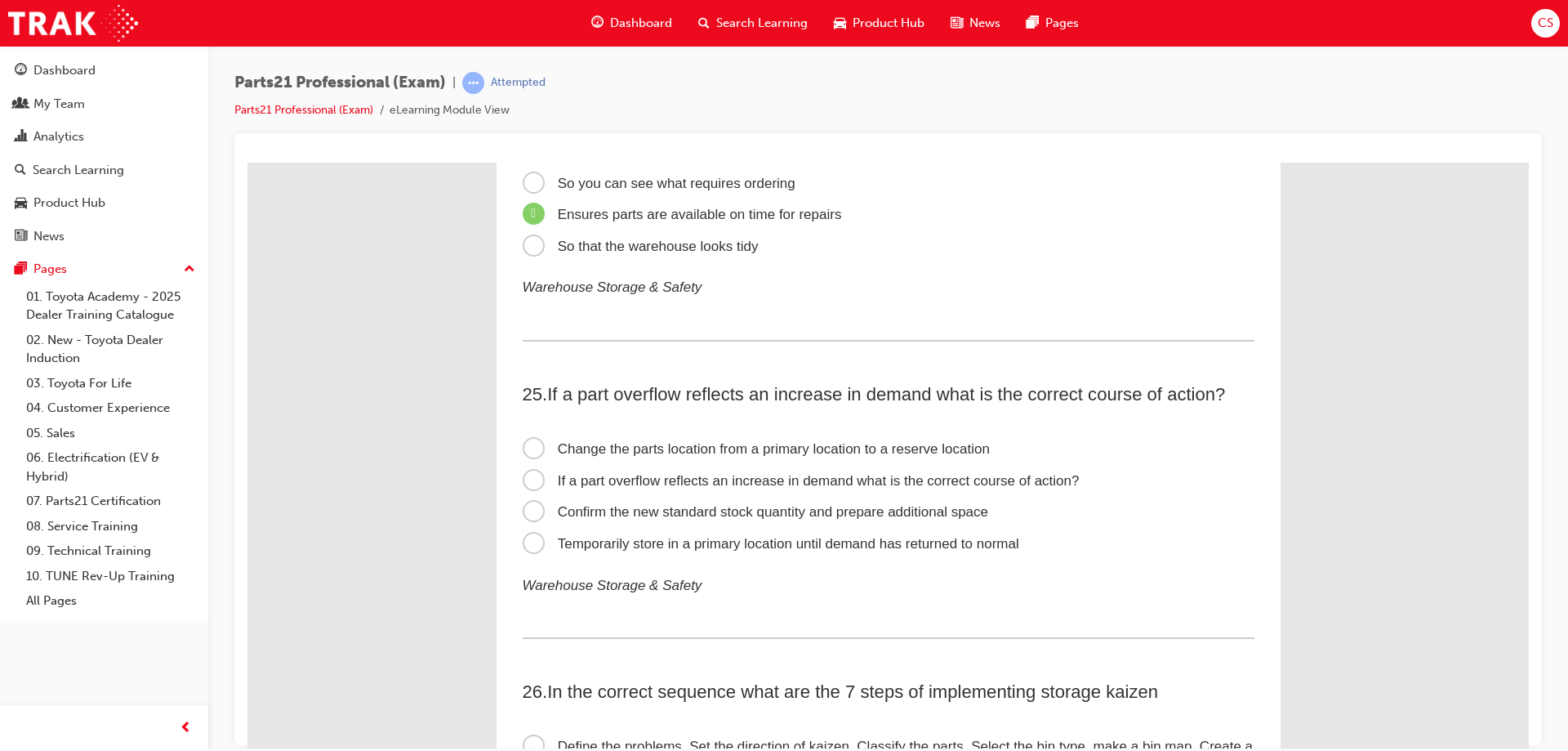
scroll to position [7680, 0]
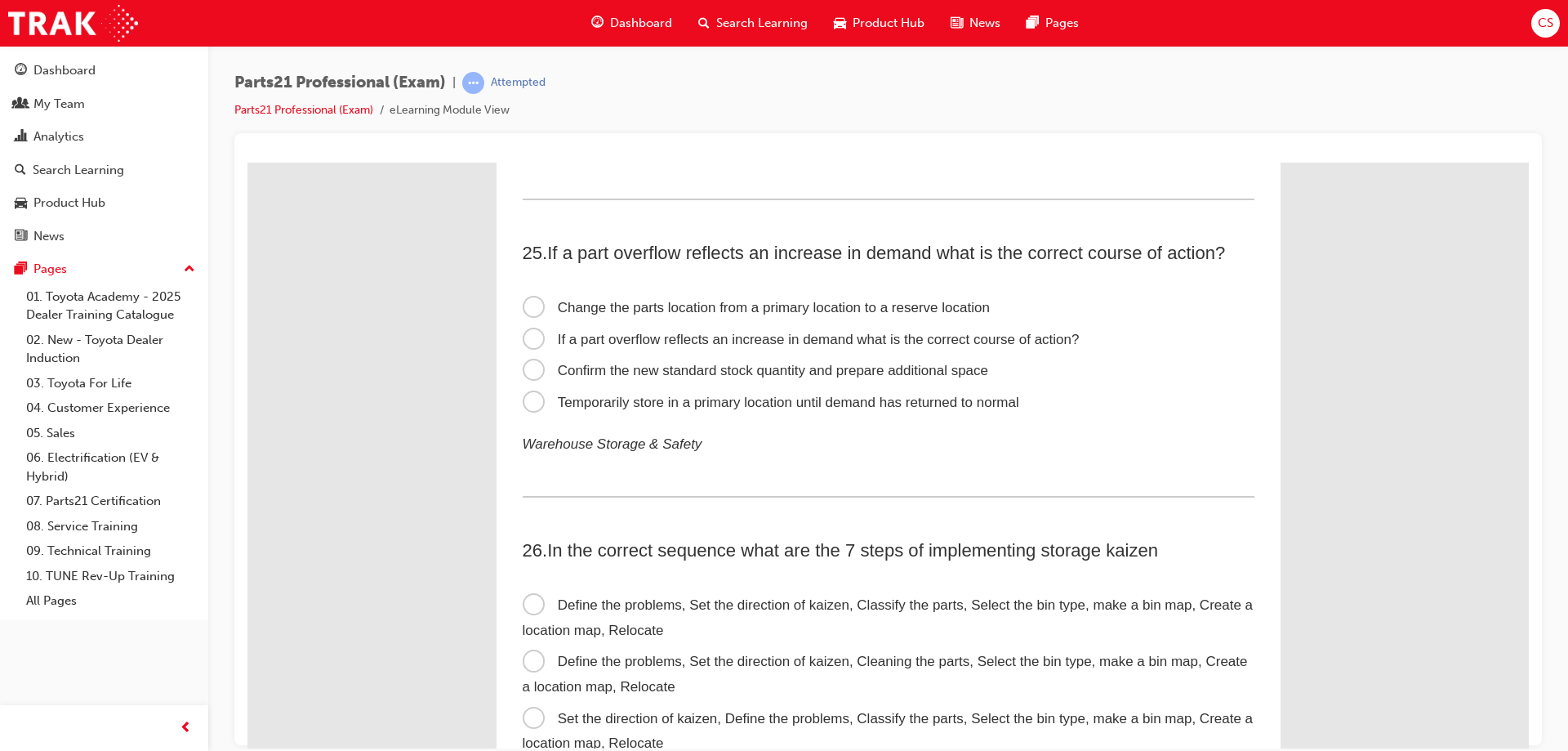
click at [529, 362] on span "Confirm the new standard stock quantity and prepare additional space" at bounding box center [756, 369] width 466 height 16
click at [247, 162] on input "Confirm the new standard stock quantity and prepare additional space" at bounding box center [247, 162] width 0 height 0
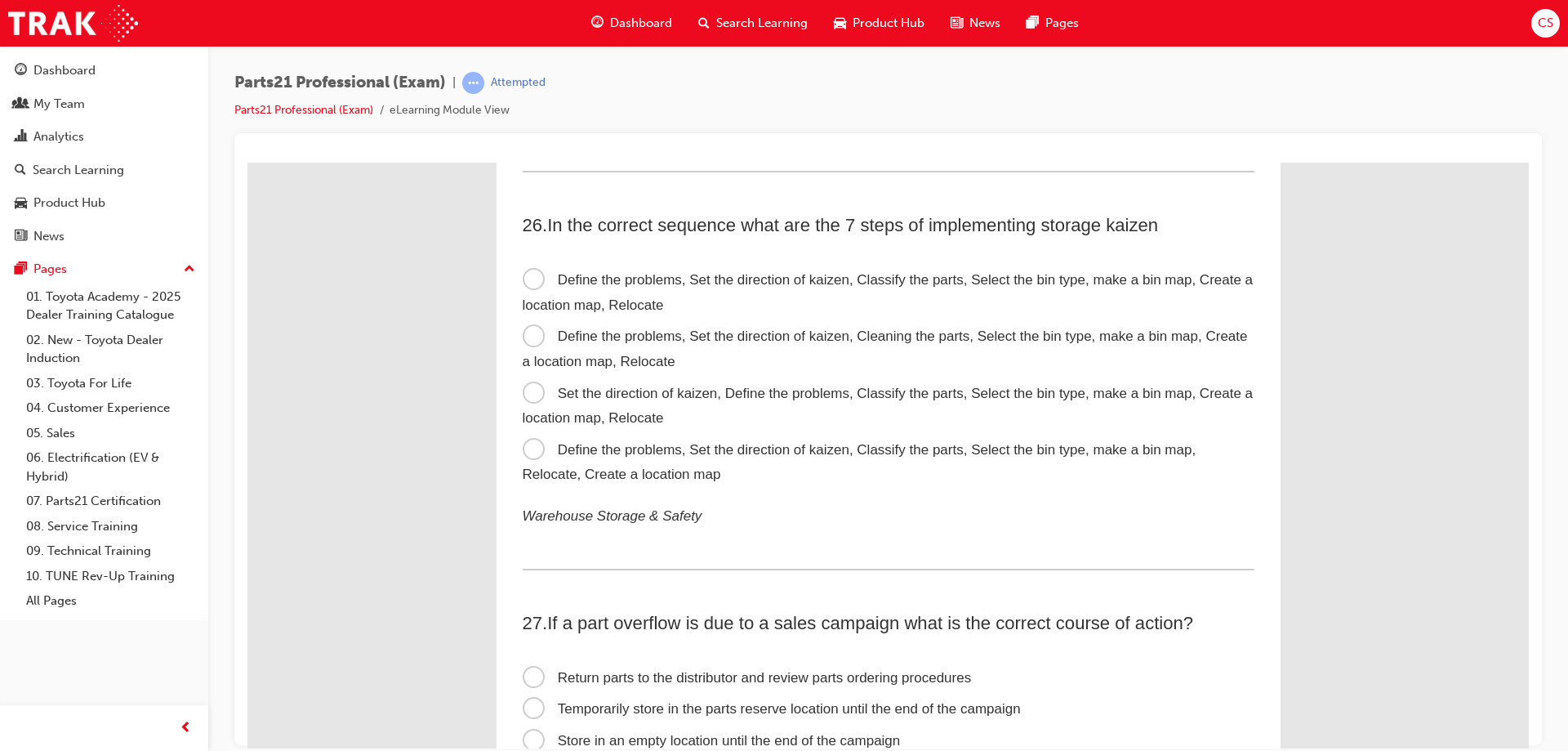
scroll to position [8007, 0]
click at [525, 442] on span "Define the problems, Set the direction of kaizen, Classify the parts, Select th…" at bounding box center [859, 460] width 673 height 41
click at [247, 162] on input "Define the problems, Set the direction of kaizen, Classify the parts, Select th…" at bounding box center [247, 162] width 0 height 0
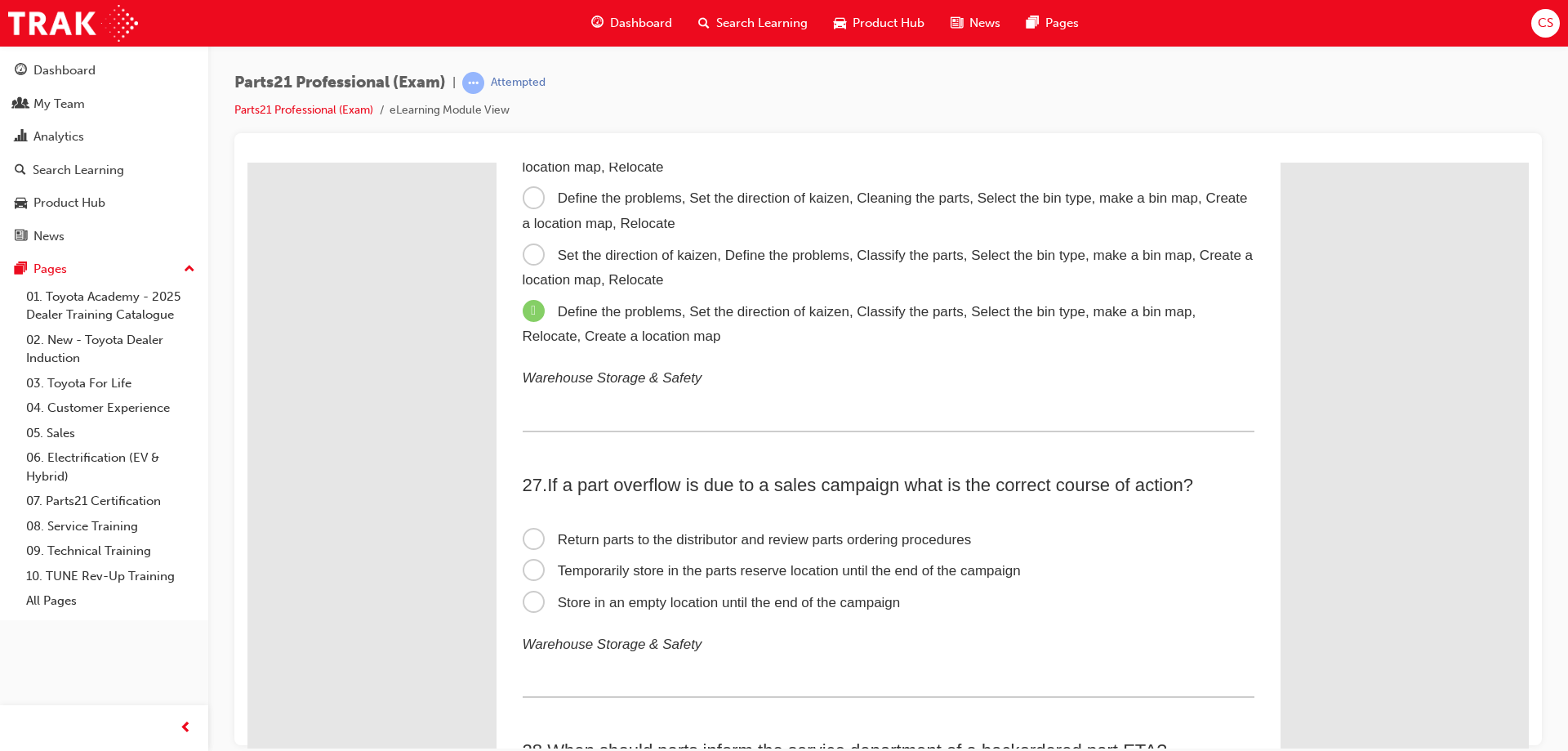
scroll to position [8333, 0]
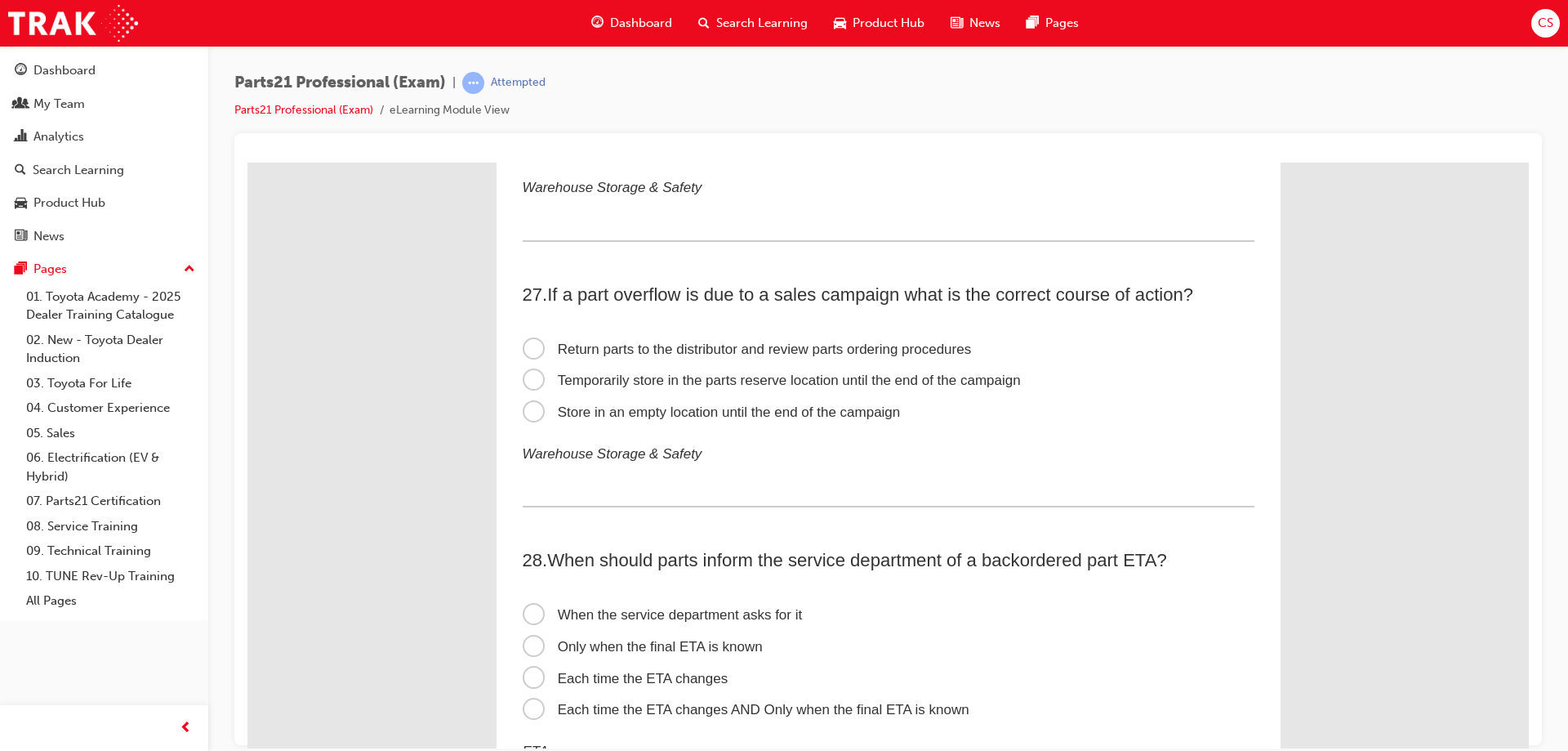
click at [523, 348] on span "Return parts to the distributor and review parts ordering procedures" at bounding box center [747, 349] width 449 height 16
click at [247, 162] on input "Return parts to the distributor and review parts ordering procedures" at bounding box center [247, 162] width 0 height 0
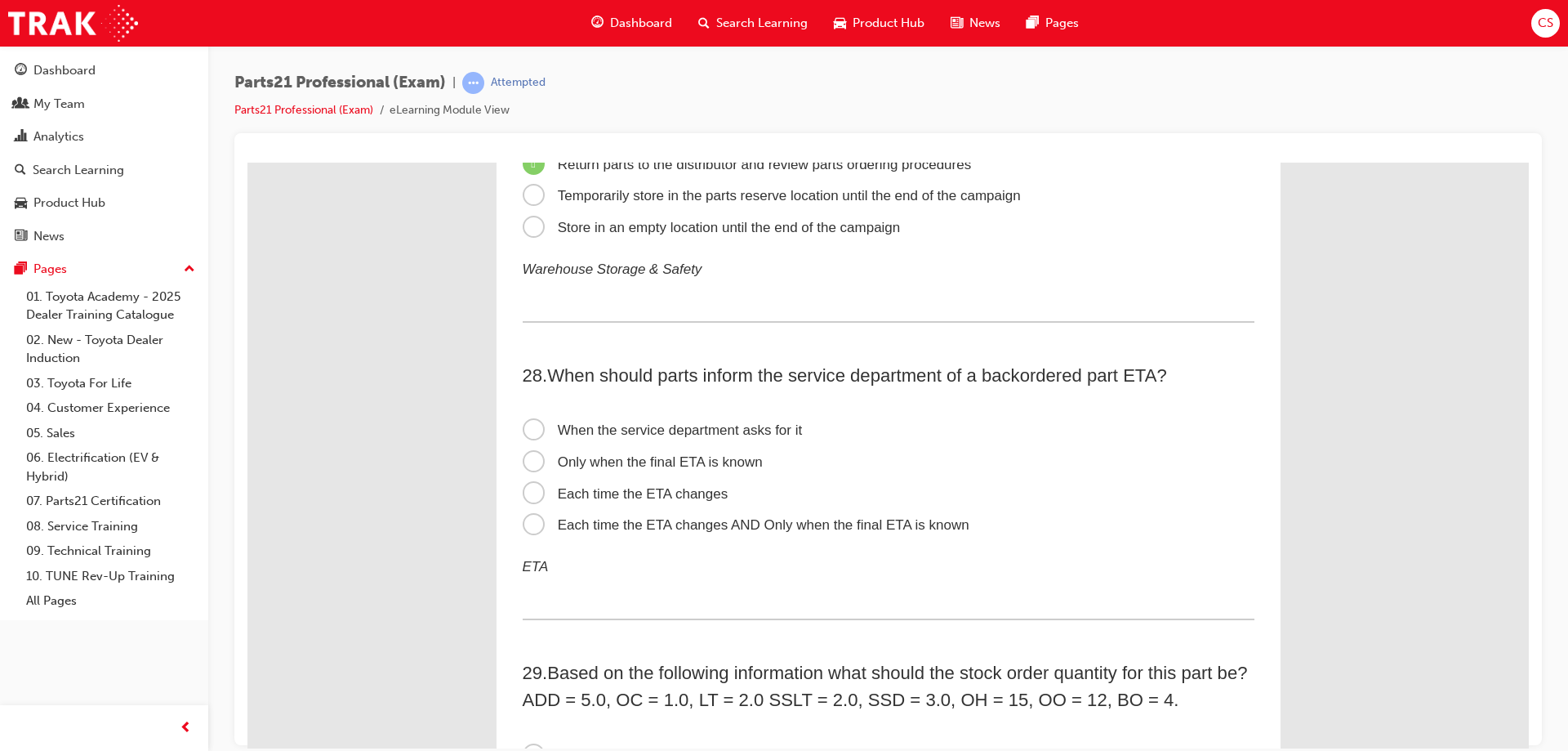
scroll to position [8579, 0]
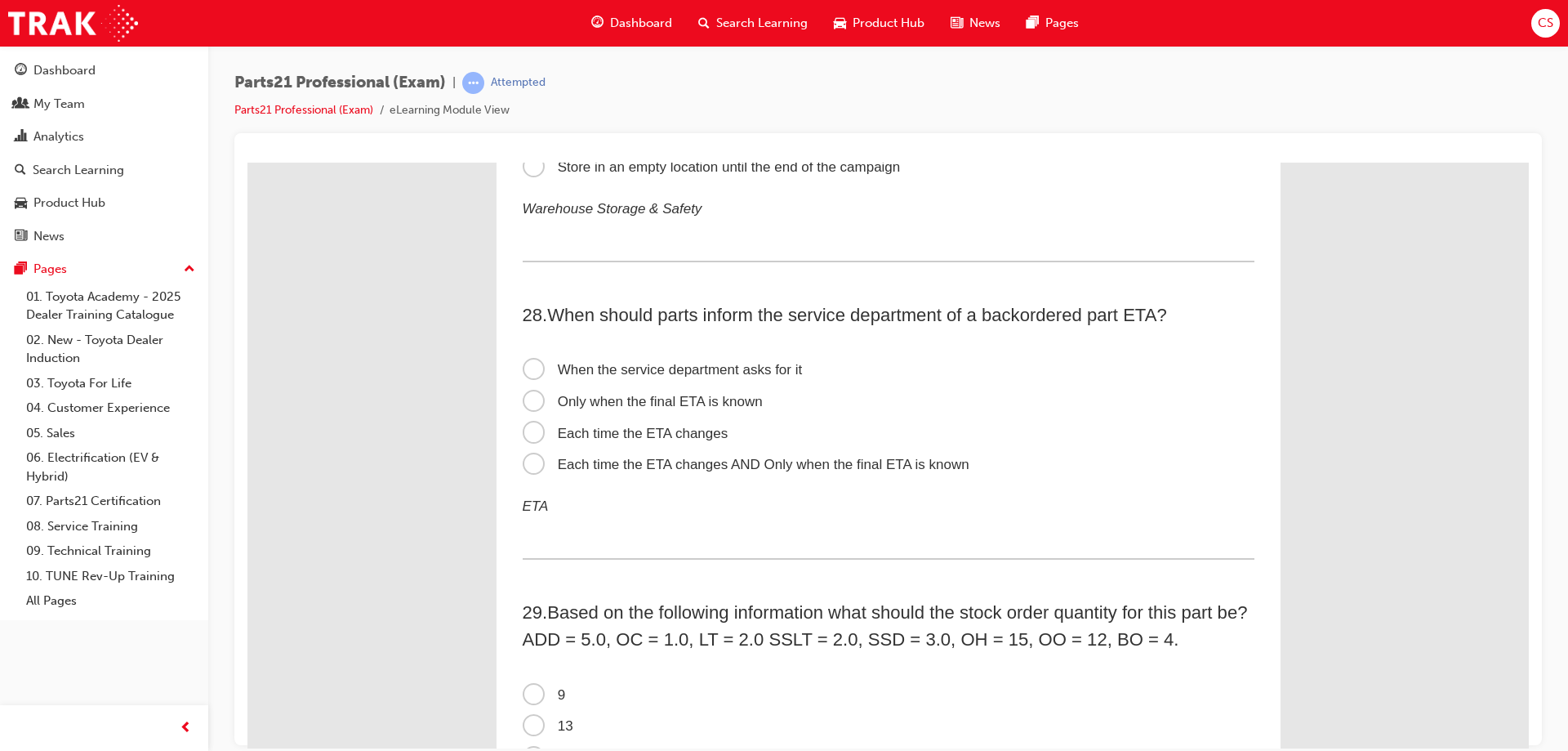
click at [529, 399] on span "Only when the final ETA is known" at bounding box center [643, 401] width 240 height 16
click at [247, 162] on input "Only when the final ETA is known" at bounding box center [247, 162] width 0 height 0
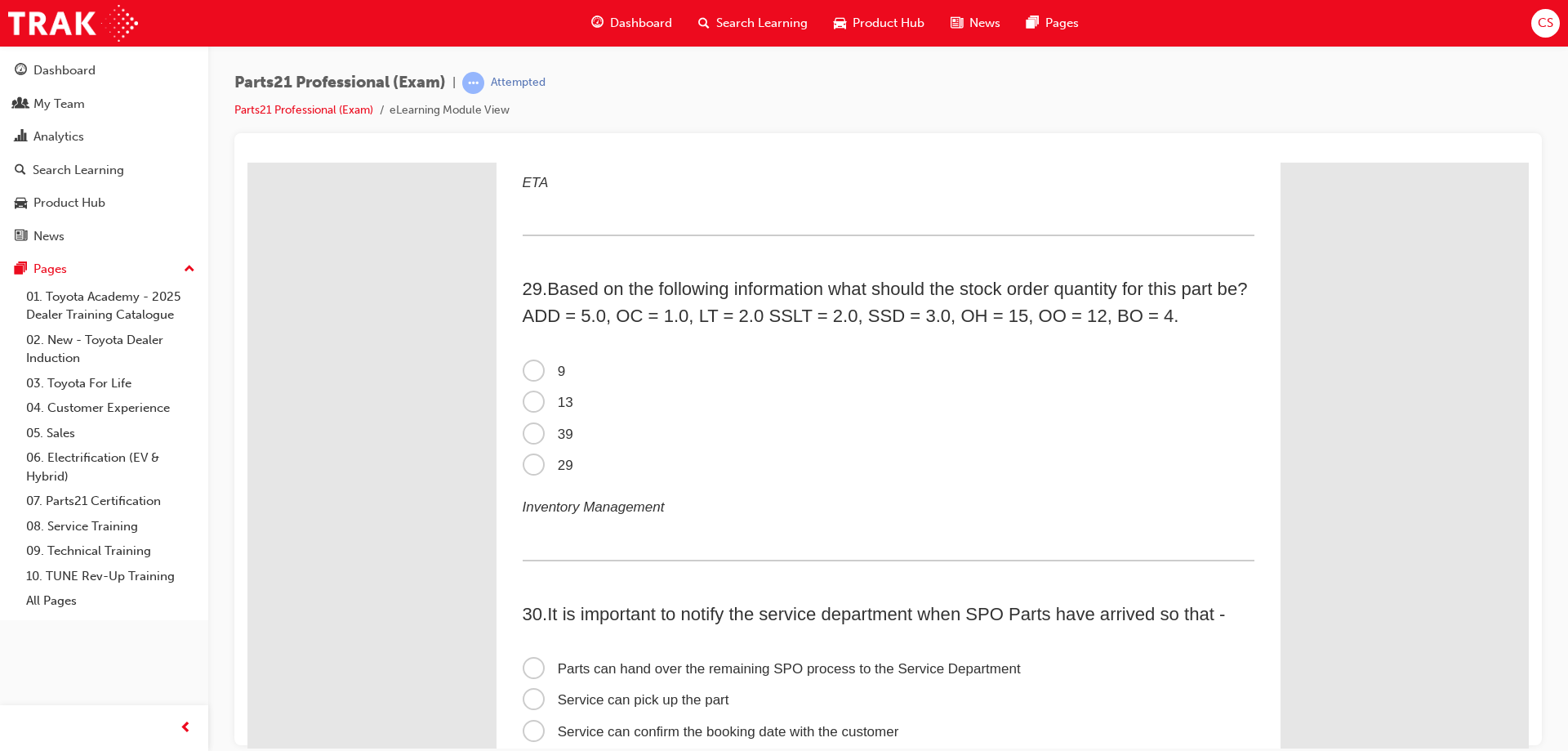
scroll to position [8906, 0]
click at [527, 456] on span "29" at bounding box center [548, 461] width 51 height 16
click at [247, 162] on input "29" at bounding box center [247, 162] width 0 height 0
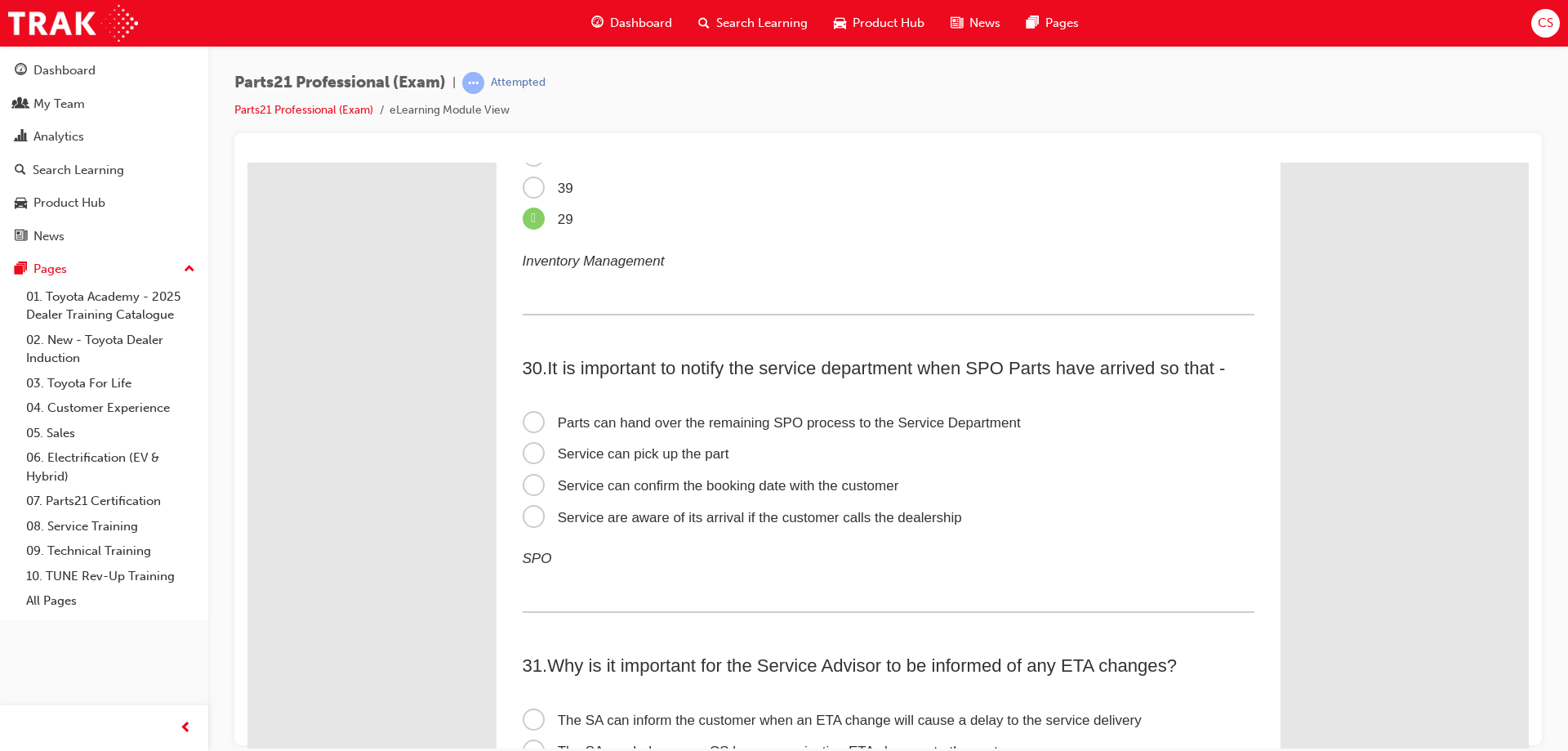
scroll to position [9151, 0]
click at [525, 415] on span "Parts can hand over the remaining SPO process to the Service Department" at bounding box center [772, 419] width 498 height 16
click at [247, 162] on input "Parts can hand over the remaining SPO process to the Service Department" at bounding box center [247, 162] width 0 height 0
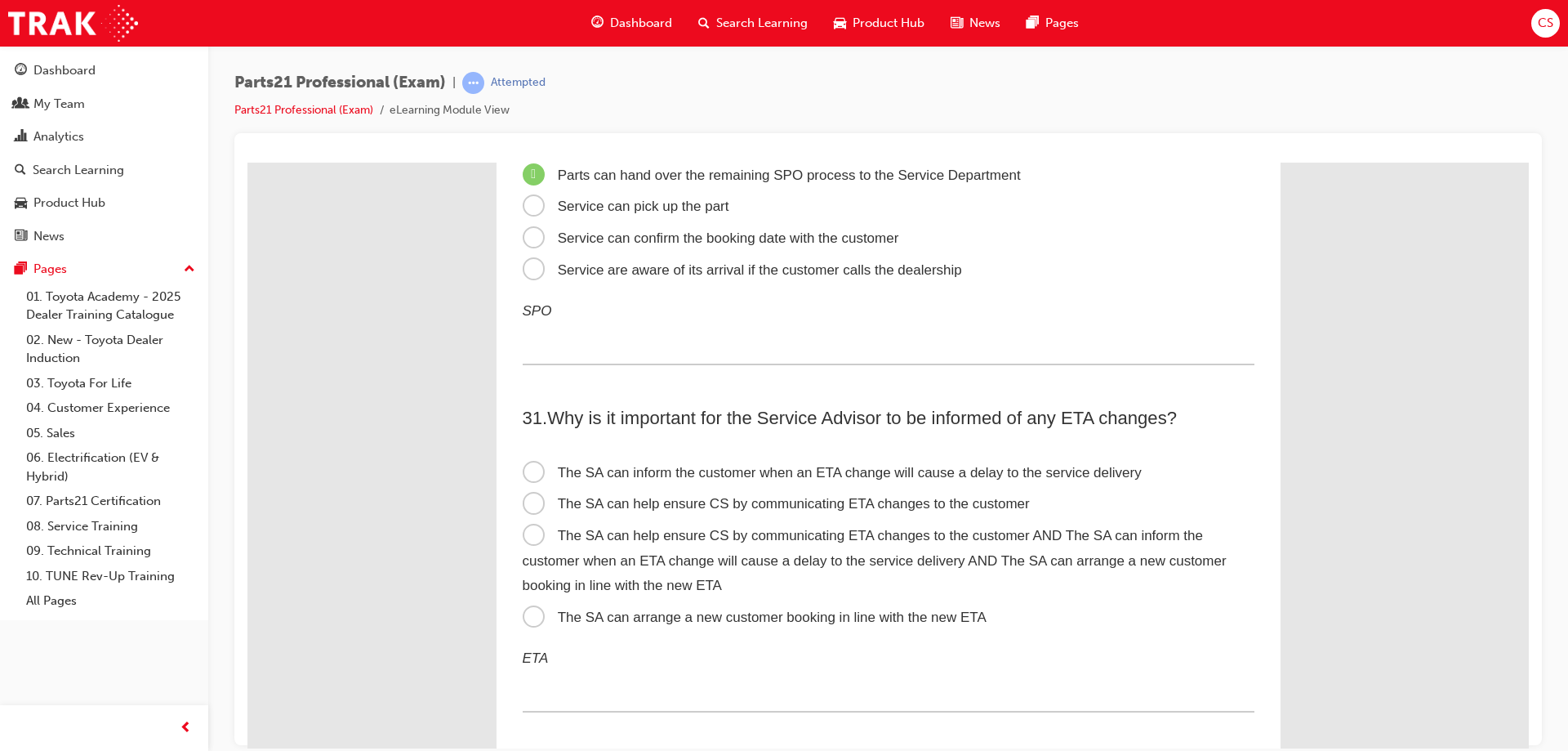
scroll to position [9478, 0]
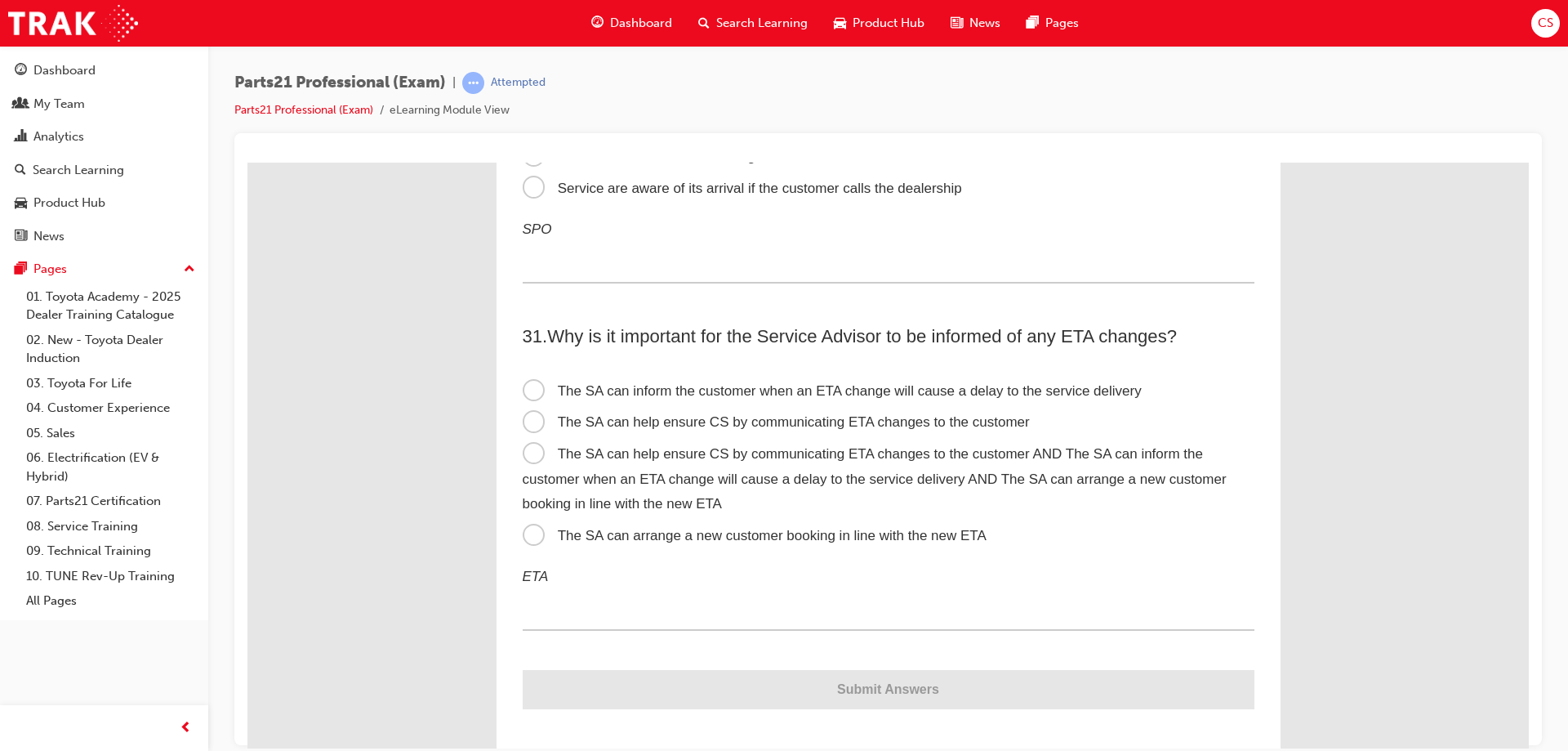
click at [523, 421] on span "The SA can help ensure CS by communicating ETA changes to the customer" at bounding box center [777, 421] width 507 height 16
click at [247, 162] on input "The SA can help ensure CS by communicating ETA changes to the customer" at bounding box center [247, 162] width 0 height 0
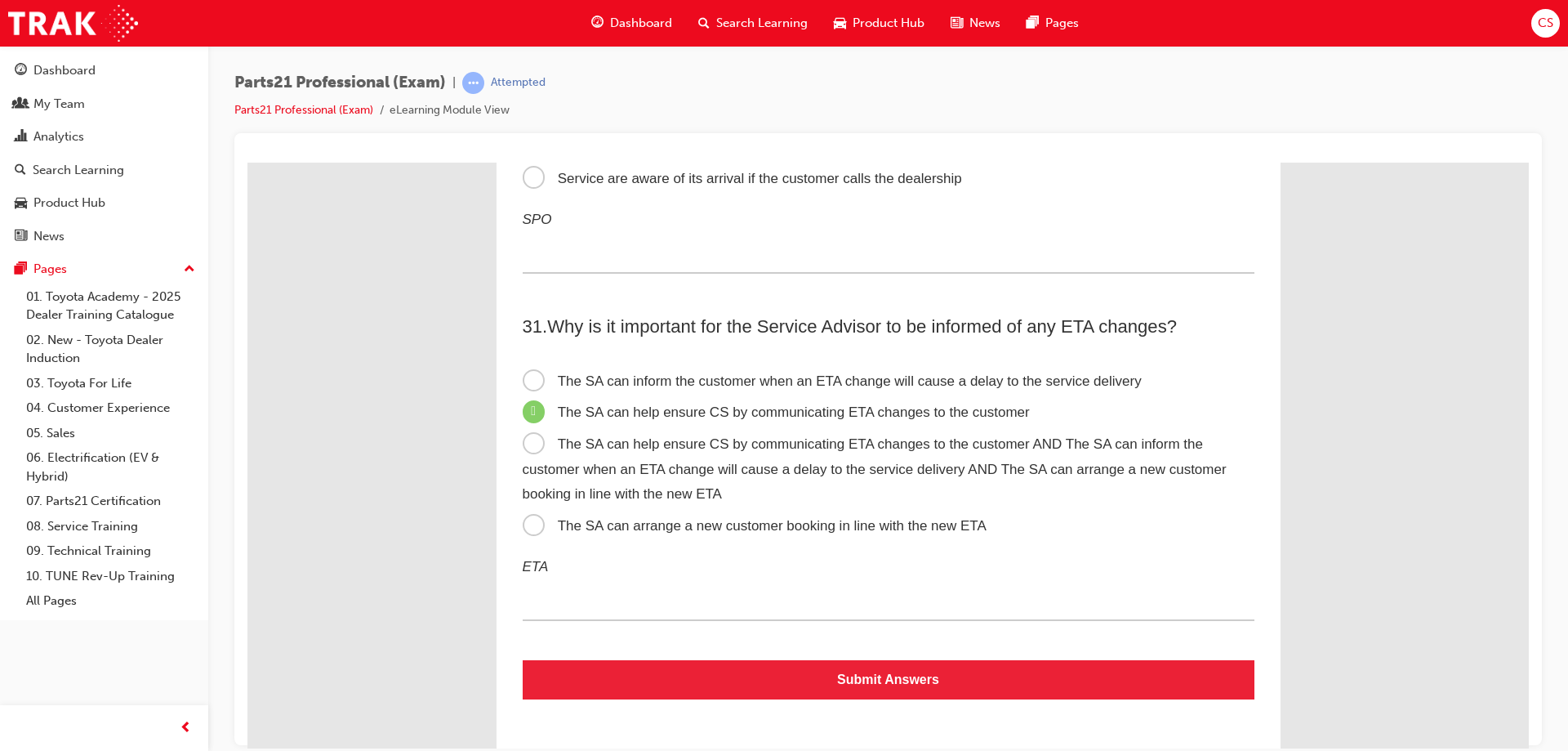
scroll to position [9491, 0]
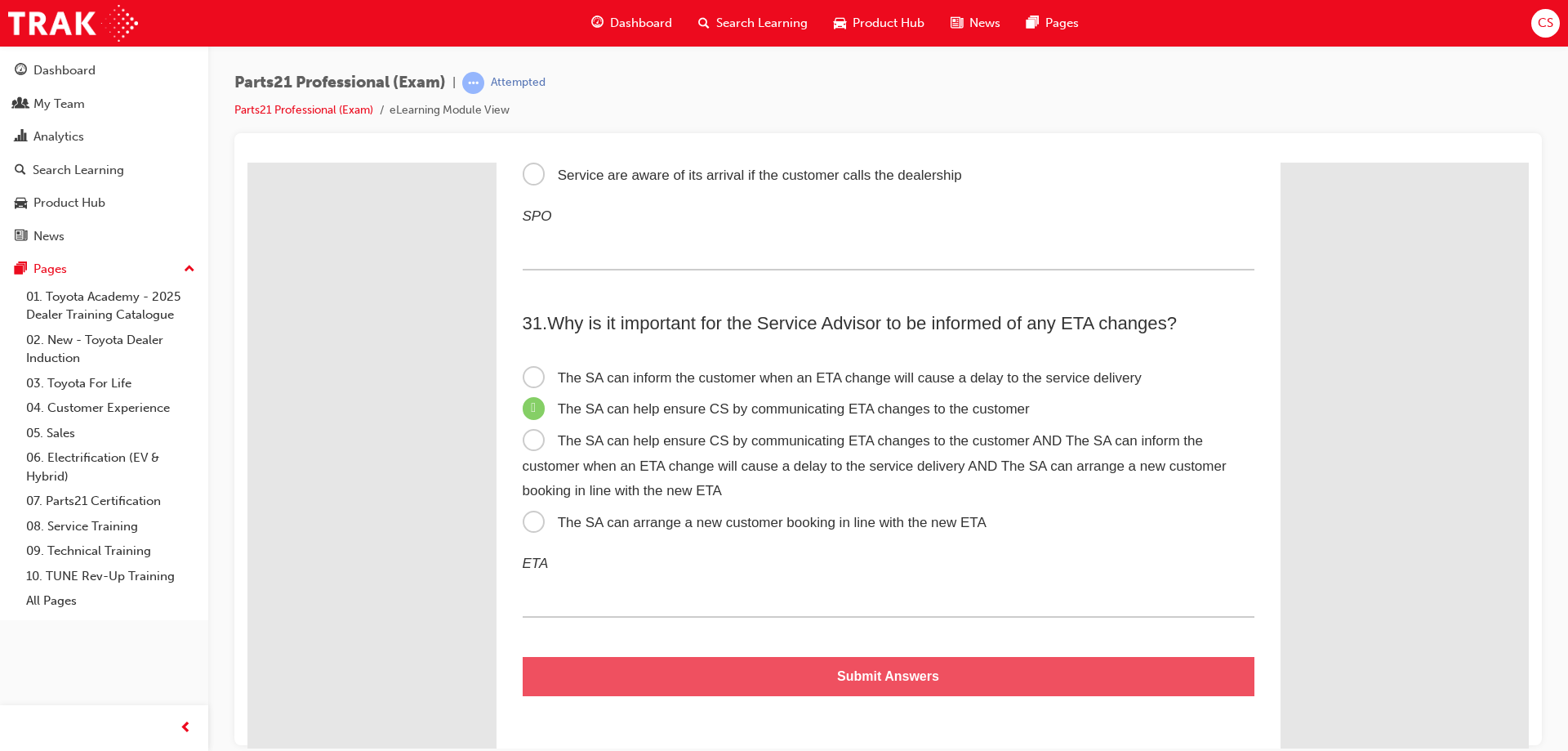
click at [827, 677] on button "Submit Answers" at bounding box center [889, 676] width 732 height 39
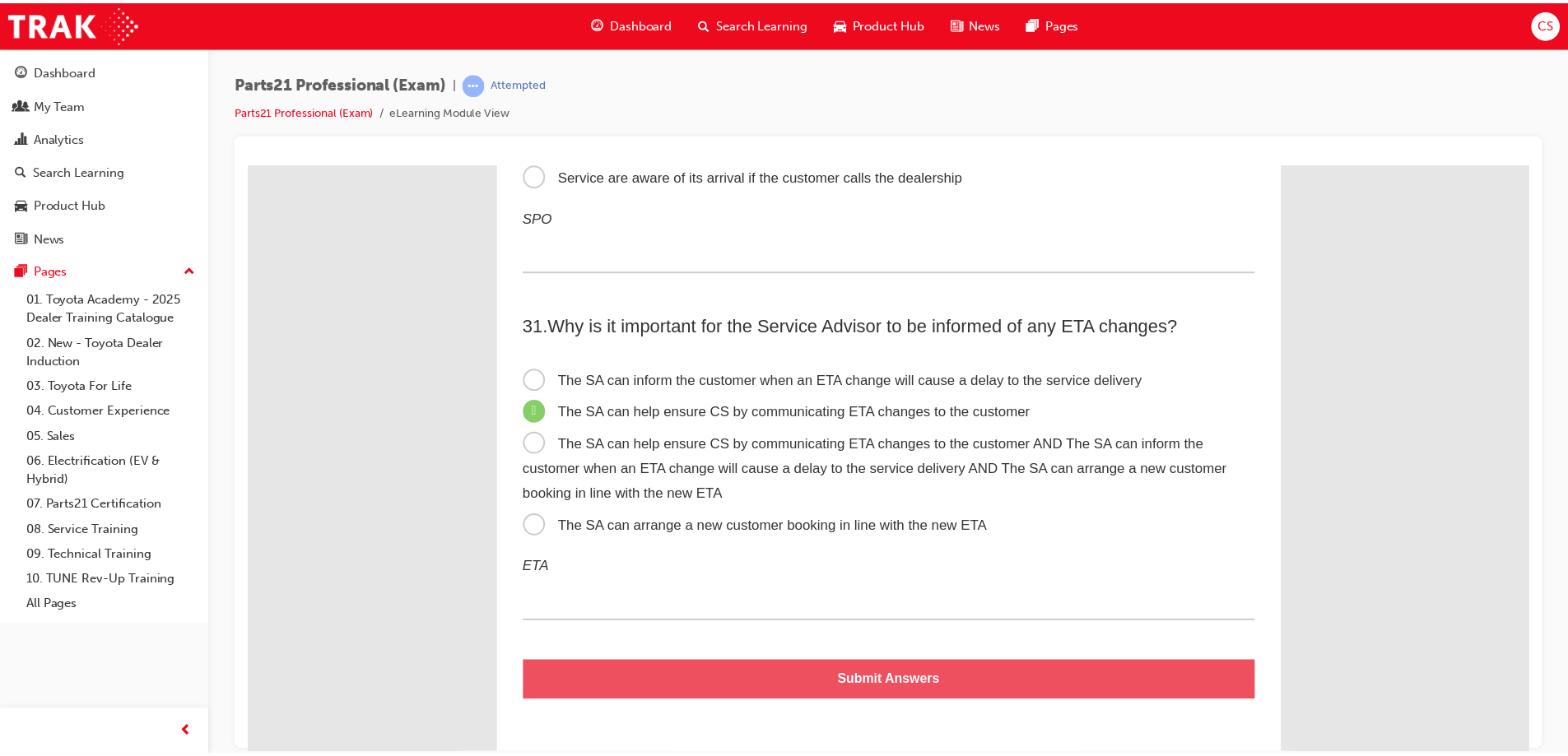
scroll to position [0, 0]
